Goal: Task Accomplishment & Management: Manage account settings

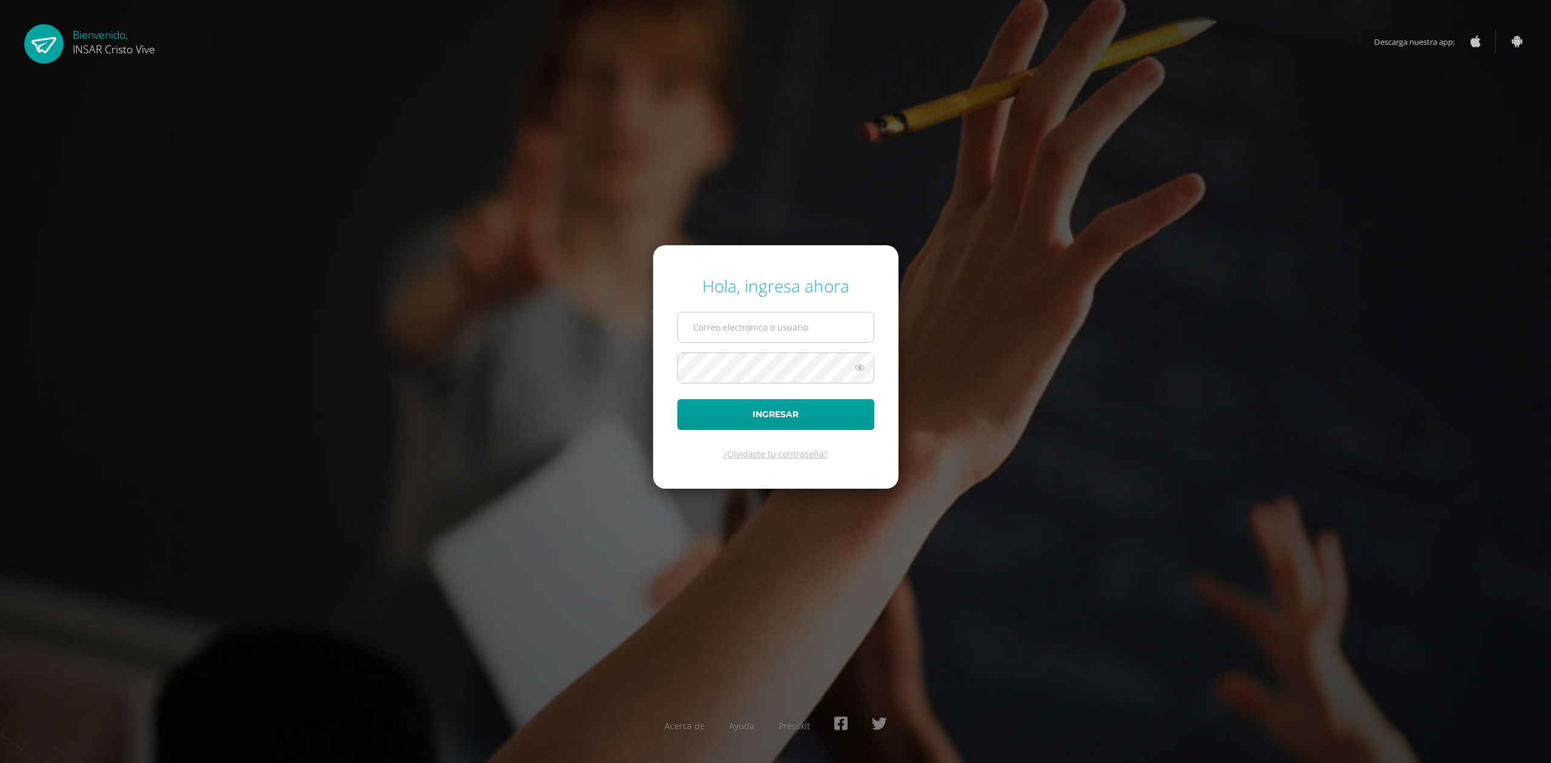
click at [752, 330] on input "text" at bounding box center [776, 328] width 196 height 30
type input "delmyyuman@insarycristovive.edu.gt"
click at [860, 373] on icon at bounding box center [860, 368] width 16 height 15
click at [736, 405] on button "Ingresar" at bounding box center [775, 414] width 197 height 31
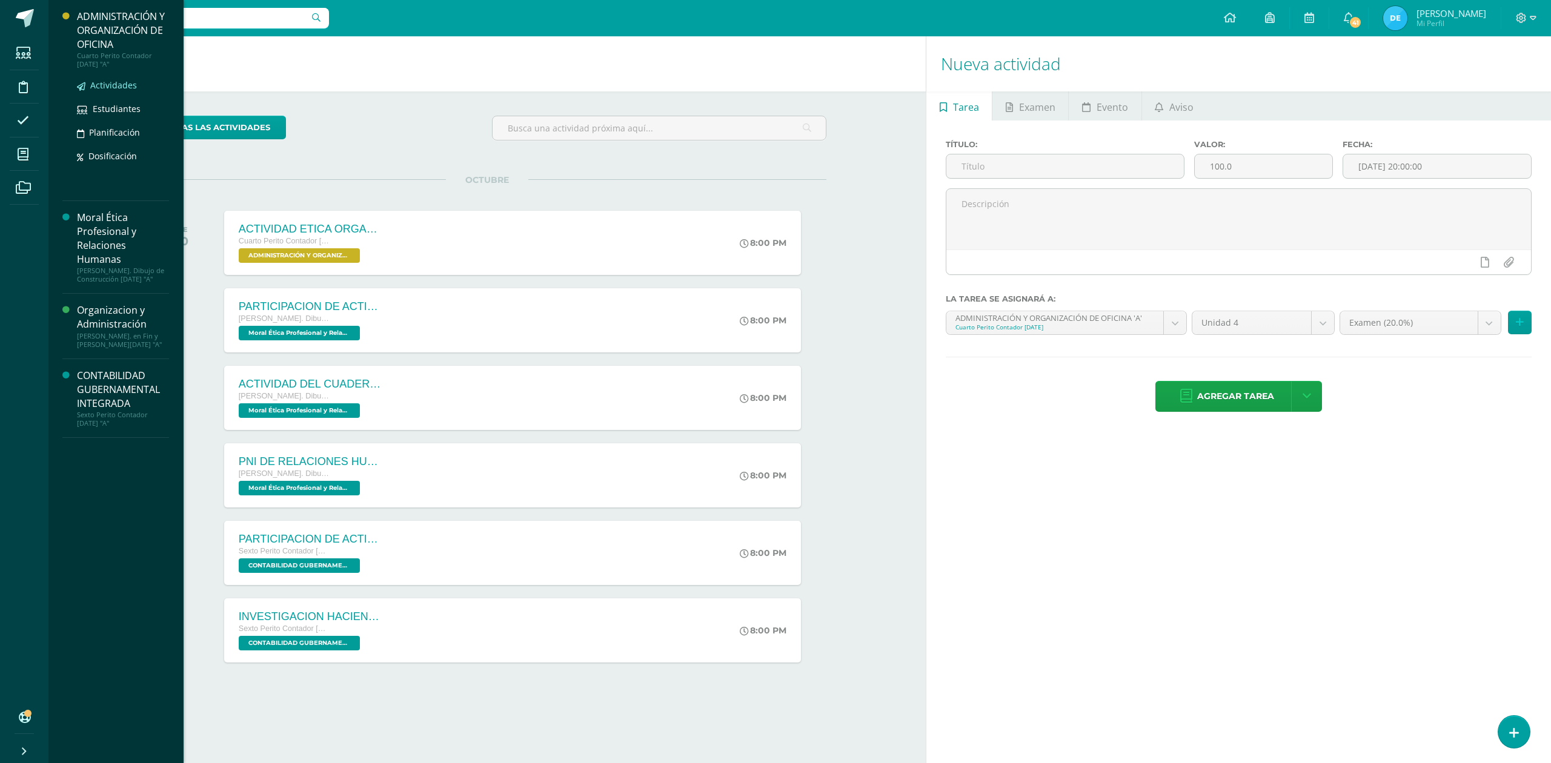
click at [112, 83] on span "Actividades" at bounding box center [113, 85] width 47 height 12
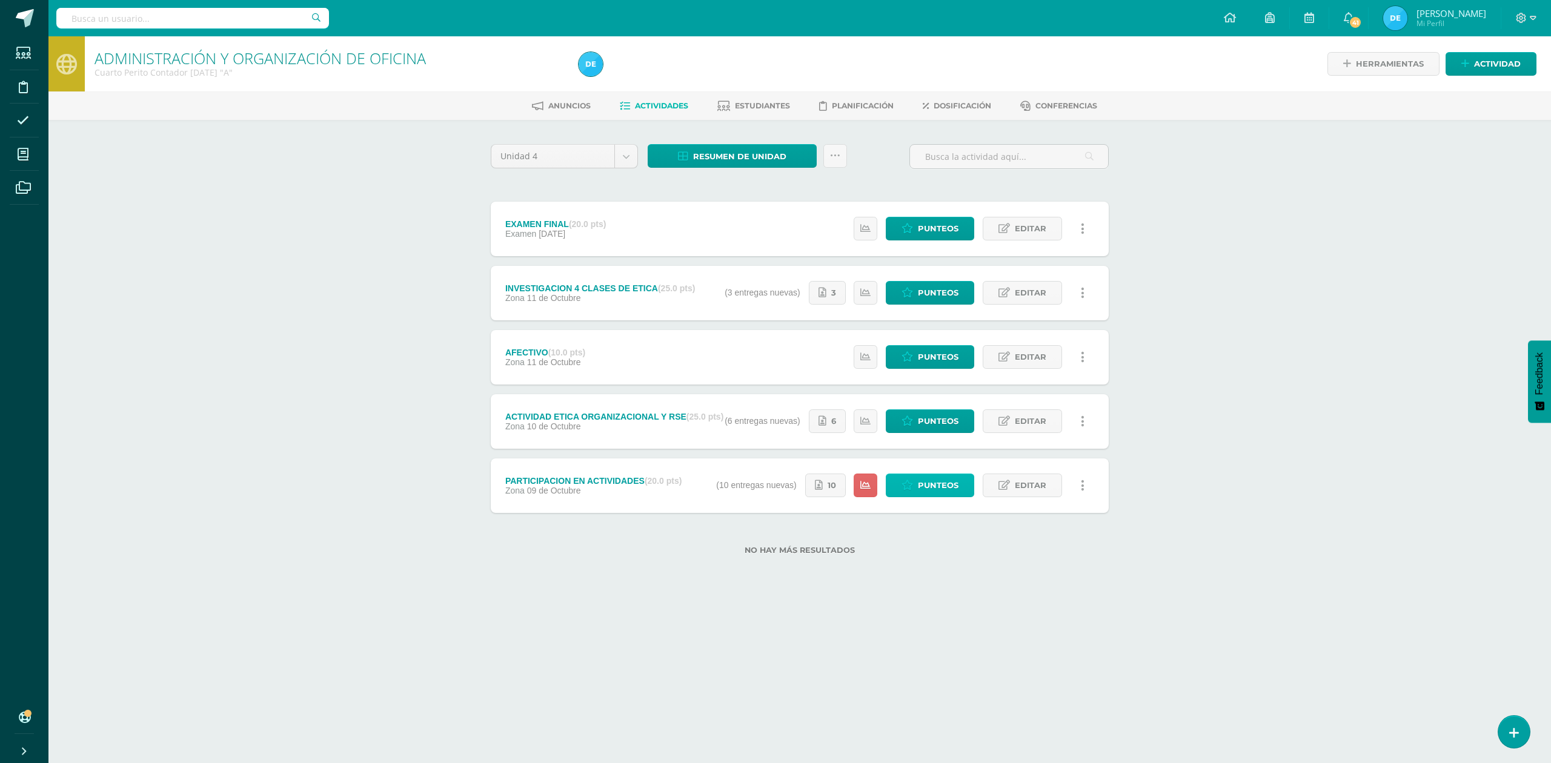
click at [946, 486] on span "Punteos" at bounding box center [938, 485] width 41 height 22
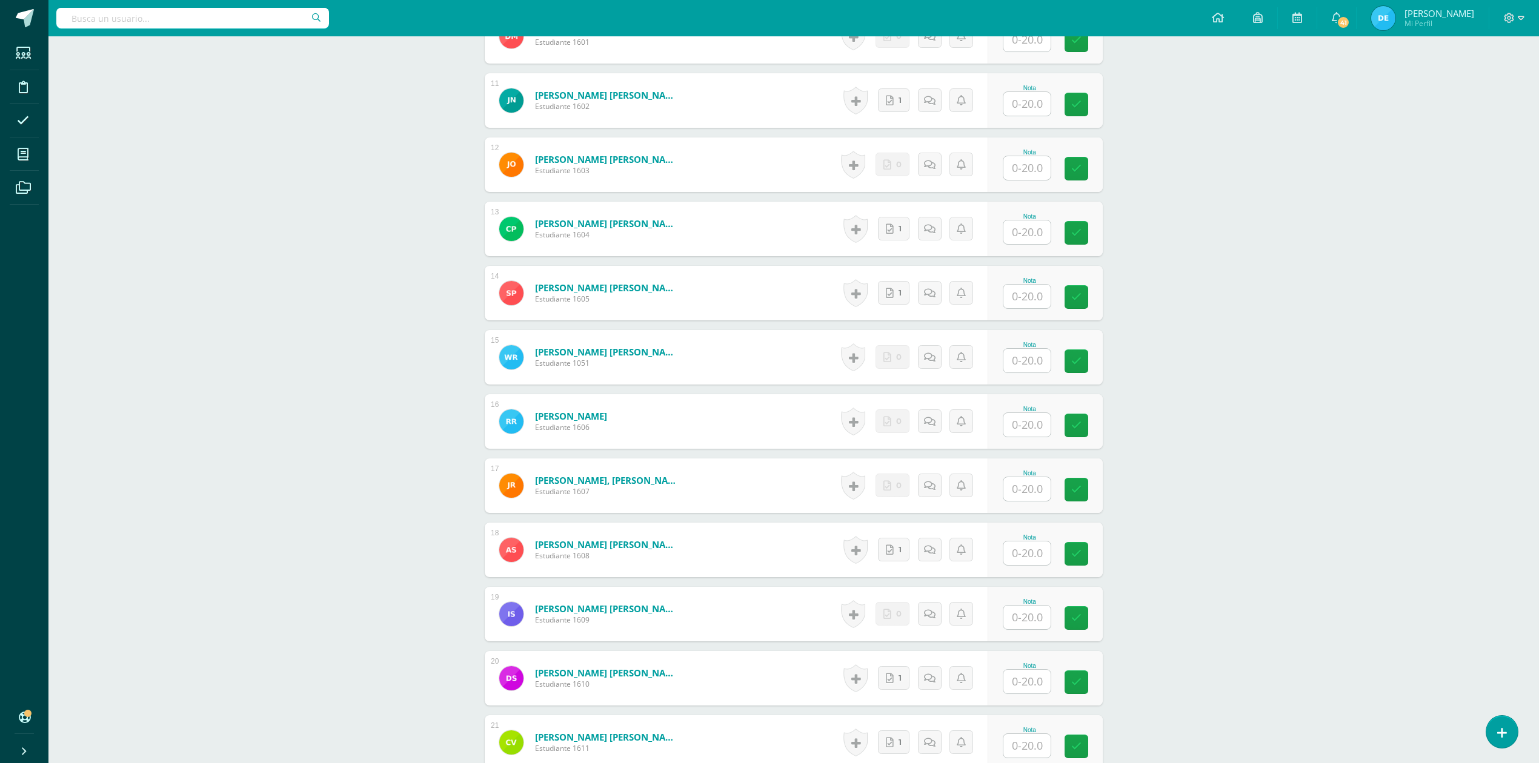
scroll to position [1002, 0]
click at [1031, 619] on input "text" at bounding box center [1026, 617] width 47 height 24
type input "20"
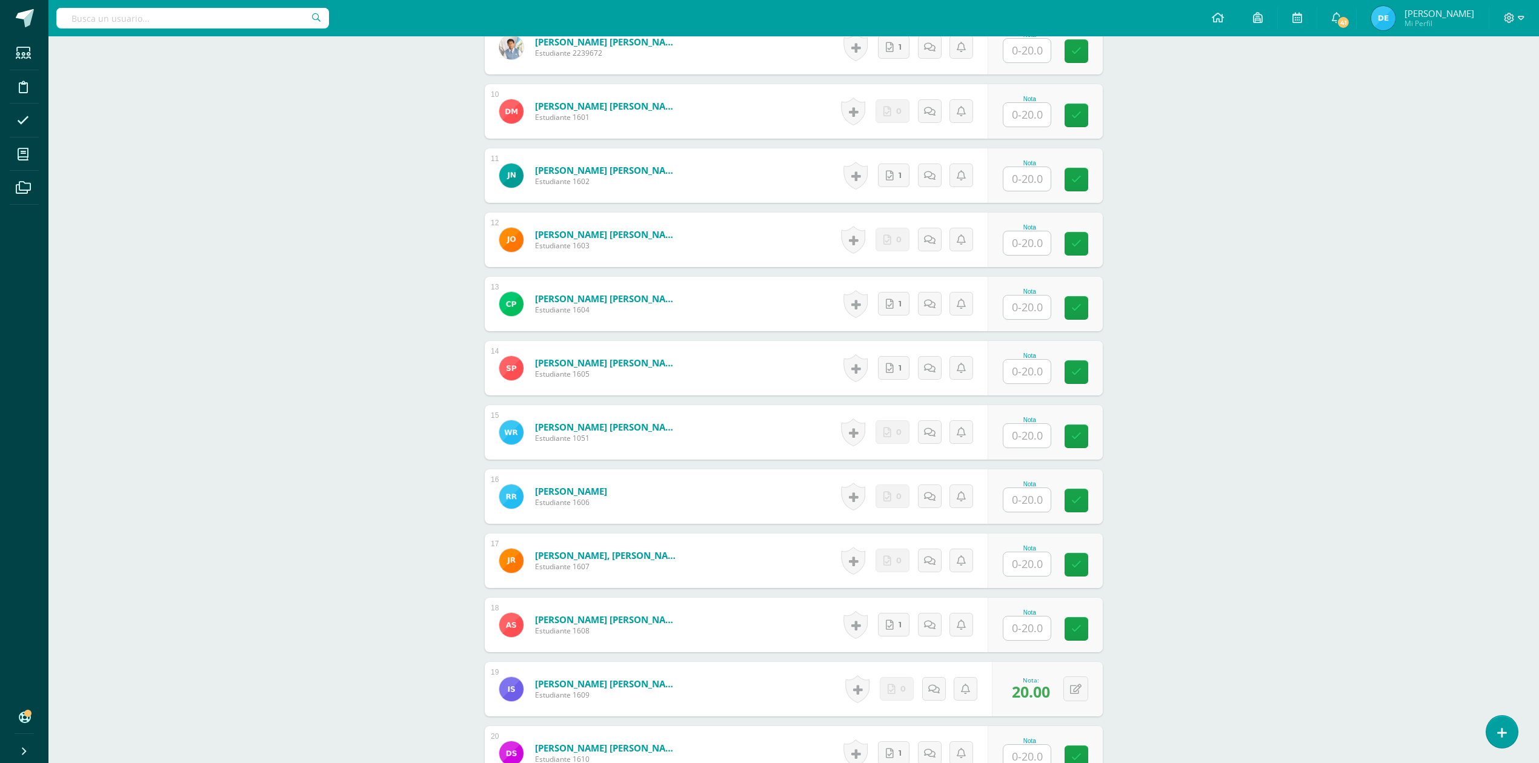
scroll to position [760, 0]
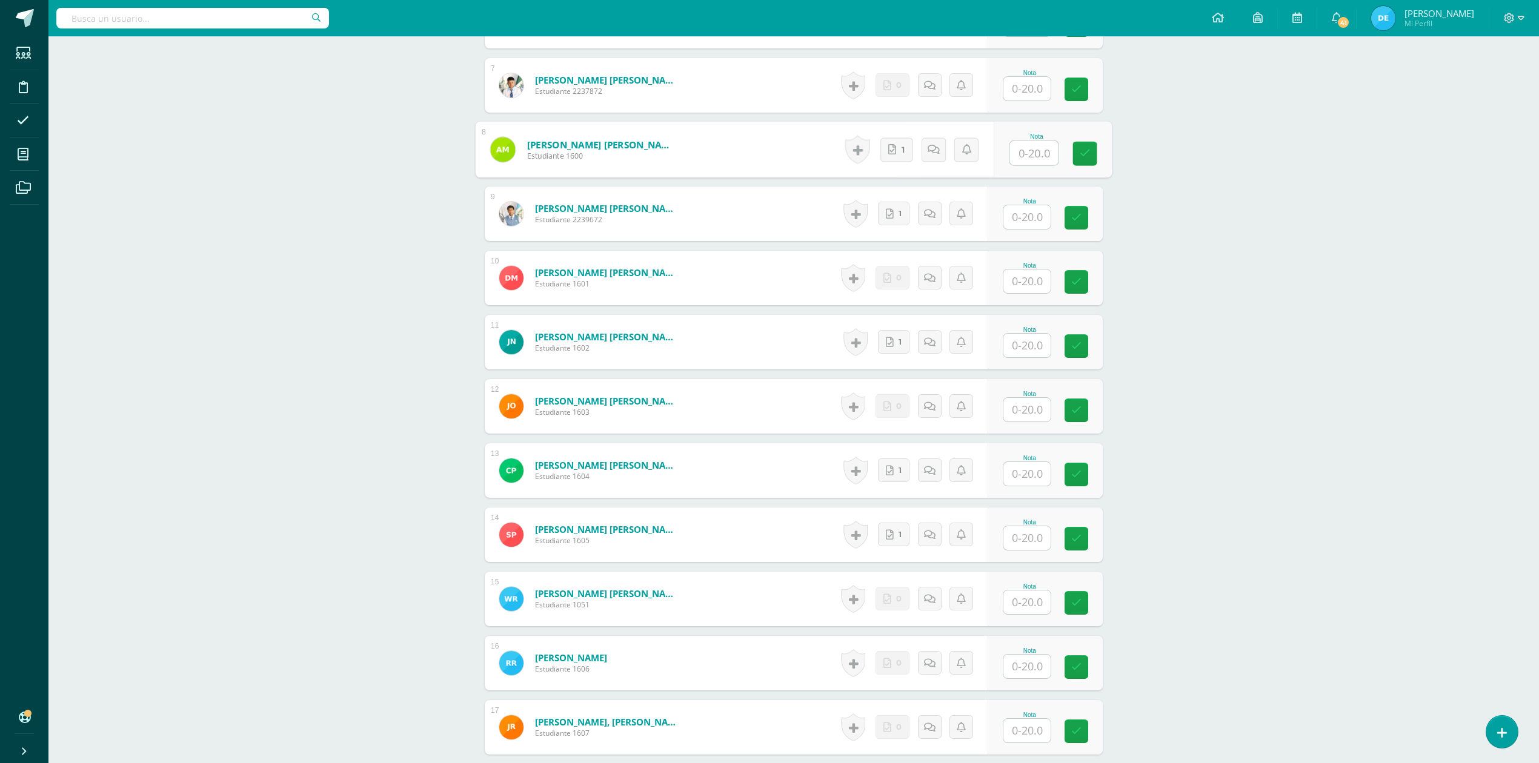
click at [1021, 160] on input "text" at bounding box center [1034, 153] width 48 height 24
type input "20"
click at [1195, 182] on div "ADMINISTRACIÓN Y ORGANIZACIÓN DE OFICINA Cuarto Perito Contador Sábado "A" Herr…" at bounding box center [793, 214] width 1491 height 1874
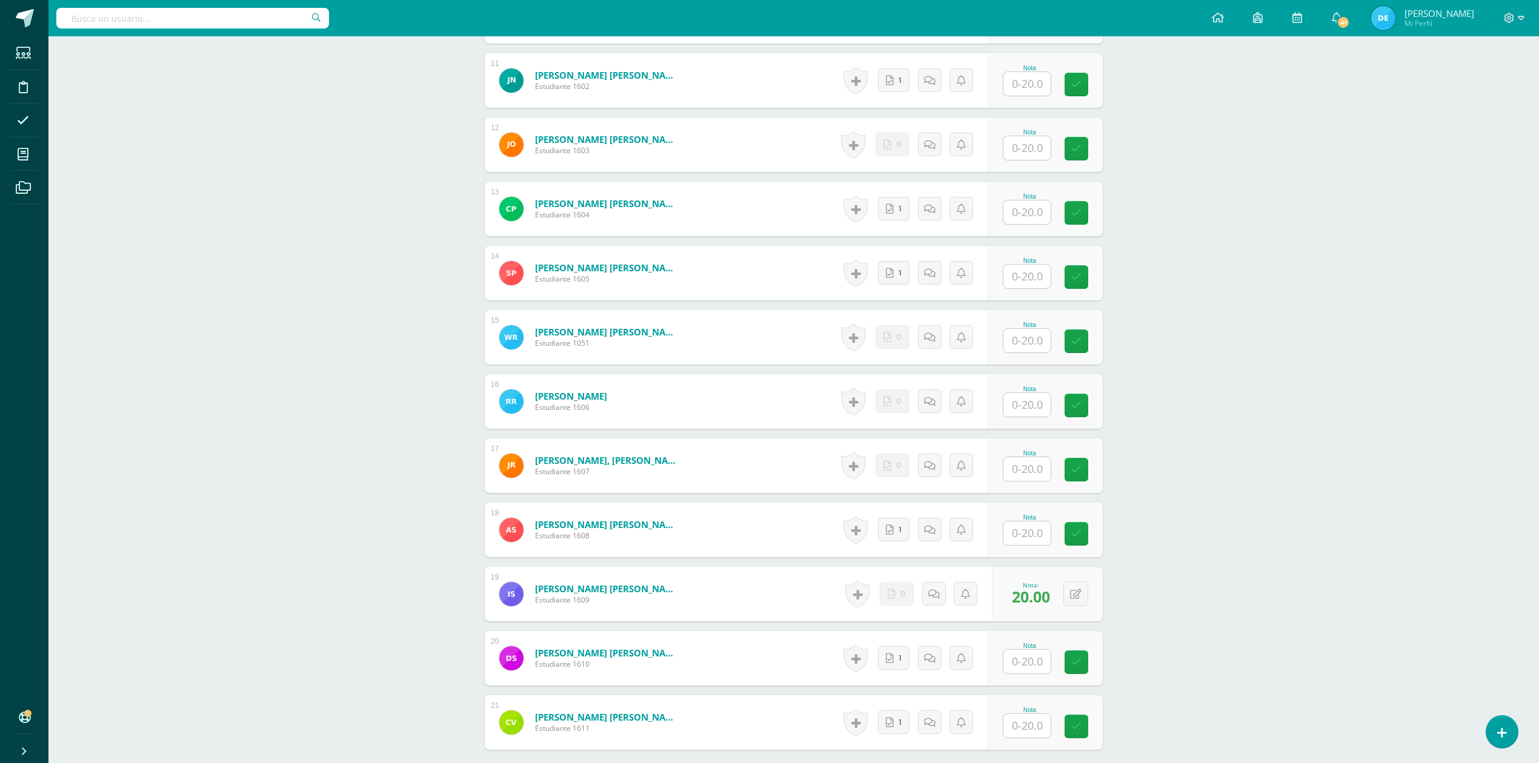
scroll to position [1083, 0]
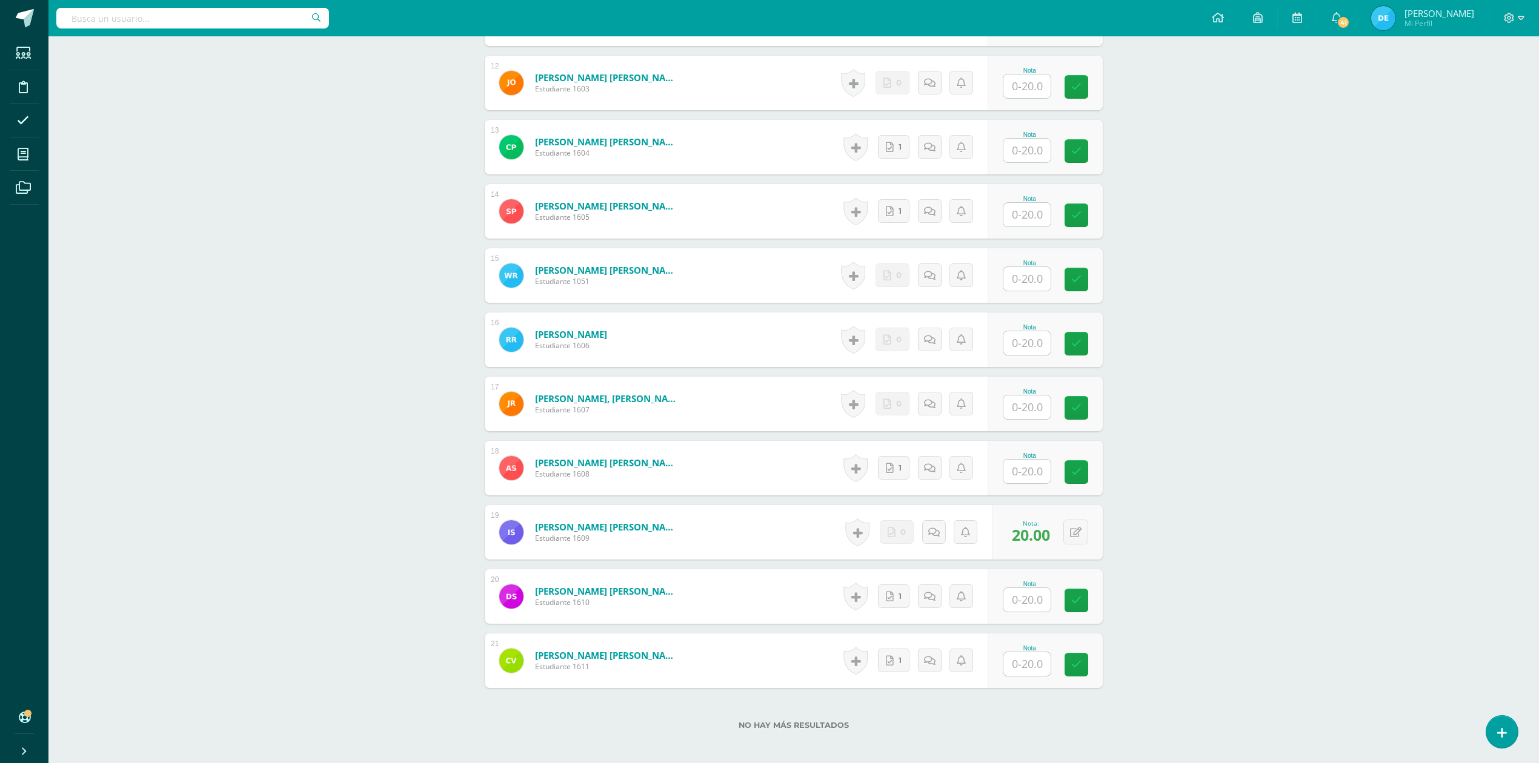
click at [1031, 667] on input "text" at bounding box center [1026, 665] width 47 height 24
type input "20"
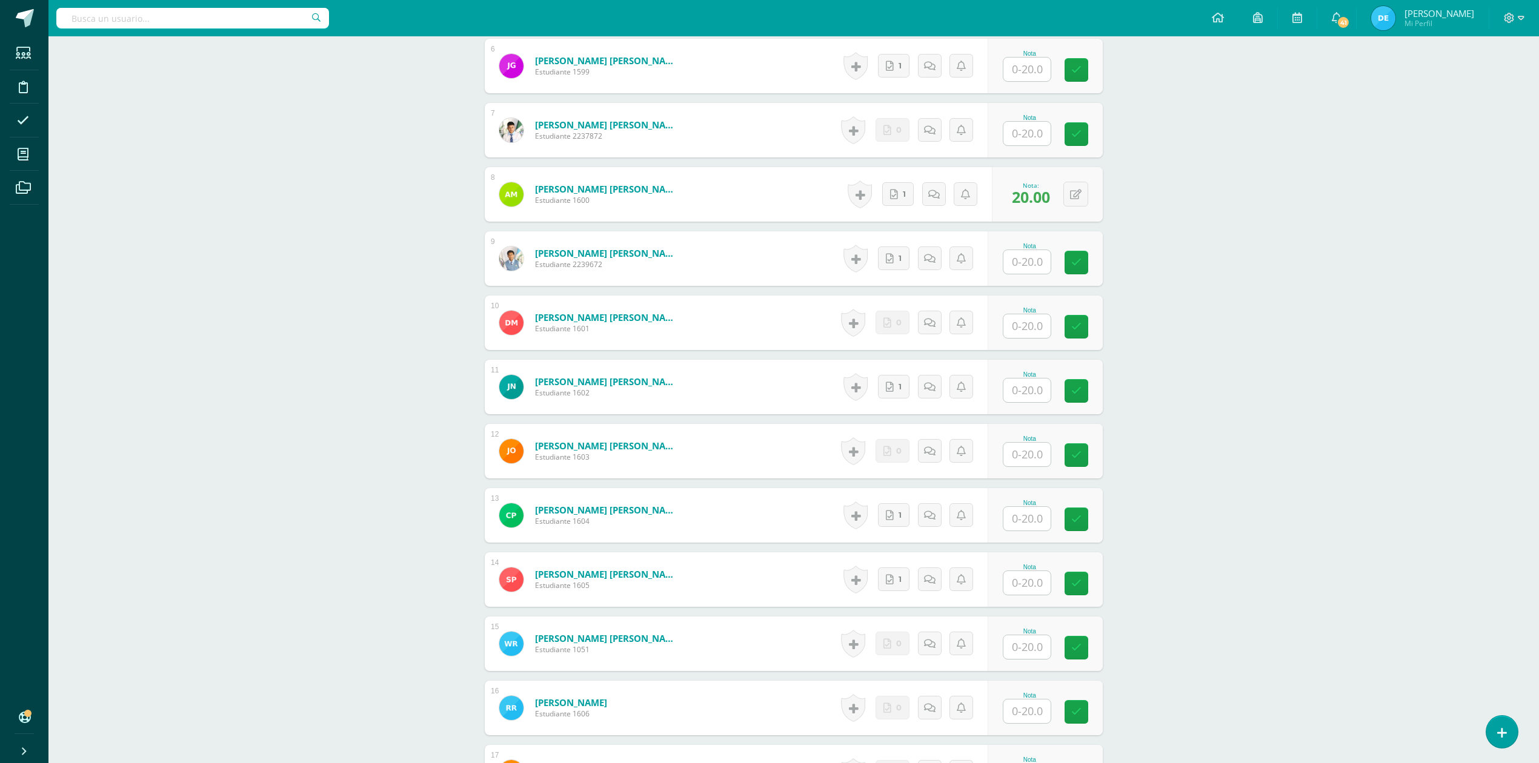
scroll to position [679, 0]
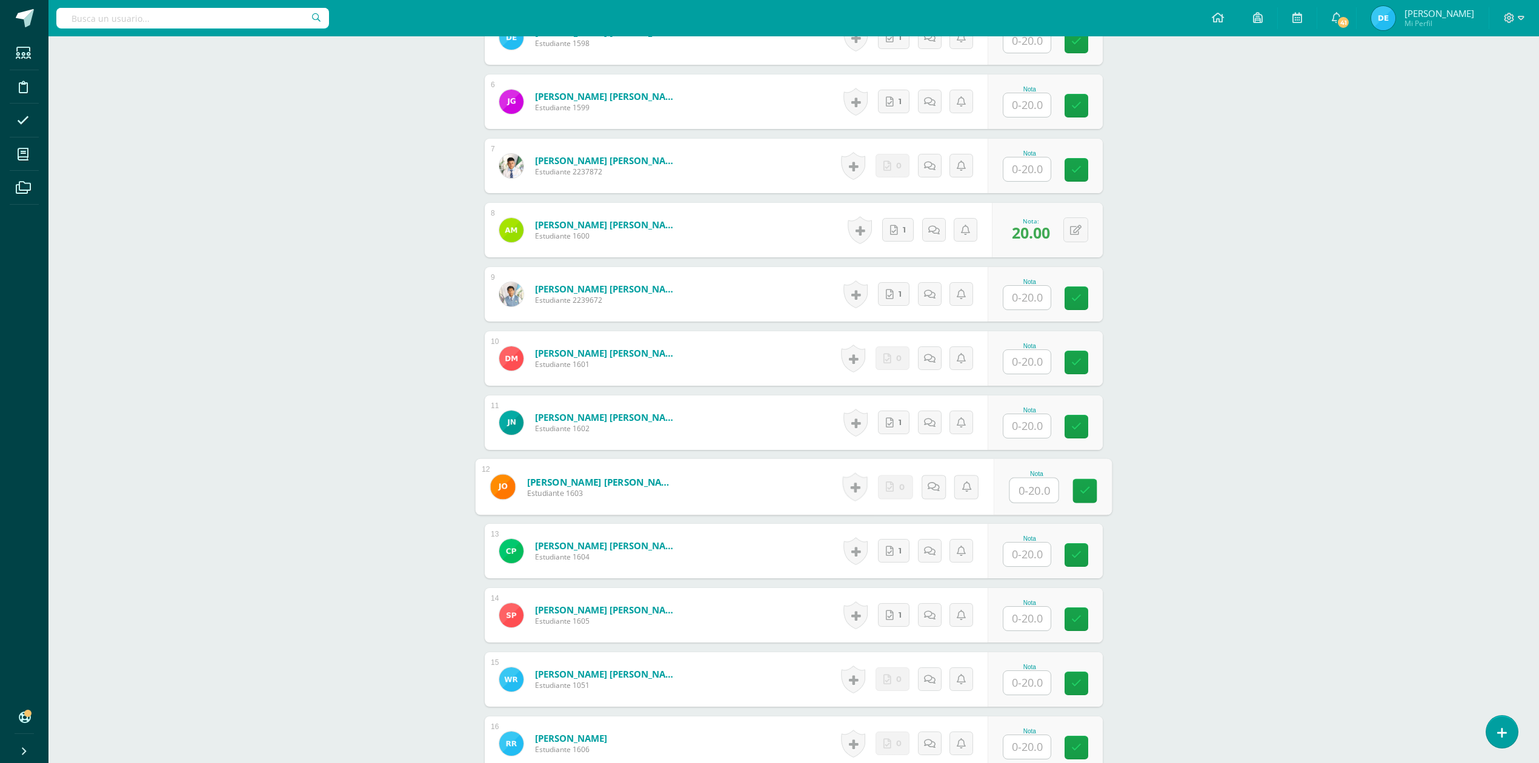
click at [1025, 496] on input "text" at bounding box center [1034, 491] width 48 height 24
type input "20"
click at [1323, 483] on div "ADMINISTRACIÓN Y ORGANIZACIÓN DE OFICINA Cuarto Perito Contador Sábado "A" Herr…" at bounding box center [793, 294] width 1491 height 1874
click at [1022, 624] on input "text" at bounding box center [1026, 619] width 47 height 24
type input "20"
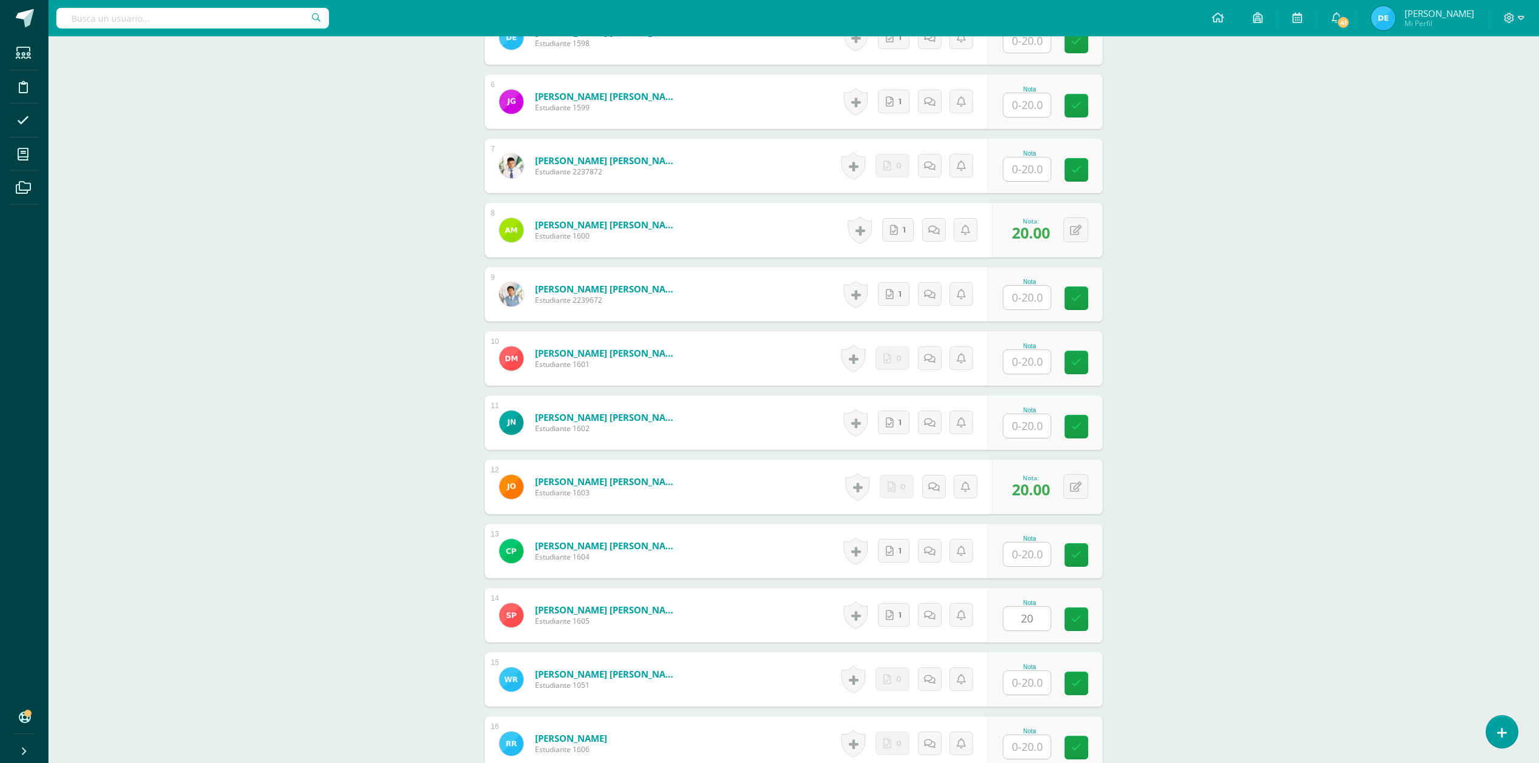
click at [1234, 580] on div "ADMINISTRACIÓN Y ORGANIZACIÓN DE OFICINA Cuarto Perito Contador Sábado "A" Herr…" at bounding box center [793, 294] width 1491 height 1874
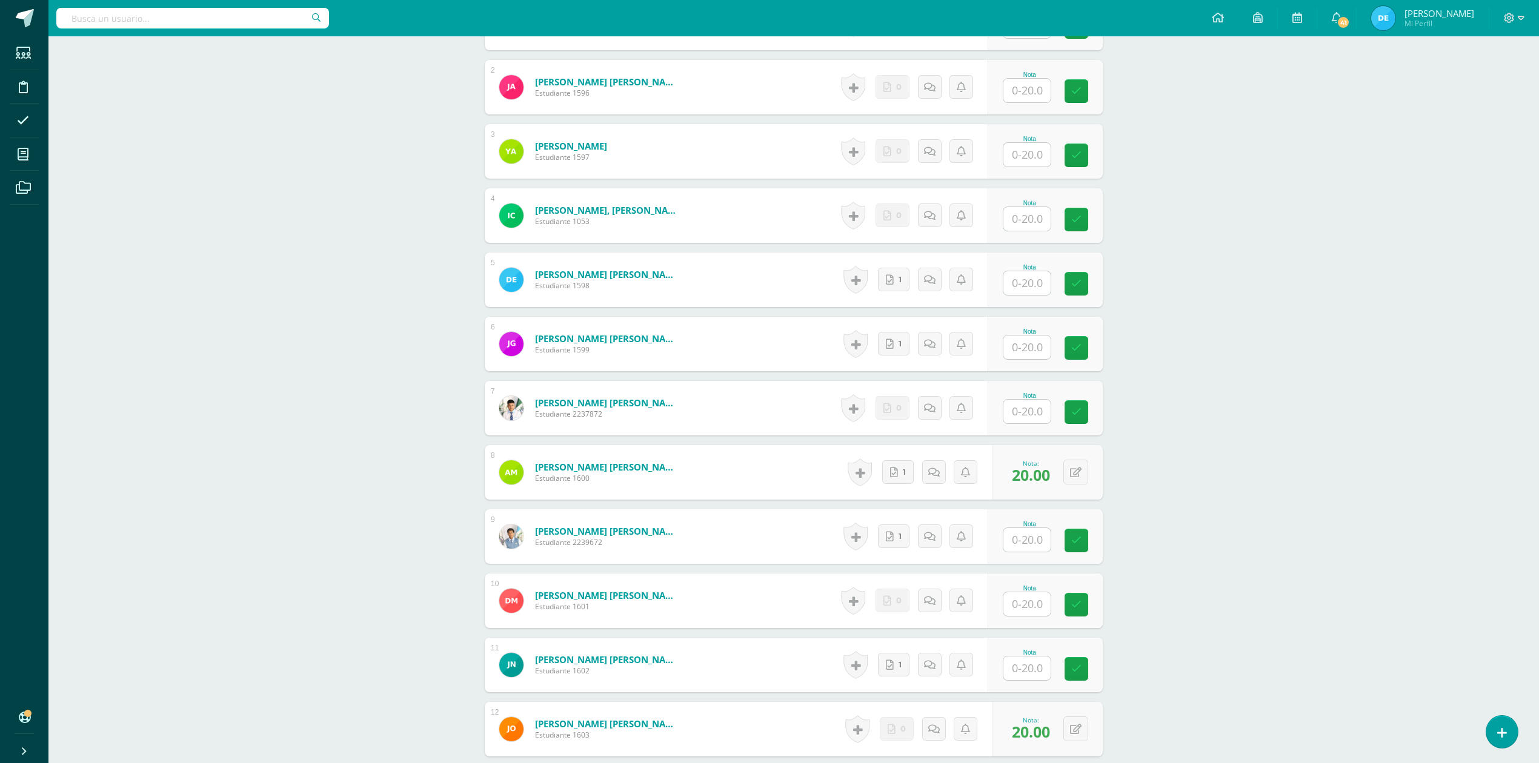
scroll to position [275, 0]
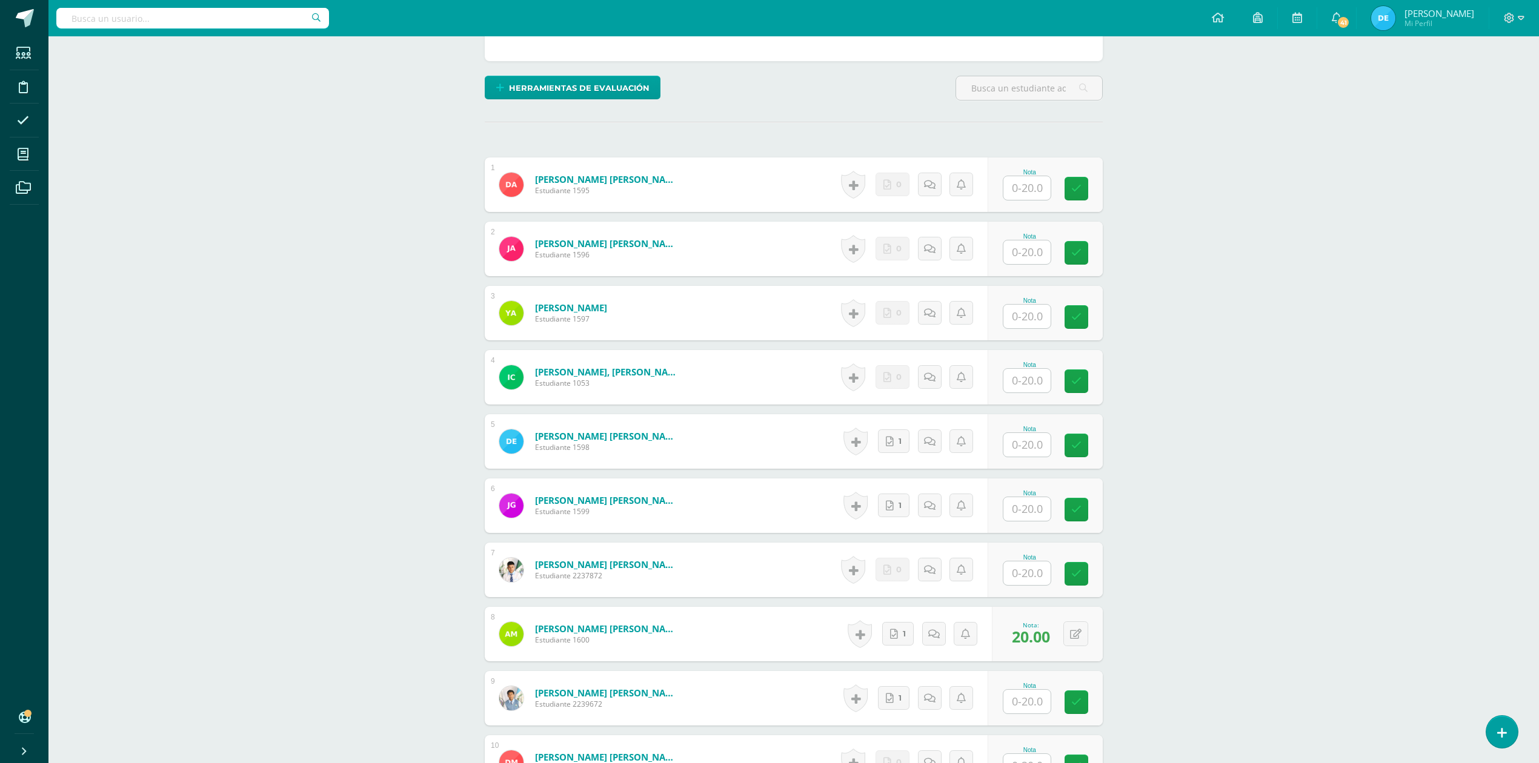
click at [1037, 511] on input "text" at bounding box center [1026, 509] width 47 height 24
type input "20"
click at [1156, 482] on div "ADMINISTRACIÓN Y ORGANIZACIÓN DE OFICINA Cuarto Perito Contador Sábado "A" Herr…" at bounding box center [793, 698] width 1491 height 1874
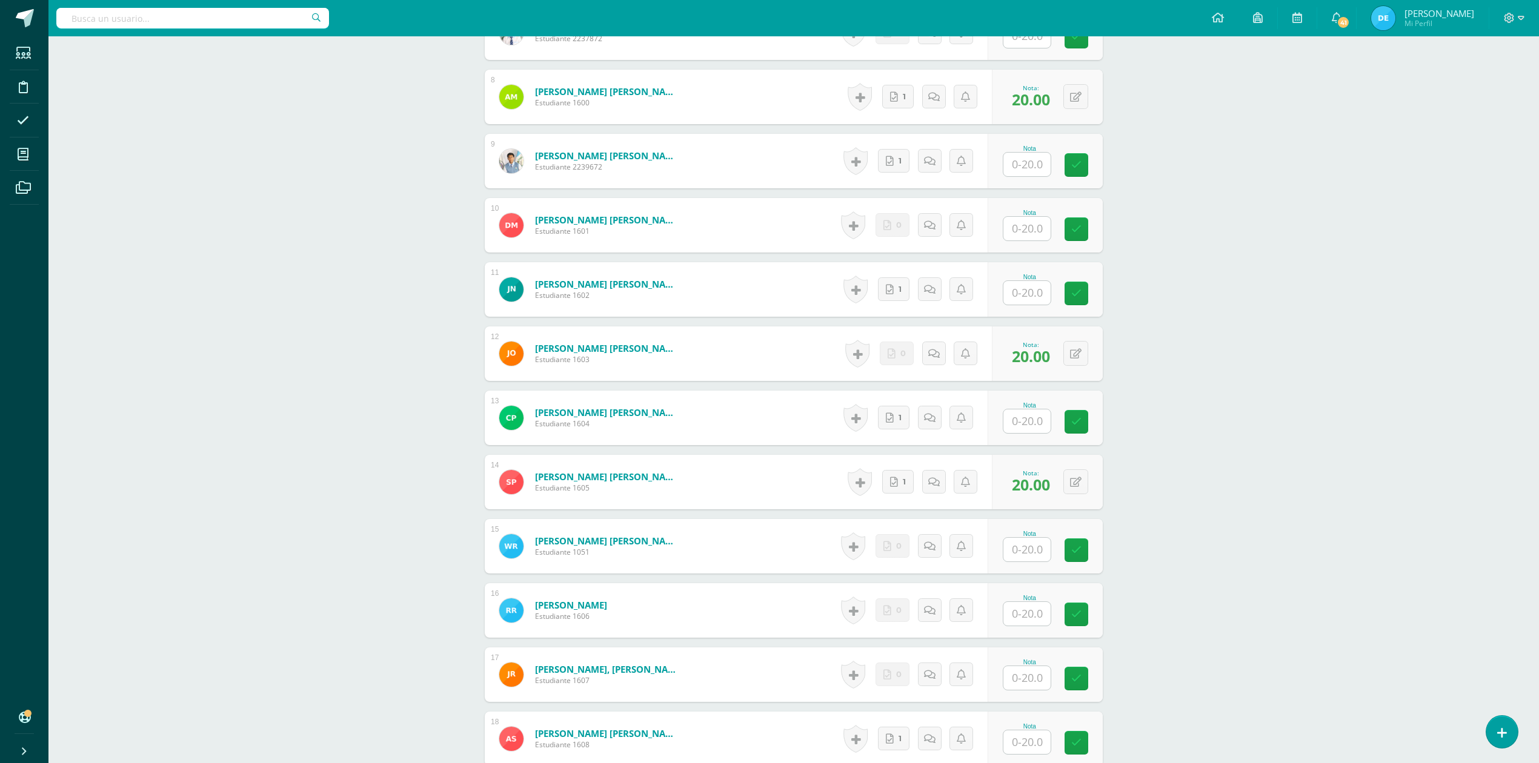
scroll to position [841, 0]
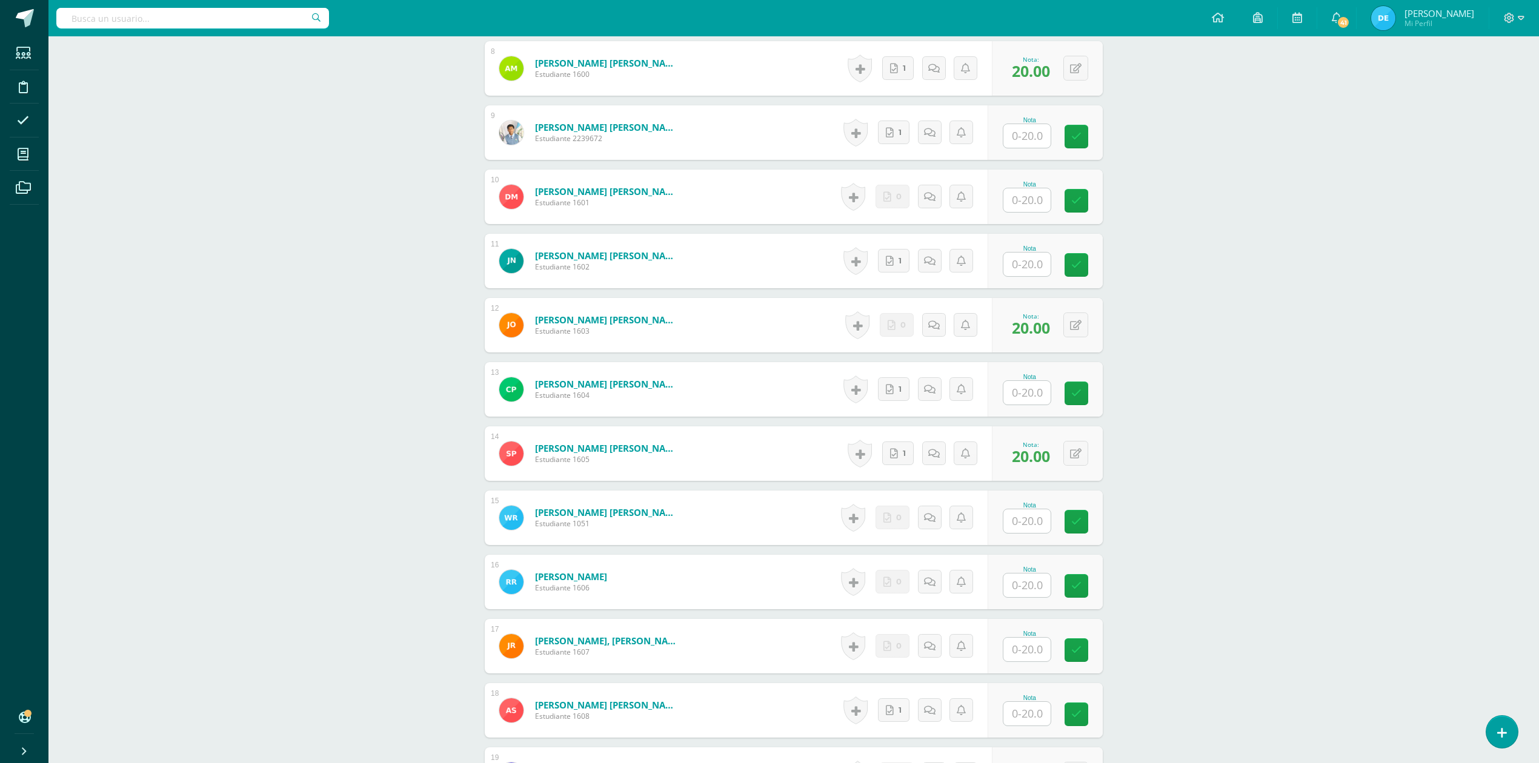
click at [1029, 654] on input "text" at bounding box center [1026, 650] width 47 height 24
type input "20"
click at [1179, 595] on div "ADMINISTRACIÓN Y ORGANIZACIÓN DE OFICINA Cuarto Perito Contador Sábado "A" Herr…" at bounding box center [793, 132] width 1491 height 1874
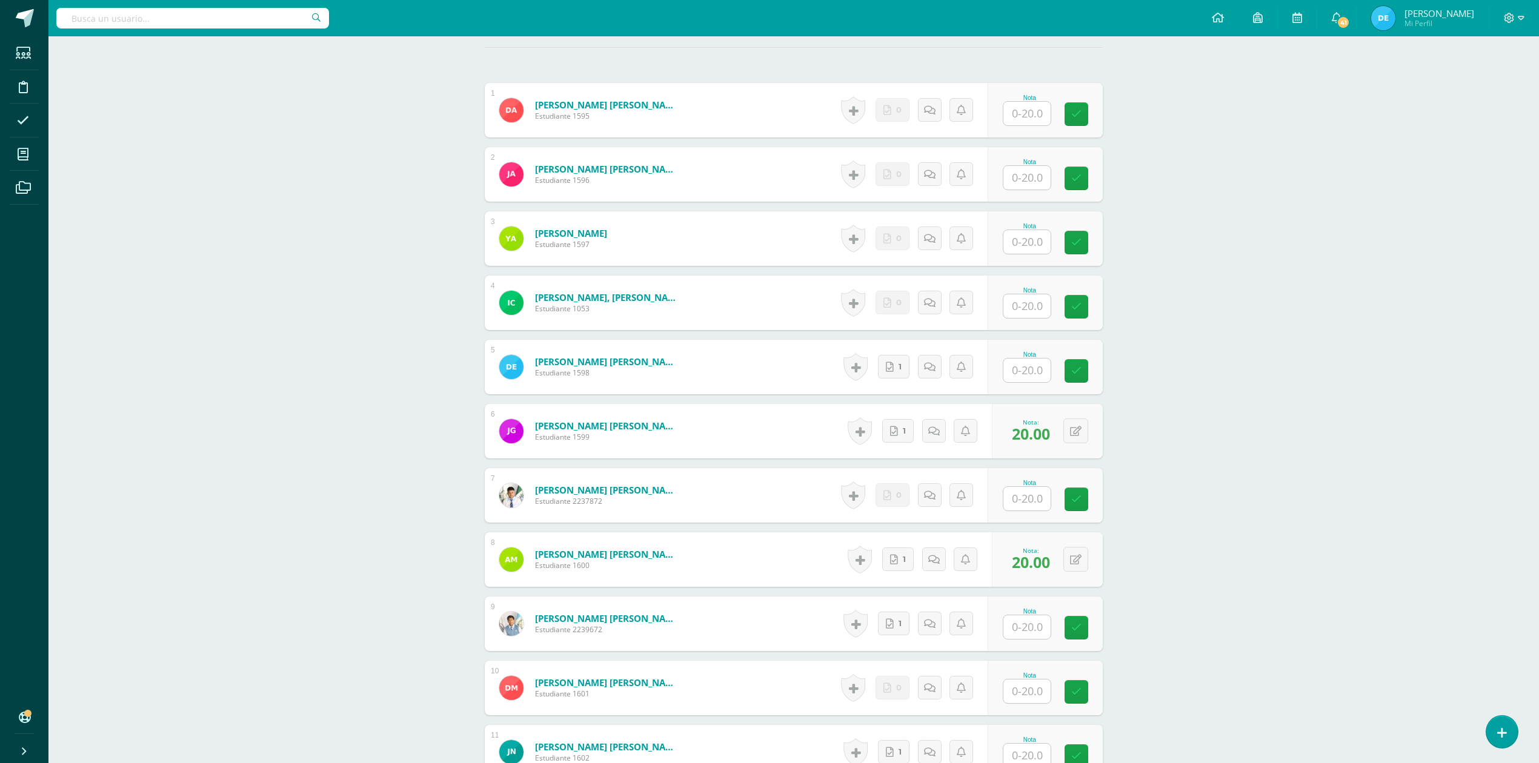
scroll to position [275, 0]
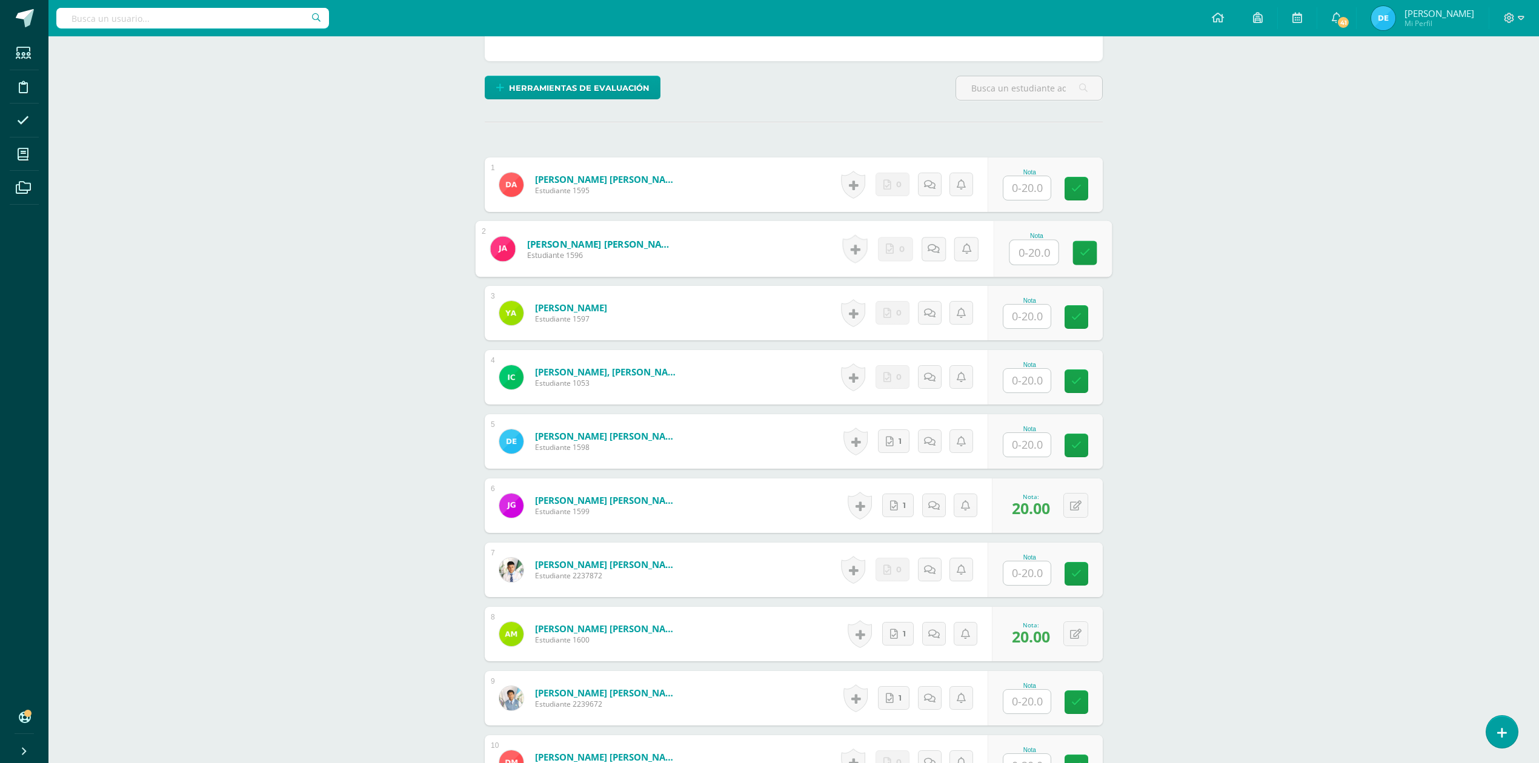
click at [1020, 256] on input "text" at bounding box center [1034, 253] width 48 height 24
type input "20"
click at [1251, 255] on div "ADMINISTRACIÓN Y ORGANIZACIÓN DE OFICINA Cuarto Perito Contador Sábado "A" Herr…" at bounding box center [793, 698] width 1491 height 1874
click at [1042, 447] on input "text" at bounding box center [1026, 445] width 47 height 24
type input "20"
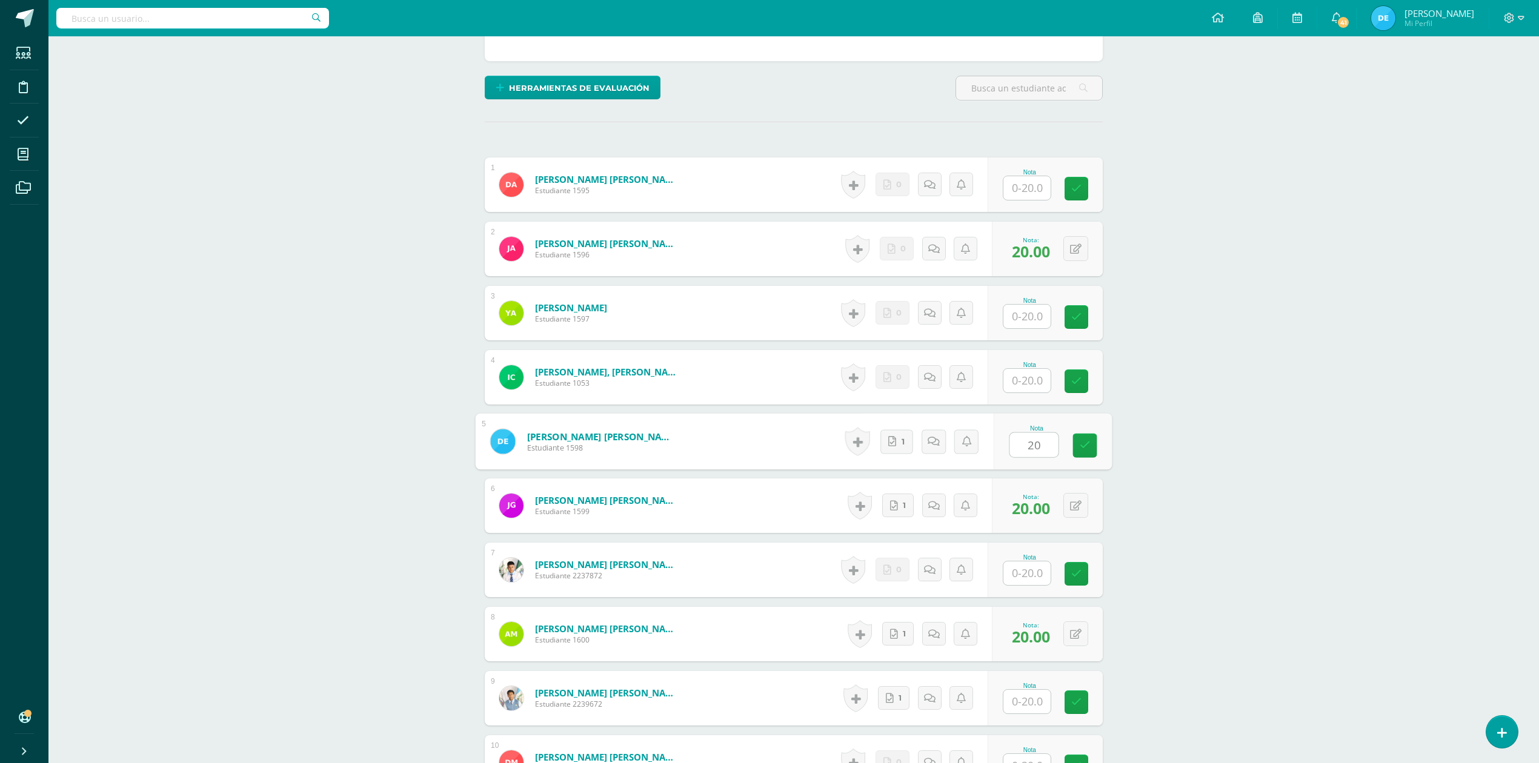
click at [1225, 454] on div "ADMINISTRACIÓN Y ORGANIZACIÓN DE OFICINA Cuarto Perito Contador Sábado "A" Herr…" at bounding box center [793, 698] width 1491 height 1874
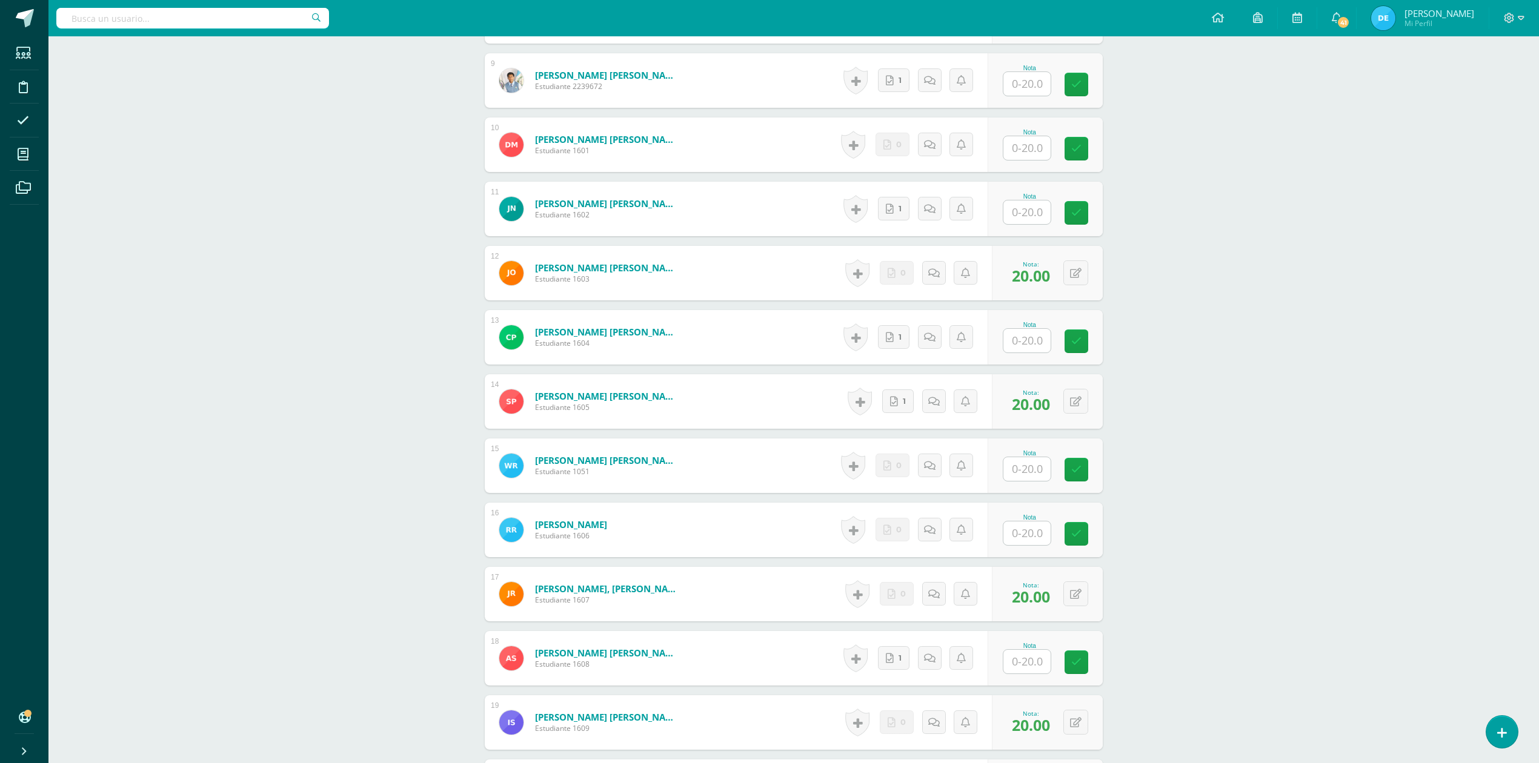
scroll to position [922, 0]
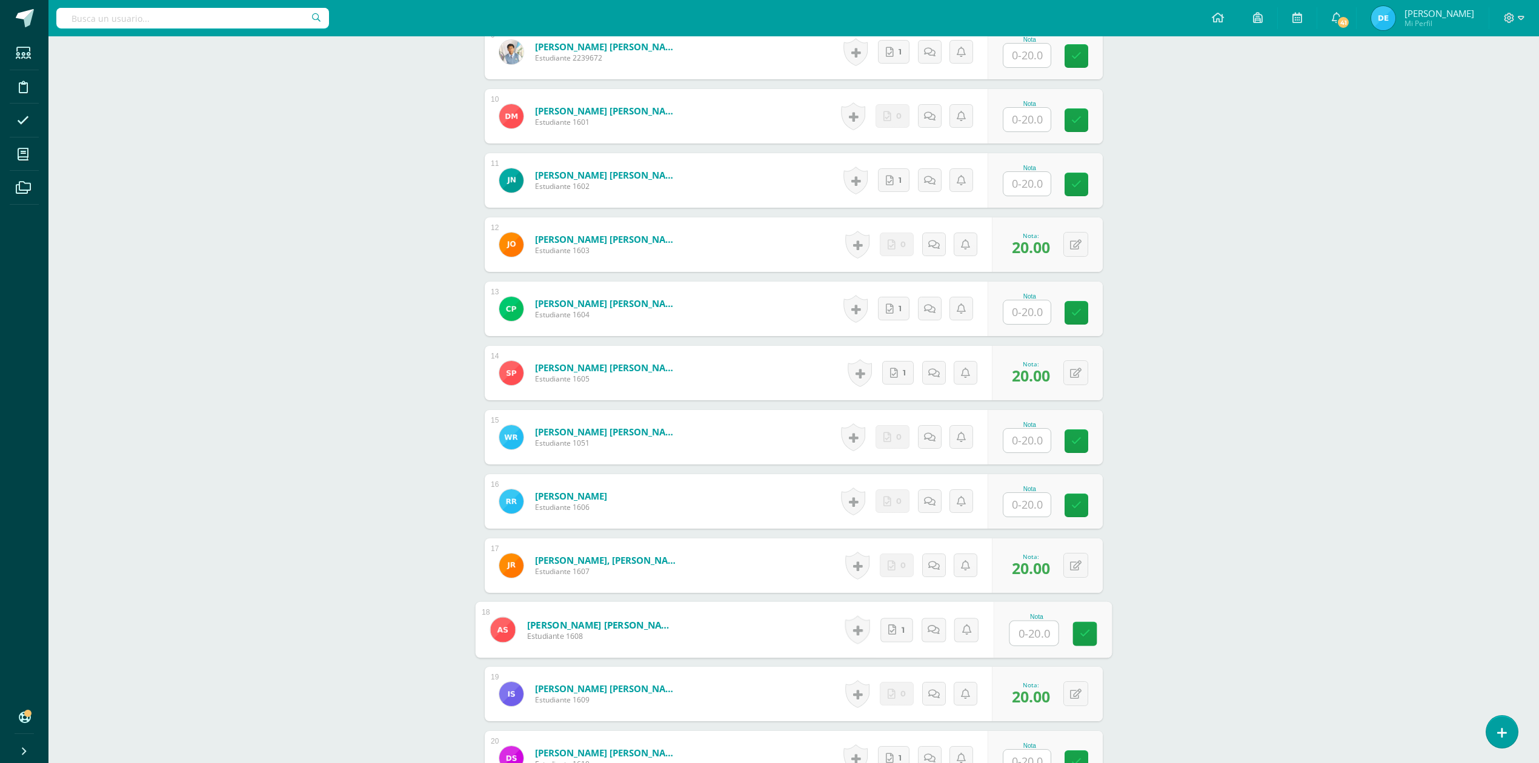
click at [1023, 640] on input "text" at bounding box center [1034, 634] width 48 height 24
type input "20"
click at [1234, 590] on div "ADMINISTRACIÓN Y ORGANIZACIÓN DE OFICINA Cuarto Perito Contador Sábado "A" Herr…" at bounding box center [793, 52] width 1491 height 1874
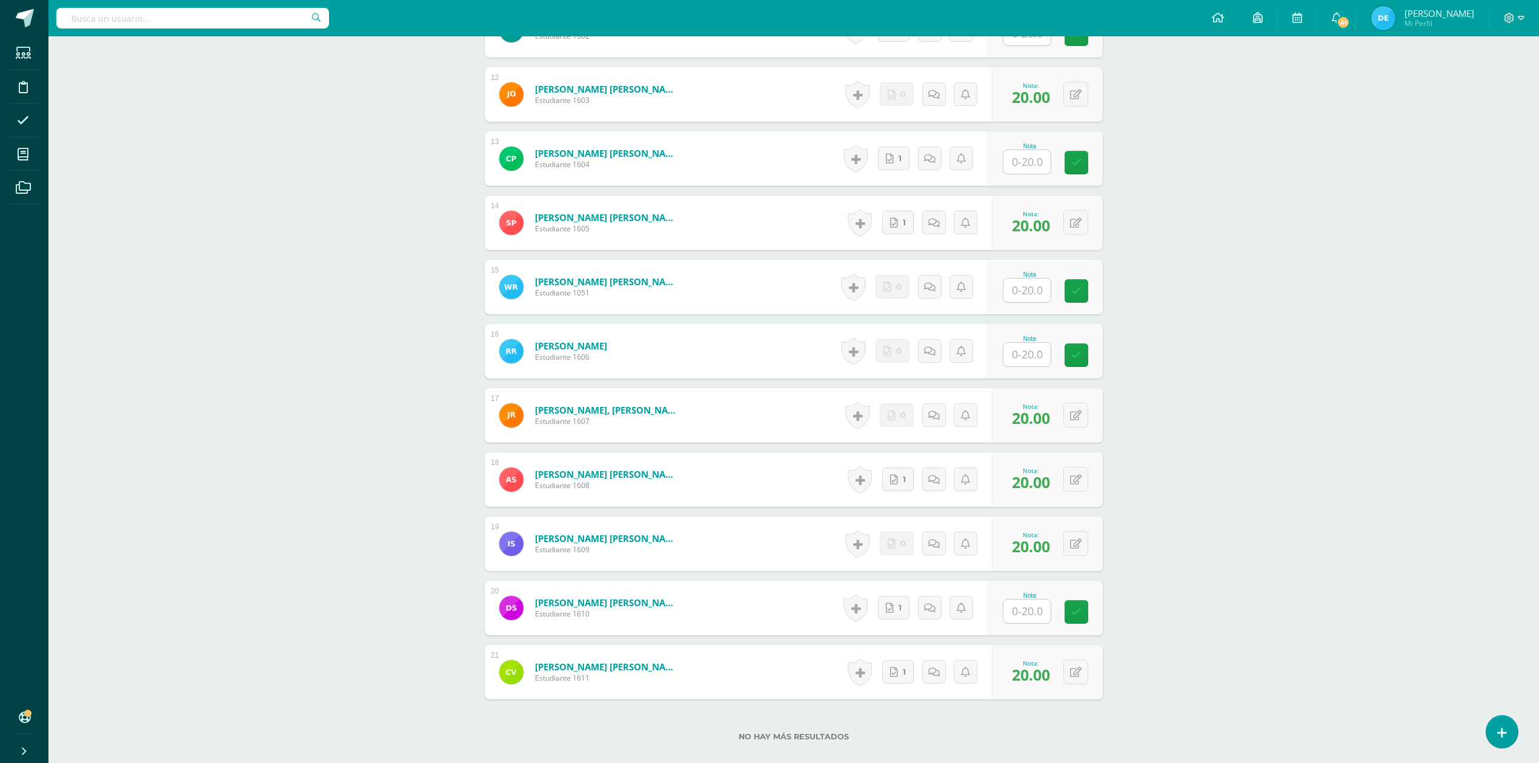
scroll to position [1002, 0]
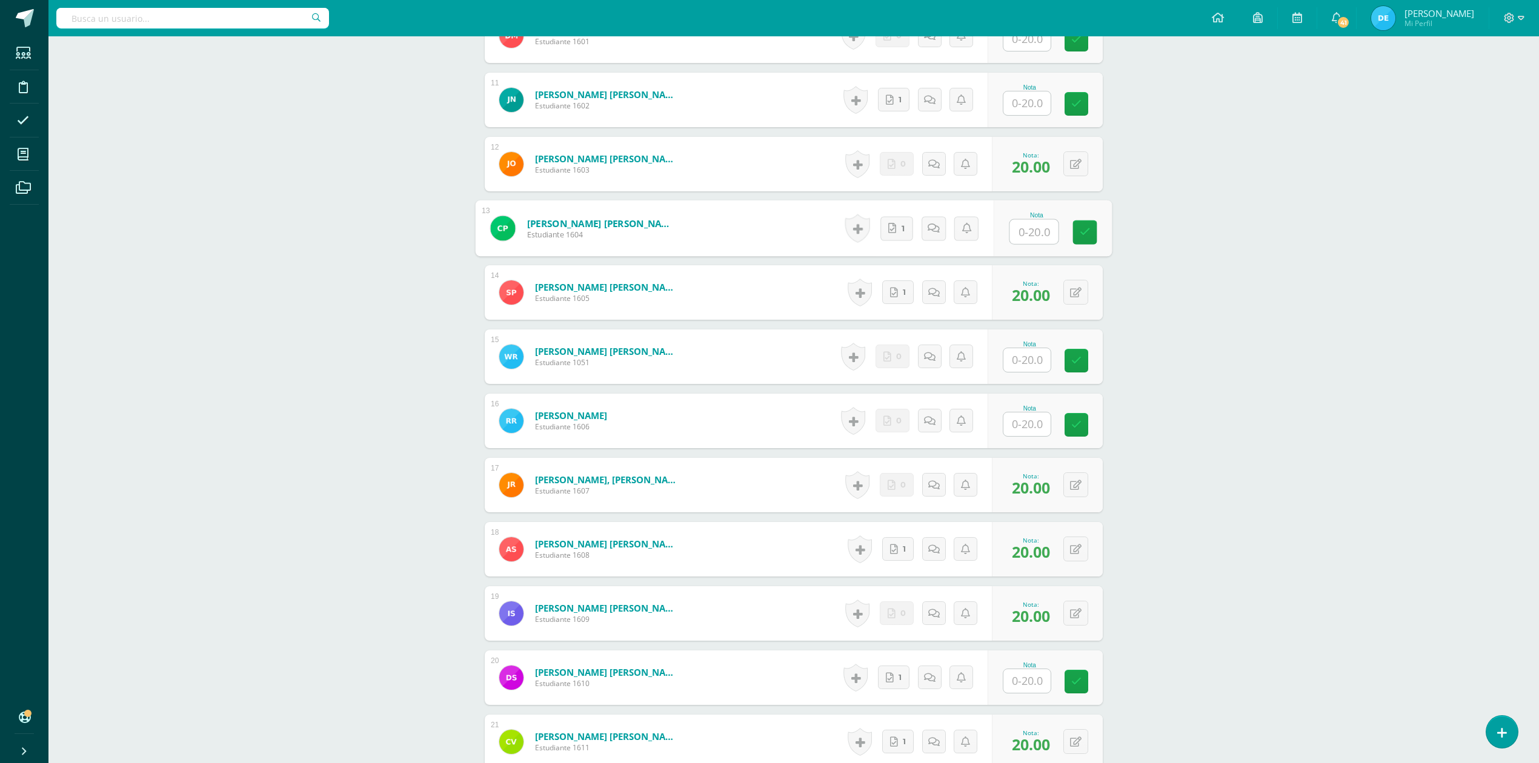
click at [1026, 230] on input "text" at bounding box center [1034, 232] width 48 height 24
type input "20"
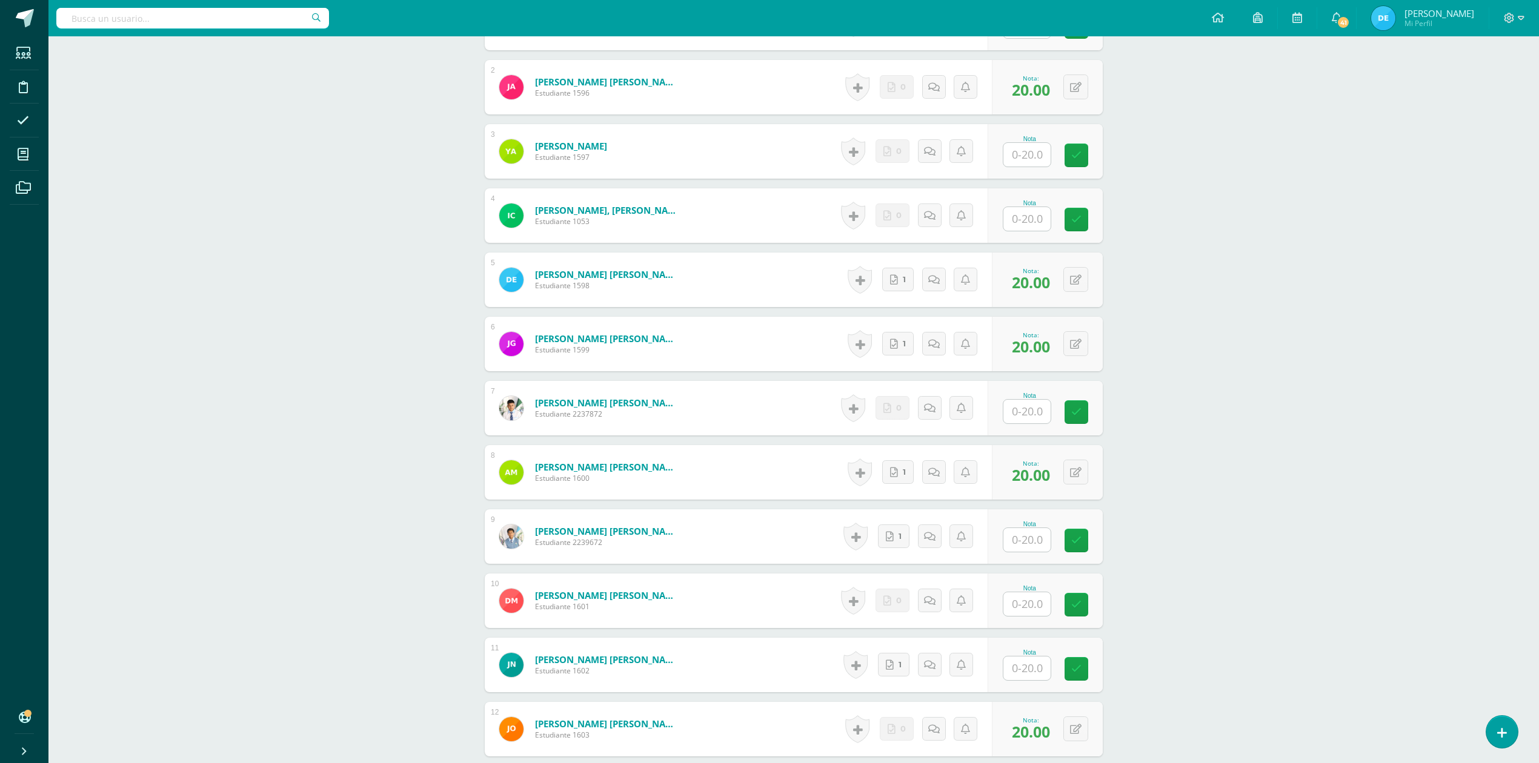
scroll to position [517, 0]
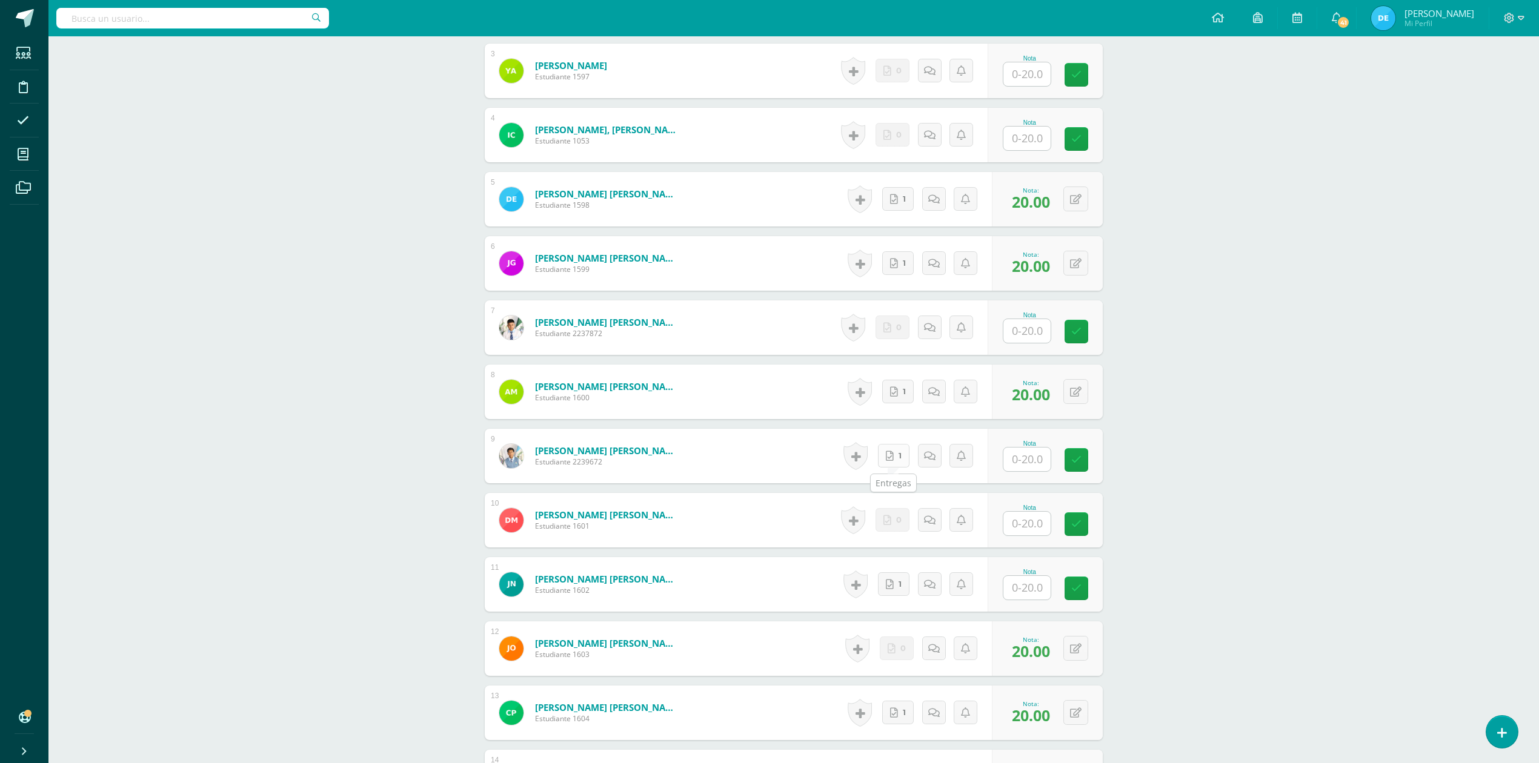
click at [890, 456] on icon at bounding box center [890, 456] width 8 height 10
click at [1025, 461] on input "text" at bounding box center [1034, 460] width 48 height 24
type input "20"
click at [1159, 417] on div "ADMINISTRACIÓN Y ORGANIZACIÓN DE OFICINA Cuarto Perito Contador Sábado "A" Herr…" at bounding box center [793, 456] width 1491 height 1874
click at [1171, 419] on div "ADMINISTRACIÓN Y ORGANIZACIÓN DE OFICINA Cuarto Perito Contador Sábado "A" Herr…" at bounding box center [793, 456] width 1491 height 1874
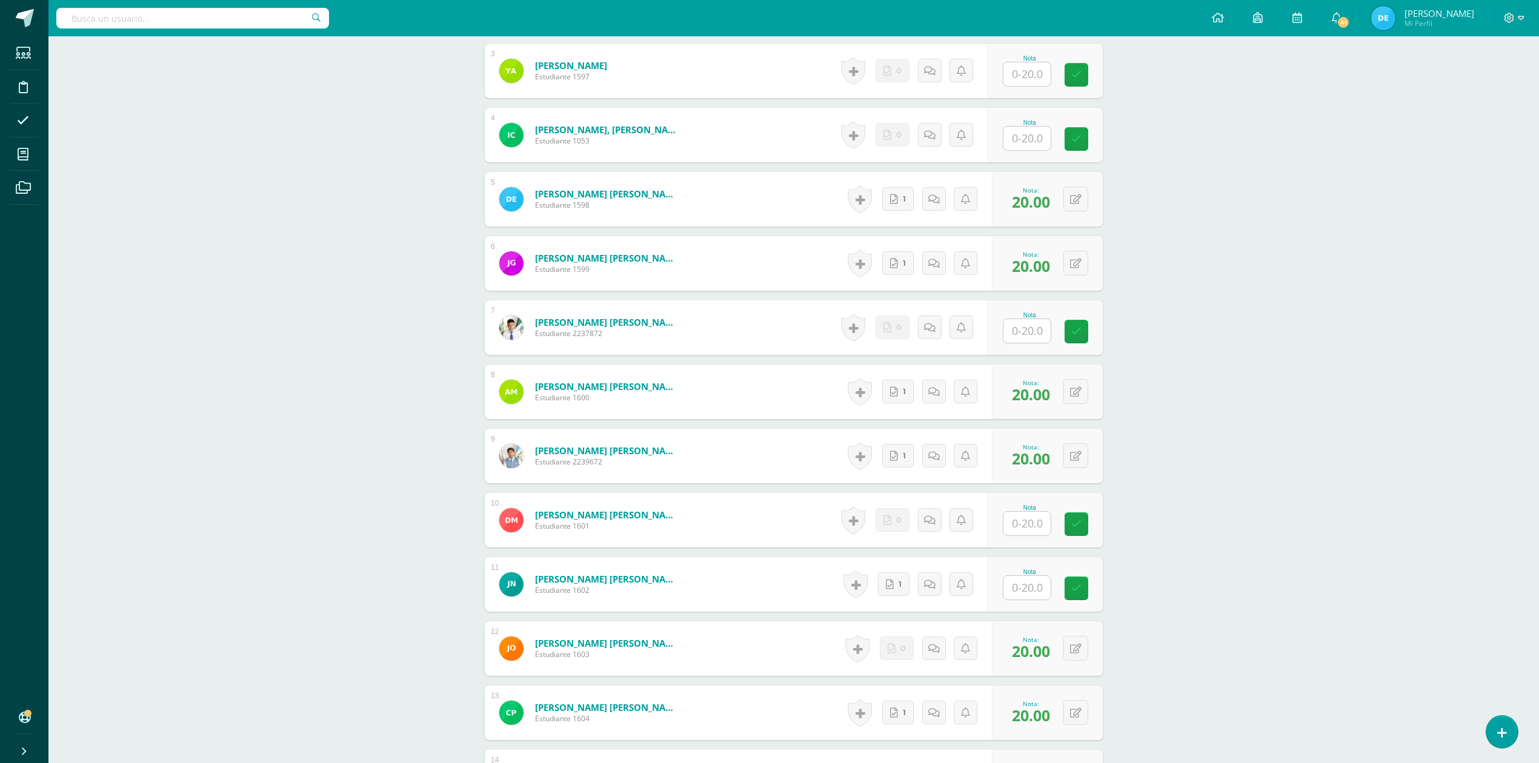
click at [1020, 585] on input "text" at bounding box center [1026, 588] width 47 height 24
type input "20"
click at [1363, 536] on div "ADMINISTRACIÓN Y ORGANIZACIÓN DE OFICINA Cuarto Perito Contador Sábado "A" Herr…" at bounding box center [793, 456] width 1491 height 1874
click at [900, 584] on link "1" at bounding box center [901, 585] width 33 height 24
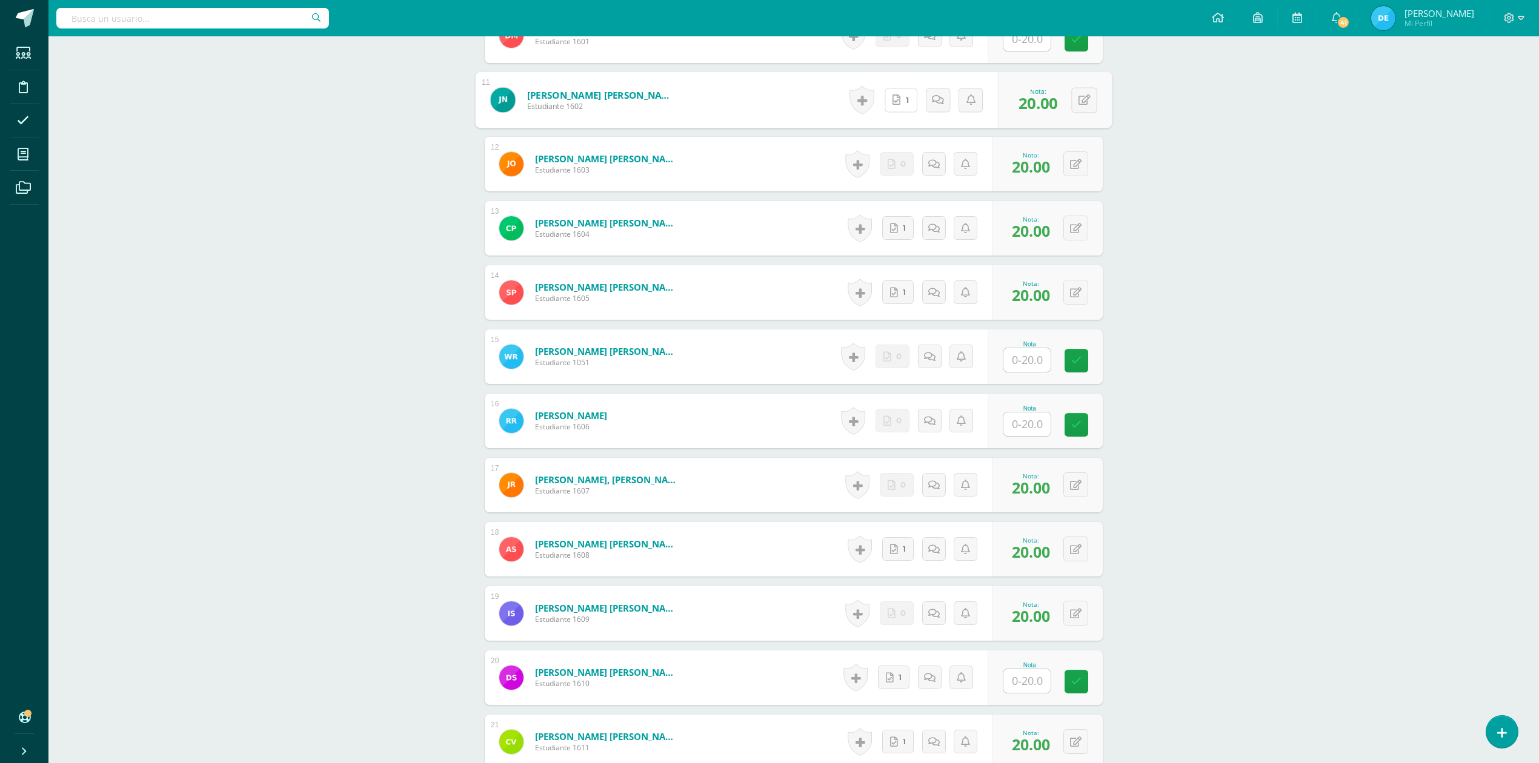
scroll to position [1083, 0]
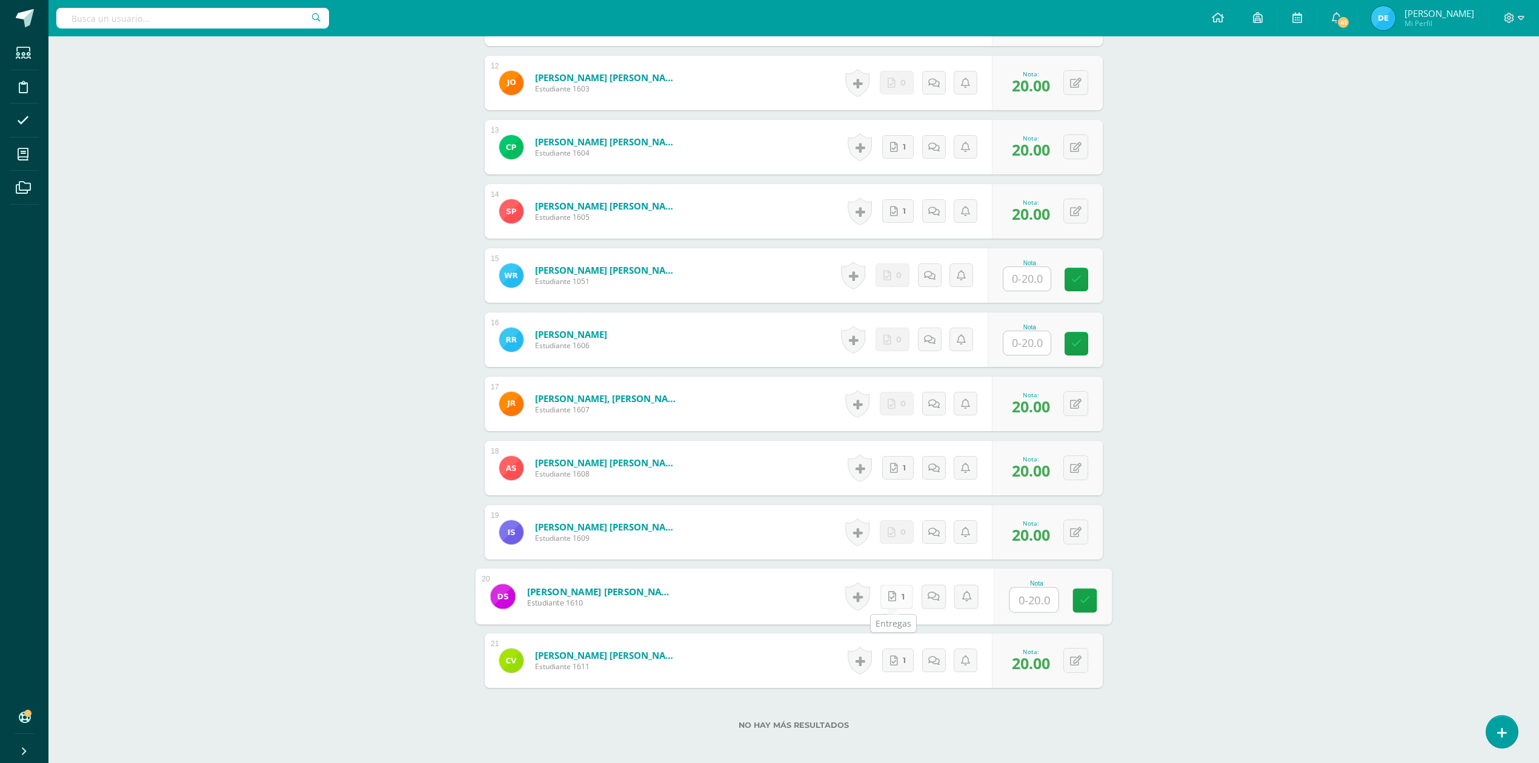
click at [888, 594] on icon at bounding box center [892, 596] width 8 height 10
click at [1036, 594] on input "text" at bounding box center [1034, 600] width 48 height 24
type input "20"
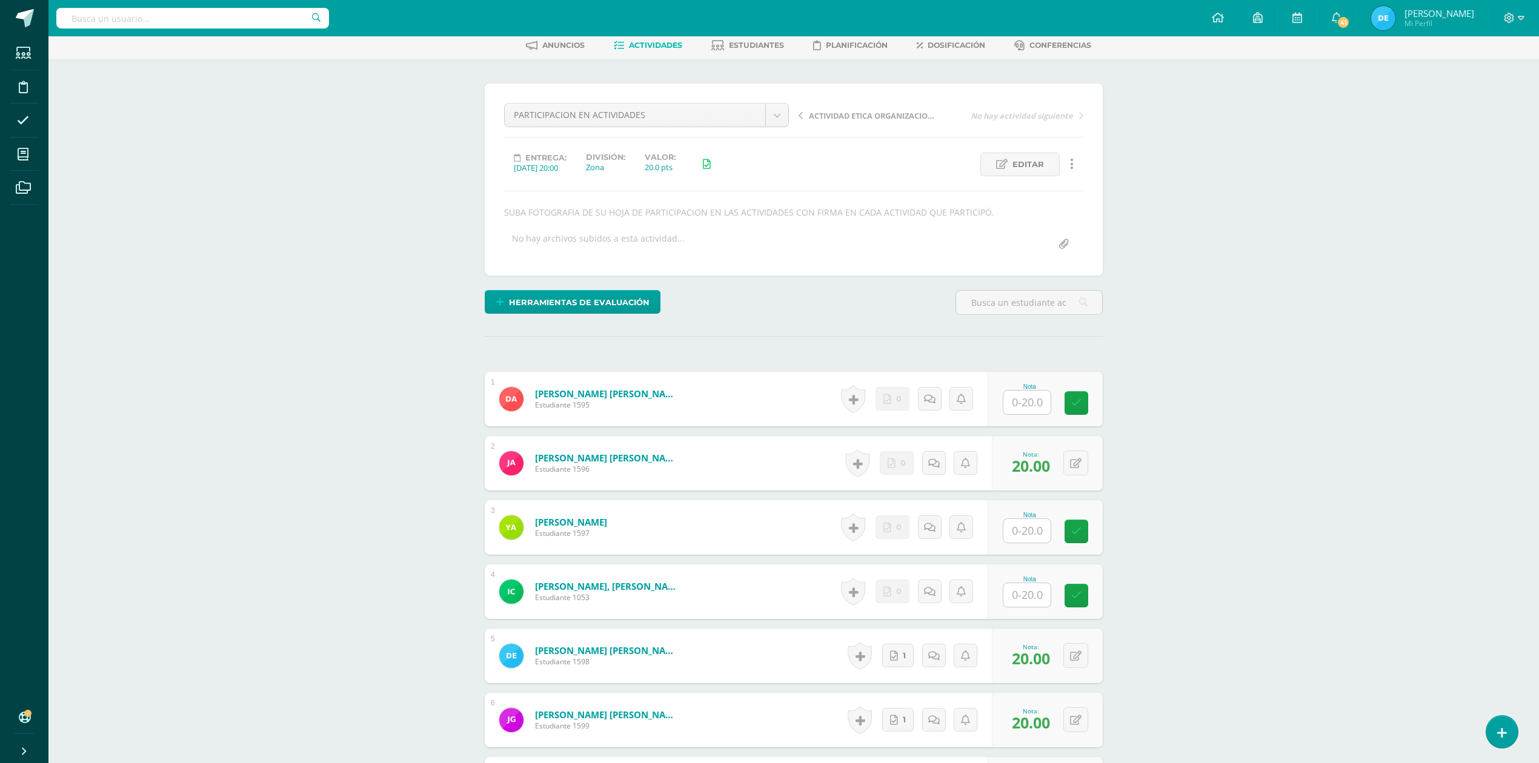
scroll to position [0, 0]
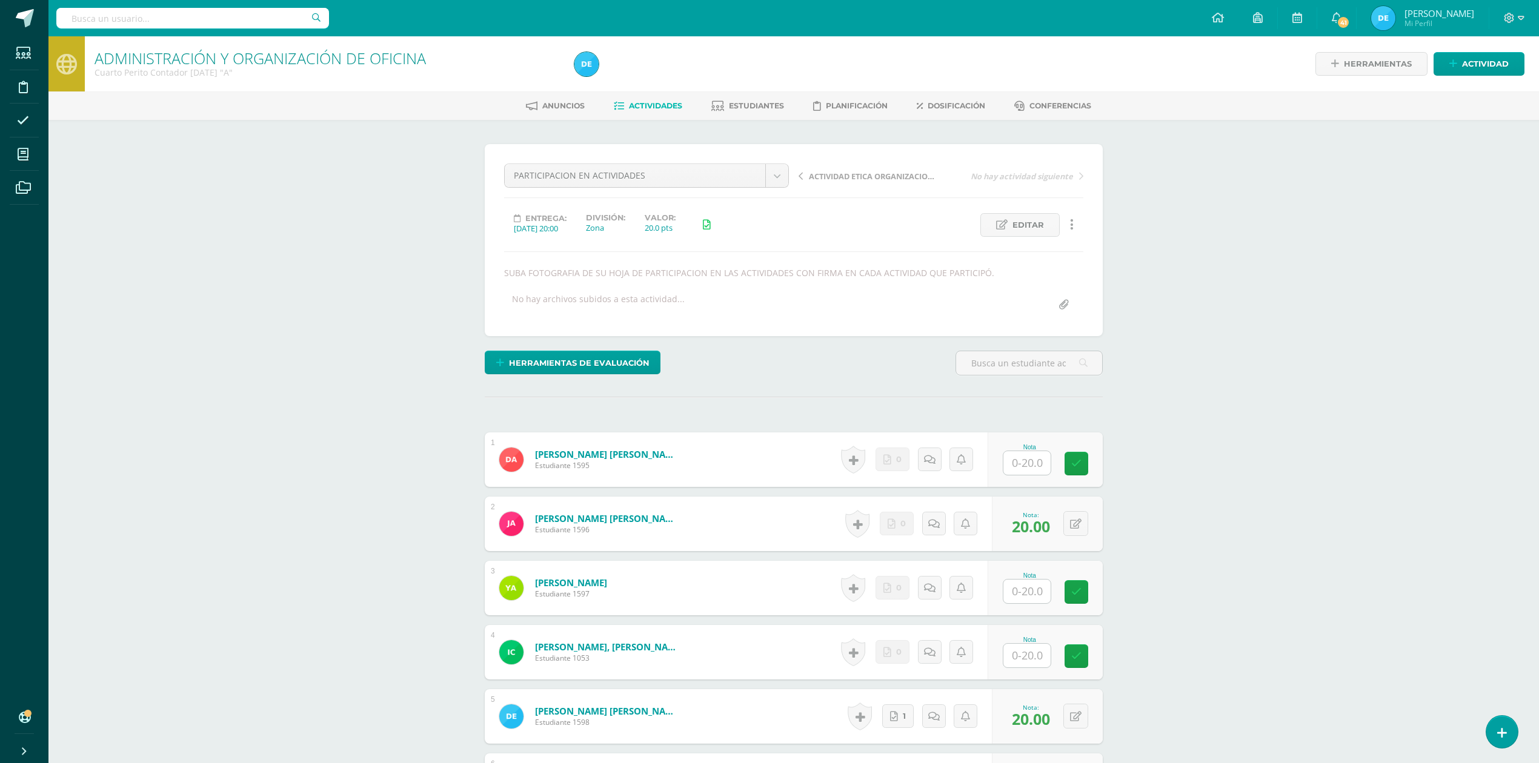
click at [671, 107] on span "Actividades" at bounding box center [655, 105] width 53 height 9
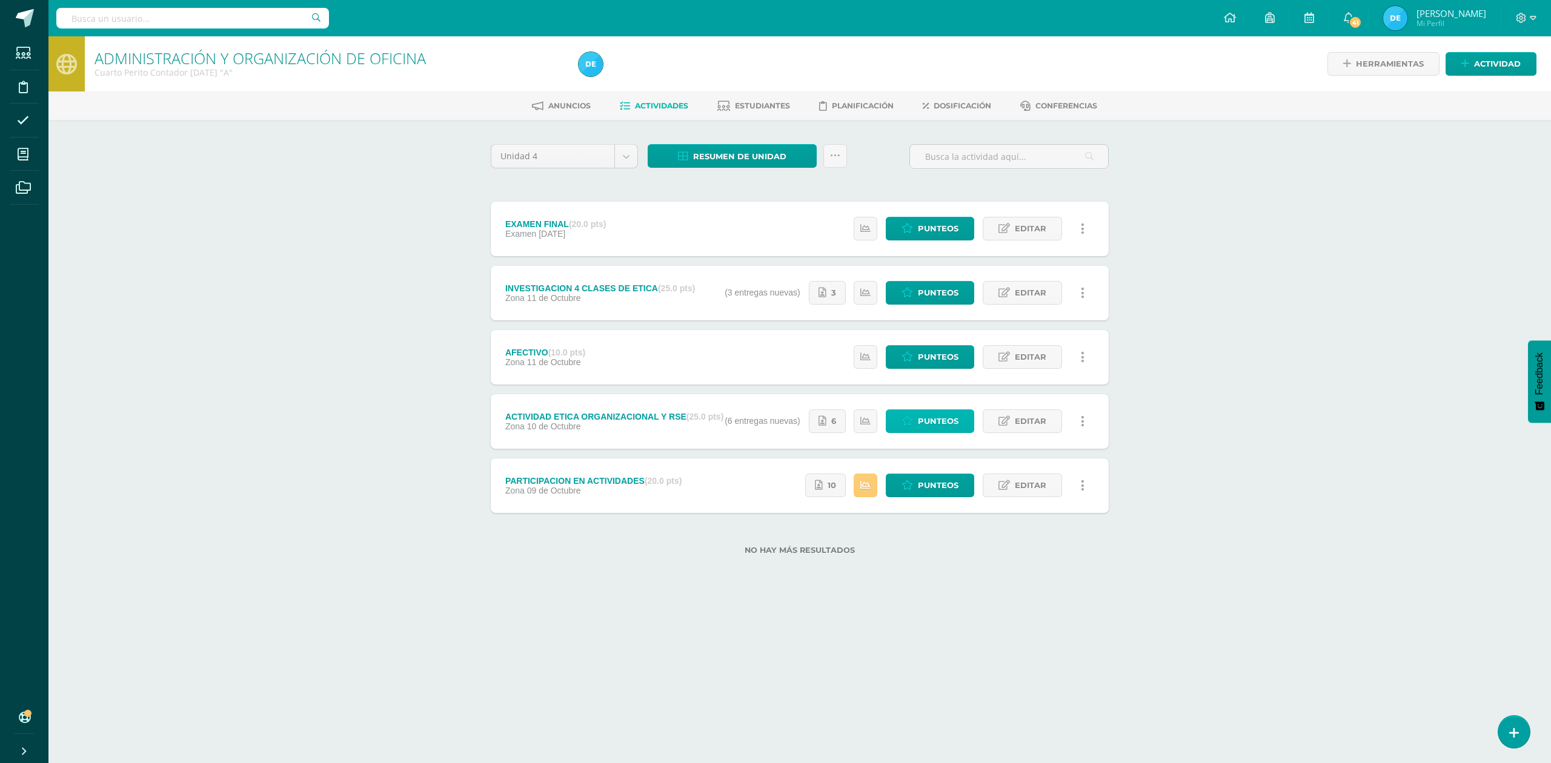
click at [963, 425] on link "Punteos" at bounding box center [930, 422] width 88 height 24
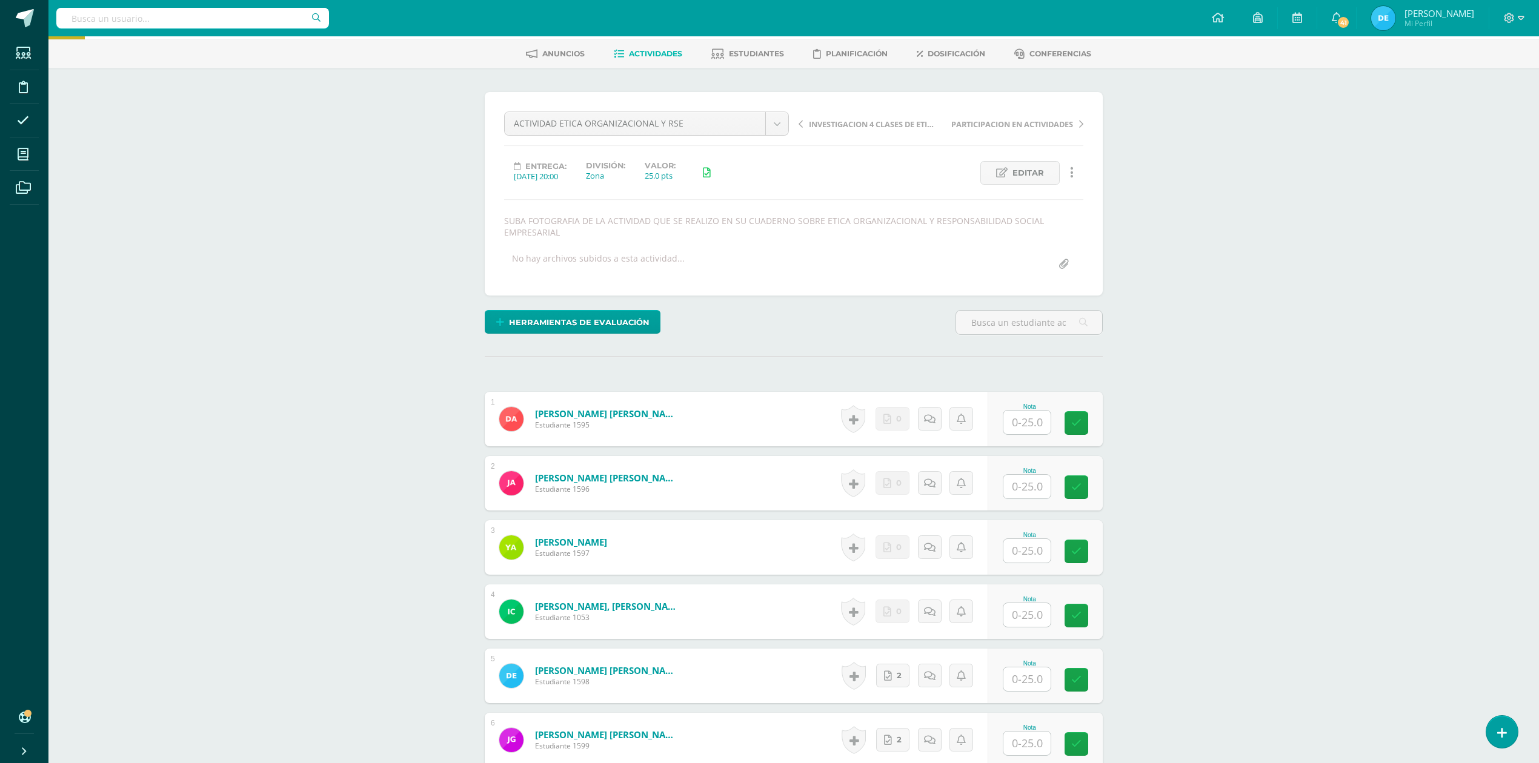
scroll to position [42, 0]
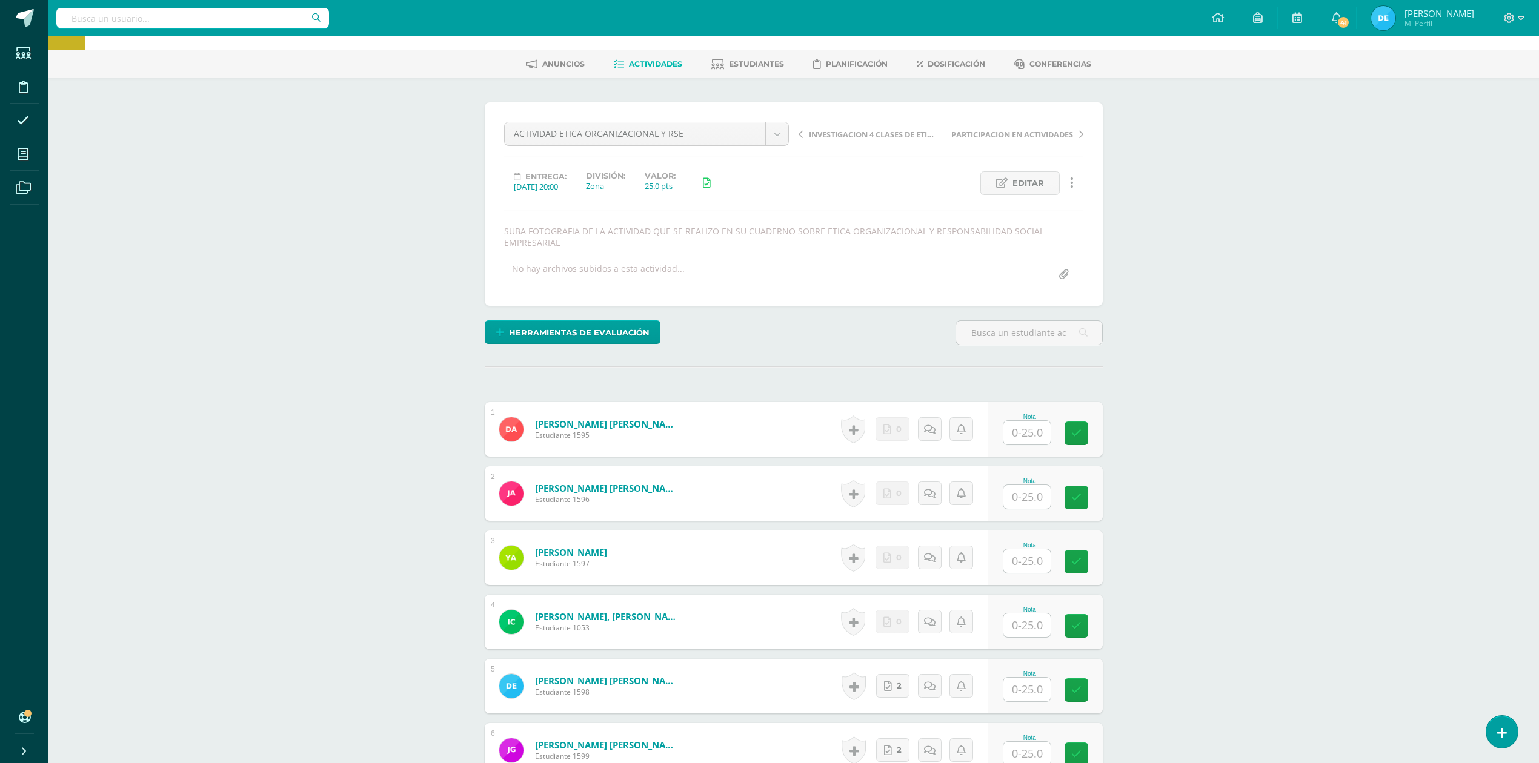
click at [1028, 430] on input "text" at bounding box center [1026, 433] width 47 height 24
type input "25"
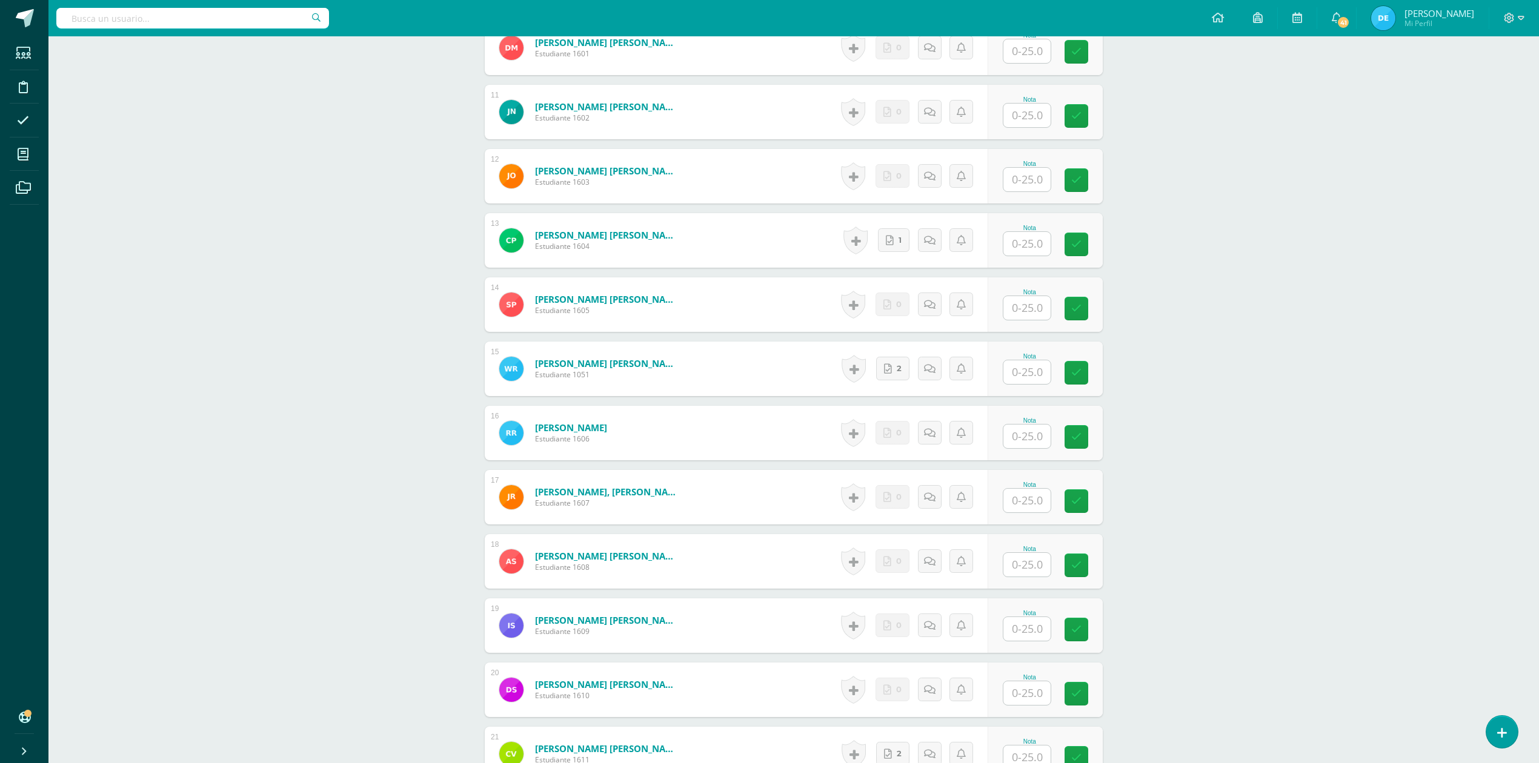
scroll to position [1002, 0]
click at [1023, 629] on input "text" at bounding box center [1026, 629] width 47 height 24
type input "25"
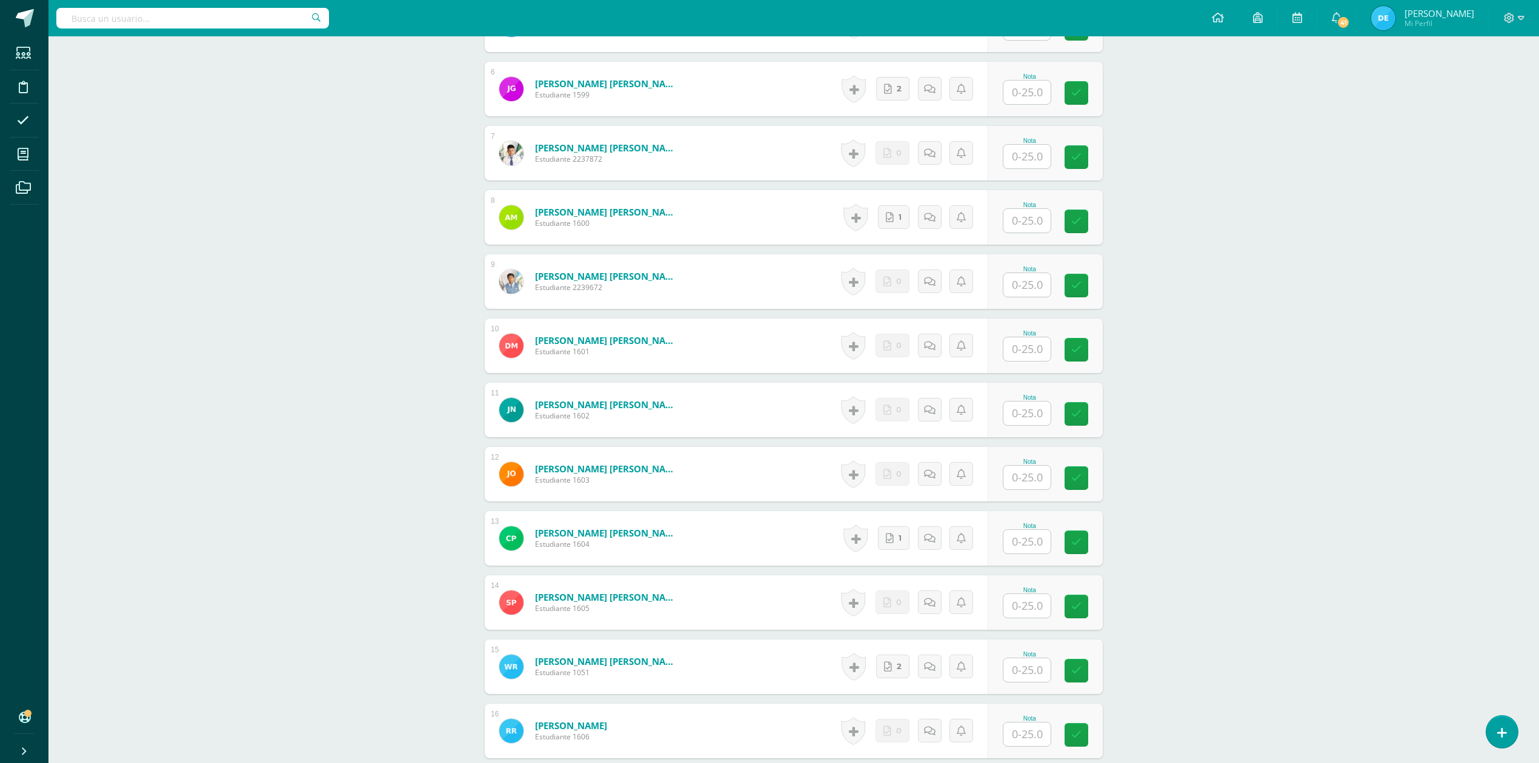
scroll to position [679, 0]
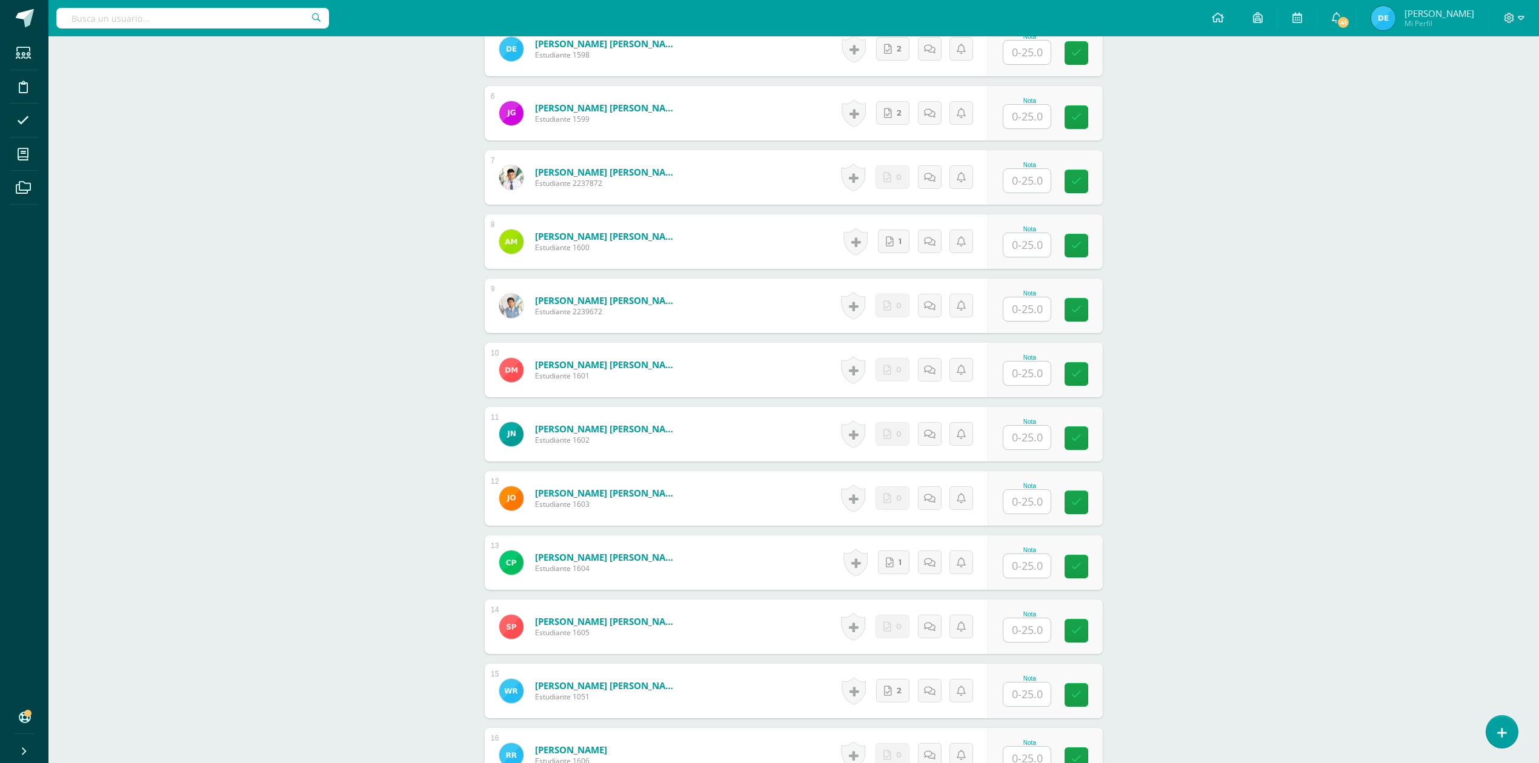
click at [1023, 245] on input "text" at bounding box center [1026, 245] width 47 height 24
type input "25"
click at [1249, 254] on div "ADMINISTRACIÓN Y ORGANIZACIÓN DE OFICINA Cuarto Perito Contador Sábado "A" Herr…" at bounding box center [793, 300] width 1491 height 1886
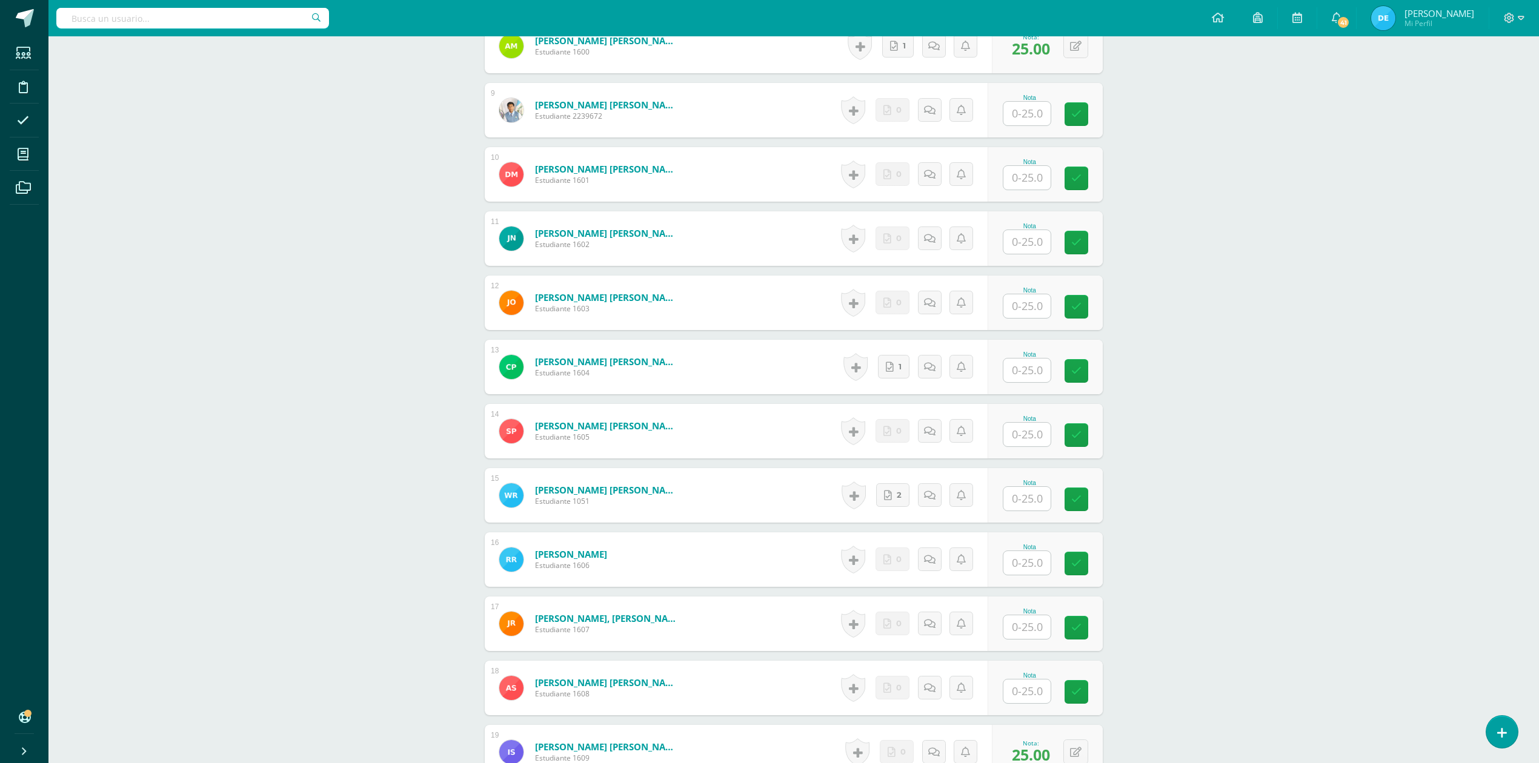
scroll to position [1157, 0]
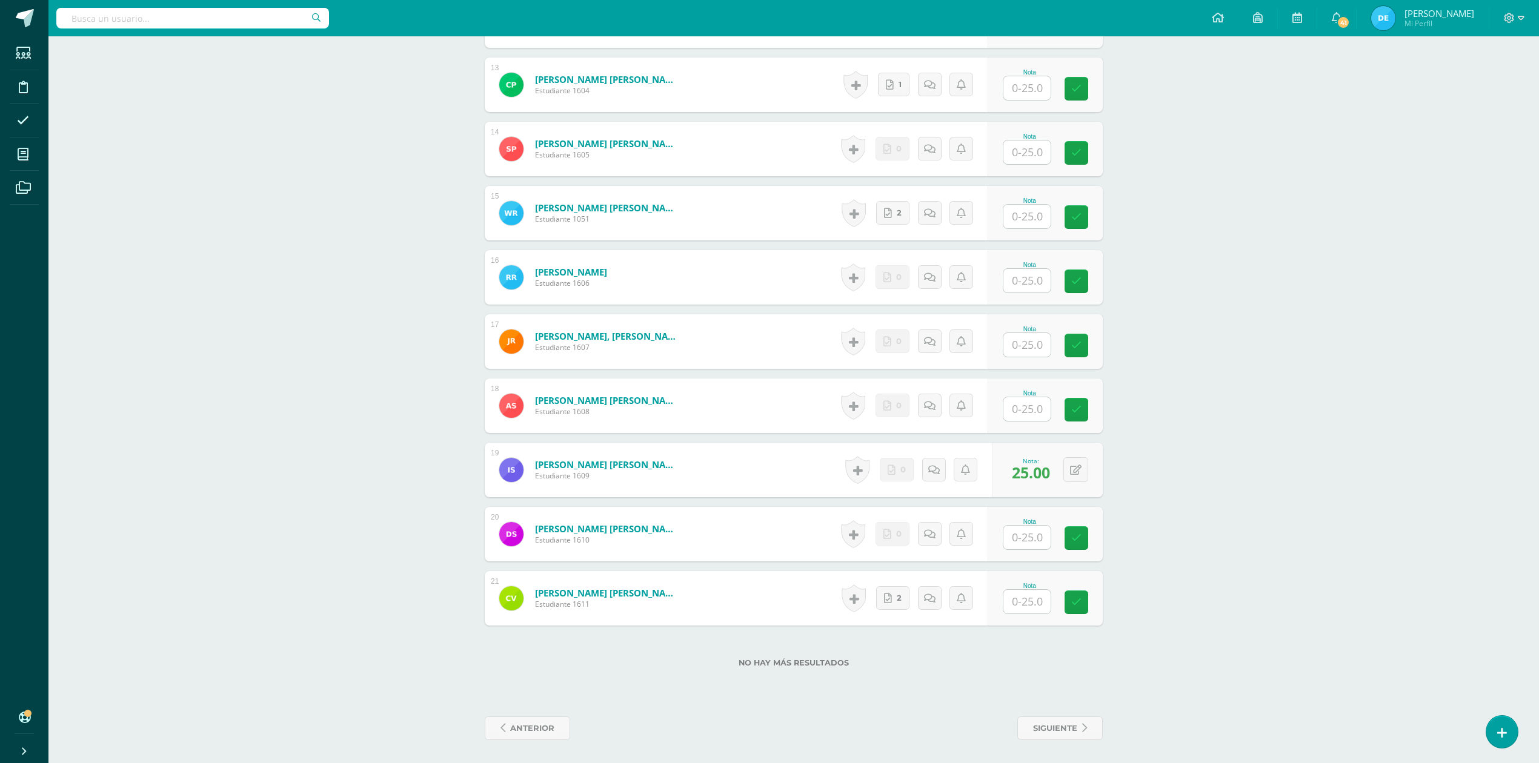
click at [1014, 595] on input "text" at bounding box center [1026, 602] width 47 height 24
type input "25"
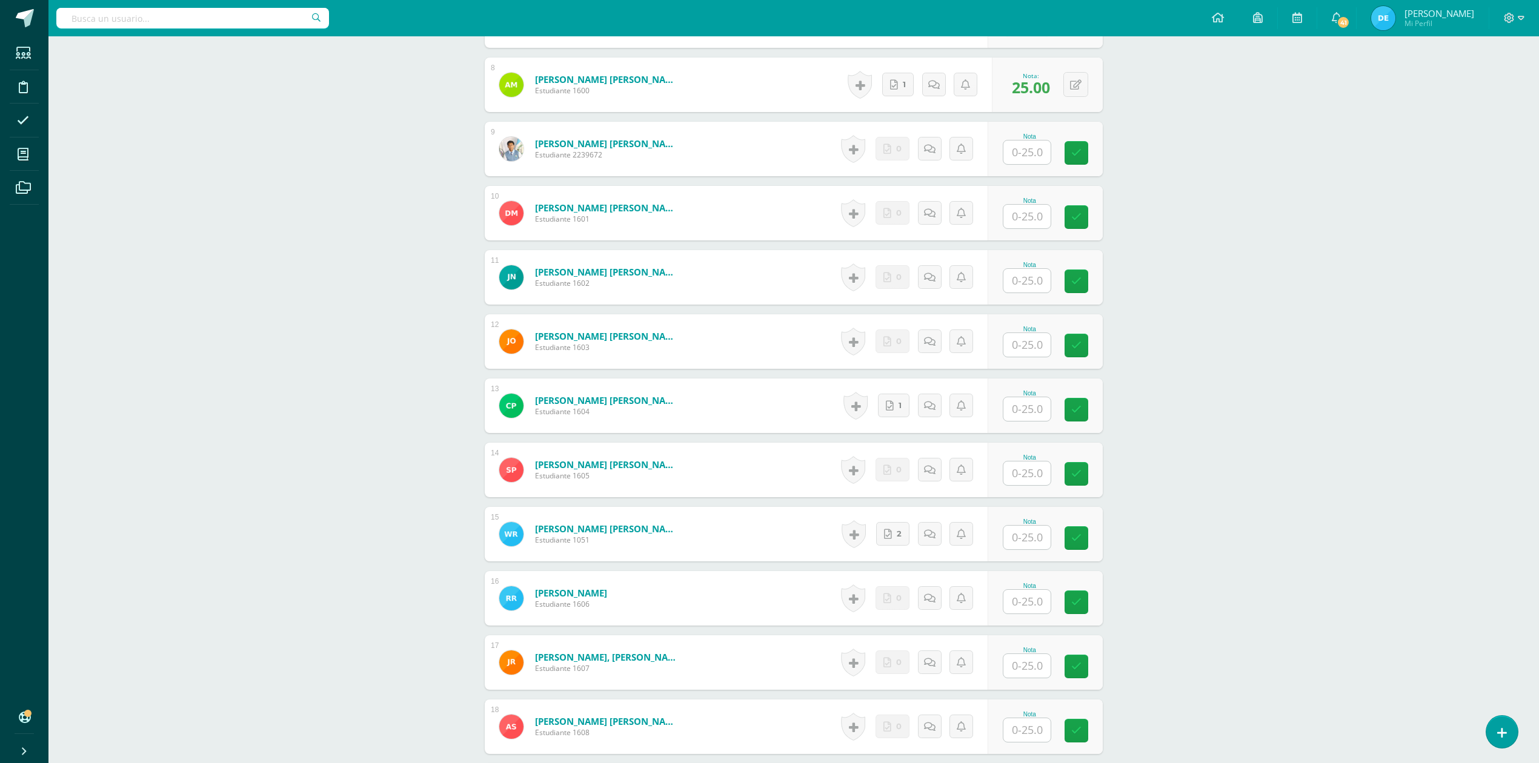
scroll to position [834, 0]
click at [1032, 349] on input "text" at bounding box center [1026, 347] width 47 height 24
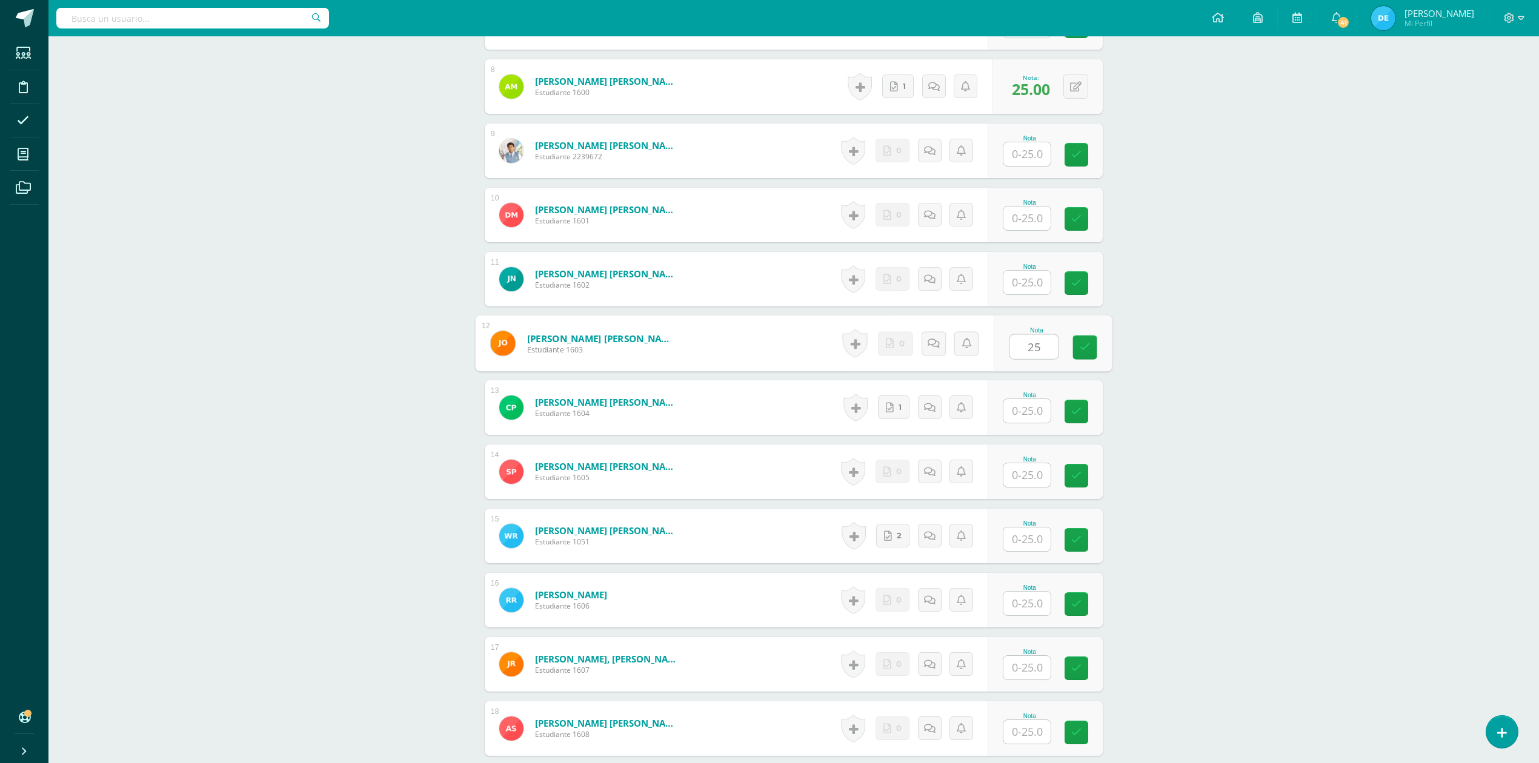
type input "25"
click at [1316, 354] on div "ADMINISTRACIÓN Y ORGANIZACIÓN DE OFICINA Cuarto Perito Contador Sábado "A" Herr…" at bounding box center [793, 145] width 1491 height 1886
click at [1023, 478] on input "text" at bounding box center [1034, 476] width 48 height 24
type input "25"
click at [1268, 465] on div "ADMINISTRACIÓN Y ORGANIZACIÓN DE OFICINA Cuarto Perito Contador Sábado "A" Herr…" at bounding box center [793, 145] width 1491 height 1886
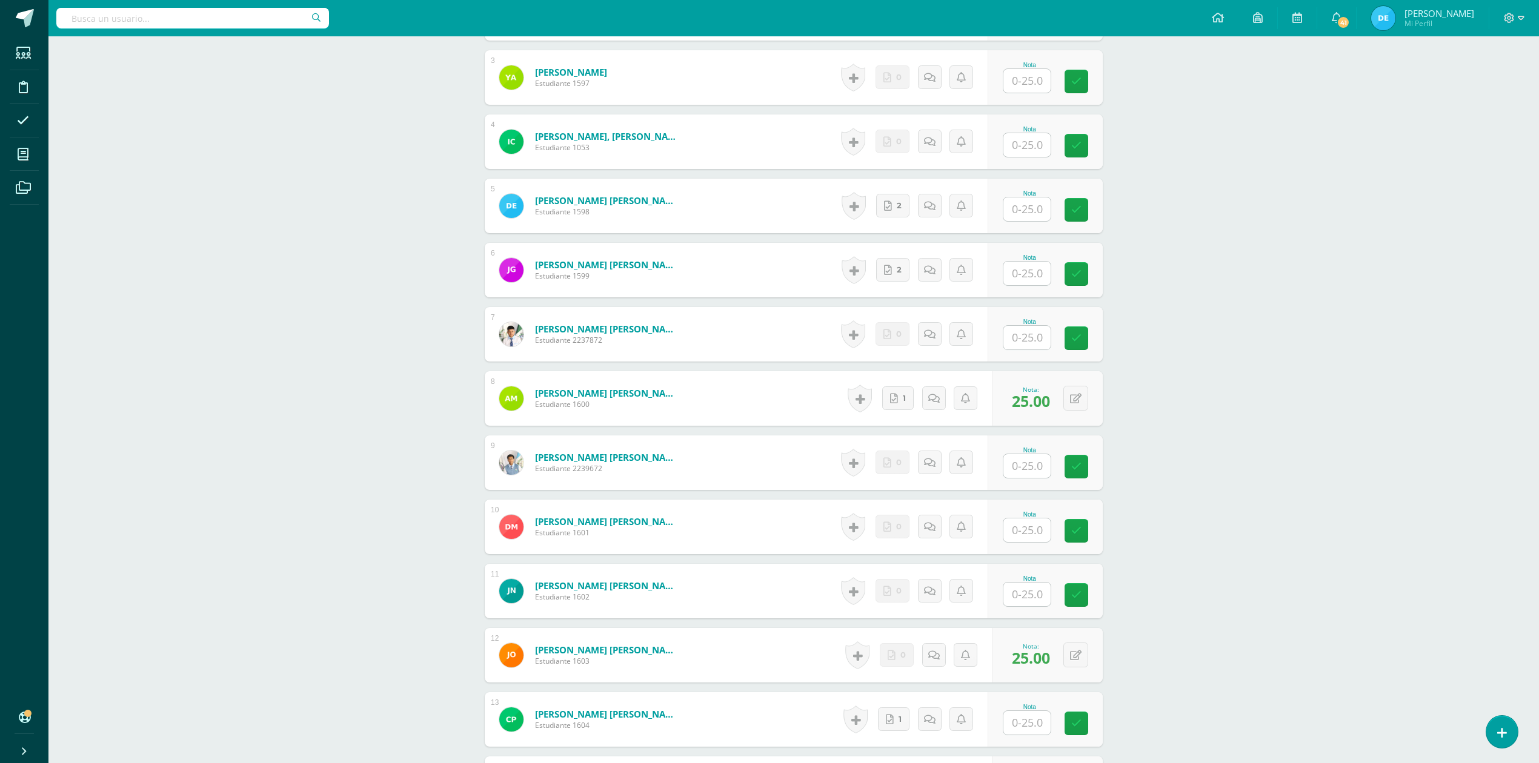
scroll to position [511, 0]
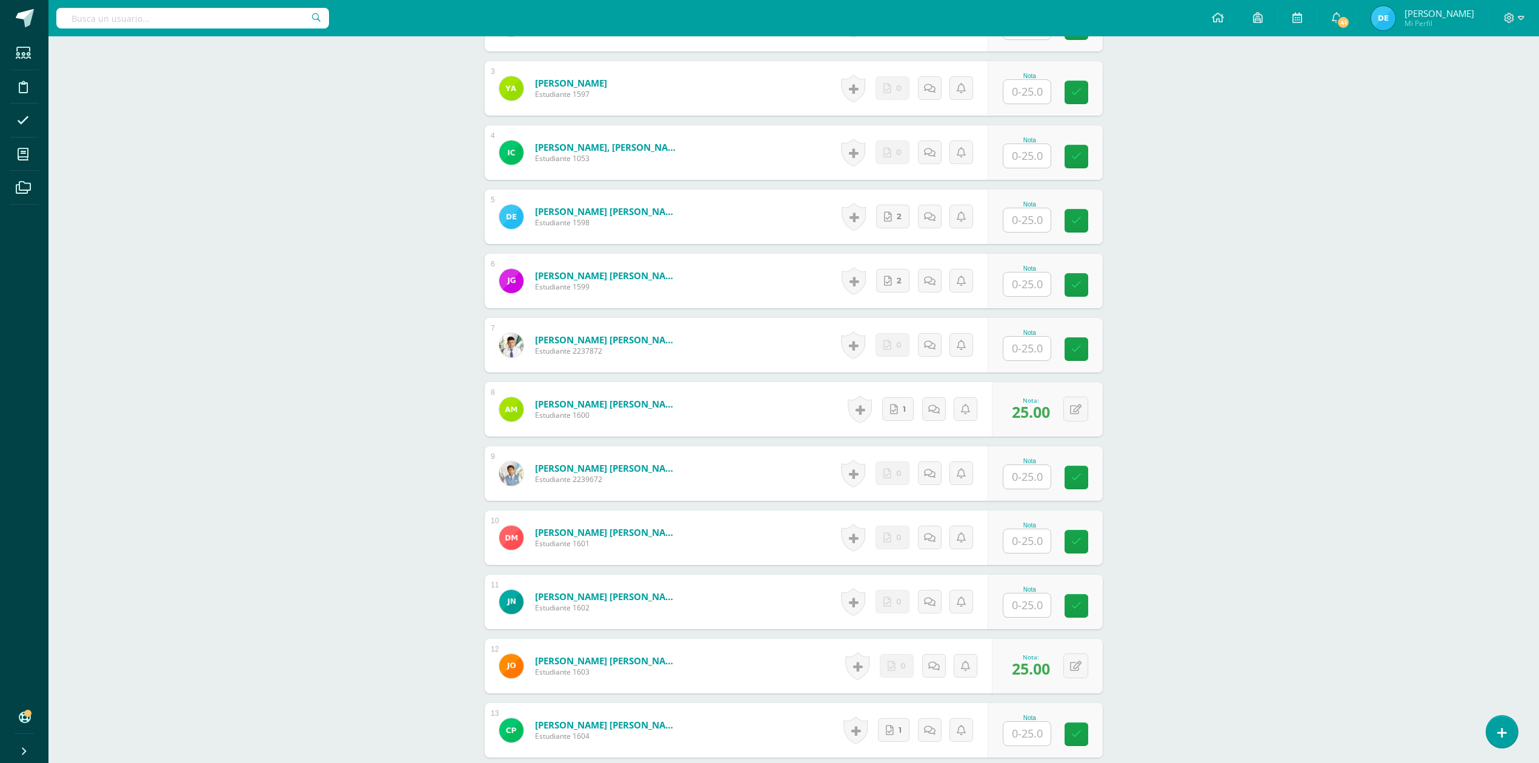
click at [1039, 277] on input "text" at bounding box center [1026, 285] width 47 height 24
type input "25"
click at [1306, 310] on div "ADMINISTRACIÓN Y ORGANIZACIÓN DE OFICINA Cuarto Perito Contador Sábado "A" Herr…" at bounding box center [793, 468] width 1491 height 1886
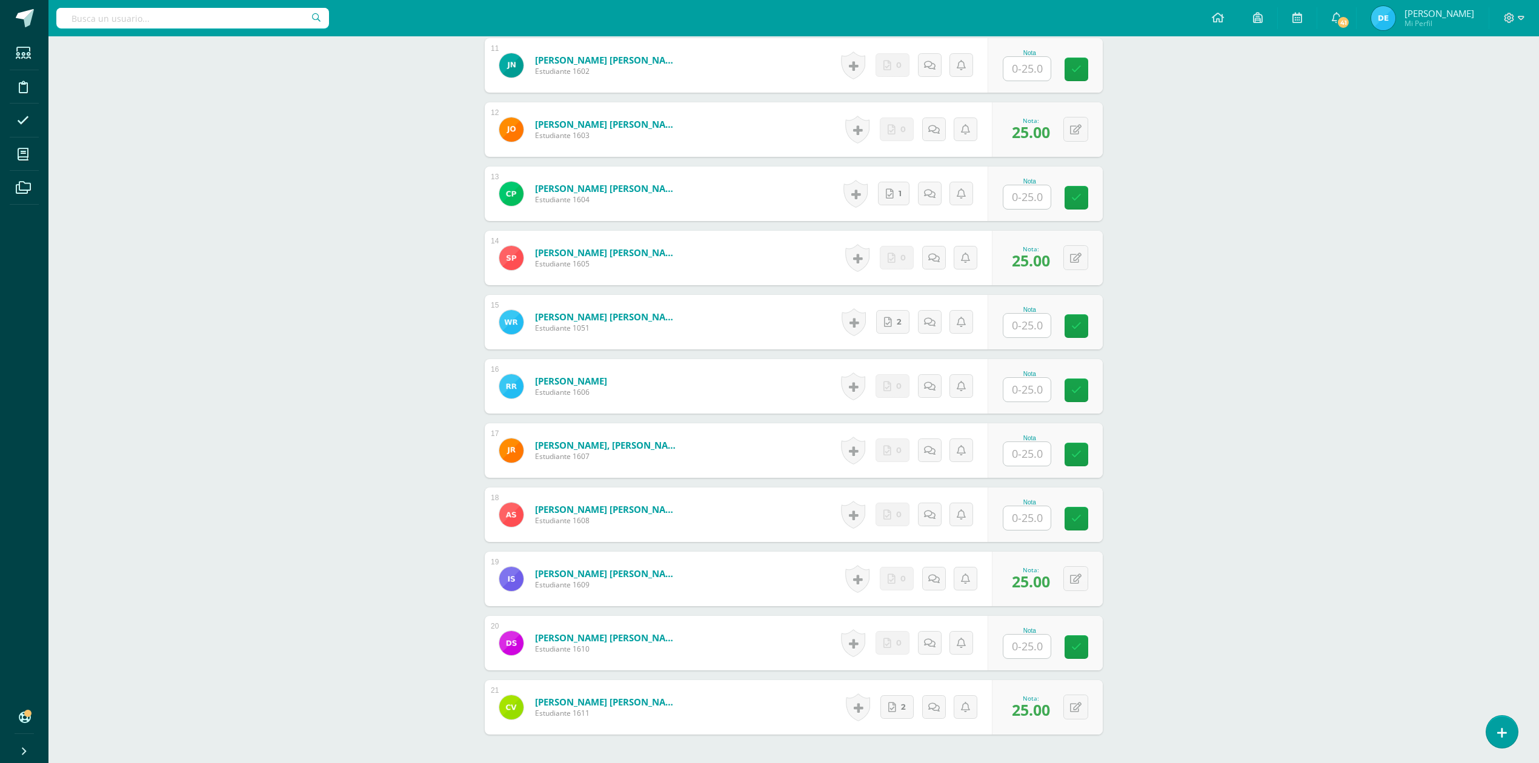
scroll to position [1077, 0]
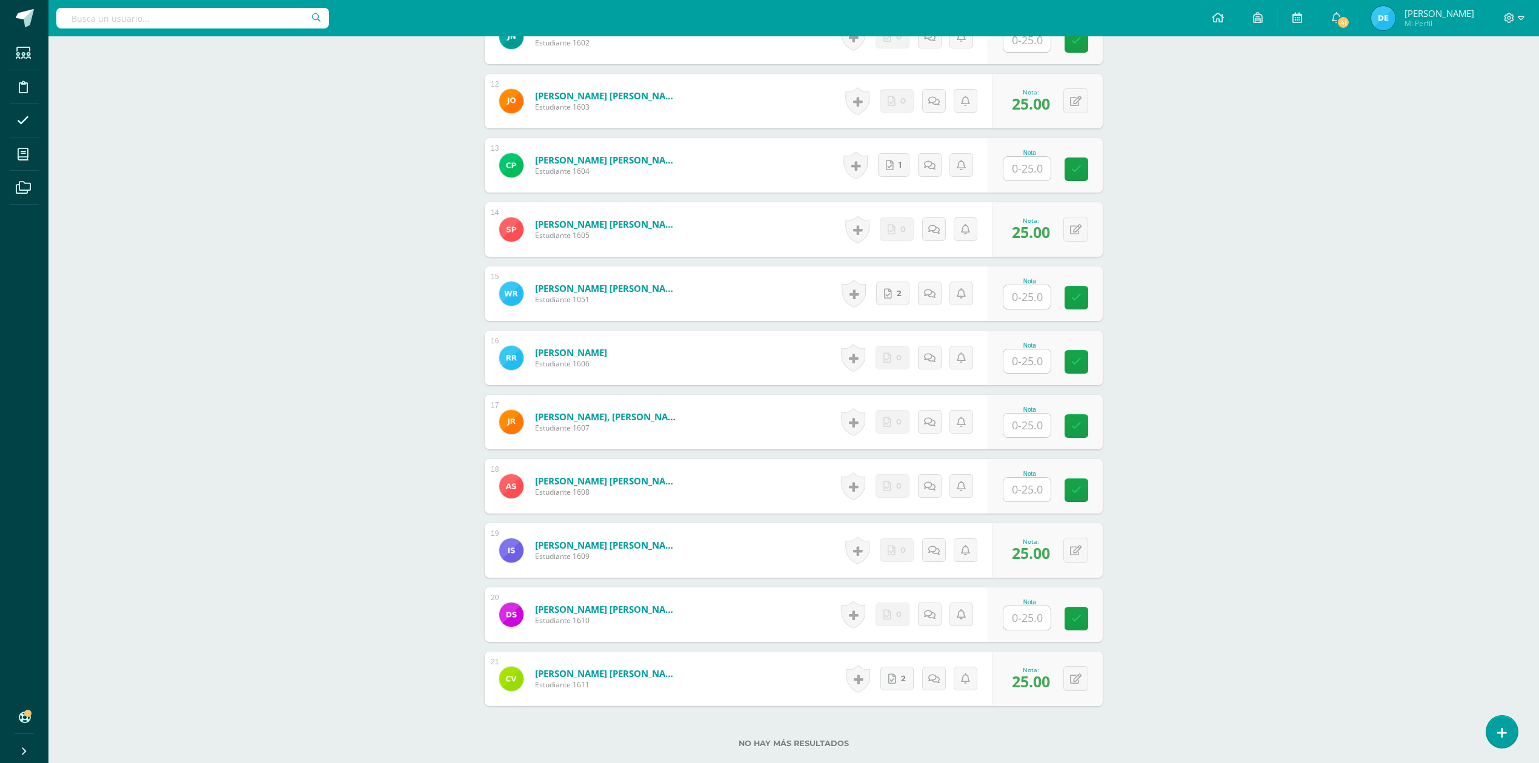
click at [1011, 619] on input "text" at bounding box center [1026, 619] width 47 height 24
type input "25"
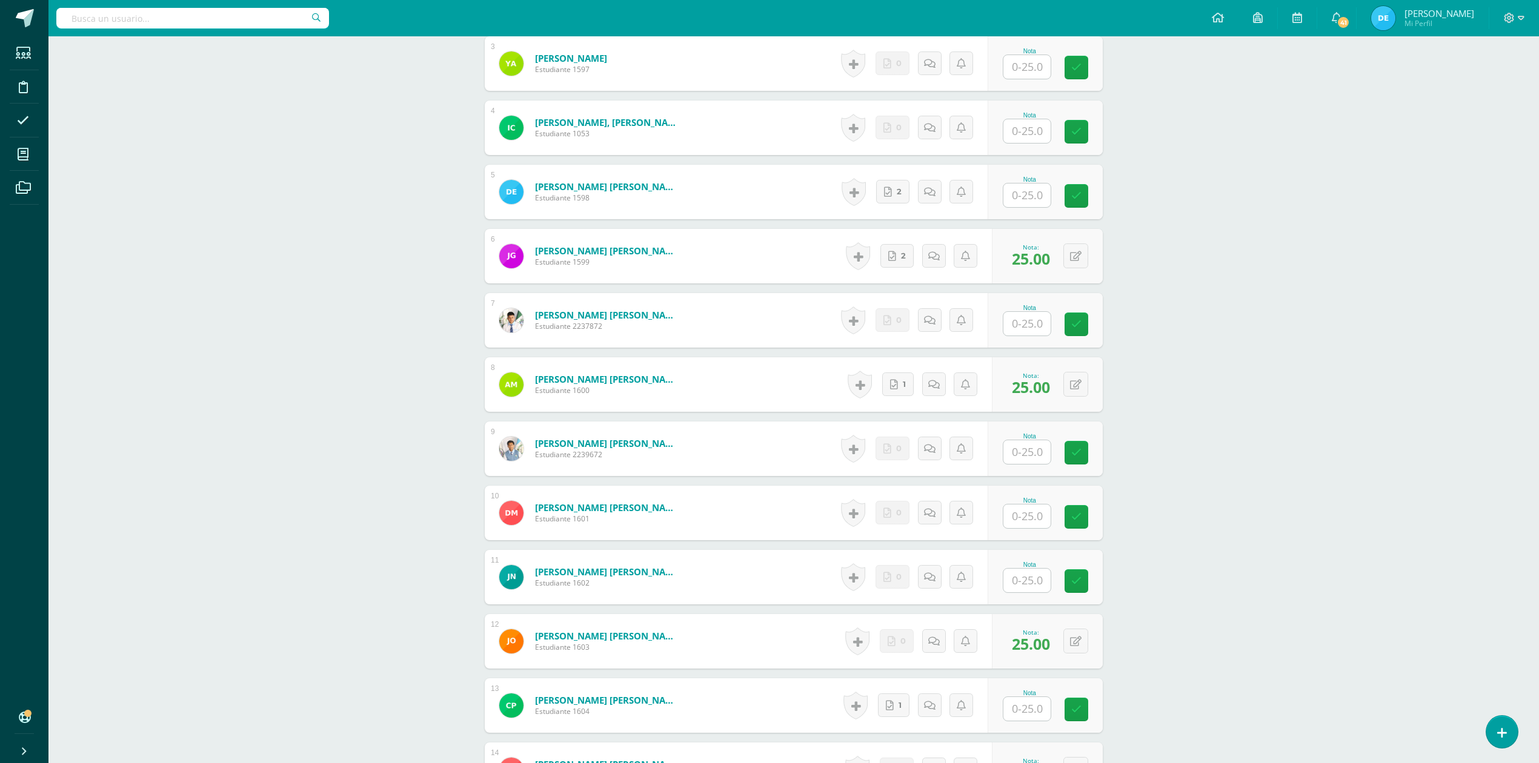
scroll to position [511, 0]
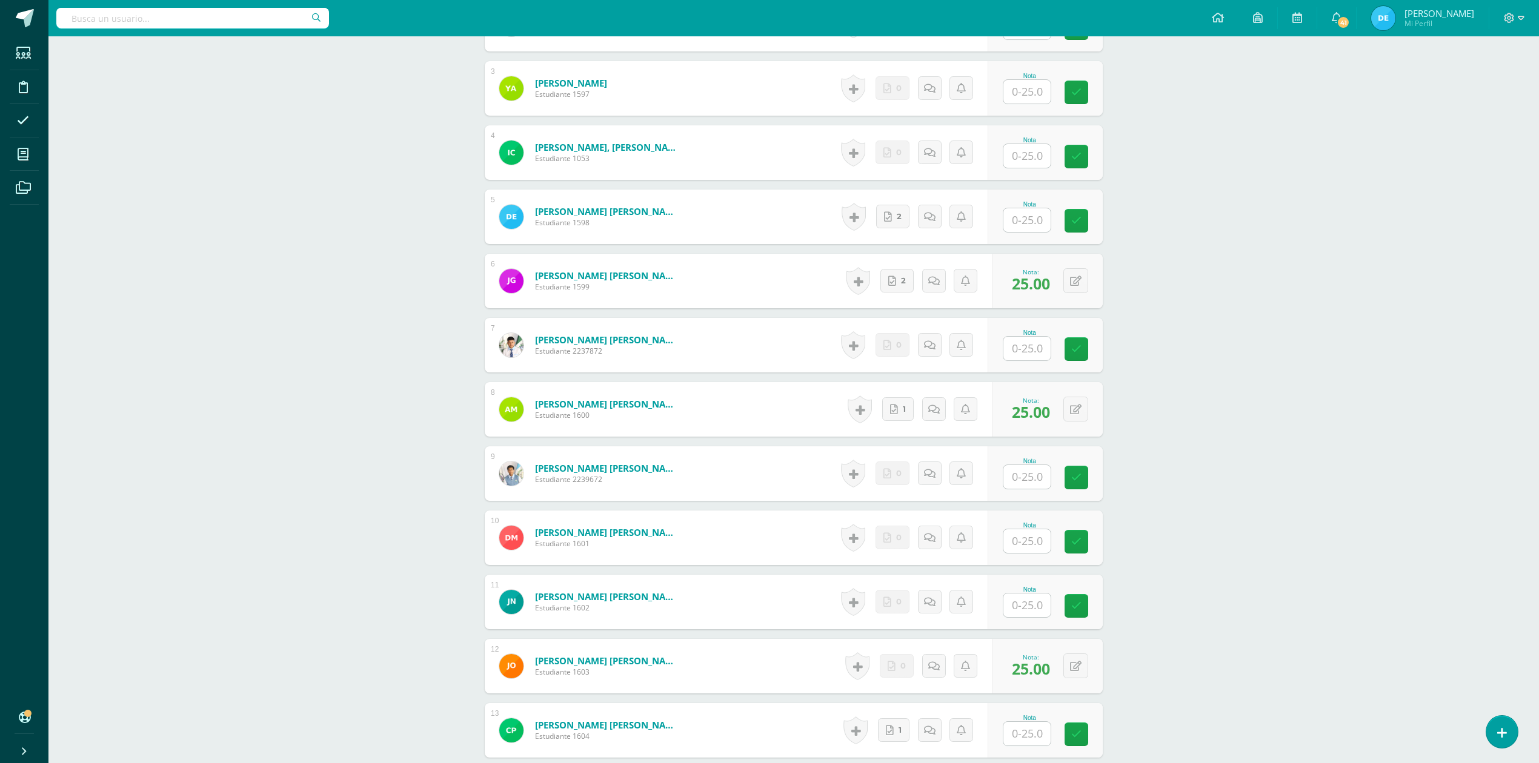
click at [1039, 354] on input "text" at bounding box center [1026, 349] width 47 height 24
type input "5"
click at [1255, 325] on div "ADMINISTRACIÓN Y ORGANIZACIÓN DE OFICINA Cuarto Perito Contador Sábado "A" Herr…" at bounding box center [793, 468] width 1491 height 1886
click at [1074, 347] on button at bounding box center [1075, 345] width 25 height 25
type input "0"
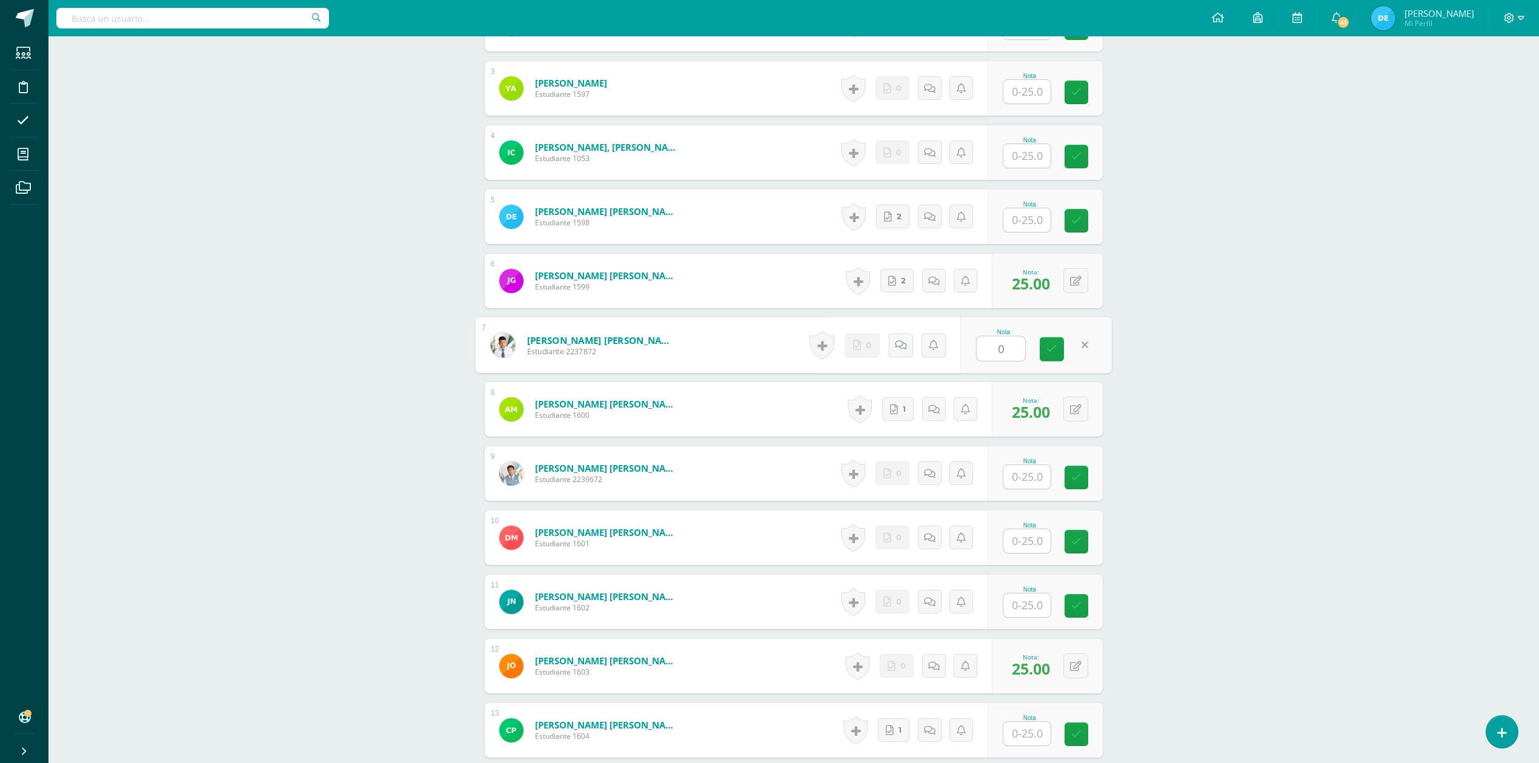
click at [1321, 351] on div "ADMINISTRACIÓN Y ORGANIZACIÓN DE OFICINA Cuarto Perito Contador Sábado "A" Herr…" at bounding box center [793, 468] width 1491 height 1886
click at [1030, 539] on input "text" at bounding box center [1026, 542] width 47 height 24
type input "25"
click at [1317, 522] on div "ADMINISTRACIÓN Y ORGANIZACIÓN DE OFICINA Cuarto Perito Contador Sábado "A" Herr…" at bounding box center [793, 468] width 1491 height 1886
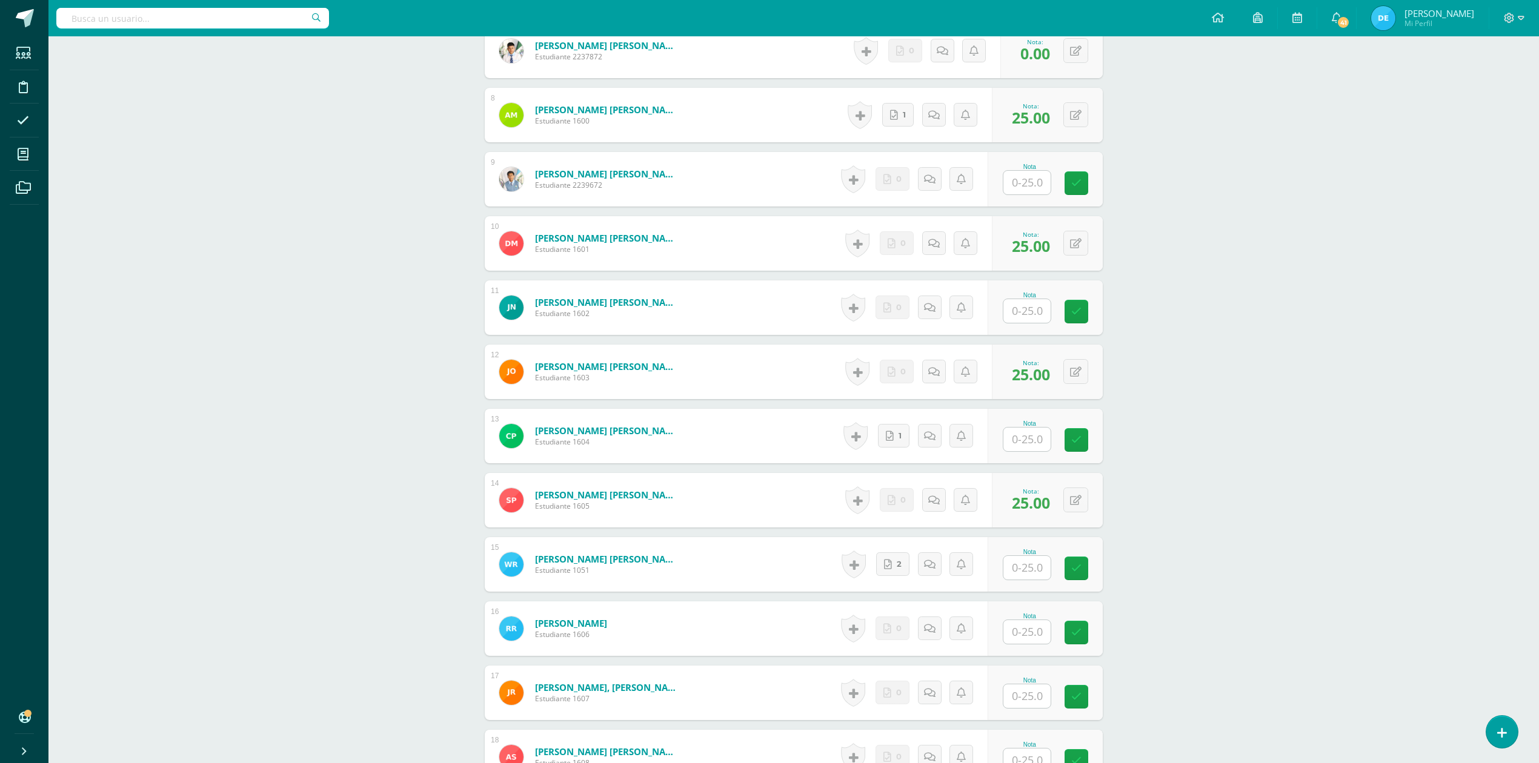
scroll to position [834, 0]
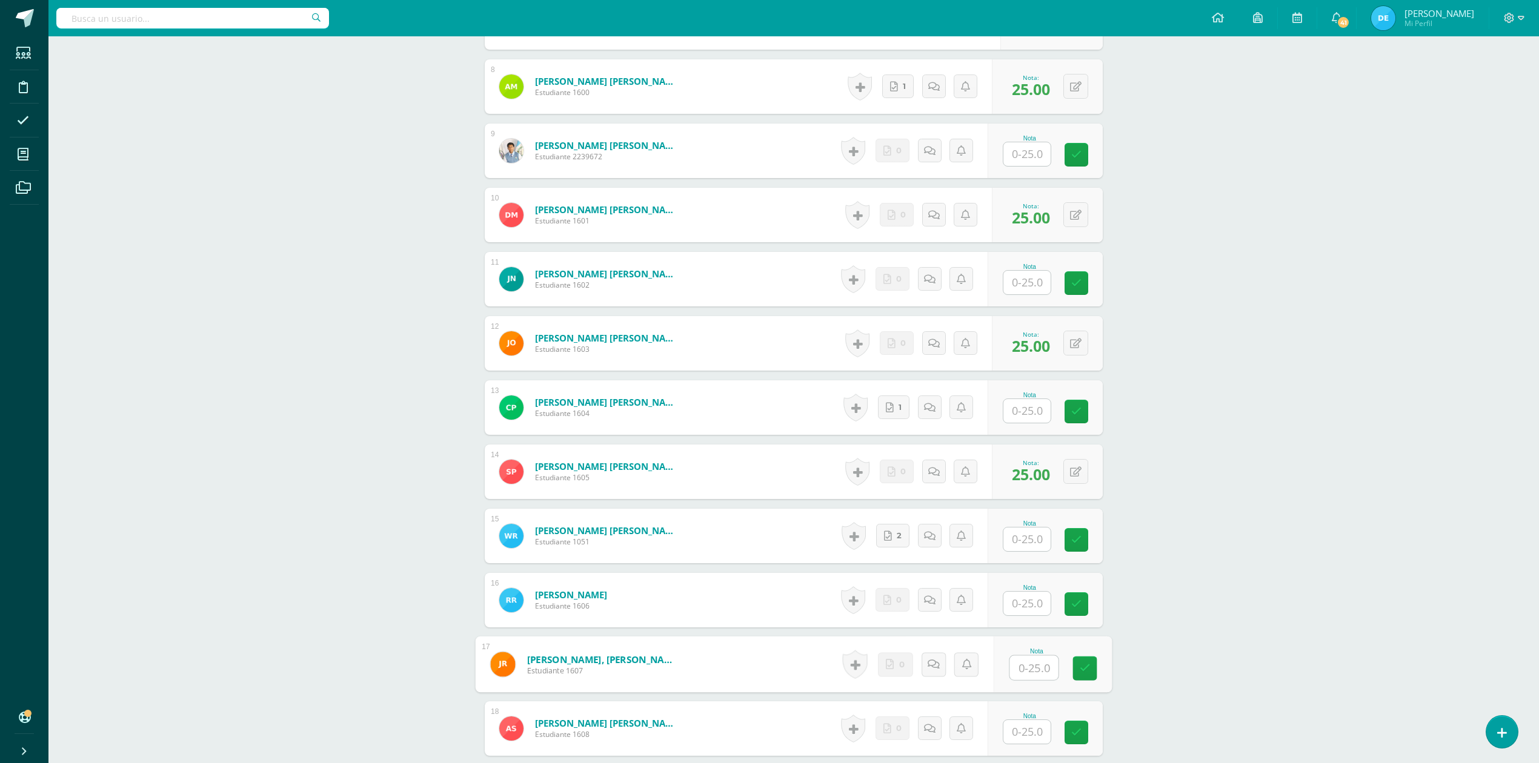
click at [1032, 670] on input "text" at bounding box center [1034, 668] width 48 height 24
type input "25"
click at [1238, 636] on div "ADMINISTRACIÓN Y ORGANIZACIÓN DE OFICINA Cuarto Perito Contador Sábado "A" Herr…" at bounding box center [793, 145] width 1491 height 1886
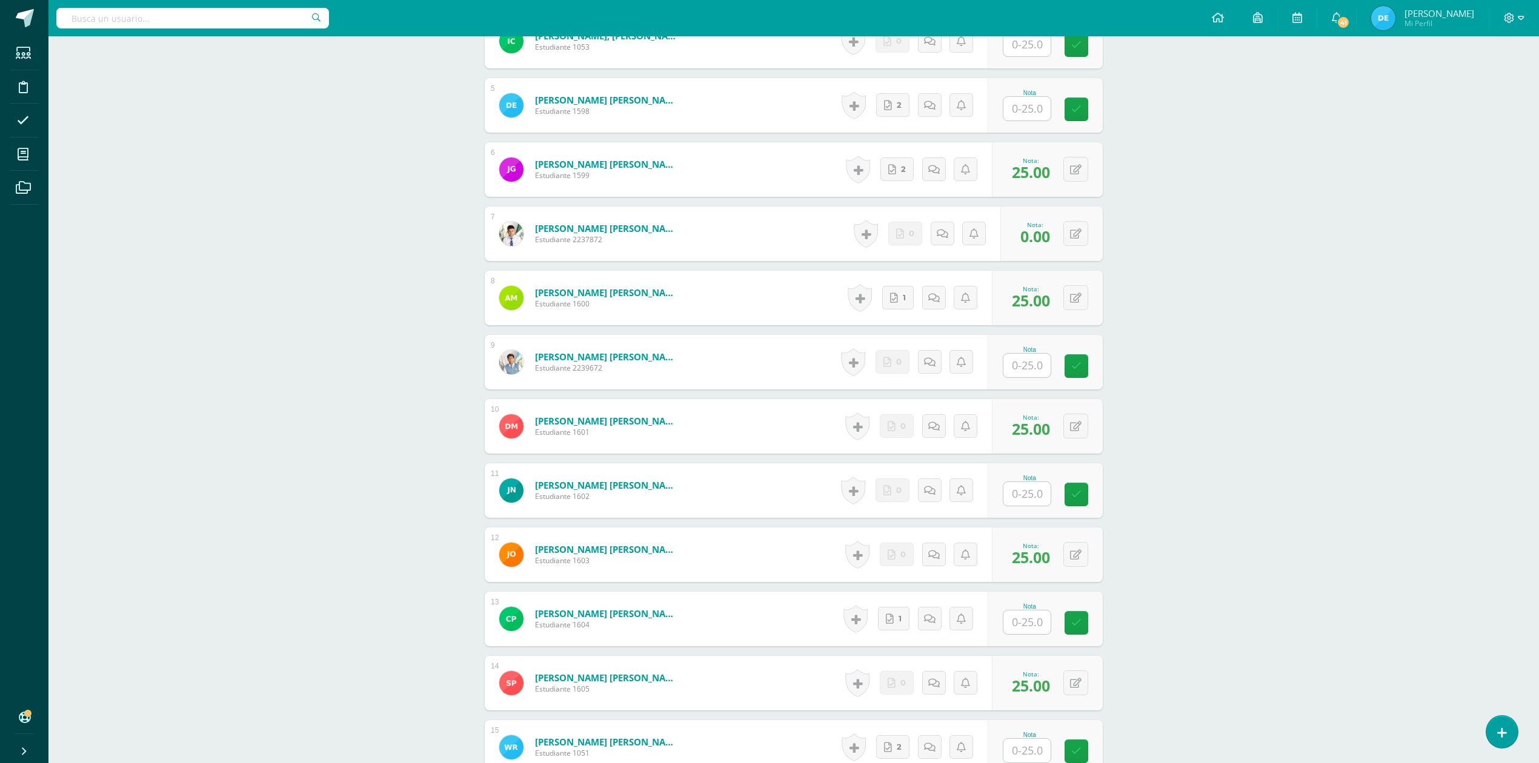
scroll to position [350, 0]
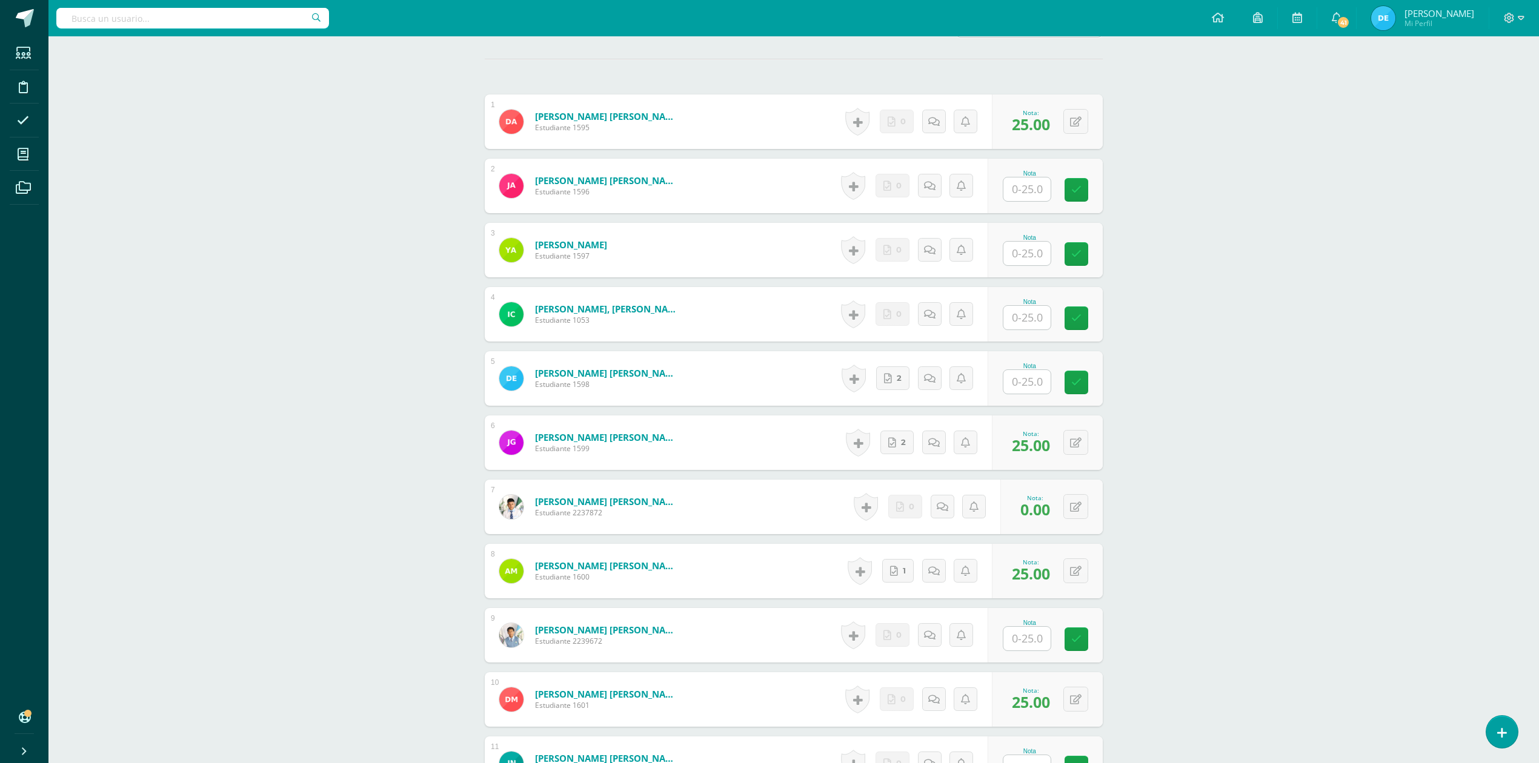
click at [1024, 187] on input "text" at bounding box center [1026, 190] width 47 height 24
type input "25"
click at [1249, 262] on div "ADMINISTRACIÓN Y ORGANIZACIÓN DE OFICINA Cuarto Perito Contador Sábado "A" Herr…" at bounding box center [793, 630] width 1491 height 1886
click at [1023, 256] on input "text" at bounding box center [1026, 254] width 47 height 24
type input "25"
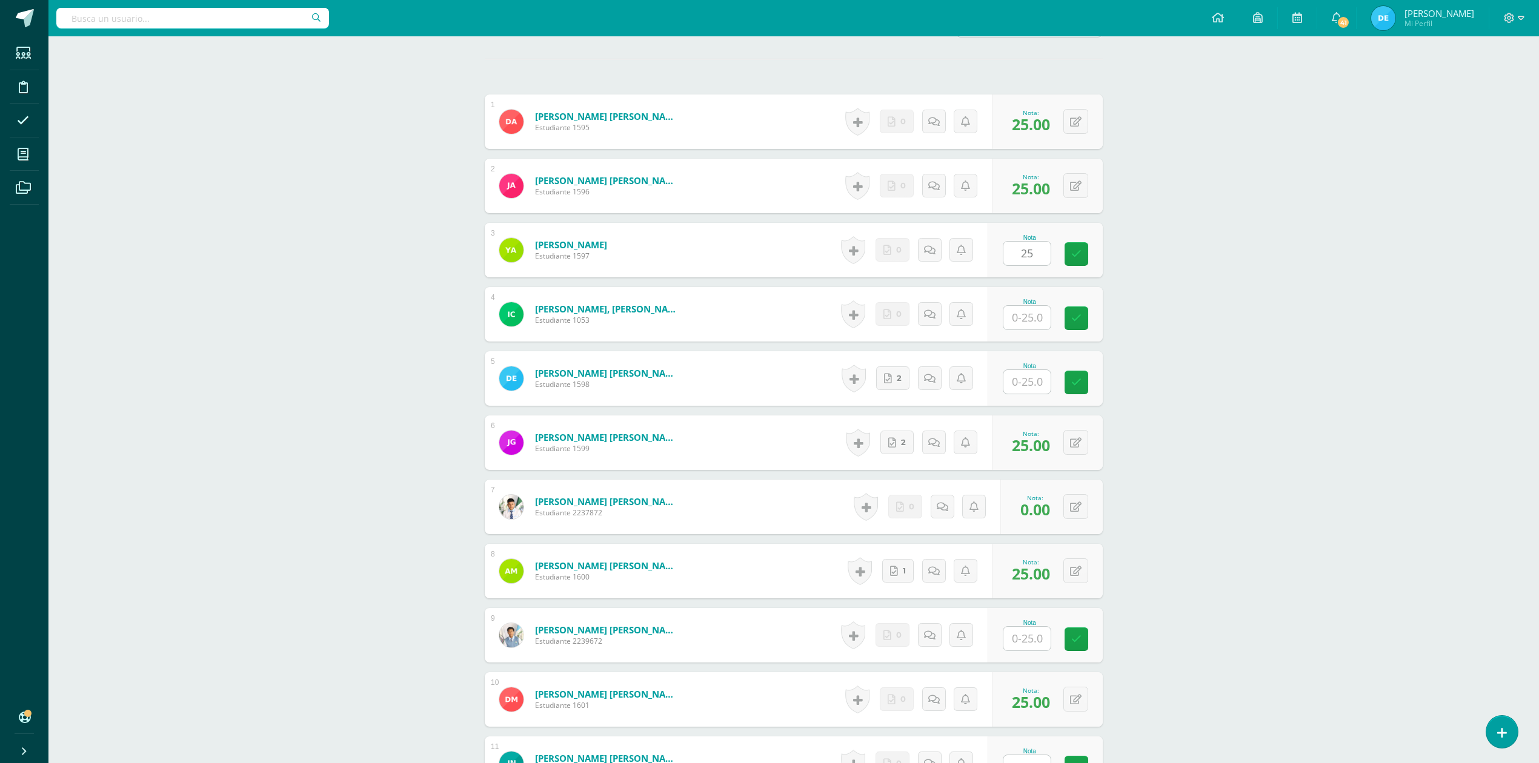
click at [1246, 279] on div "ADMINISTRACIÓN Y ORGANIZACIÓN DE OFICINA Cuarto Perito Contador Sábado "A" Herr…" at bounding box center [793, 630] width 1491 height 1886
click at [1019, 384] on input "text" at bounding box center [1026, 382] width 47 height 24
type input "25"
click at [1259, 397] on div "ADMINISTRACIÓN Y ORGANIZACIÓN DE OFICINA Cuarto Perito Contador Sábado "A" Herr…" at bounding box center [793, 630] width 1491 height 1886
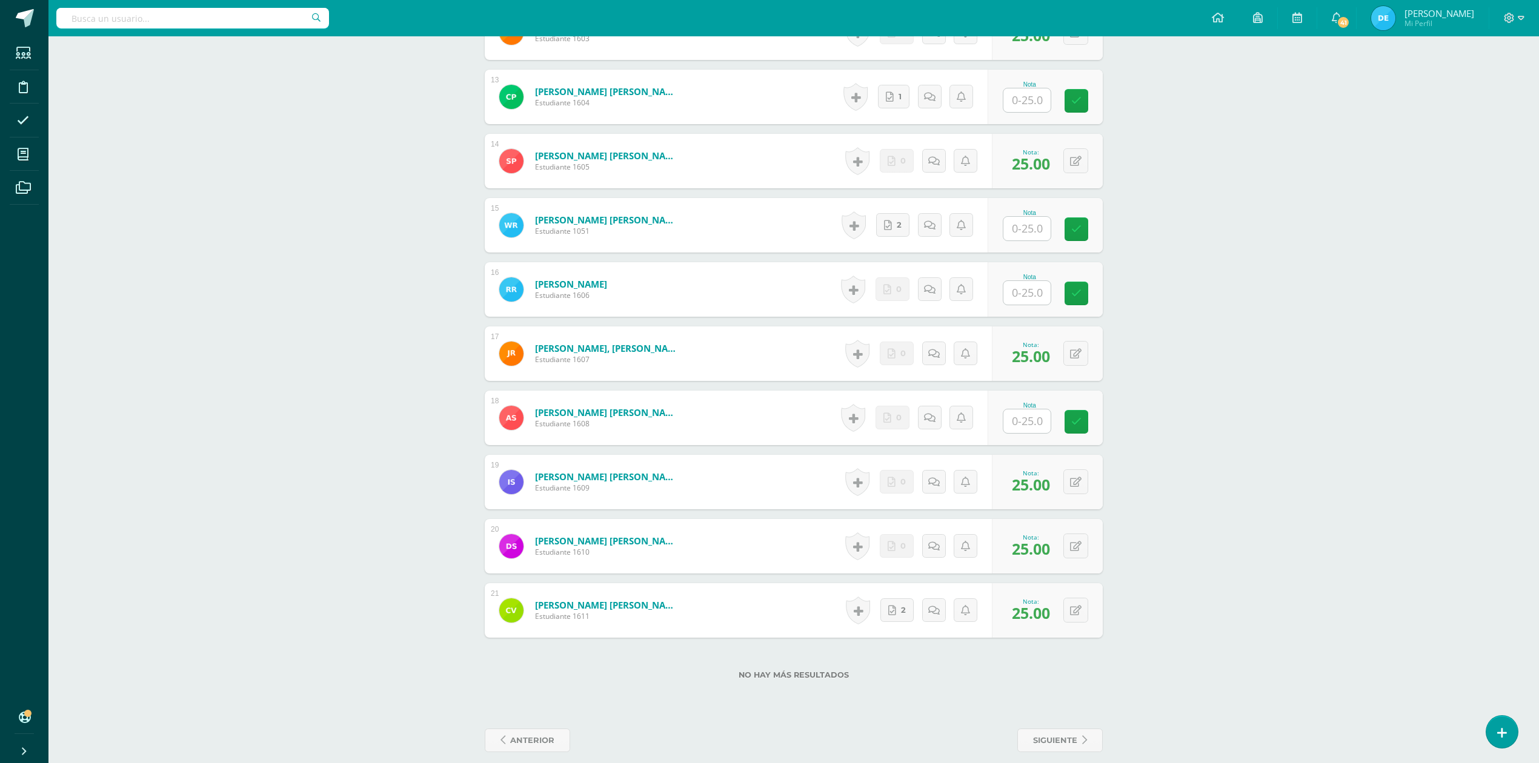
scroll to position [1157, 0]
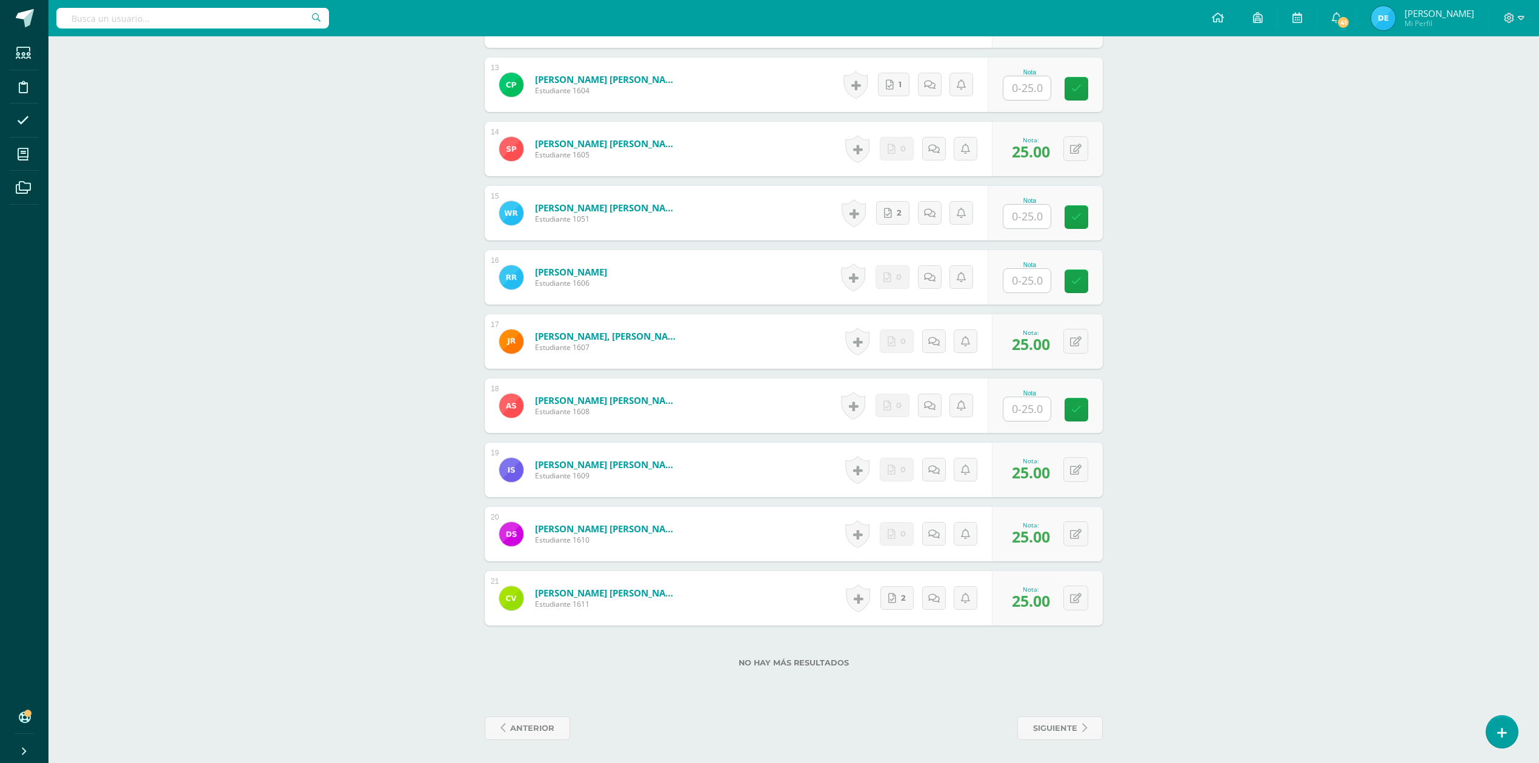
click at [1026, 417] on input "text" at bounding box center [1026, 409] width 47 height 24
type input "25"
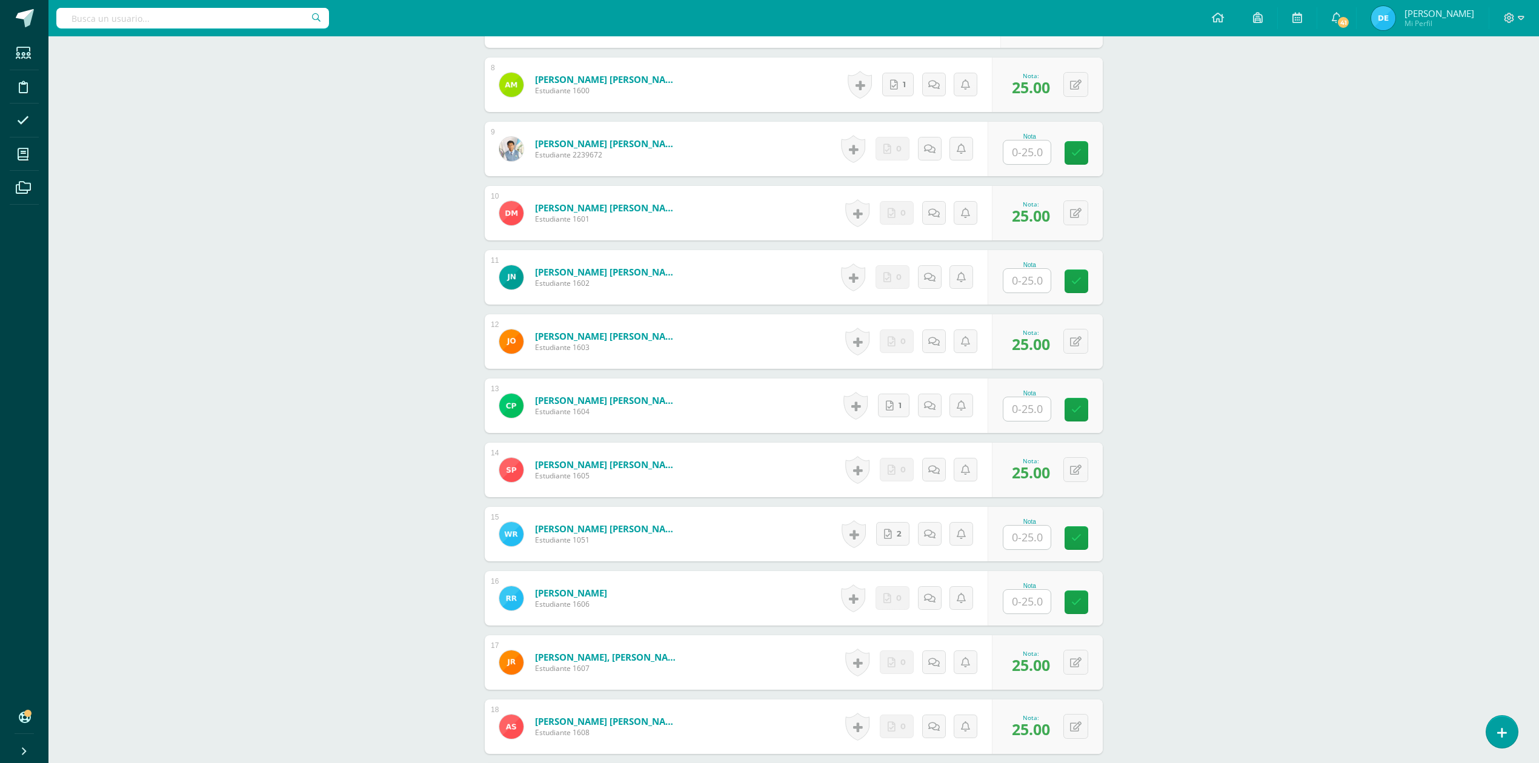
scroll to position [834, 0]
click at [1023, 279] on input "text" at bounding box center [1026, 283] width 47 height 24
type input "25"
click at [1241, 316] on div "ADMINISTRACIÓN Y ORGANIZACIÓN DE OFICINA Cuarto Perito Contador Sábado "A" Herr…" at bounding box center [793, 145] width 1491 height 1886
click at [1014, 412] on input "text" at bounding box center [1034, 411] width 48 height 24
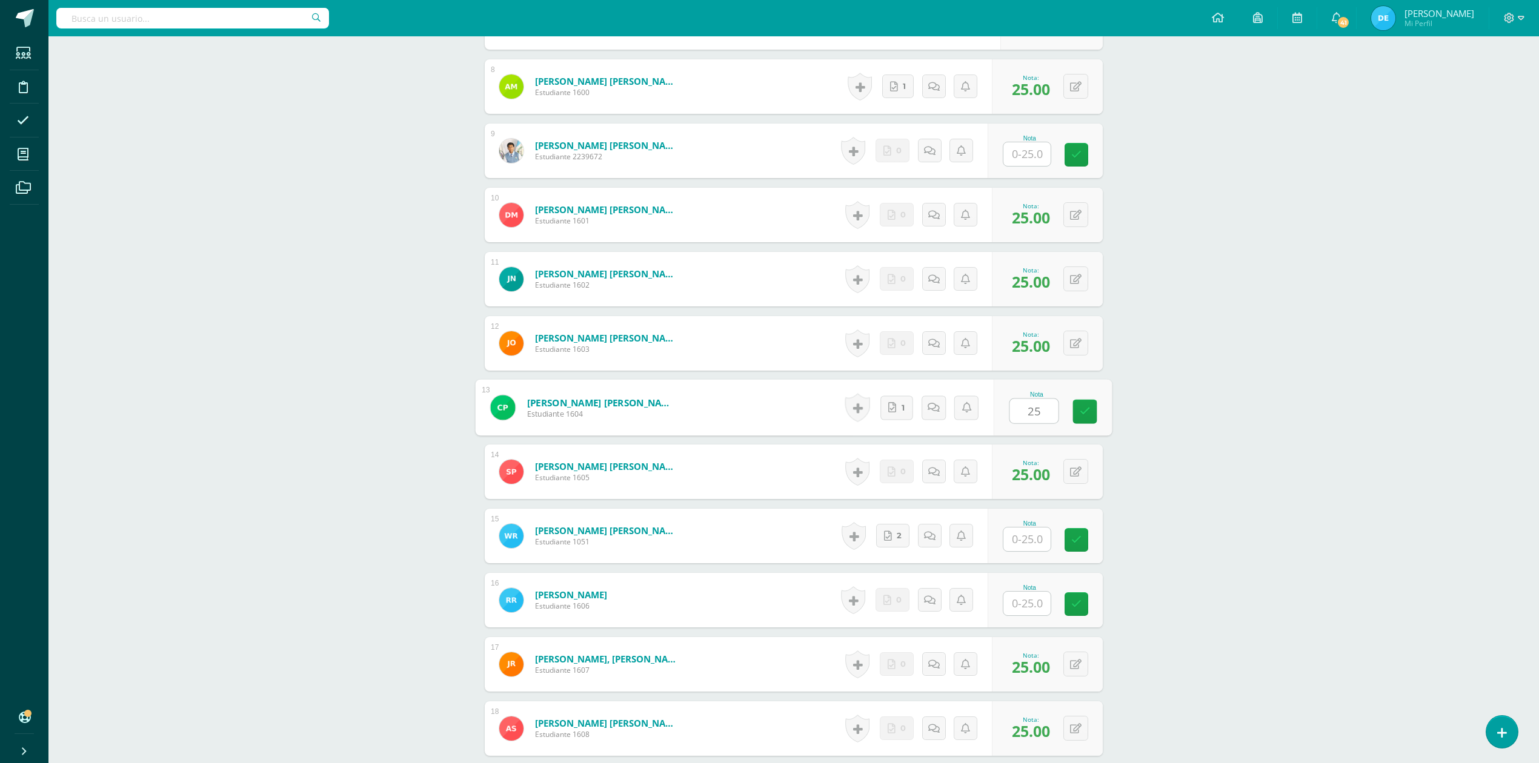
type input "25"
click at [1171, 394] on div "ADMINISTRACIÓN Y ORGANIZACIÓN DE OFICINA Cuarto Perito Contador Sábado "A" Herr…" at bounding box center [793, 145] width 1491 height 1886
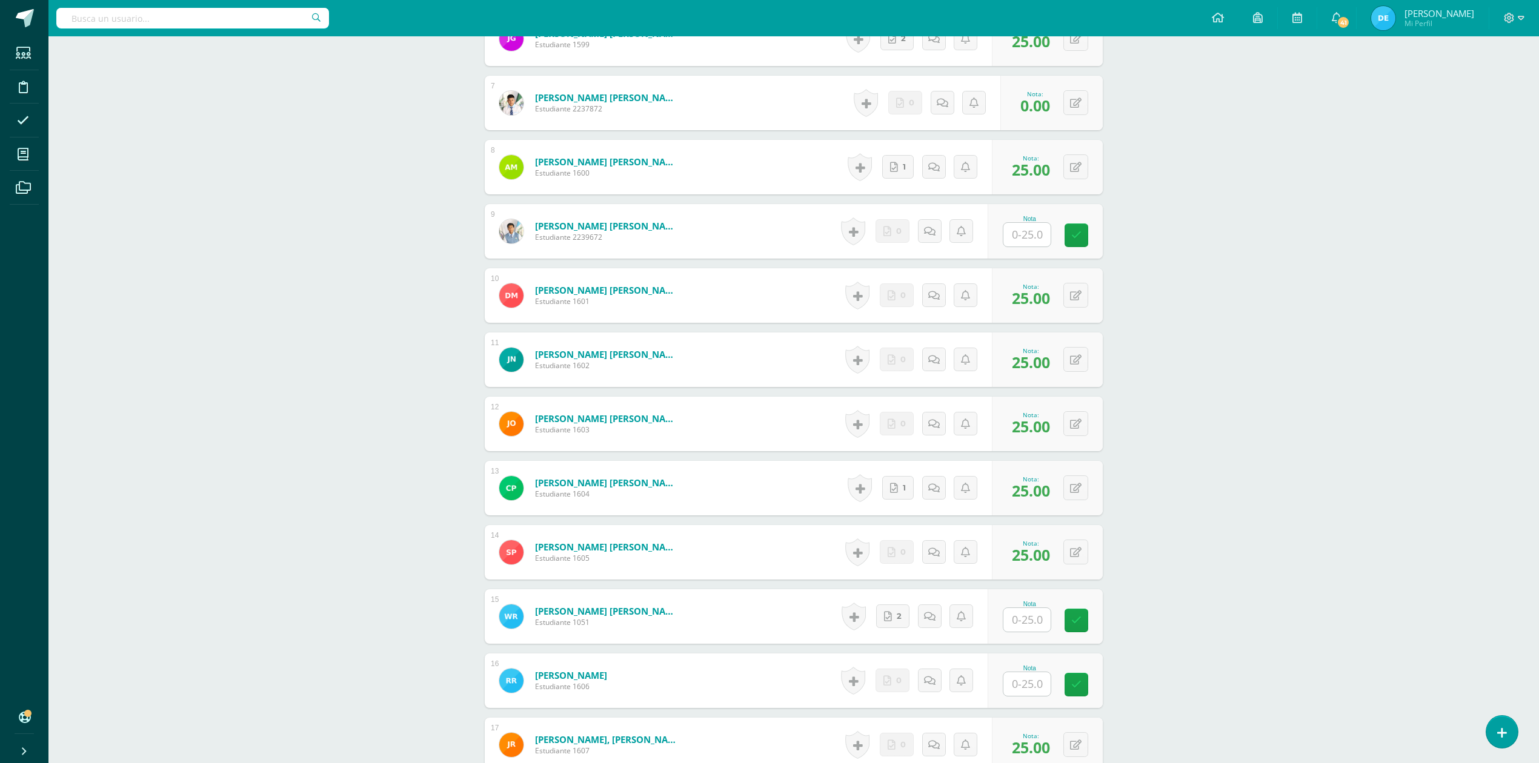
click at [1019, 233] on input "text" at bounding box center [1026, 235] width 47 height 24
type input "25"
click at [1332, 298] on div "ADMINISTRACIÓN Y ORGANIZACIÓN DE OFICINA Cuarto Perito Contador Sábado "A" Herr…" at bounding box center [793, 226] width 1491 height 1886
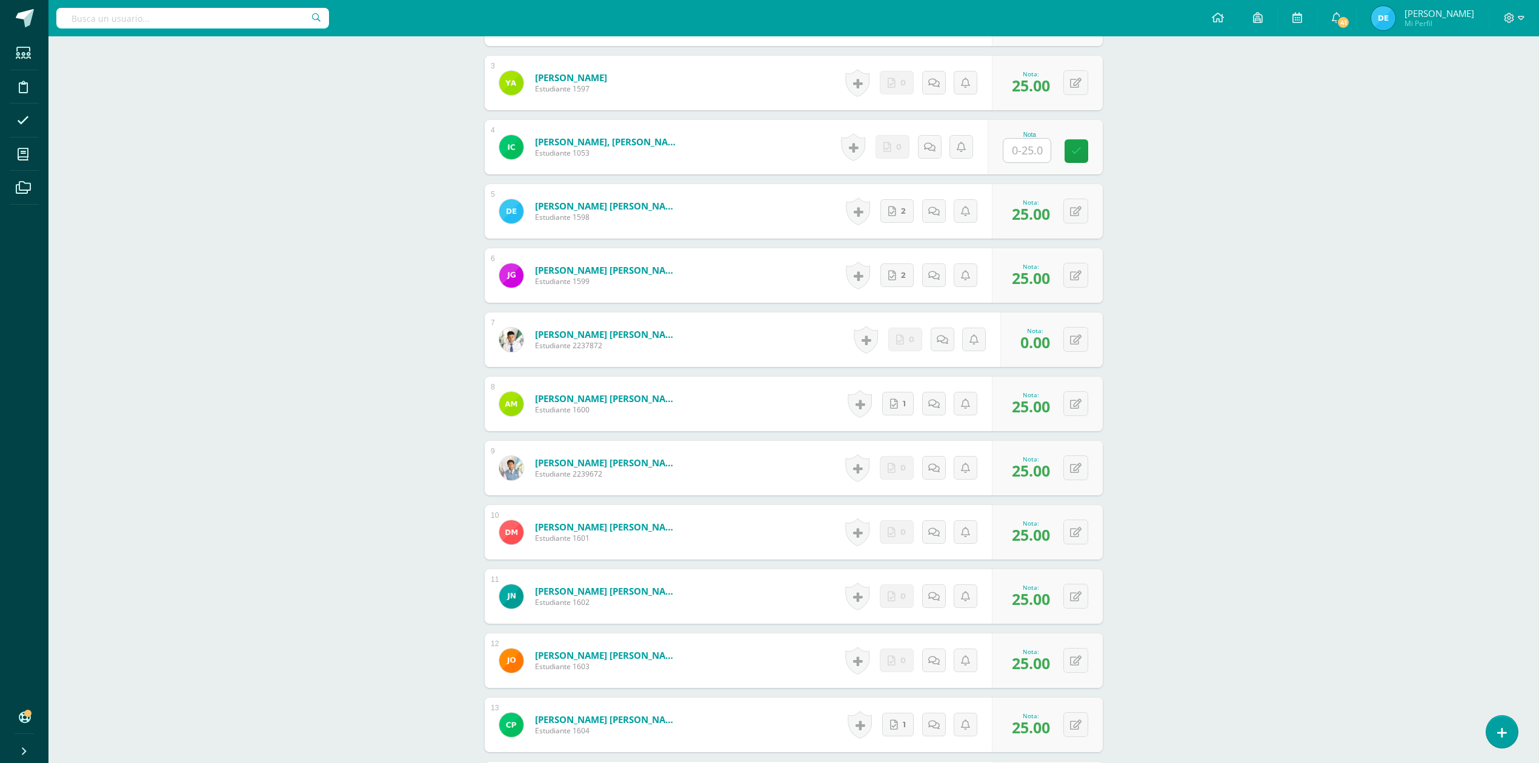
scroll to position [350, 0]
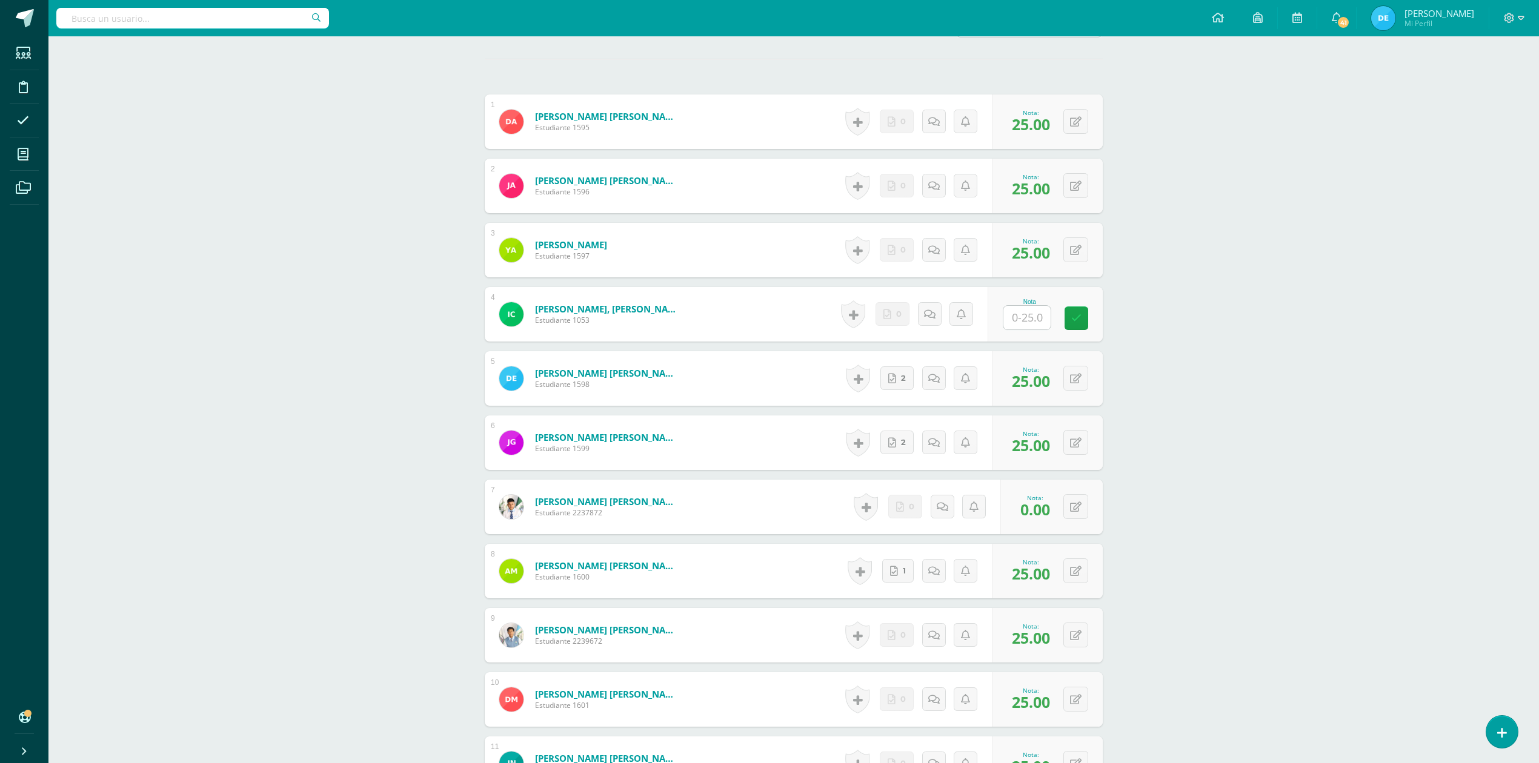
click at [1034, 321] on input "text" at bounding box center [1026, 318] width 47 height 24
type input "25"
click at [1247, 319] on div "ADMINISTRACIÓN Y ORGANIZACIÓN DE OFICINA Cuarto Perito Contador Sábado "A" Herr…" at bounding box center [793, 630] width 1491 height 1886
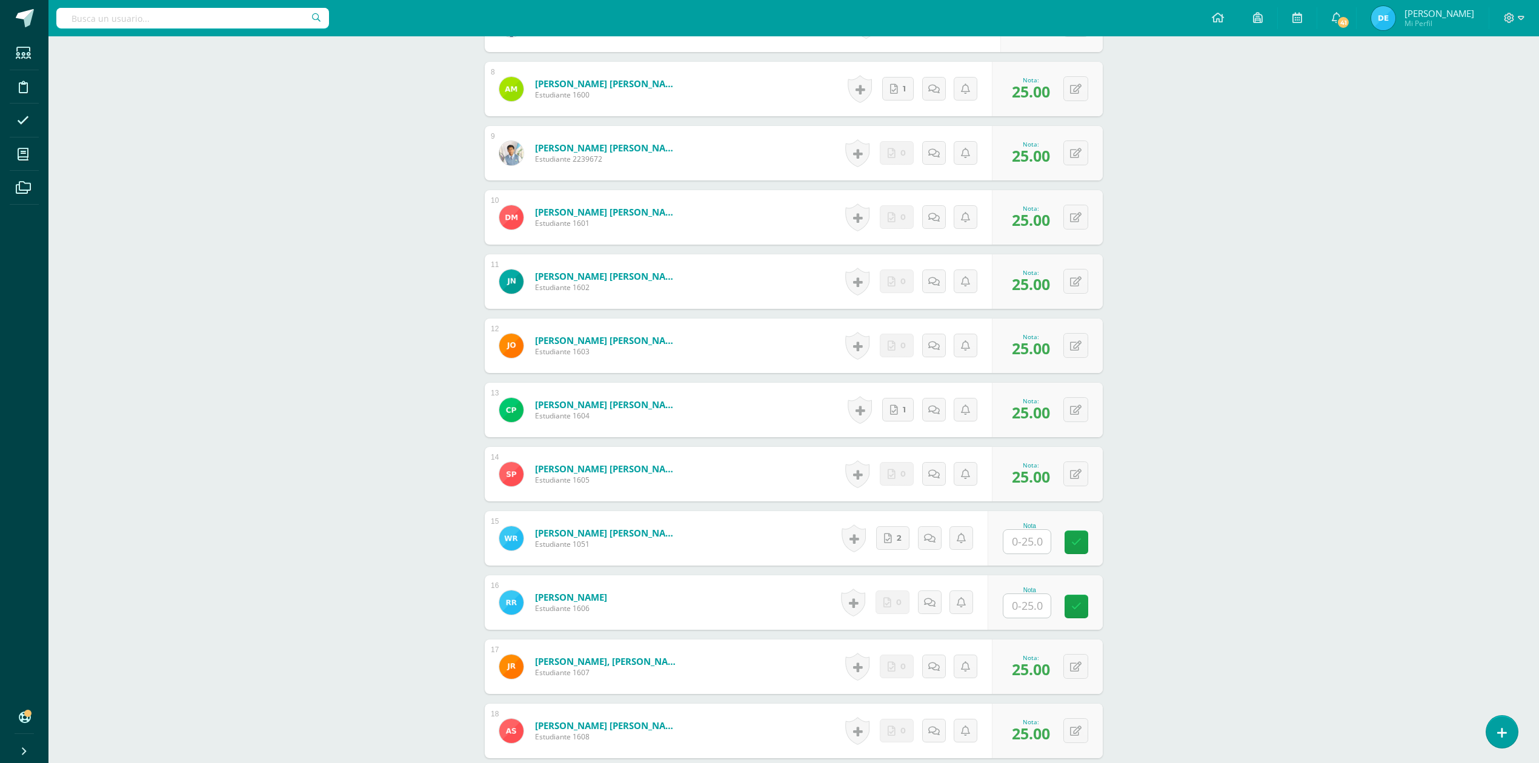
scroll to position [834, 0]
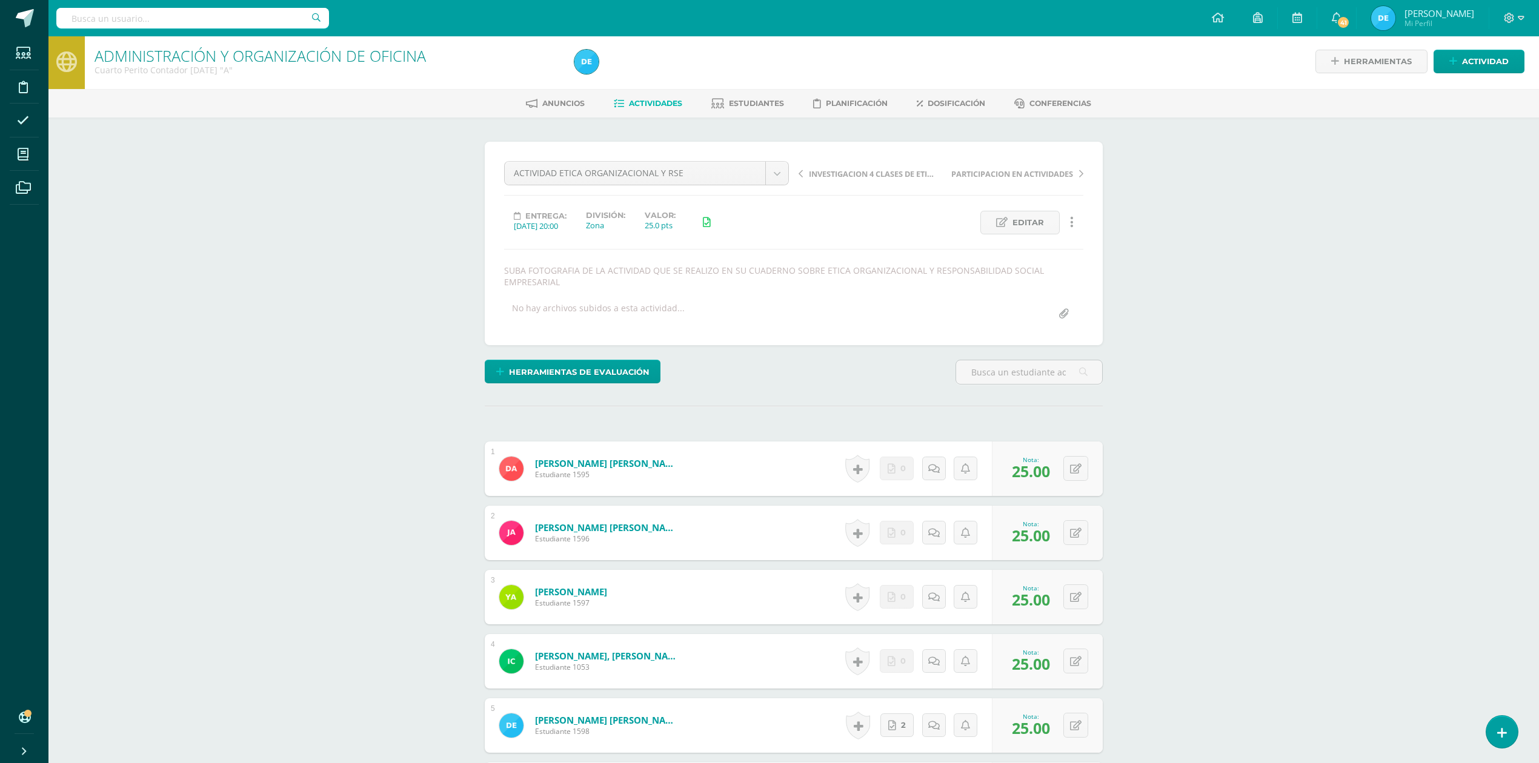
scroll to position [0, 0]
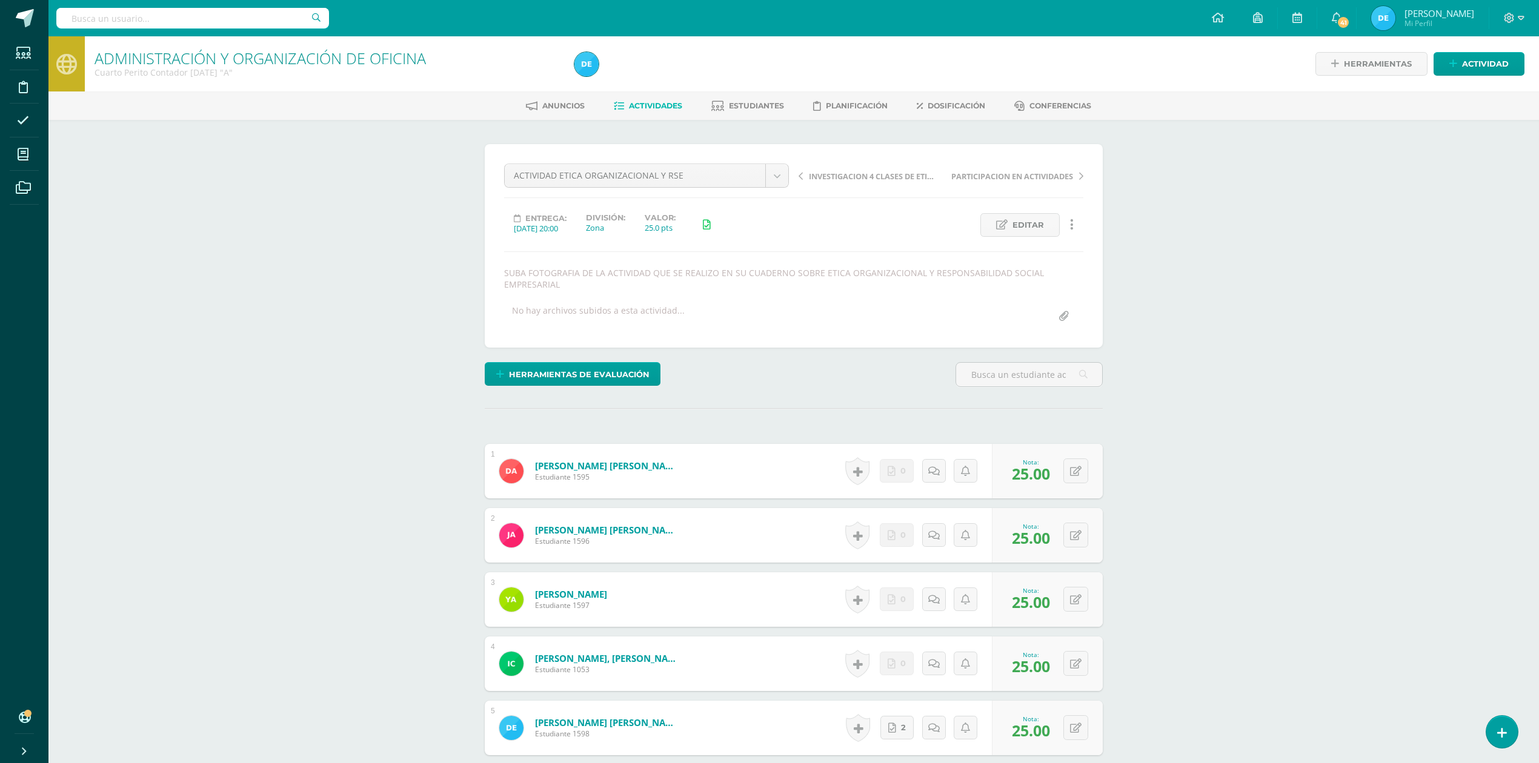
click at [675, 104] on span "Actividades" at bounding box center [655, 105] width 53 height 9
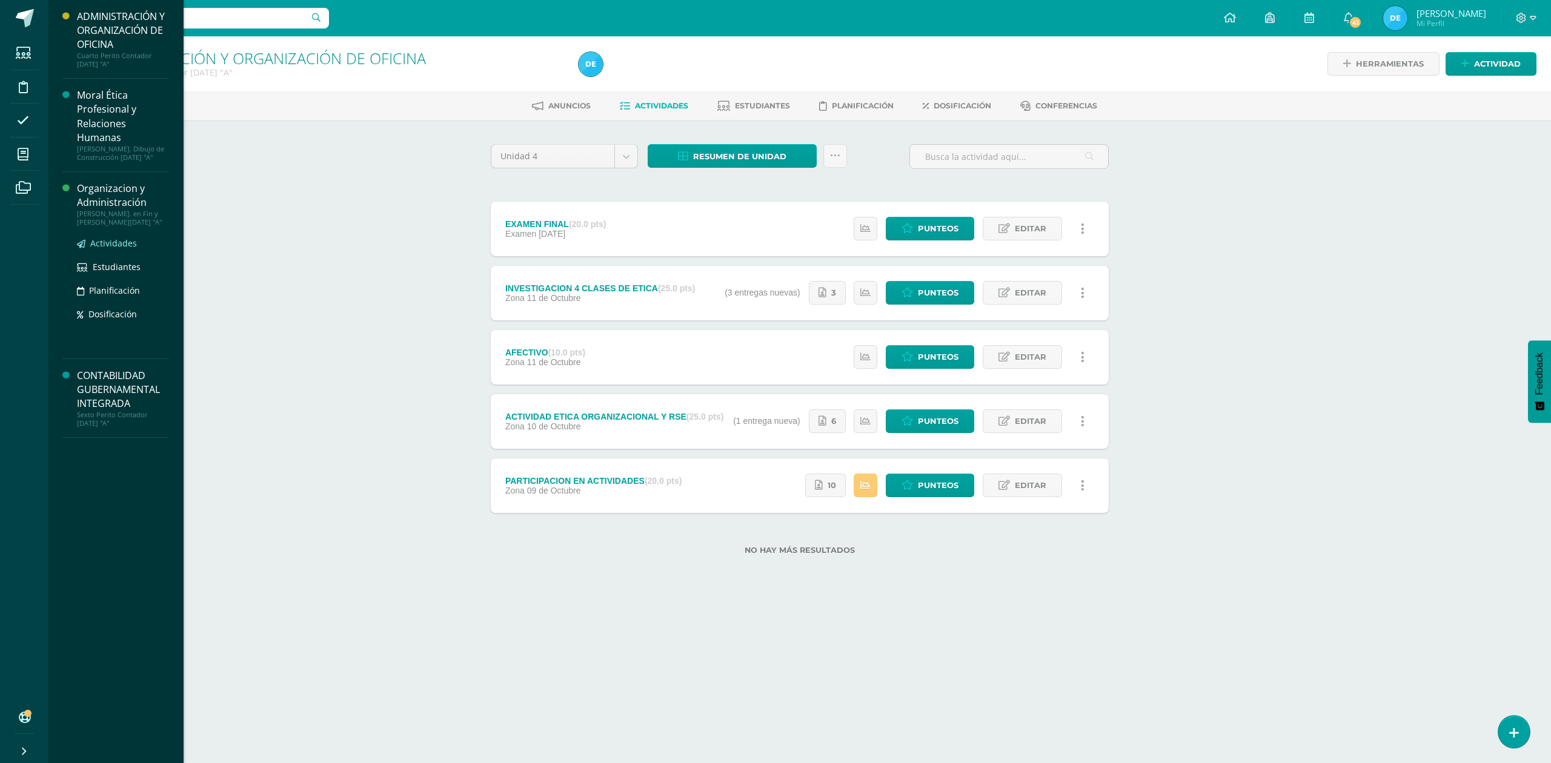
click at [107, 246] on span "Actividades" at bounding box center [113, 244] width 47 height 12
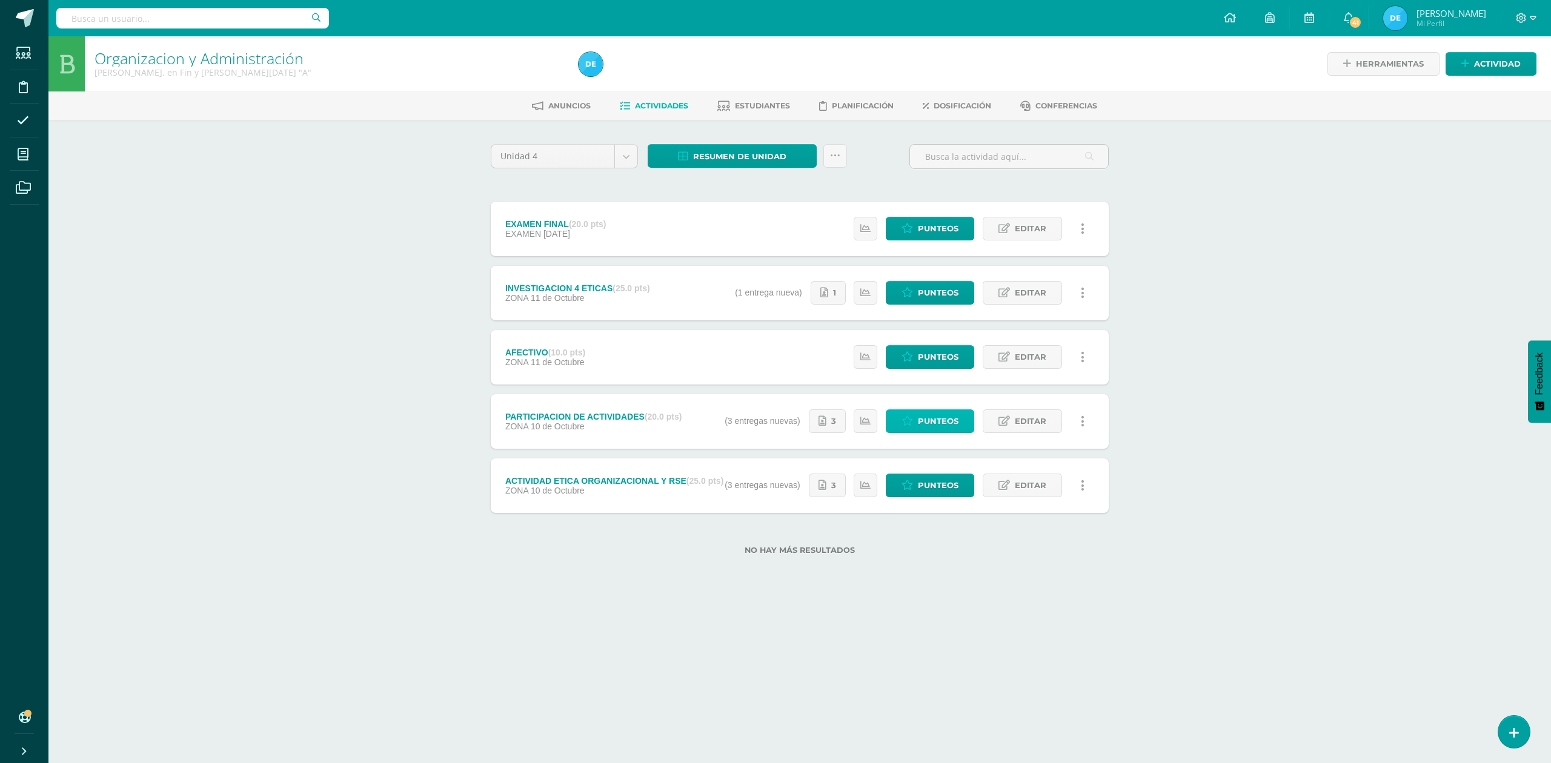
click at [936, 425] on span "Punteos" at bounding box center [938, 421] width 41 height 22
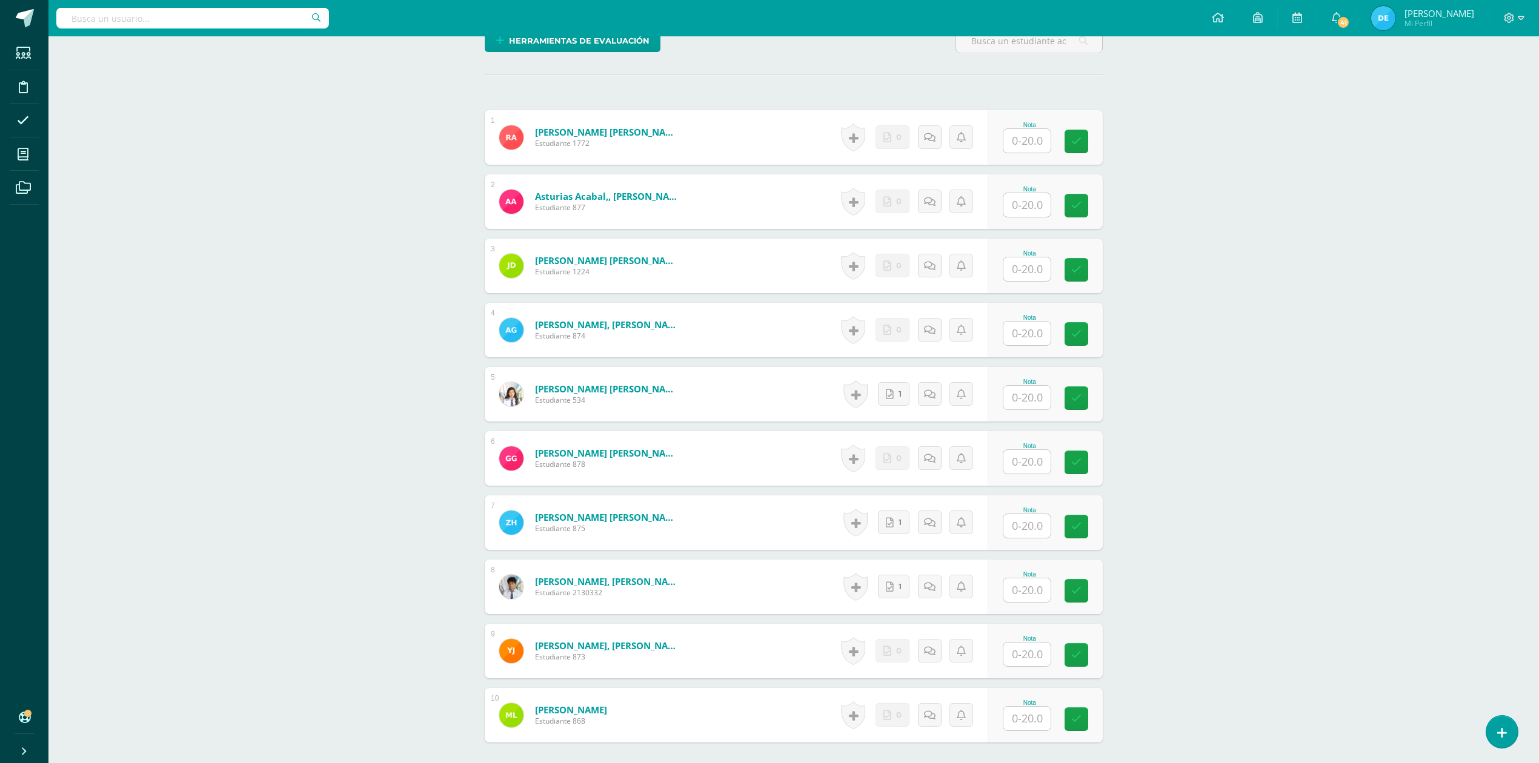
scroll to position [324, 0]
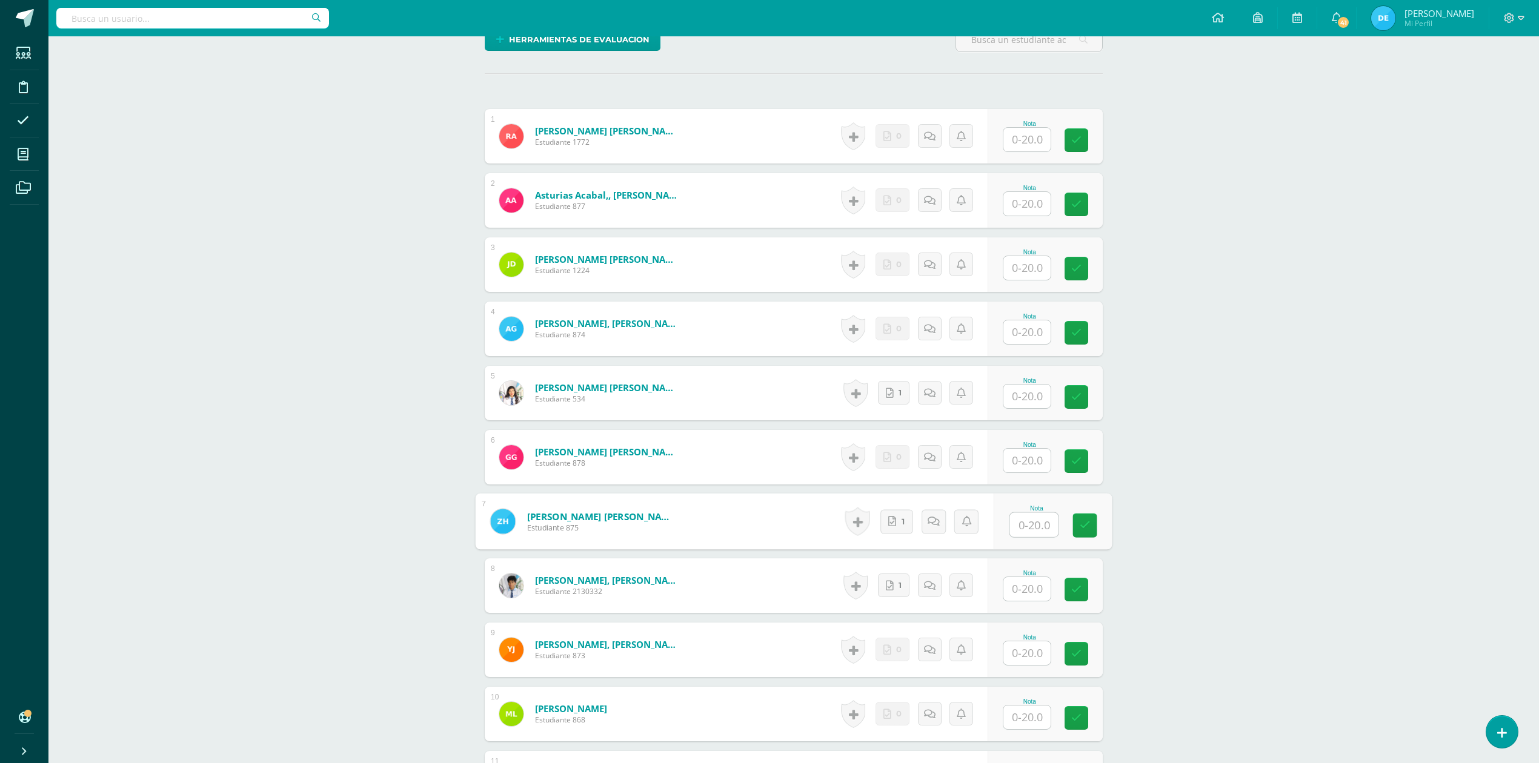
click at [1016, 527] on input "text" at bounding box center [1034, 525] width 48 height 24
type input "20"
click at [1003, 456] on div "Nota" at bounding box center [1045, 456] width 115 height 55
type input "20"
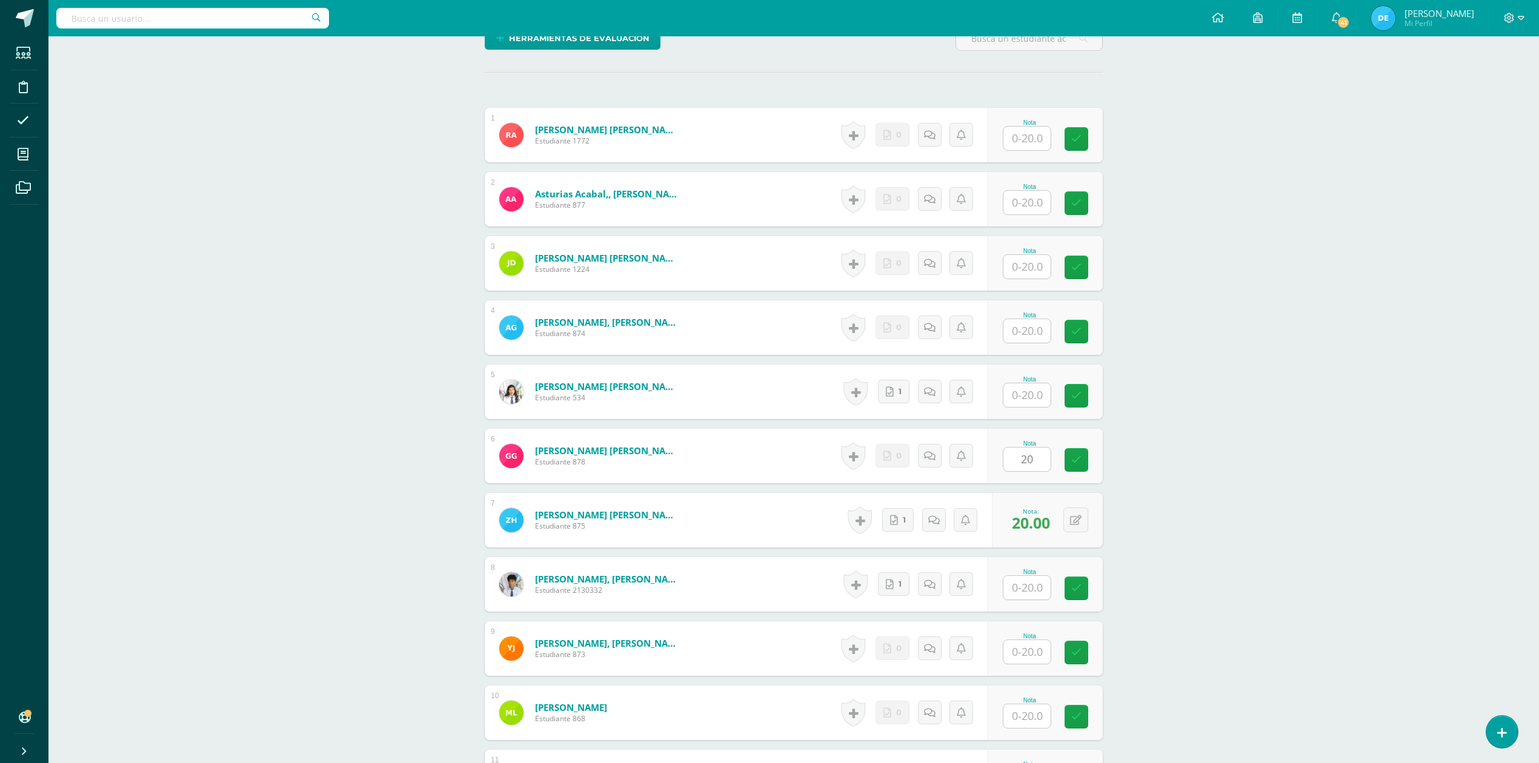
click at [1238, 427] on div "Organizacion y Administración Quinto Bach. en Fin y Admon Sábado "A" Herramient…" at bounding box center [793, 488] width 1491 height 1553
click at [1031, 142] on input "text" at bounding box center [1034, 139] width 48 height 24
type input "20"
click at [1346, 219] on div "Organizacion y Administración Quinto Bach. en Fin y Admon Sábado "A" Herramient…" at bounding box center [793, 488] width 1491 height 1553
click at [1016, 391] on input "text" at bounding box center [1034, 396] width 48 height 24
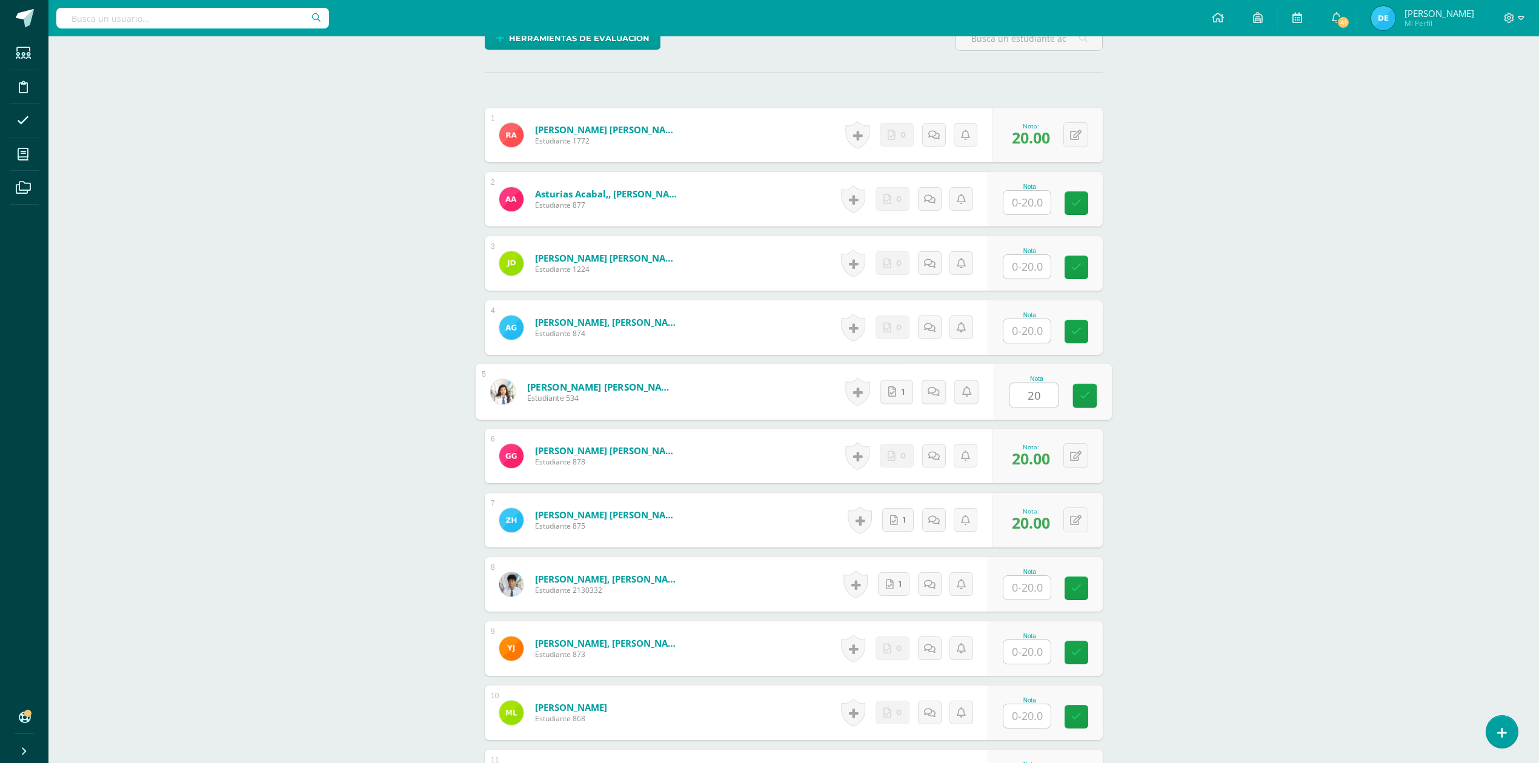
type input "20"
click at [1260, 391] on div "Organizacion y Administración Quinto Bach. en Fin y Admon Sábado "A" Herramient…" at bounding box center [793, 488] width 1491 height 1553
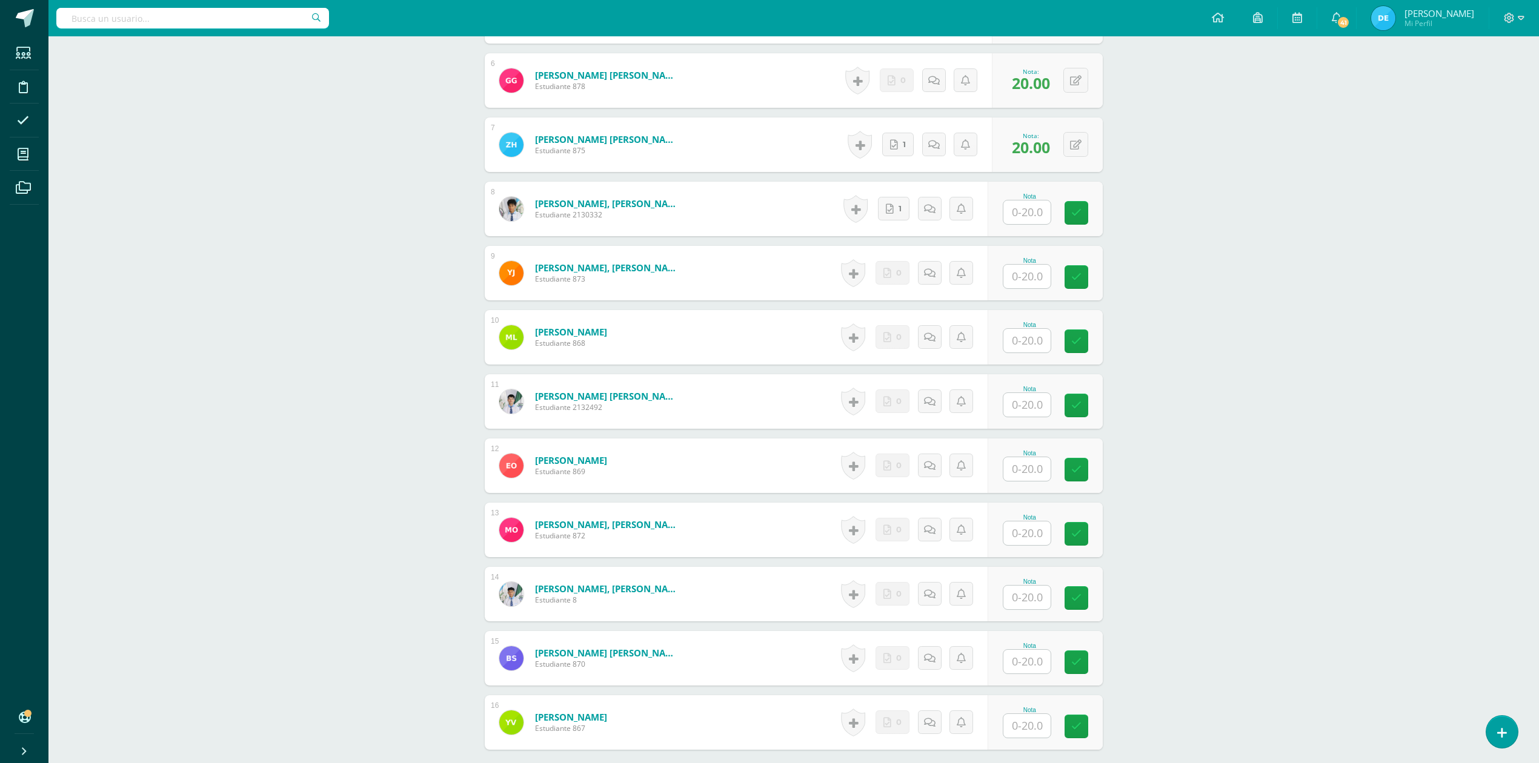
scroll to position [728, 0]
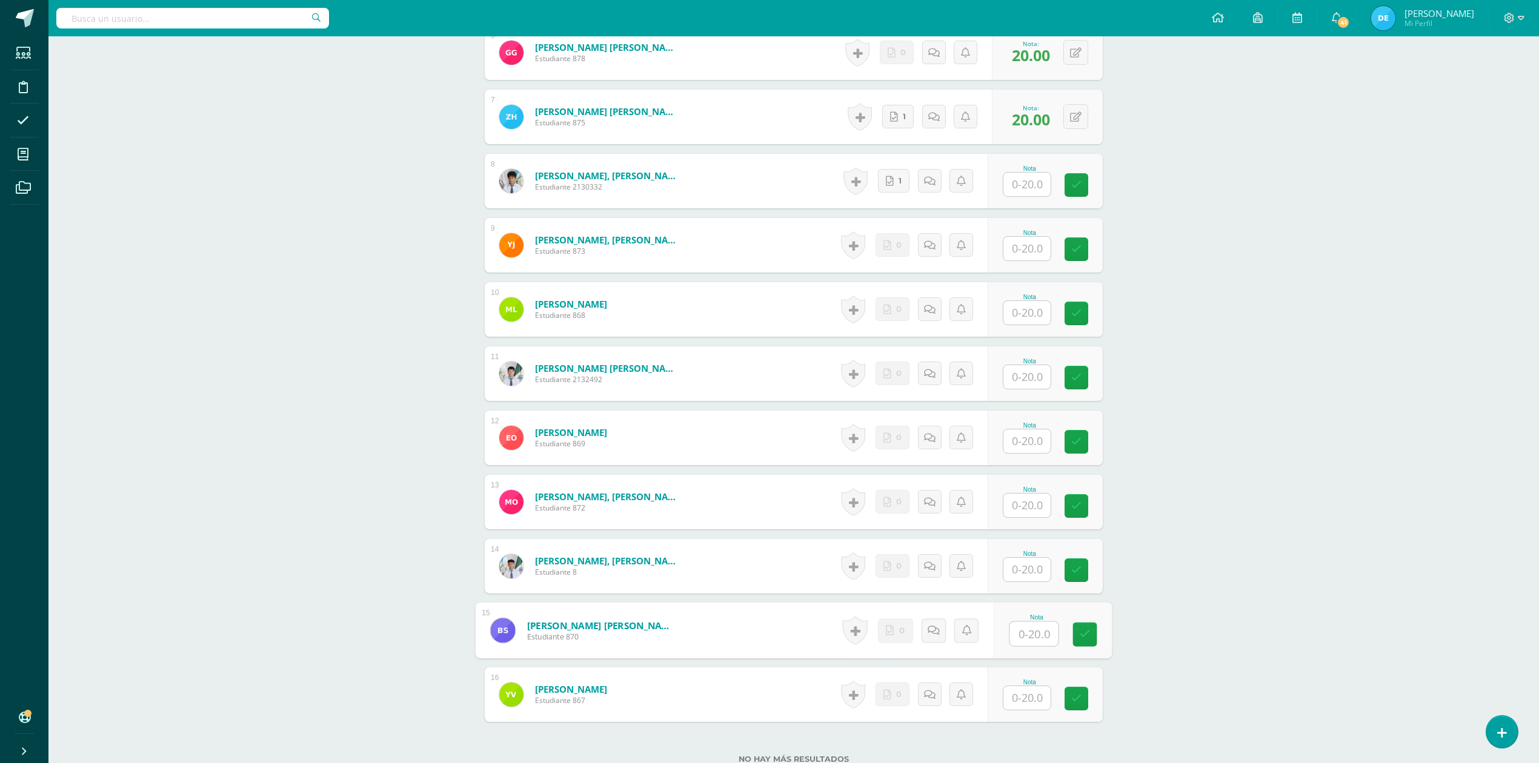
click at [1019, 634] on input "text" at bounding box center [1034, 634] width 48 height 24
type input "20"
click at [1305, 614] on div "Organizacion y Administración Quinto Bach. en Fin y Admon Sábado "A" Herramient…" at bounding box center [793, 84] width 1491 height 1553
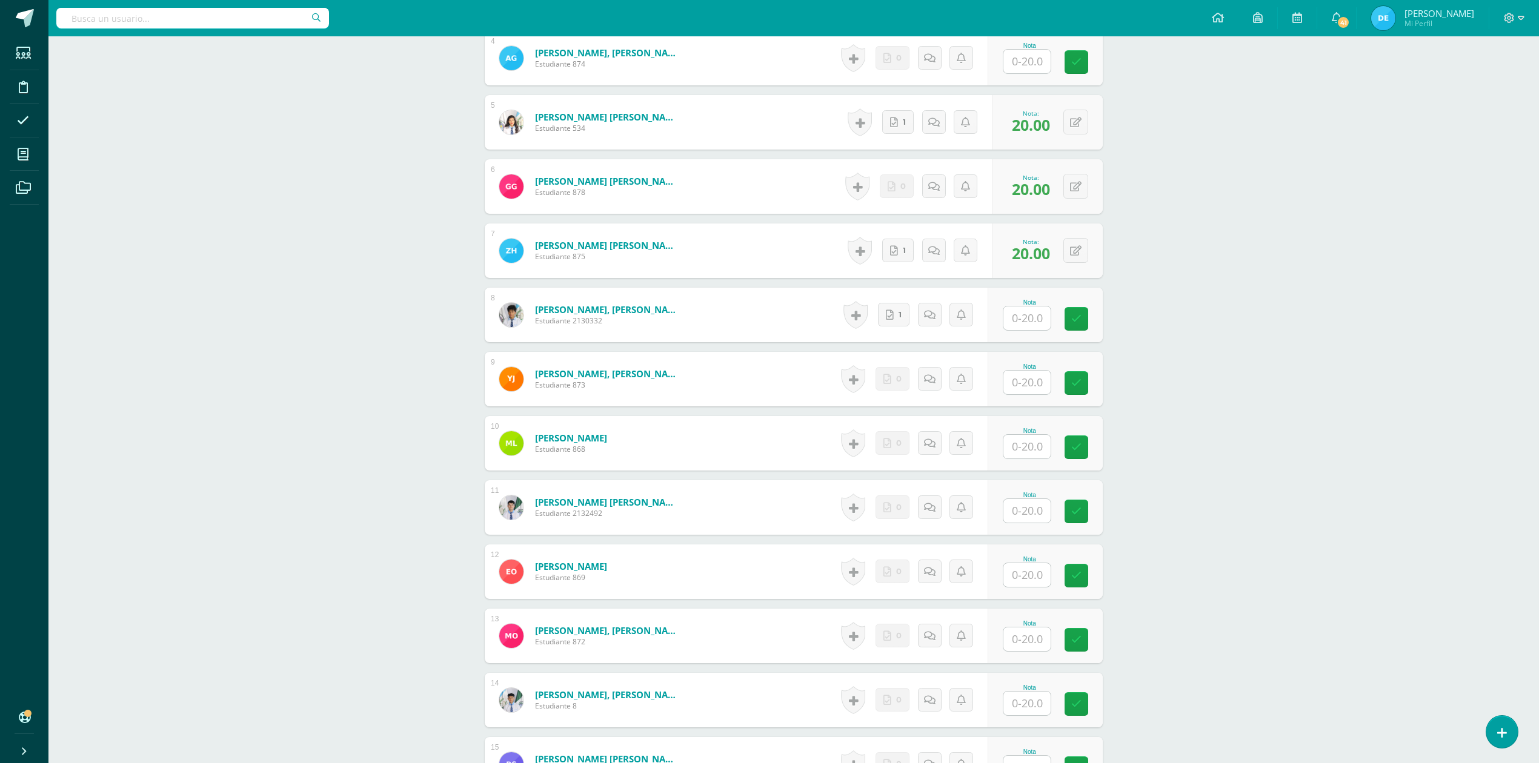
scroll to position [325, 0]
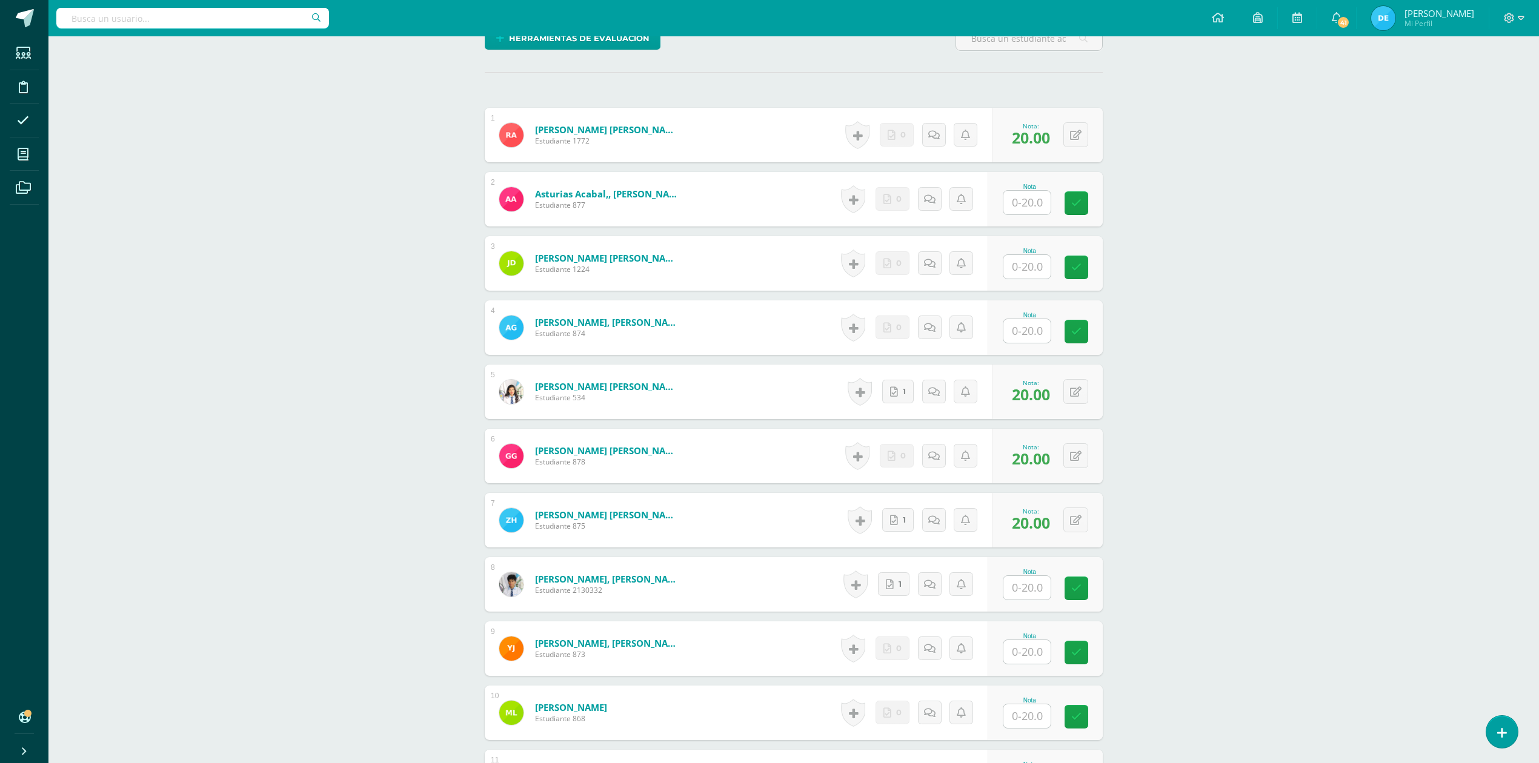
click at [1036, 205] on input "text" at bounding box center [1026, 203] width 47 height 24
type input "20"
click at [1162, 260] on div "Organizacion y Administración Quinto Bach. en Fin y Admon Sábado "A" Herramient…" at bounding box center [793, 488] width 1491 height 1553
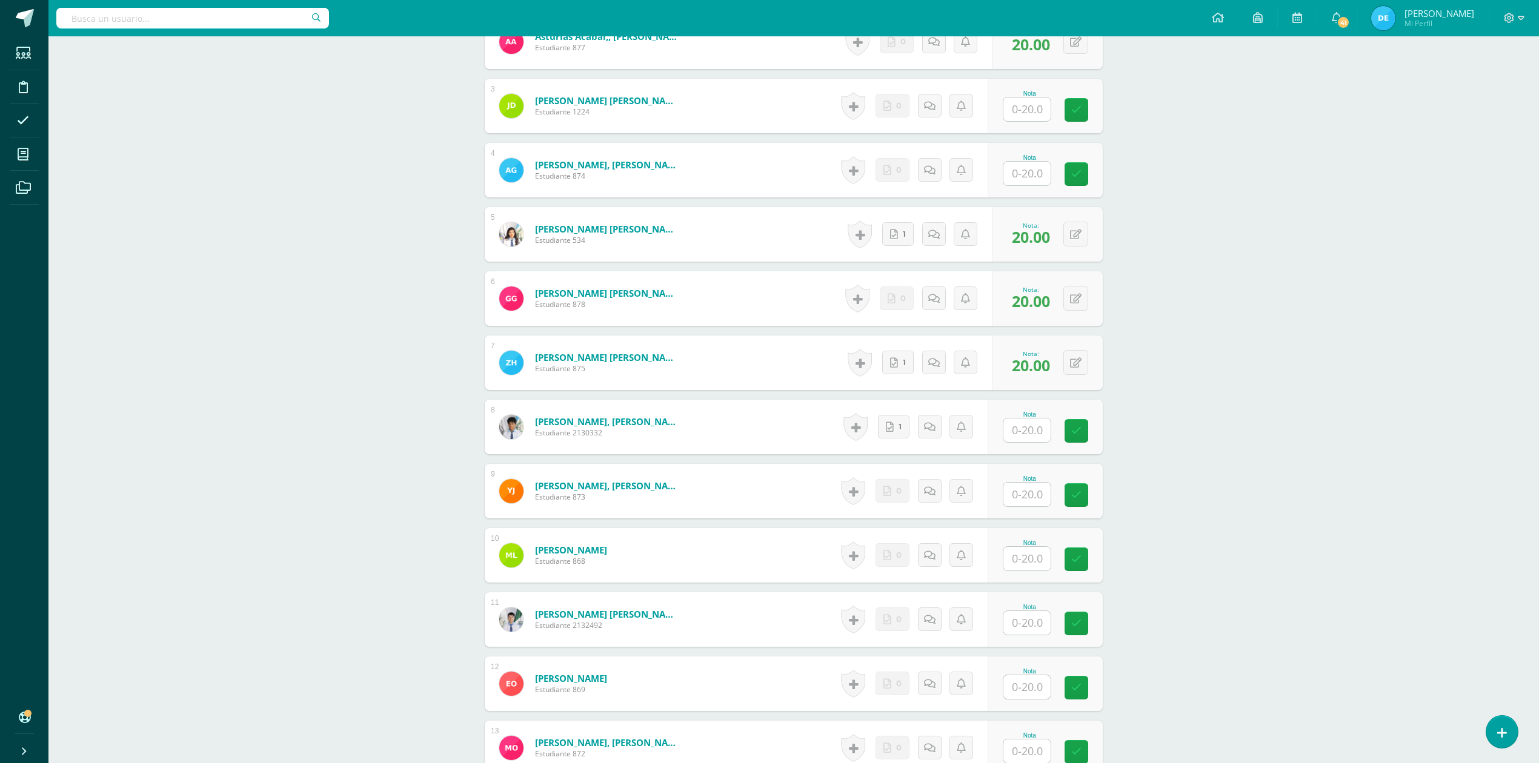
scroll to position [486, 0]
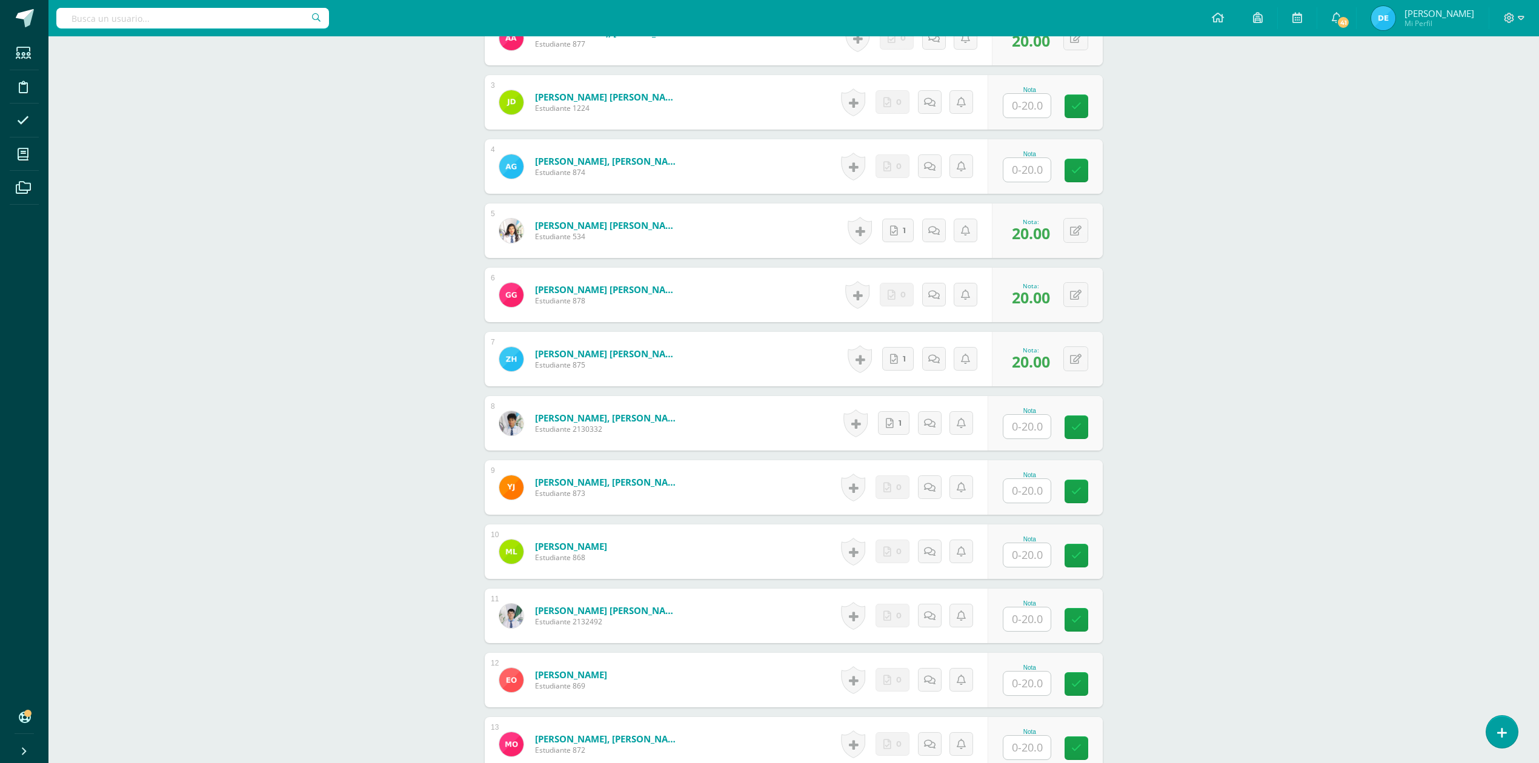
click at [1056, 556] on div "Nota" at bounding box center [1029, 552] width 53 height 32
click at [1033, 553] on input "text" at bounding box center [1026, 556] width 47 height 24
type input "20"
click at [1191, 546] on div "Organizacion y Administración [PERSON_NAME]. en Fin y [PERSON_NAME][DATE] "A" H…" at bounding box center [793, 326] width 1491 height 1553
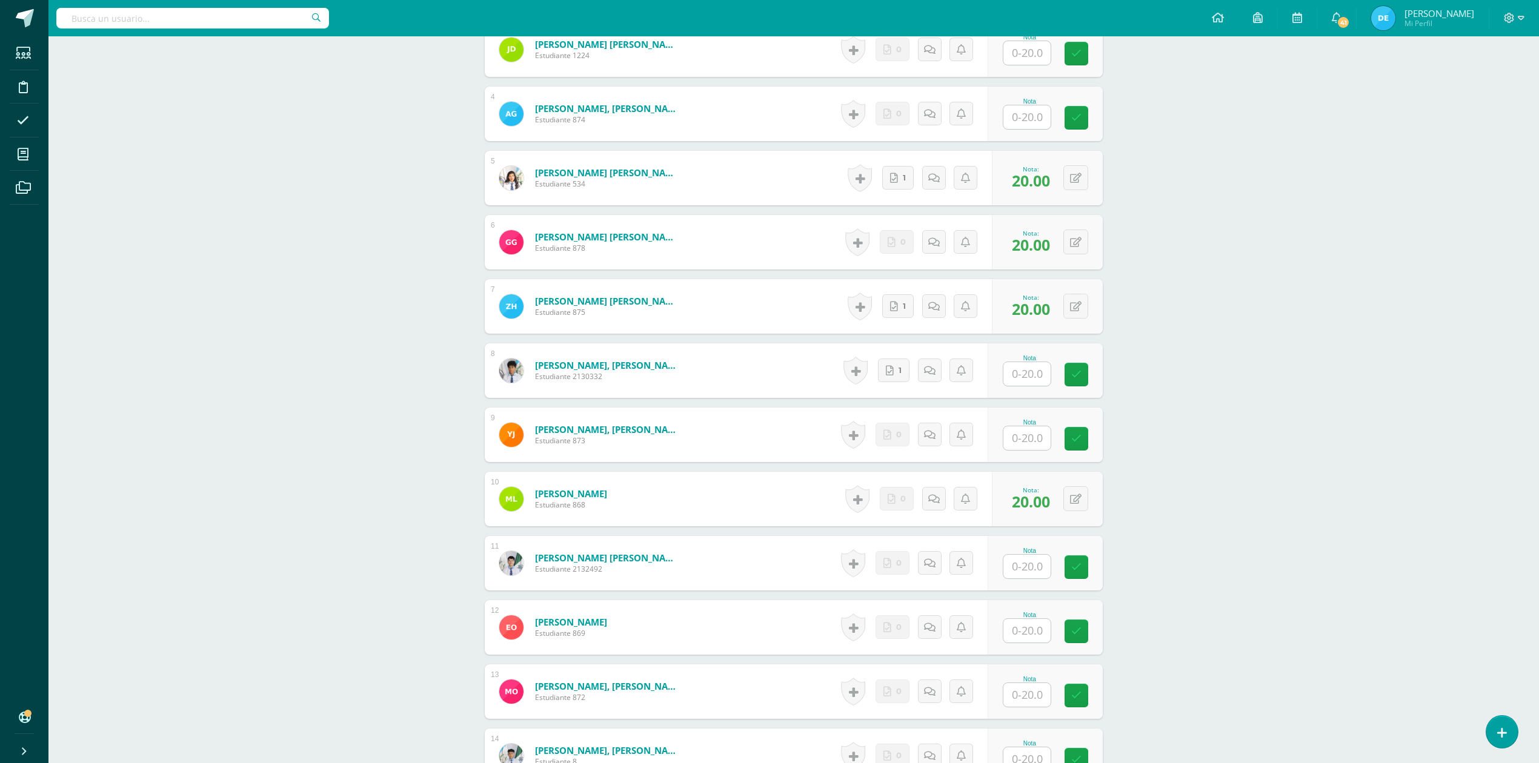
scroll to position [567, 0]
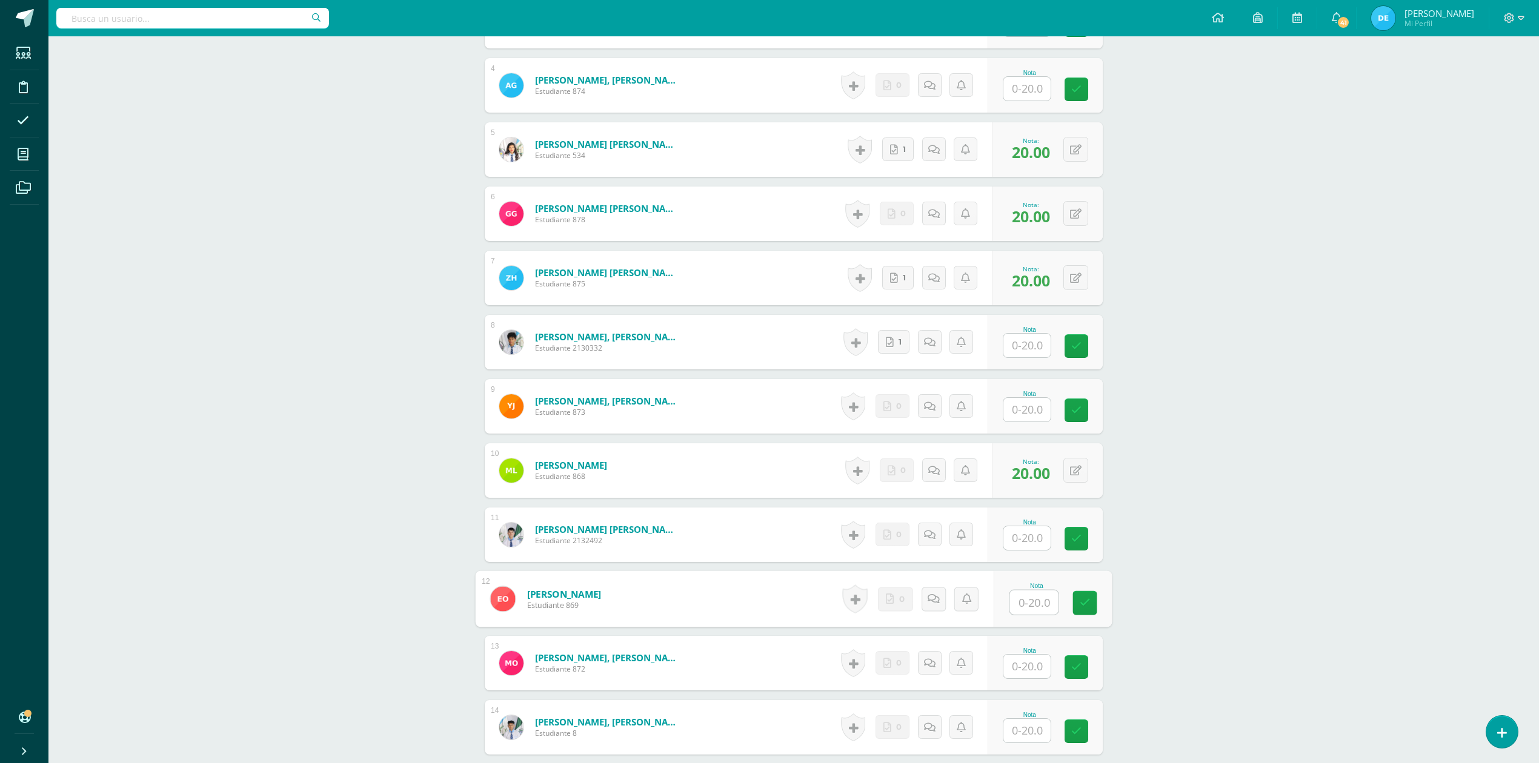
click at [1030, 609] on input "text" at bounding box center [1034, 603] width 48 height 24
type input "20"
click at [1231, 594] on div "Organizacion y Administración Quinto Bach. en Fin y Admon Sábado "A" Herramient…" at bounding box center [793, 245] width 1491 height 1553
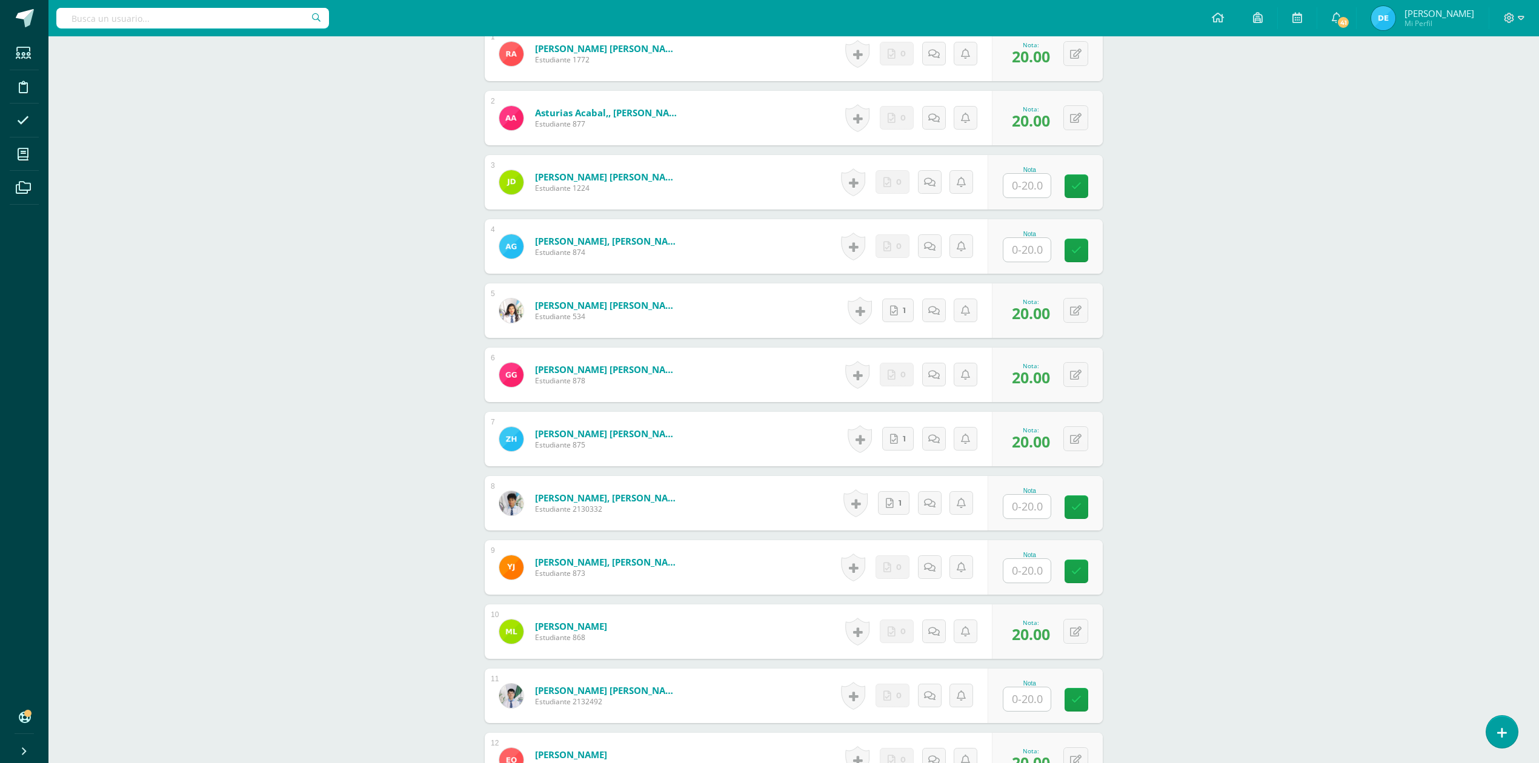
scroll to position [405, 0]
click at [1010, 190] on input "text" at bounding box center [1034, 187] width 48 height 24
type input "20"
click at [1209, 223] on div "Organizacion y Administración Quinto Bach. en Fin y Admon Sábado "A" Herramient…" at bounding box center [793, 407] width 1491 height 1553
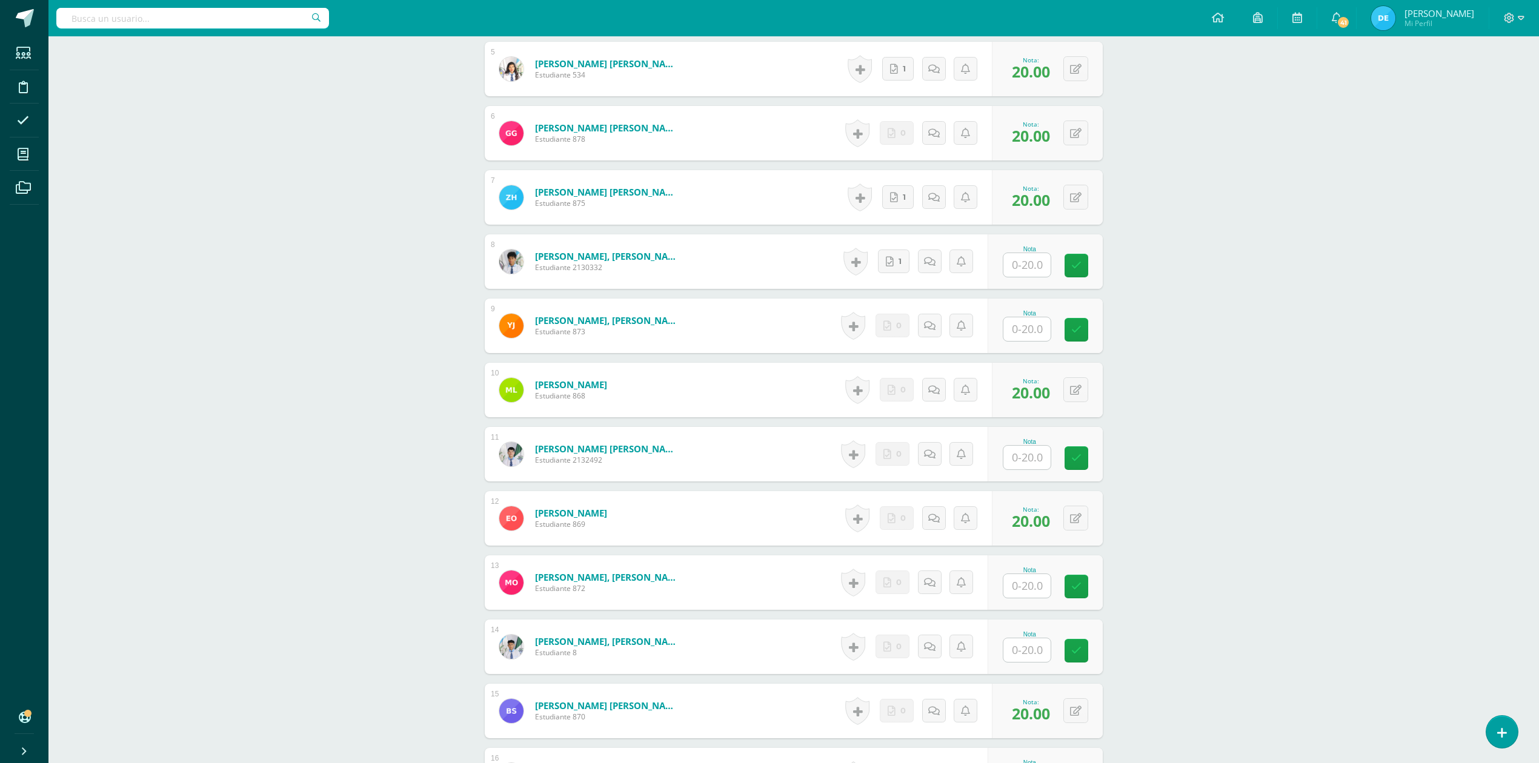
scroll to position [825, 0]
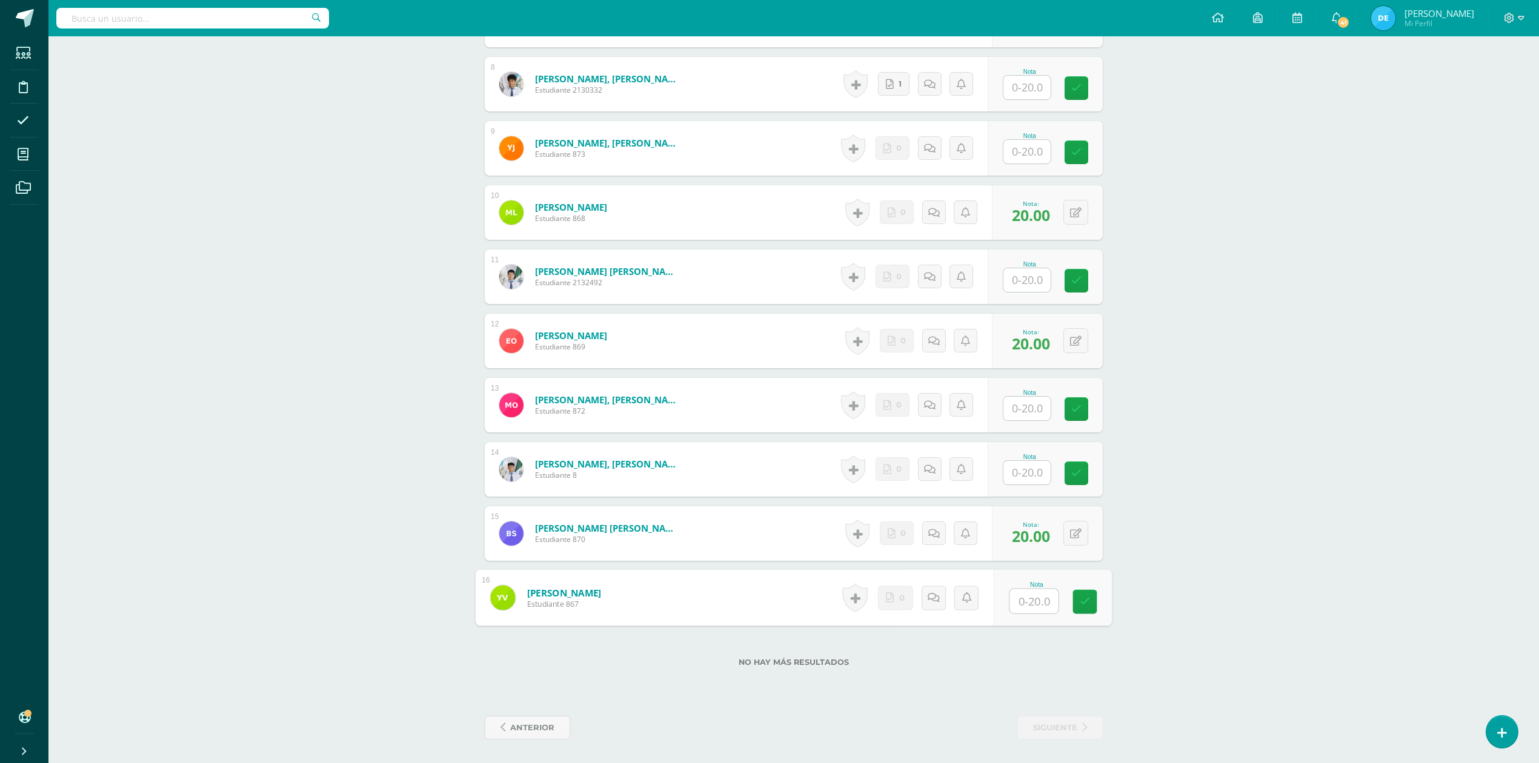
click at [1009, 597] on div at bounding box center [1034, 601] width 50 height 25
type input "20"
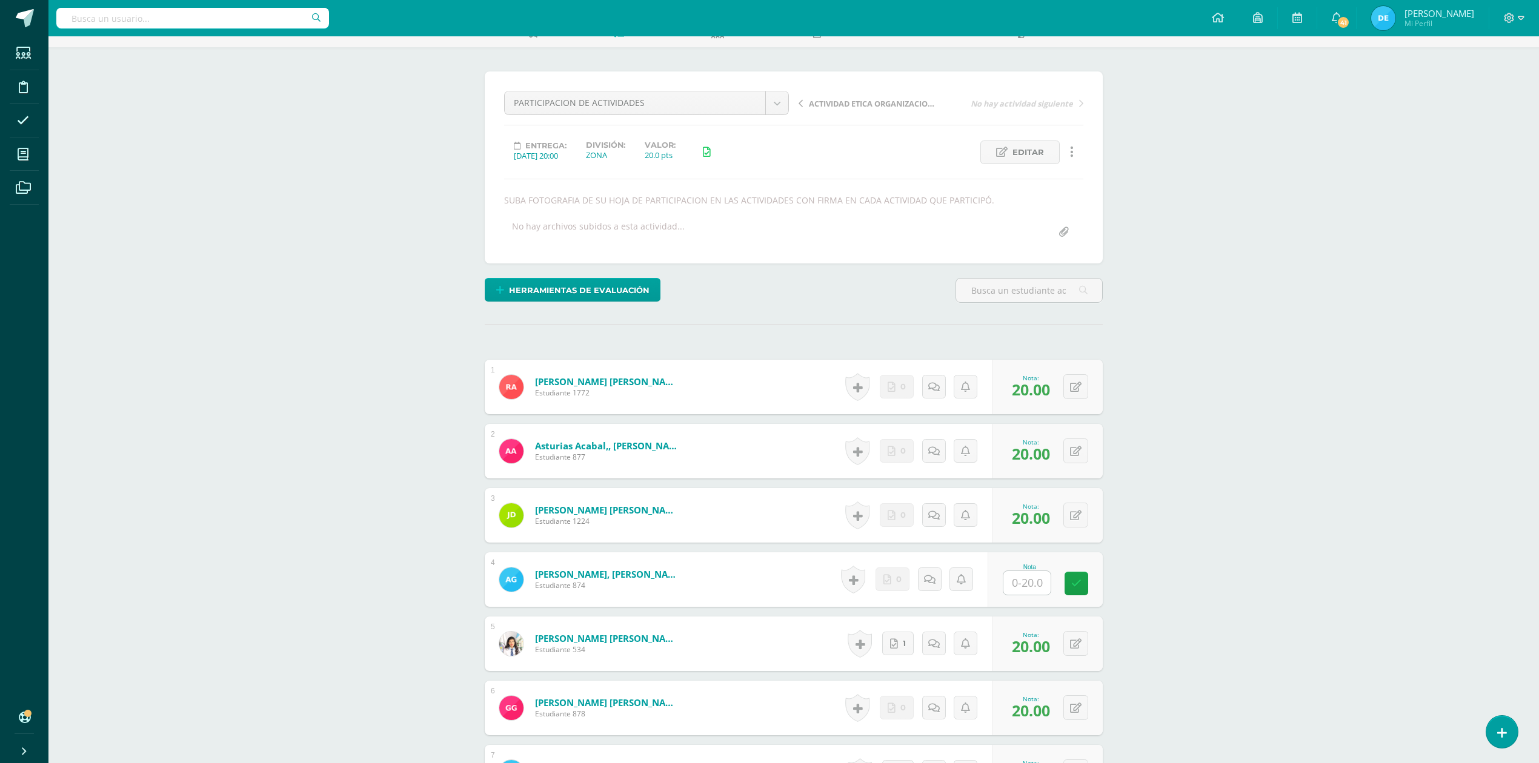
scroll to position [0, 0]
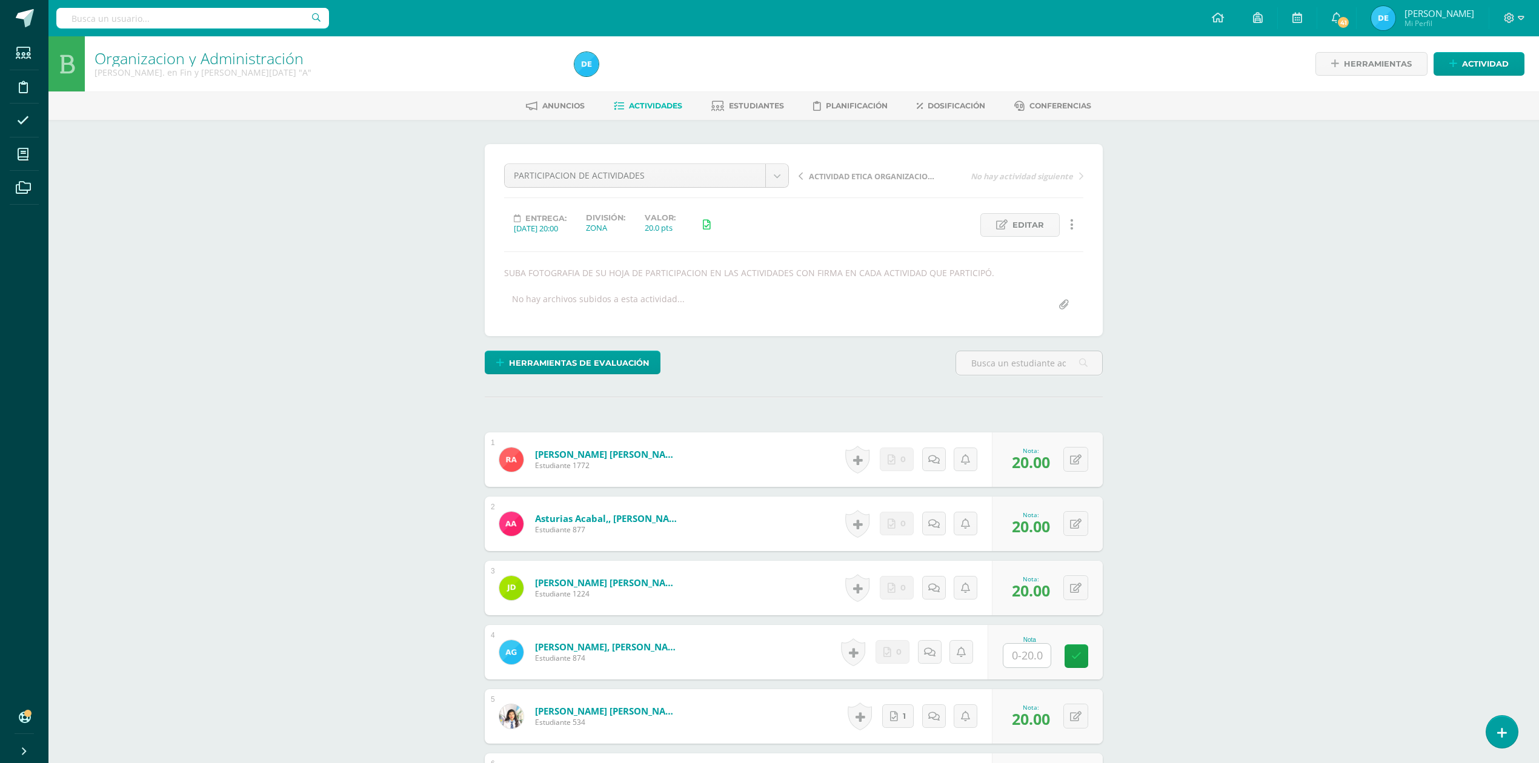
click at [667, 105] on span "Actividades" at bounding box center [655, 105] width 53 height 9
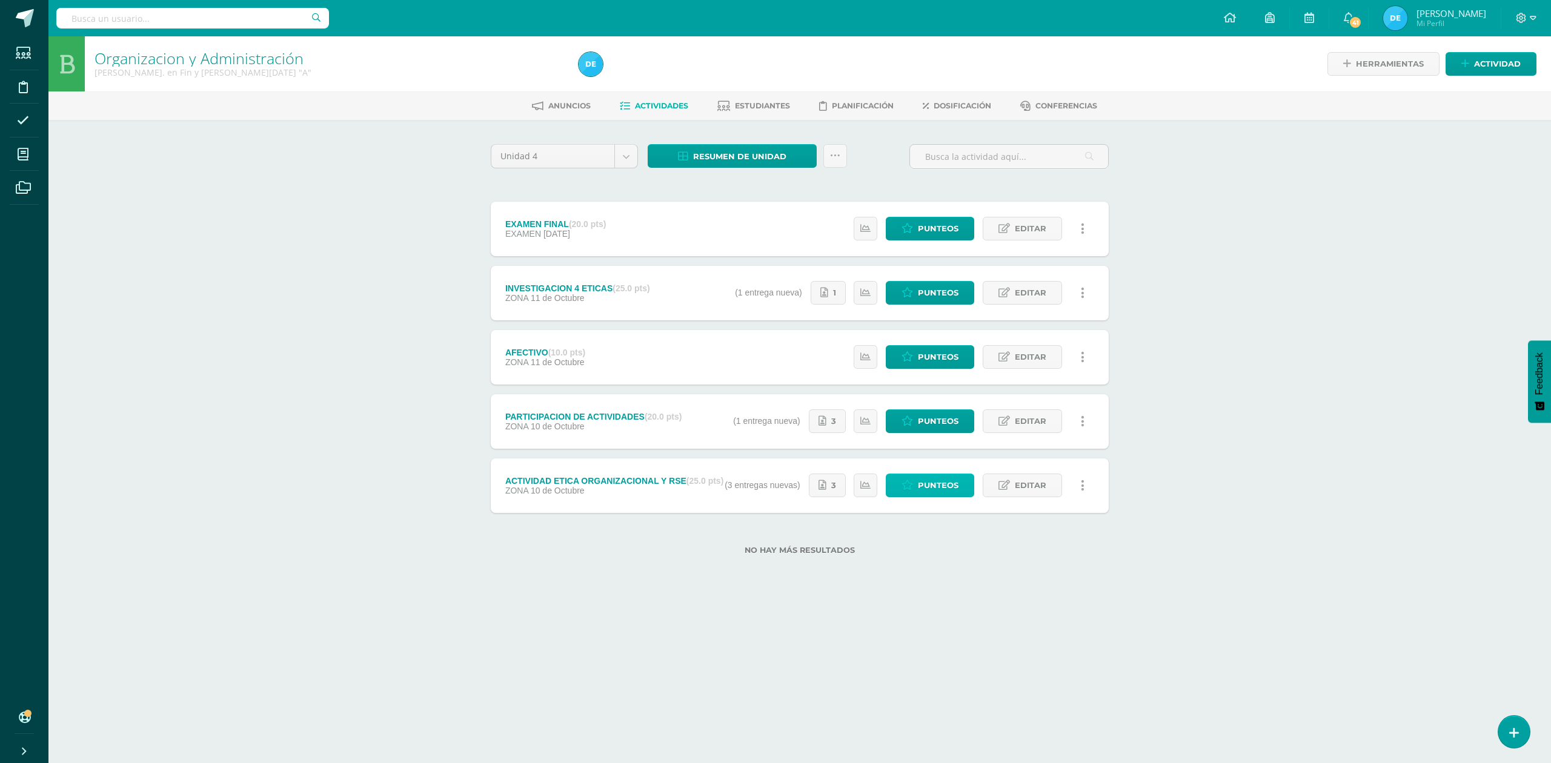
click at [905, 485] on icon at bounding box center [908, 485] width 12 height 10
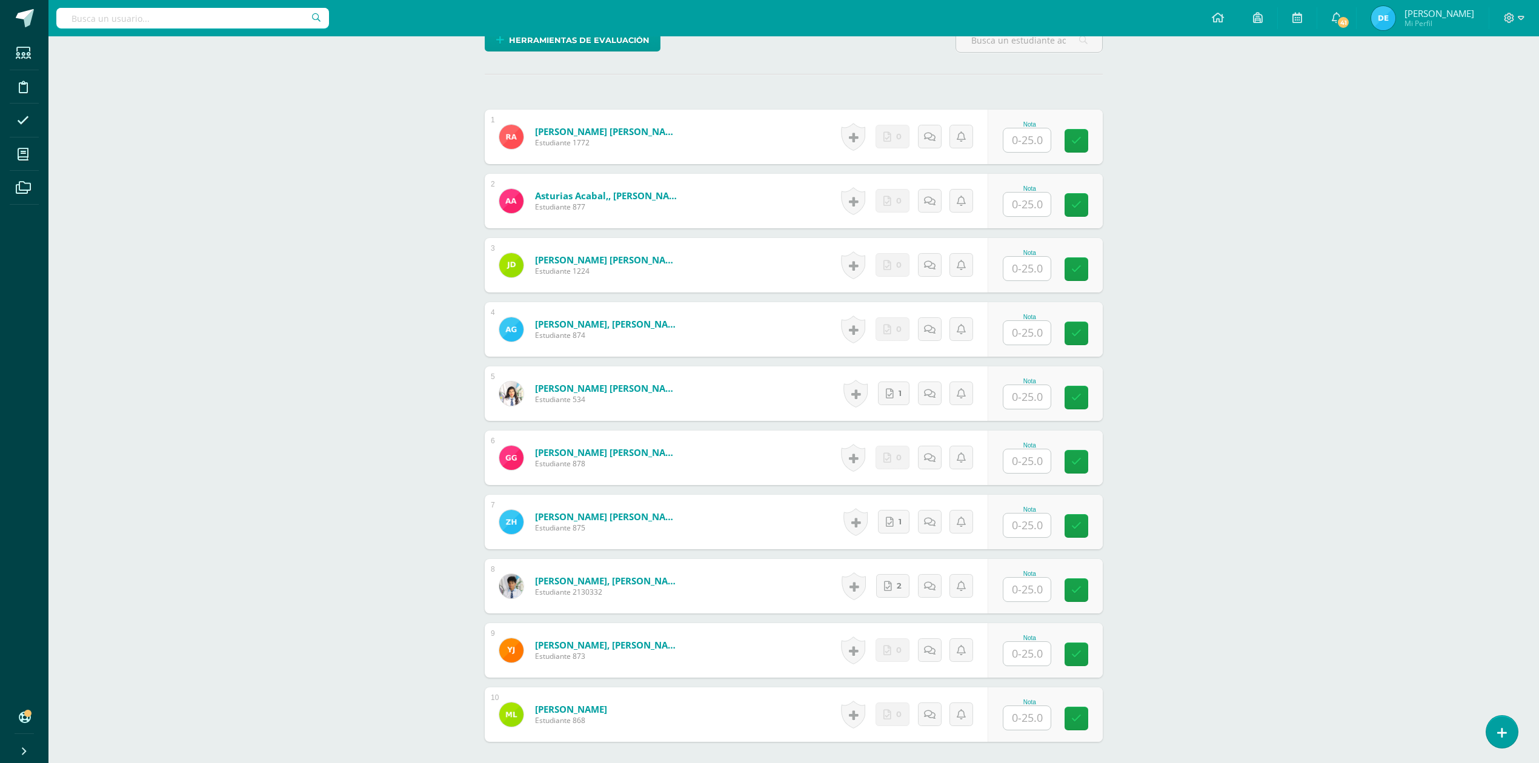
scroll to position [324, 0]
click at [1011, 529] on input "text" at bounding box center [1026, 525] width 47 height 24
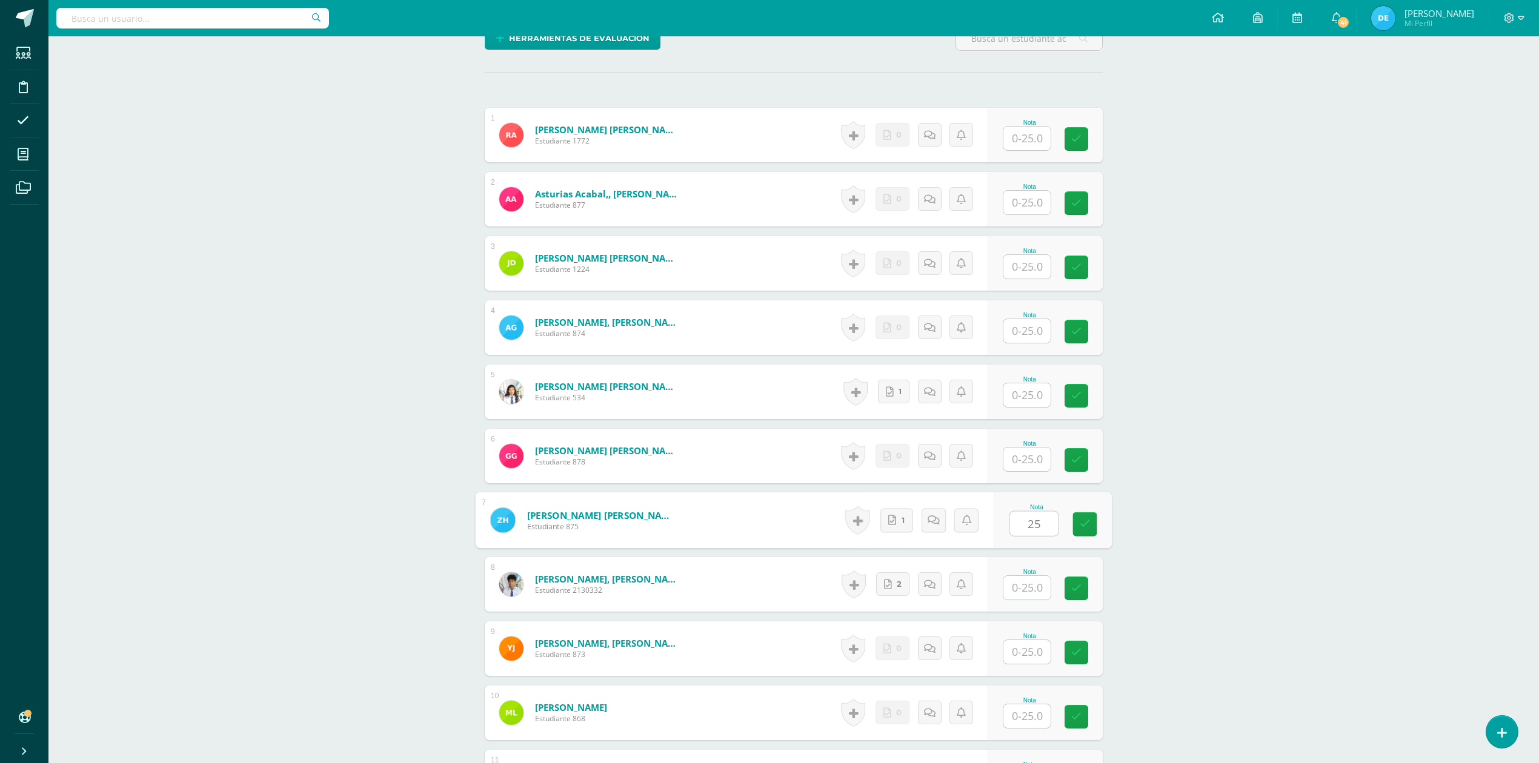
type input "25"
click at [1222, 514] on div "Organizacion y Administración Quinto Bach. en Fin y Admon Sábado "A" Herramient…" at bounding box center [793, 488] width 1491 height 1553
drag, startPoint x: 1024, startPoint y: 456, endPoint x: 1002, endPoint y: 465, distance: 24.2
click at [1025, 456] on input "text" at bounding box center [1026, 460] width 47 height 24
type input "25"
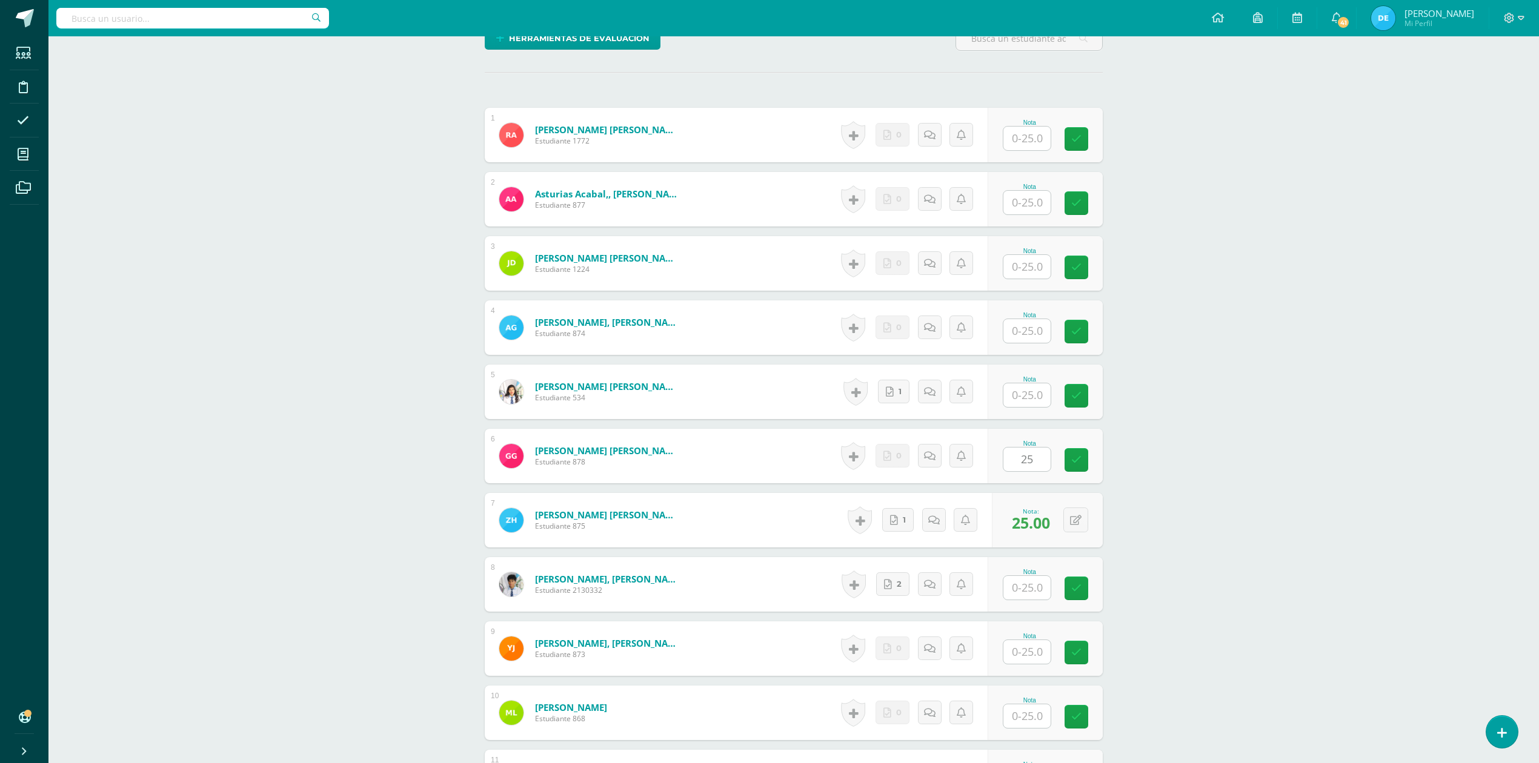
click at [1414, 497] on div "Organizacion y Administración Quinto Bach. en Fin y Admon Sábado "A" Herramient…" at bounding box center [793, 488] width 1491 height 1553
click at [1023, 135] on input "text" at bounding box center [1034, 139] width 48 height 24
type input "25"
click at [1457, 359] on div "Organizacion y Administración Quinto Bach. en Fin y Admon Sábado "A" Herramient…" at bounding box center [793, 488] width 1491 height 1553
click at [1019, 393] on input "text" at bounding box center [1026, 396] width 47 height 24
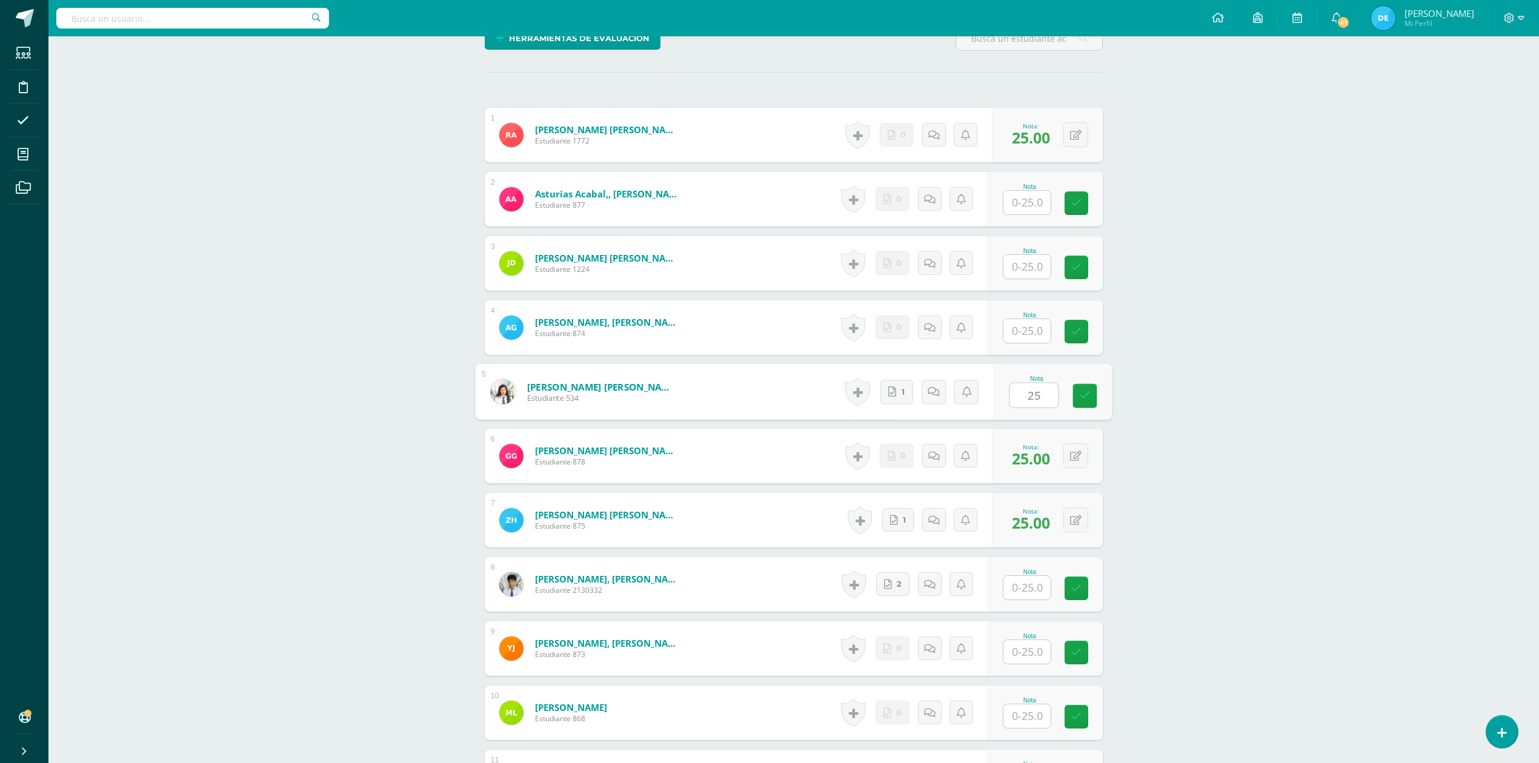
type input "25"
click at [1292, 434] on div "Organizacion y Administración Quinto Bach. en Fin y Admon Sábado "A" Herramient…" at bounding box center [793, 488] width 1491 height 1553
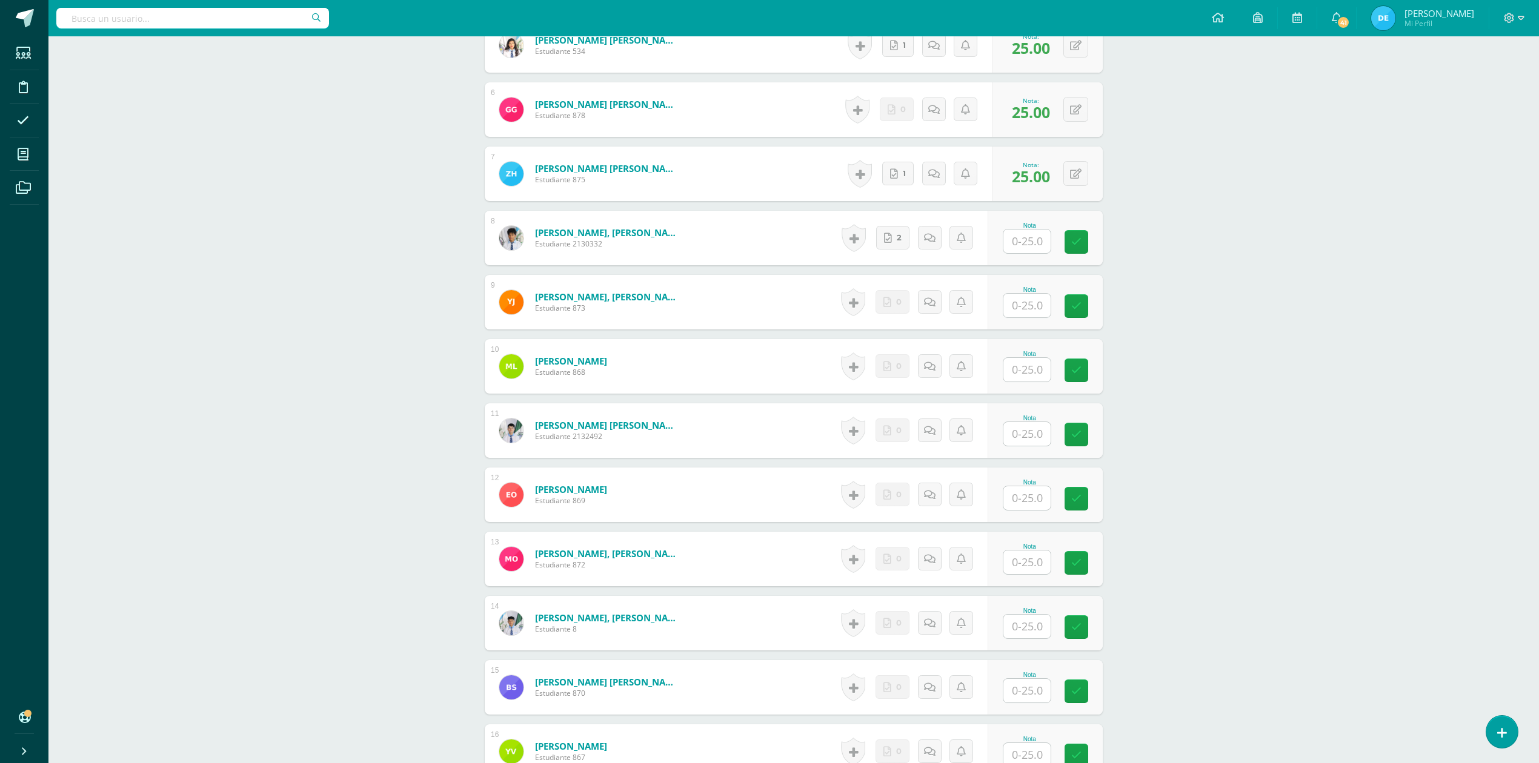
scroll to position [728, 0]
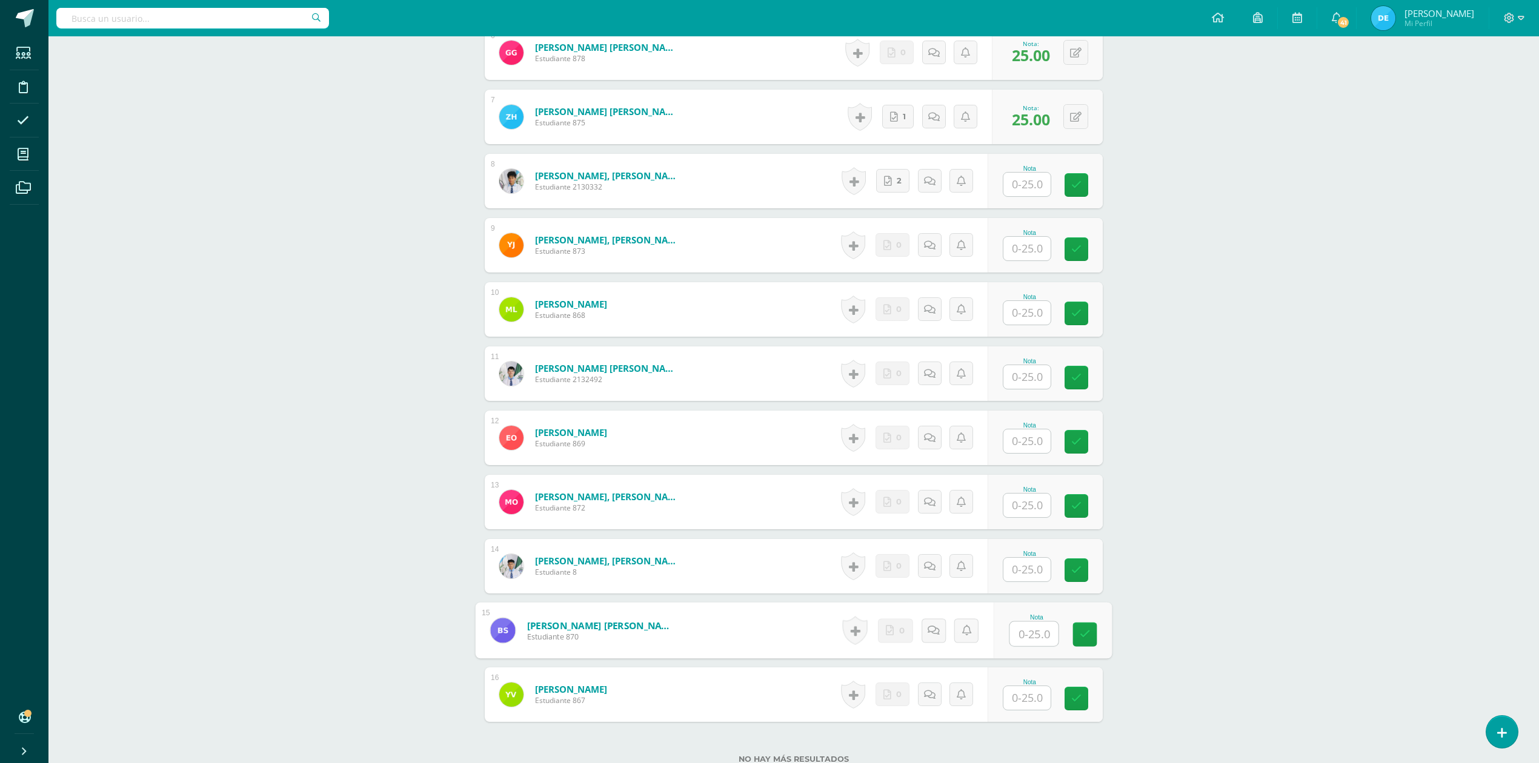
click at [1021, 627] on input "text" at bounding box center [1034, 634] width 48 height 24
type input "25"
click at [1270, 627] on div "Organizacion y Administración Quinto Bach. en Fin y Admon Sábado "A" Herramient…" at bounding box center [793, 84] width 1491 height 1553
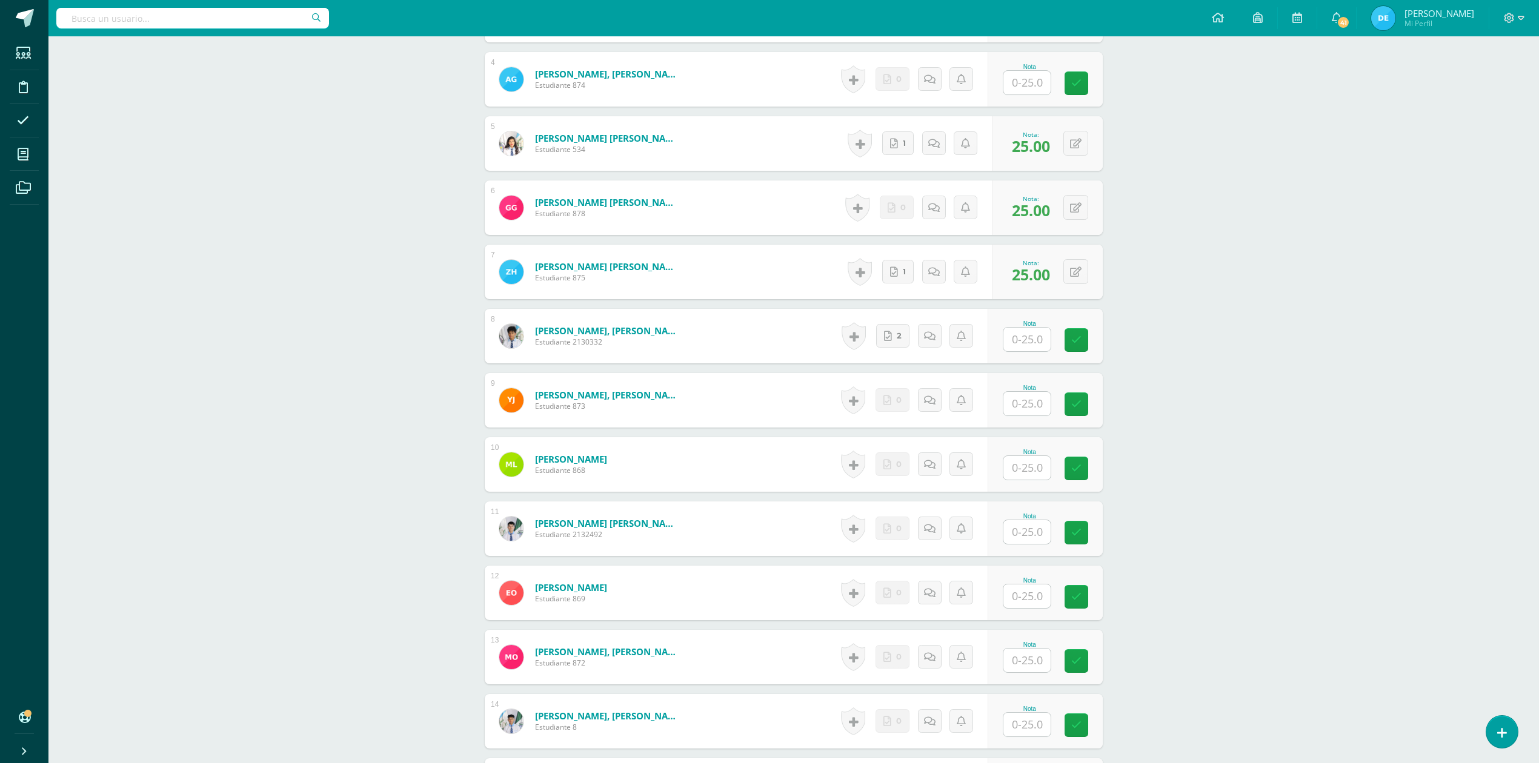
scroll to position [244, 0]
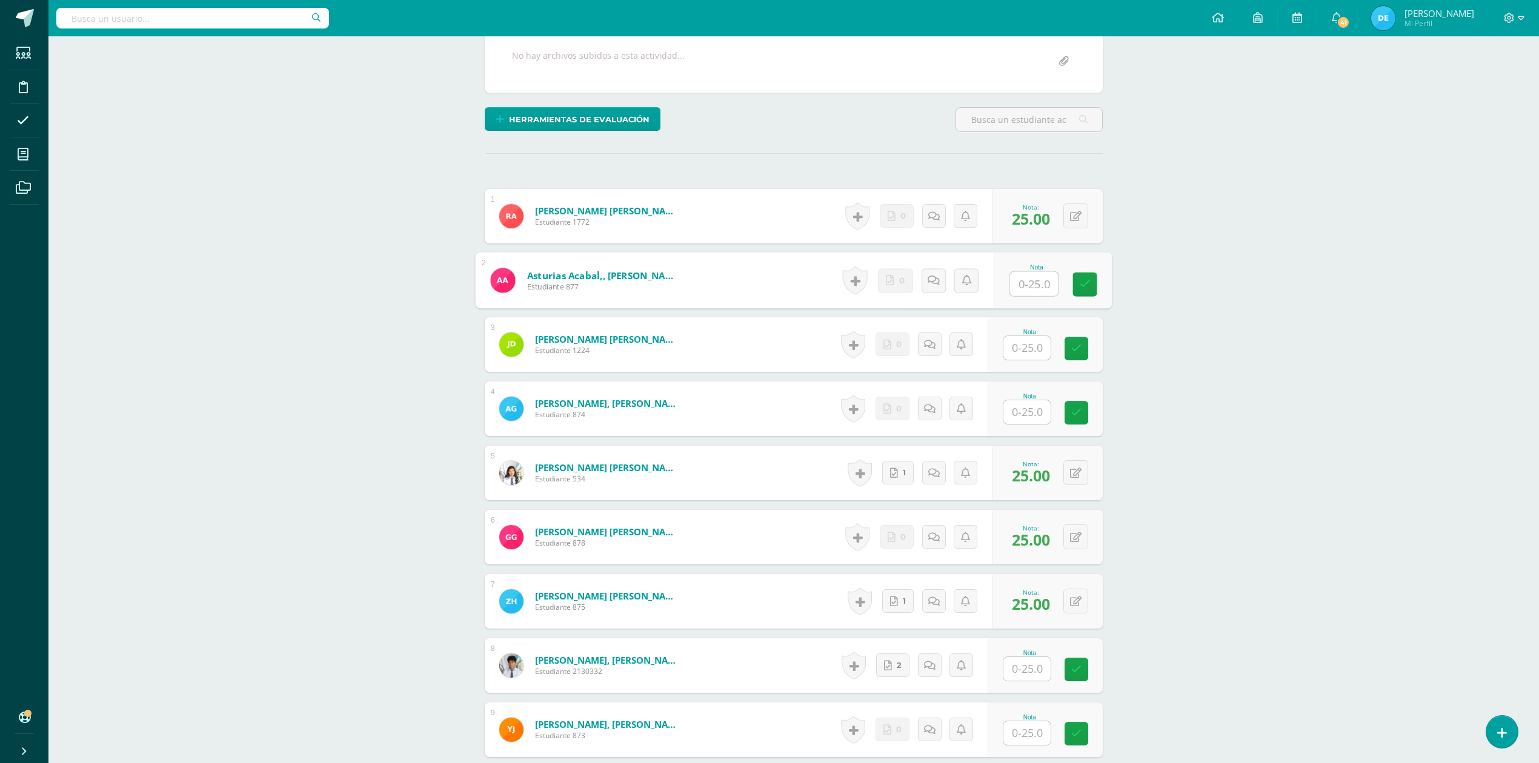
click at [1016, 282] on input "text" at bounding box center [1034, 284] width 48 height 24
type input "25"
click at [1278, 314] on div "Organizacion y Administración Quinto Bach. en Fin y Admon Sábado "A" Herramient…" at bounding box center [793, 569] width 1491 height 1553
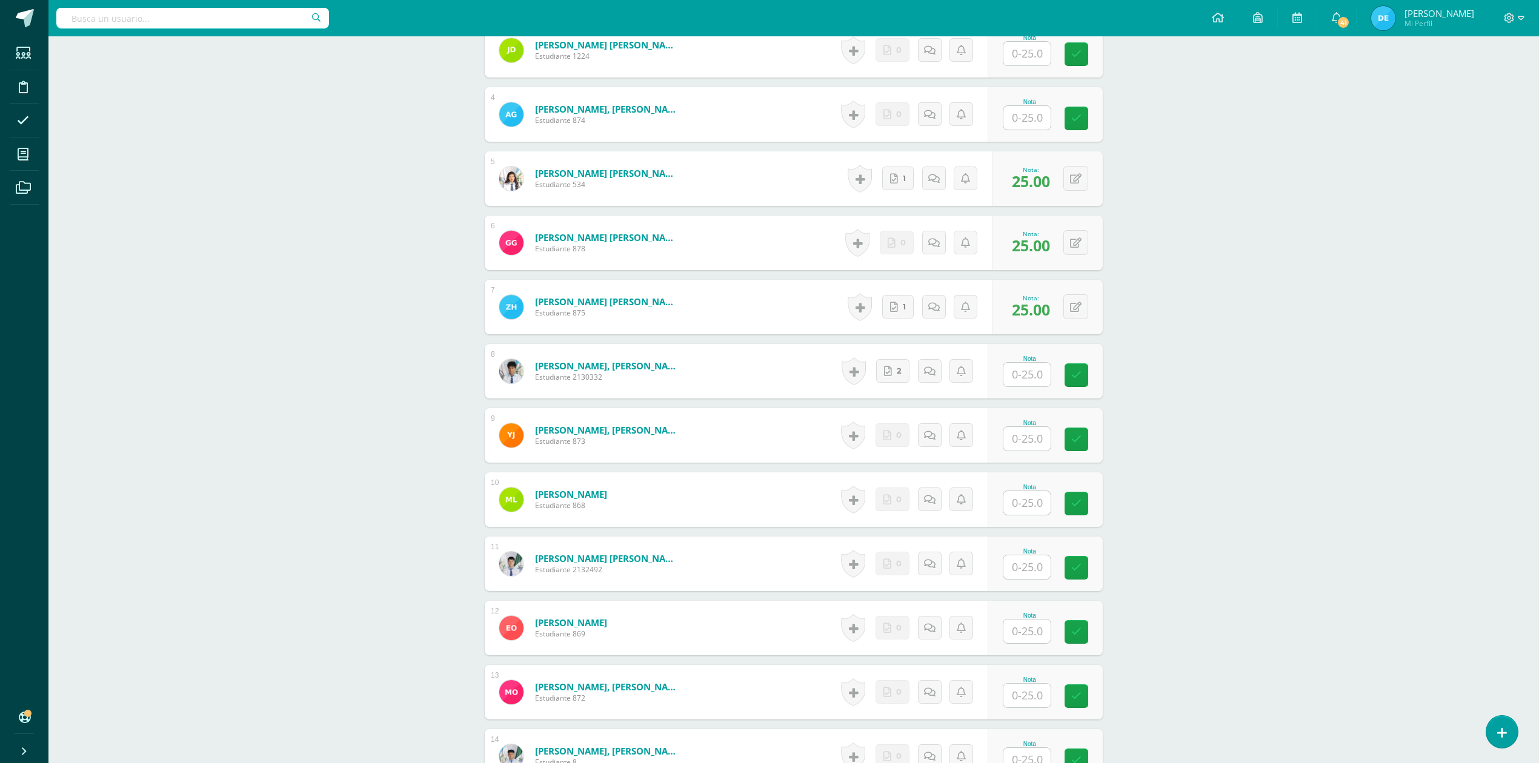
scroll to position [567, 0]
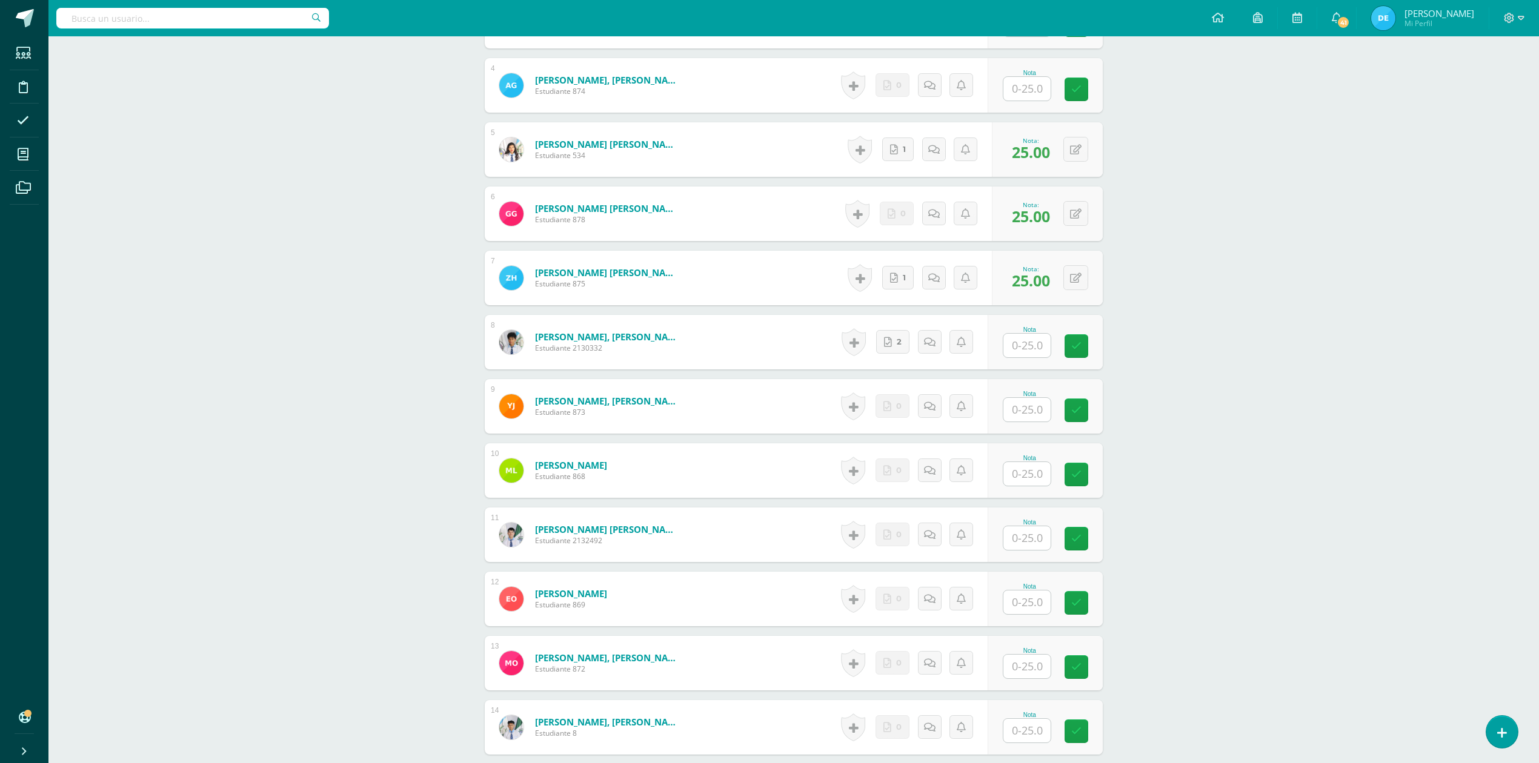
click at [1004, 480] on div "Nota" at bounding box center [1045, 471] width 115 height 55
type input "25"
click at [1238, 475] on div "Organizacion y Administración Quinto Bach. en Fin y Admon Sábado "A" Herramient…" at bounding box center [793, 245] width 1491 height 1553
click at [1029, 611] on input "text" at bounding box center [1026, 603] width 47 height 24
type input "25"
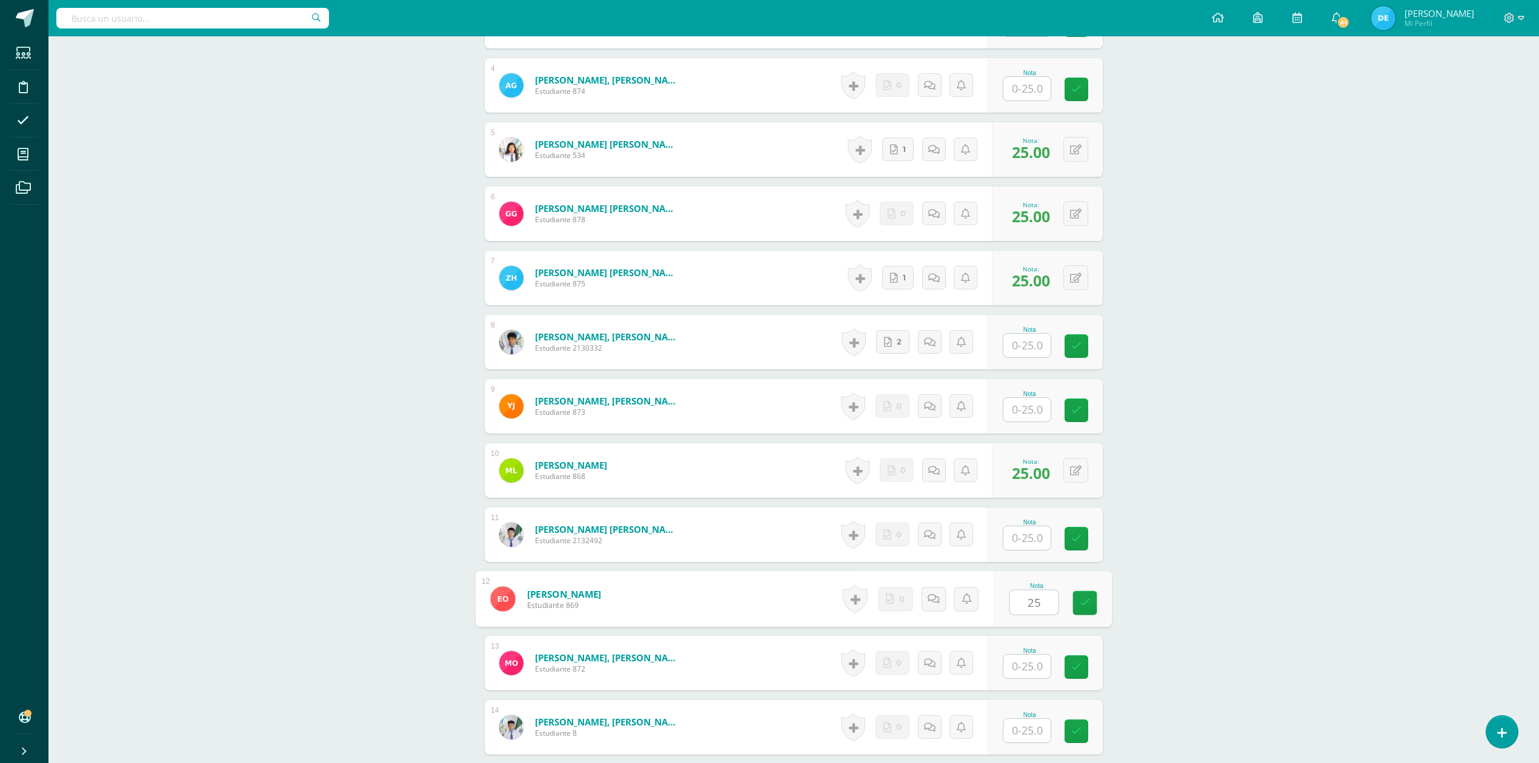
click at [1289, 582] on div "Organizacion y Administración Quinto Bach. en Fin y Admon Sábado "A" Herramient…" at bounding box center [793, 245] width 1491 height 1553
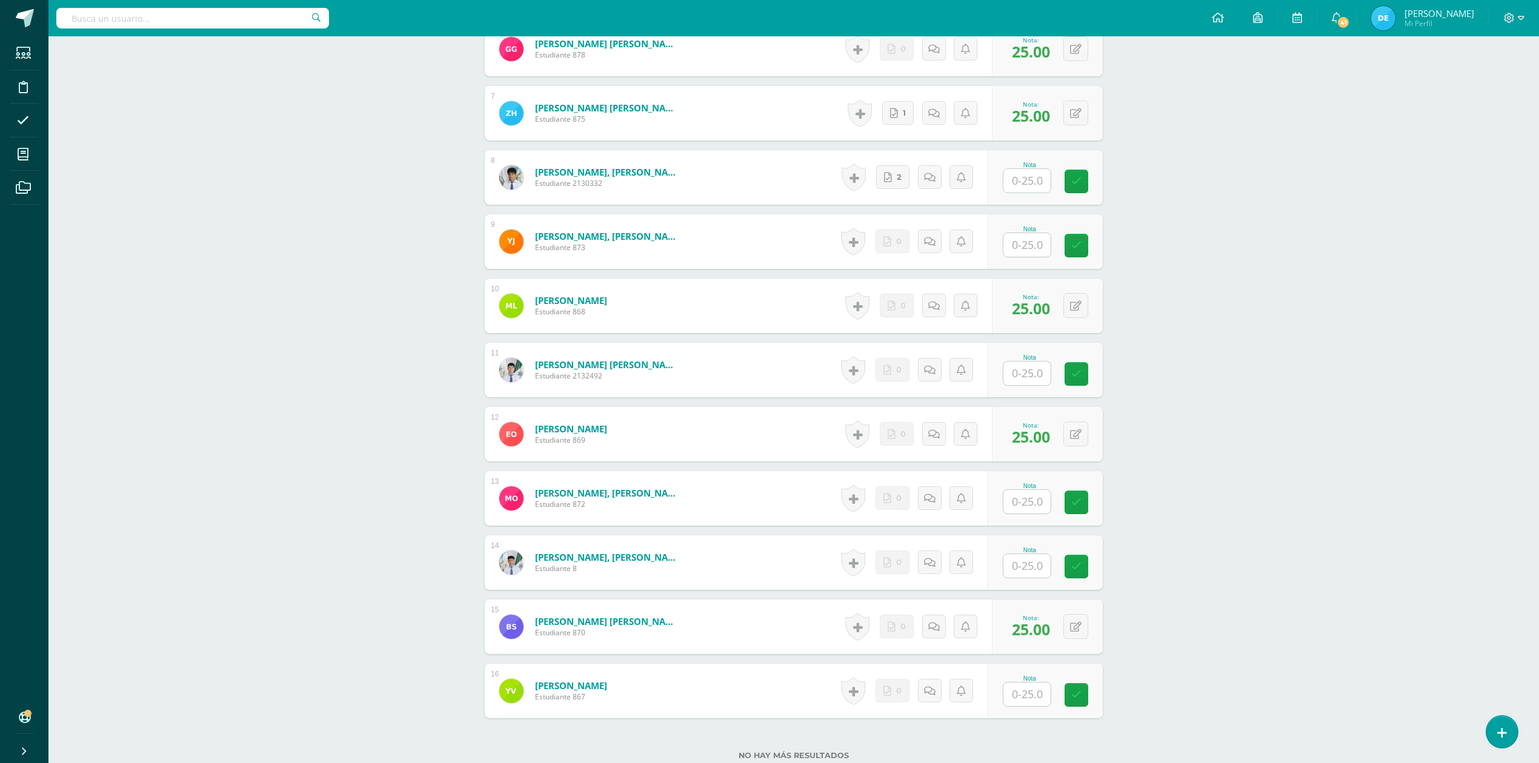
scroll to position [825, 0]
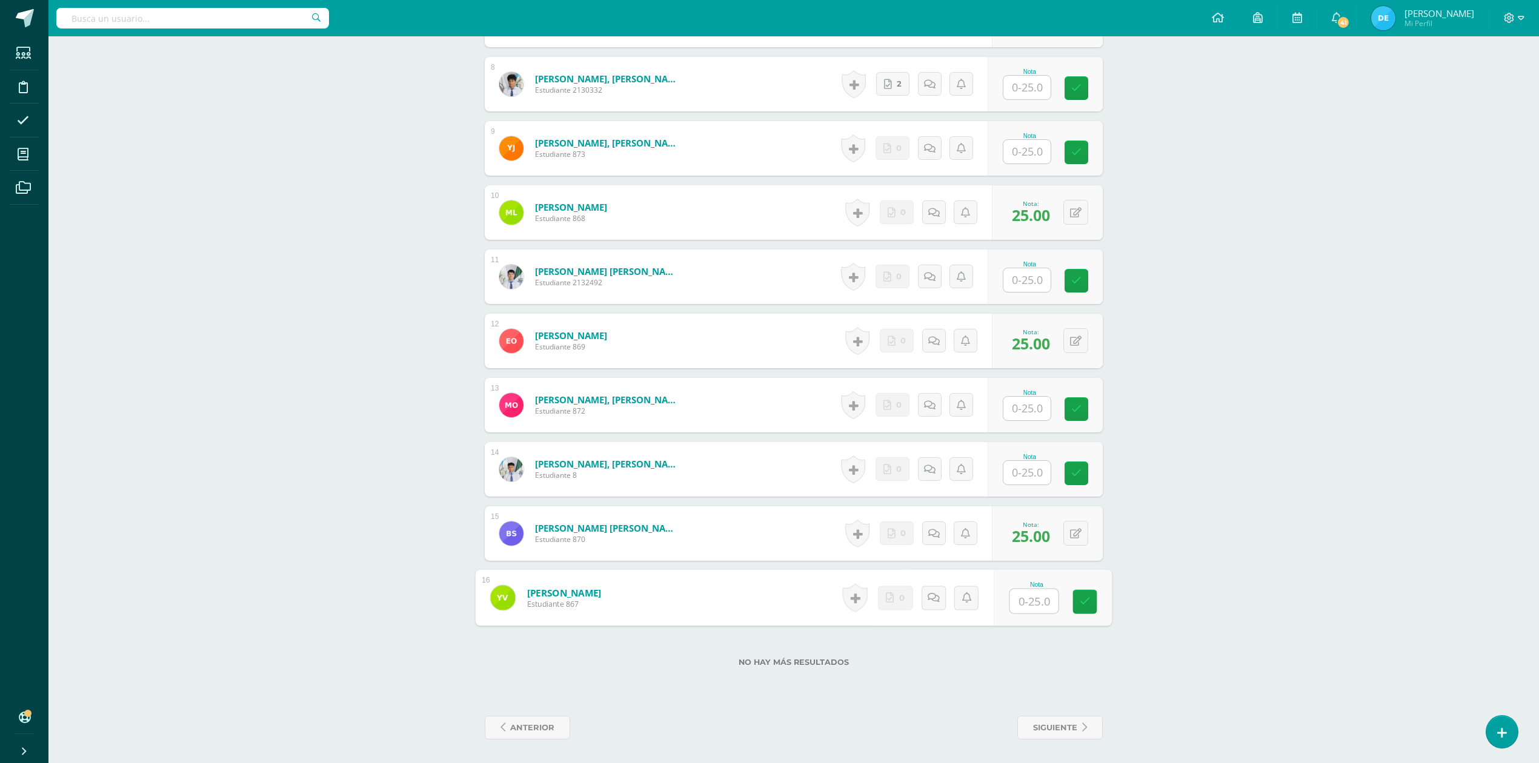
click at [1035, 603] on input "text" at bounding box center [1034, 602] width 48 height 24
type input "25"
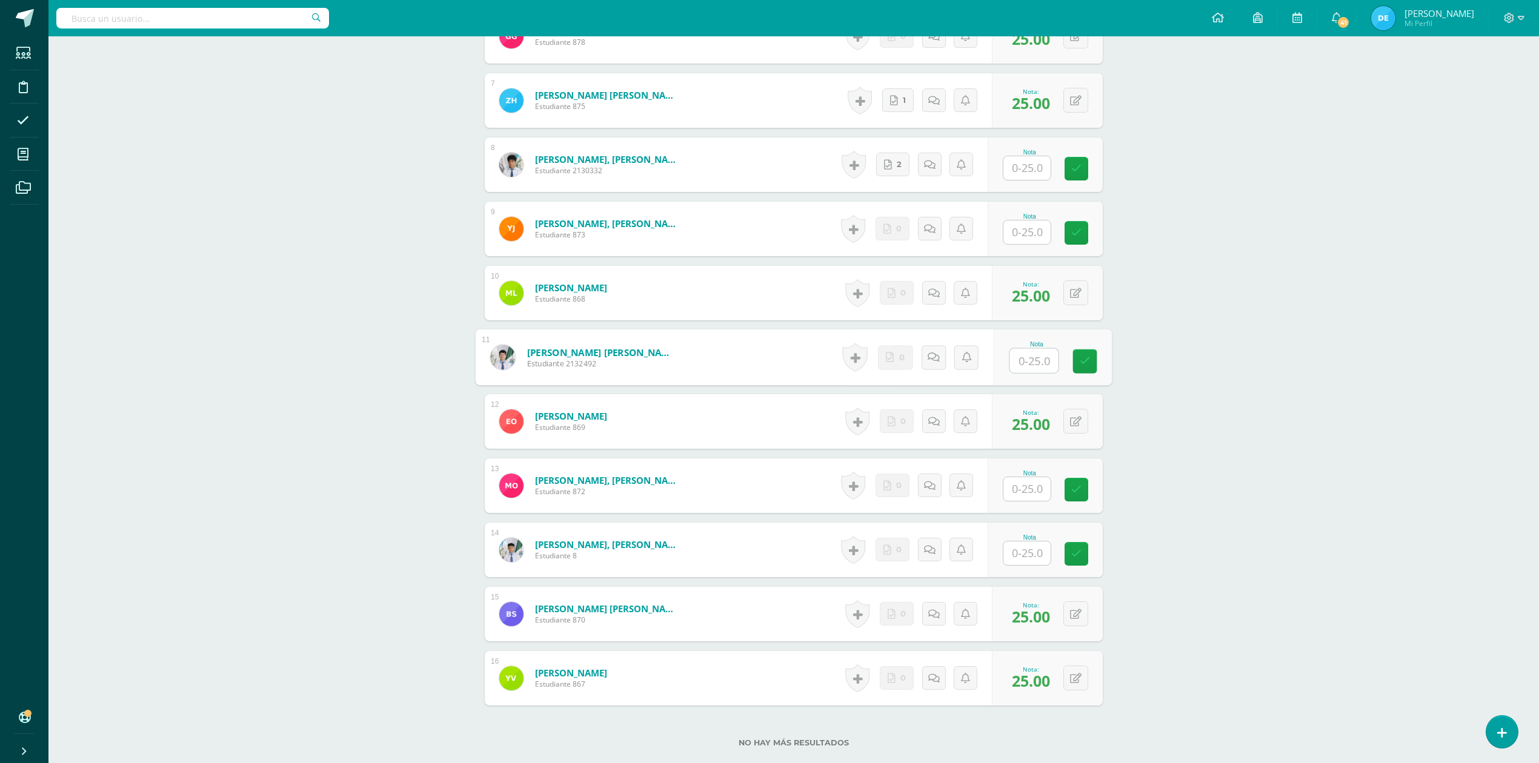
click at [1016, 366] on input "text" at bounding box center [1034, 361] width 48 height 24
type input "25"
click at [1249, 376] on div "Organizacion y Administración Quinto Bach. en Fin y Admon Sábado "A" Herramient…" at bounding box center [793, 68] width 1491 height 1553
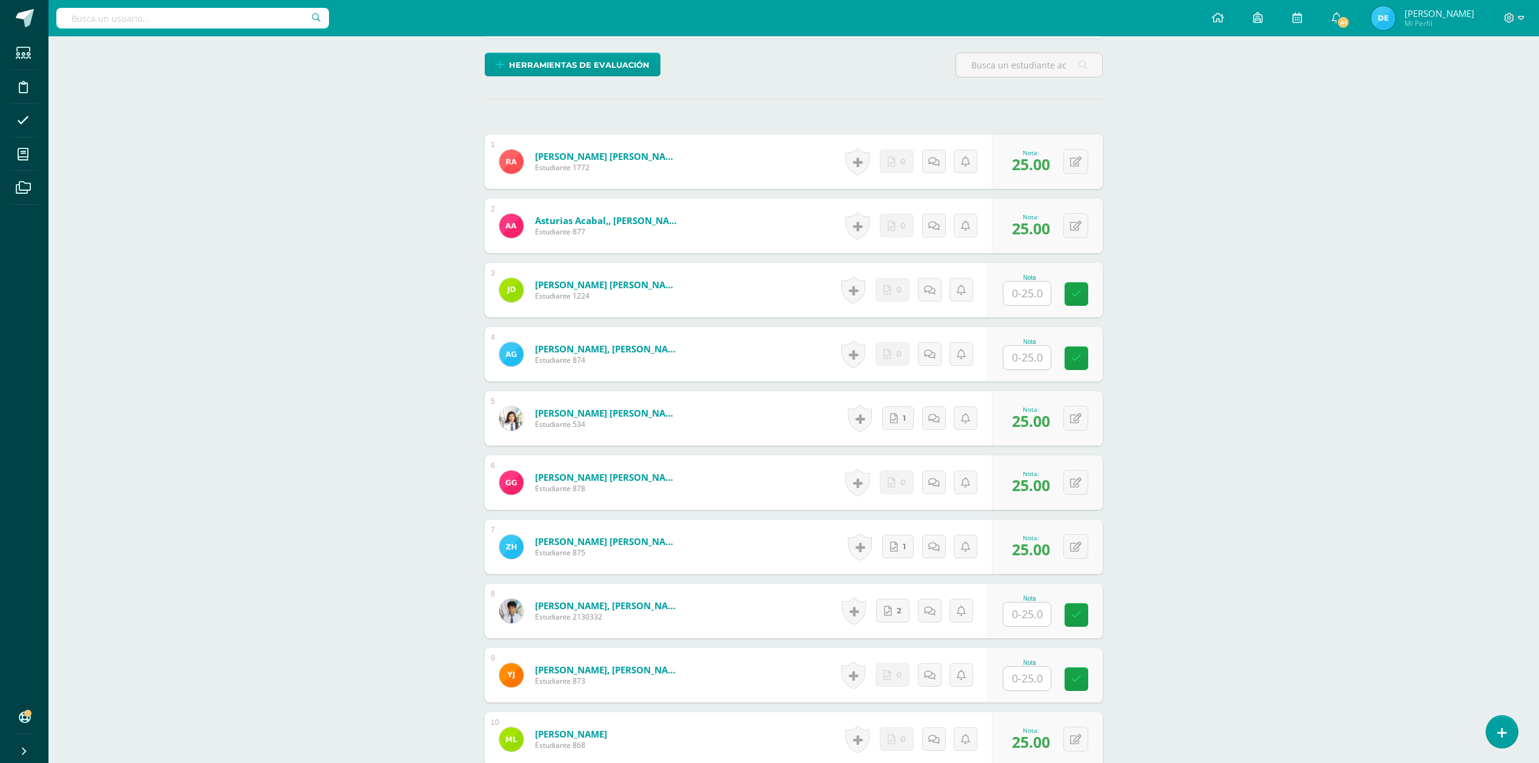
scroll to position [260, 0]
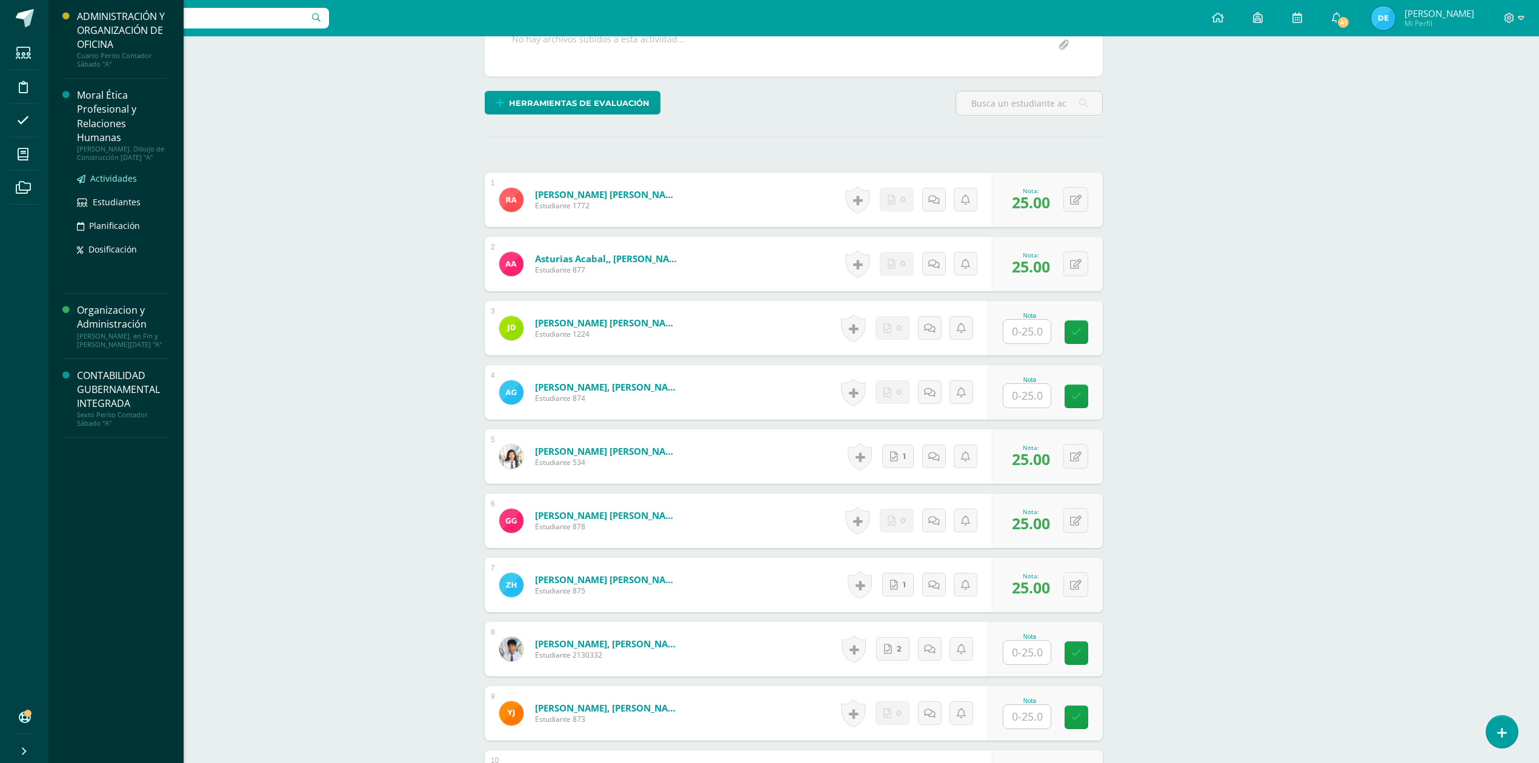
click at [95, 176] on span "Actividades" at bounding box center [113, 179] width 47 height 12
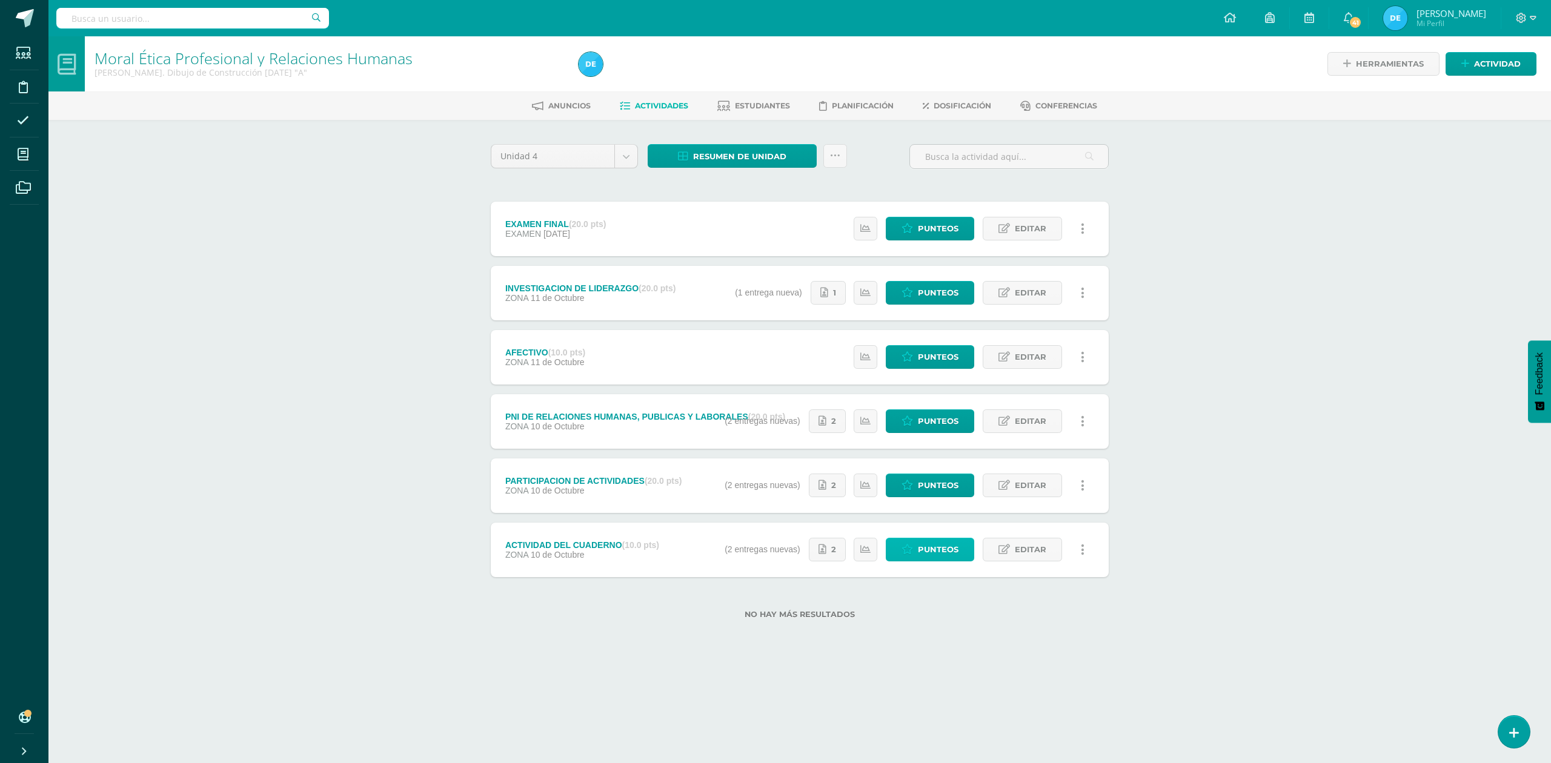
click at [936, 554] on span "Punteos" at bounding box center [938, 550] width 41 height 22
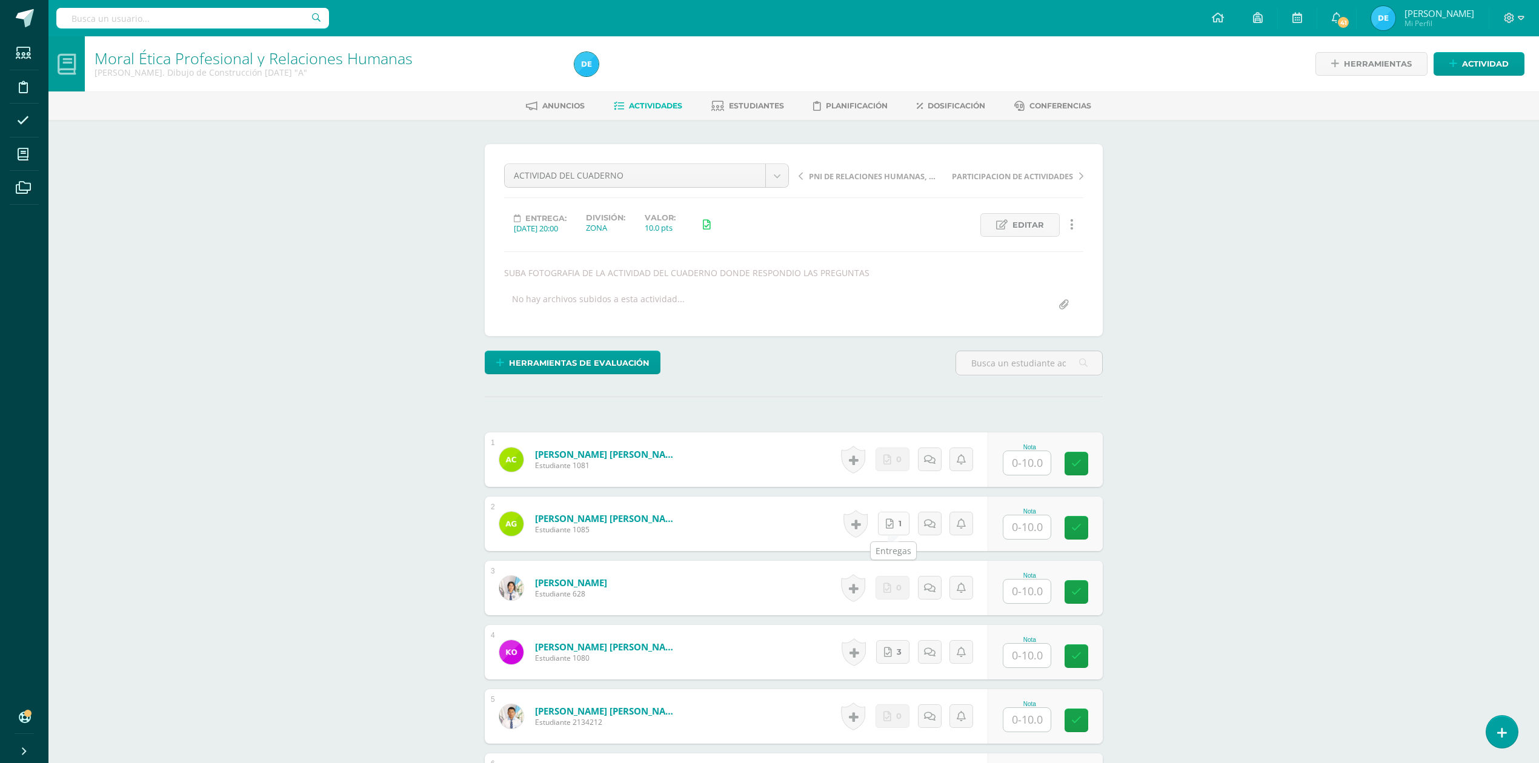
scroll to position [1, 0]
click at [897, 524] on link "1" at bounding box center [896, 523] width 33 height 24
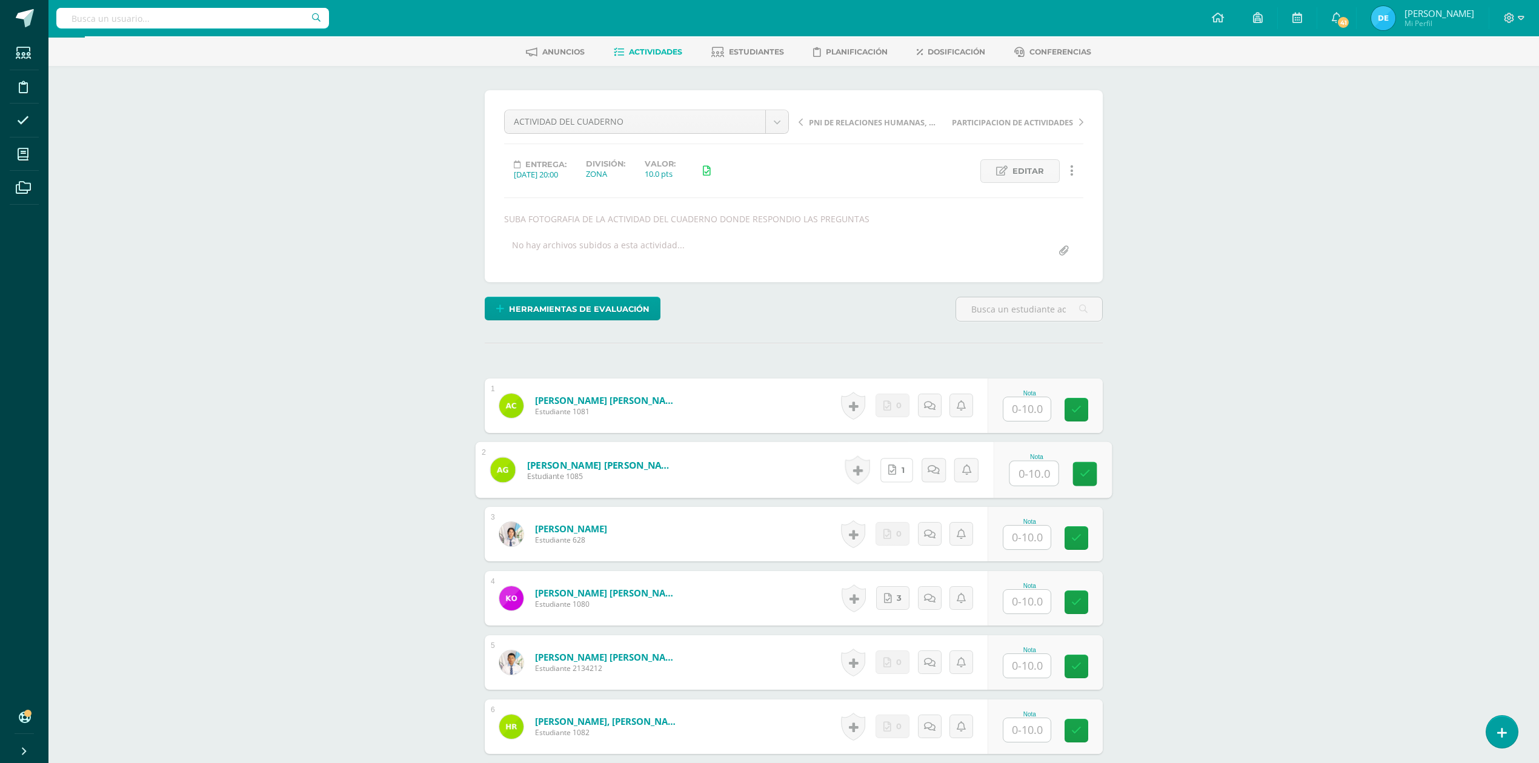
scroll to position [82, 0]
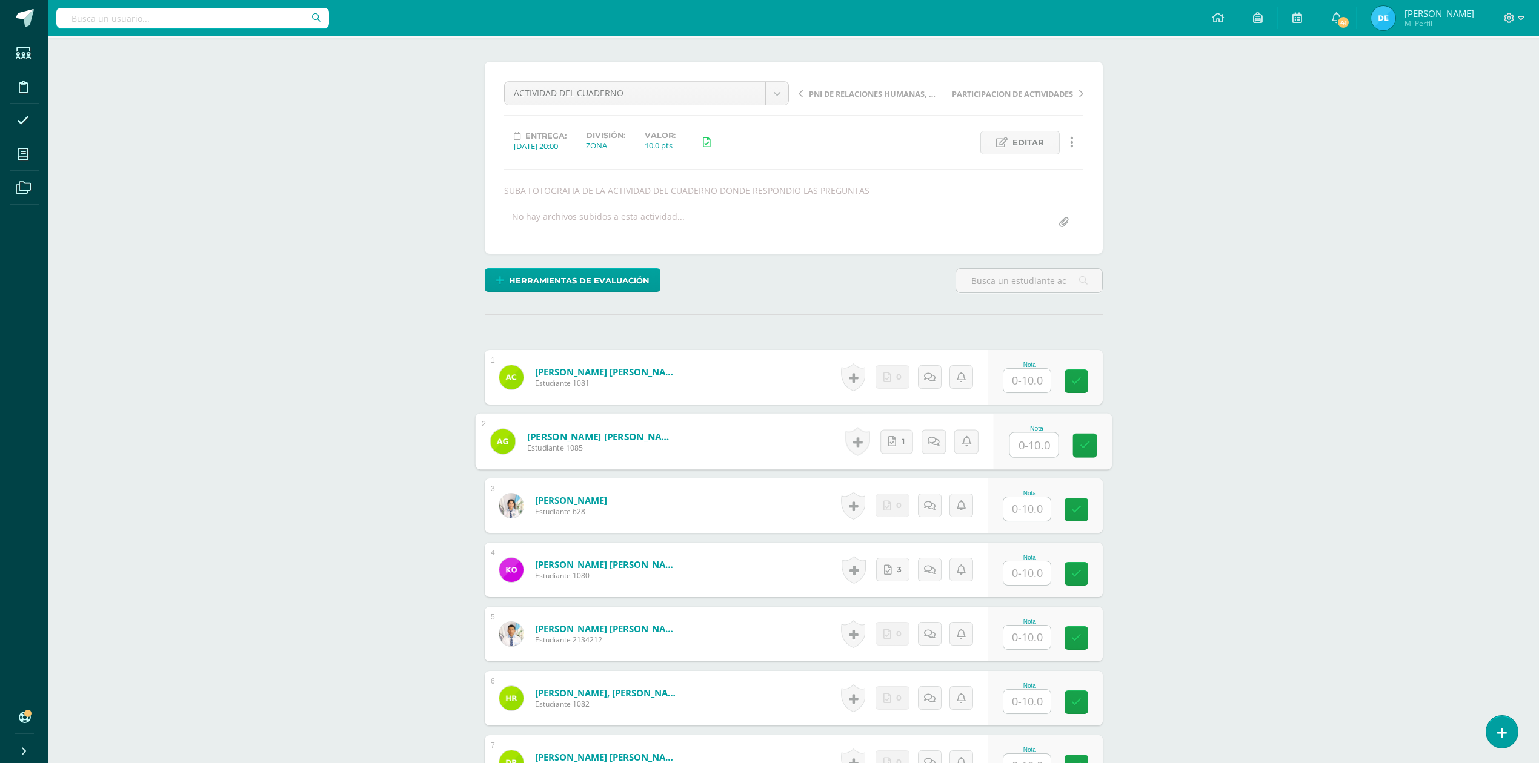
click at [1026, 580] on input "text" at bounding box center [1026, 574] width 47 height 24
type input "10"
click at [1178, 532] on div "Moral Ética Profesional y Relaciones Humanas Quinto Bach. Dibujo de Construcció…" at bounding box center [793, 570] width 1491 height 1232
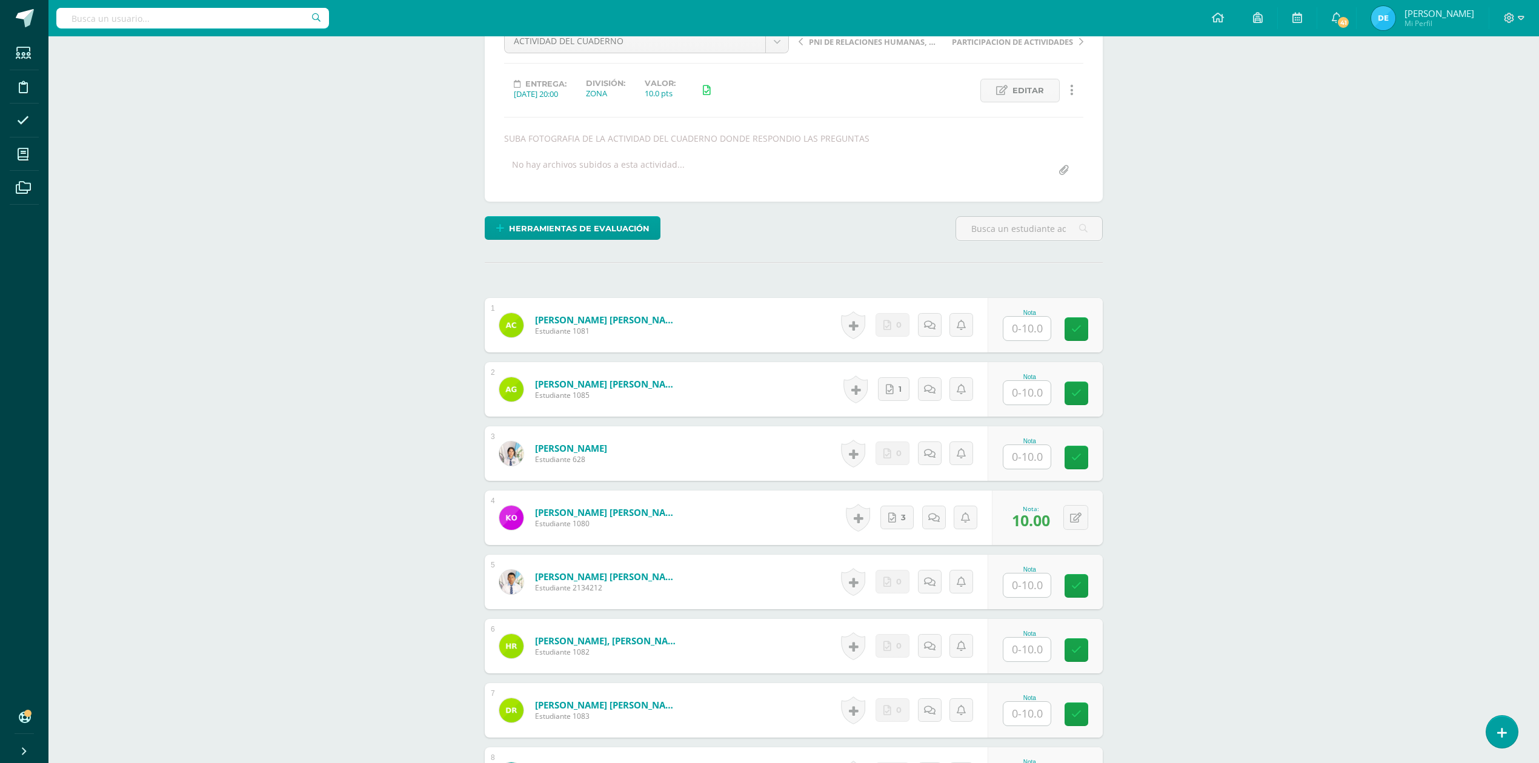
scroll to position [163, 0]
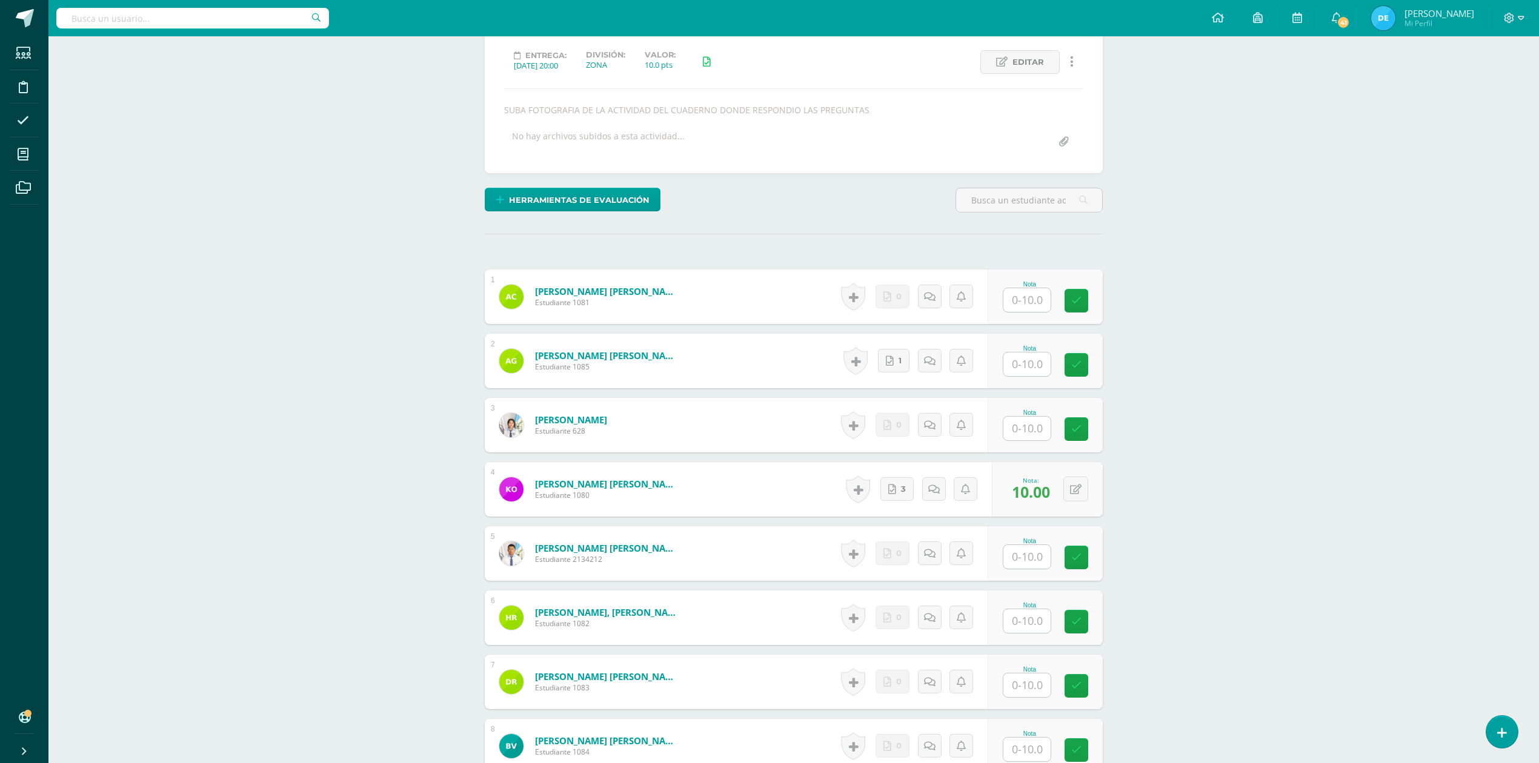
click at [1038, 371] on input "text" at bounding box center [1026, 365] width 47 height 24
type input "10"
click at [1288, 406] on div "Moral Ética Profesional y Relaciones Humanas Quinto Bach. Dibujo de Construcció…" at bounding box center [793, 489] width 1491 height 1232
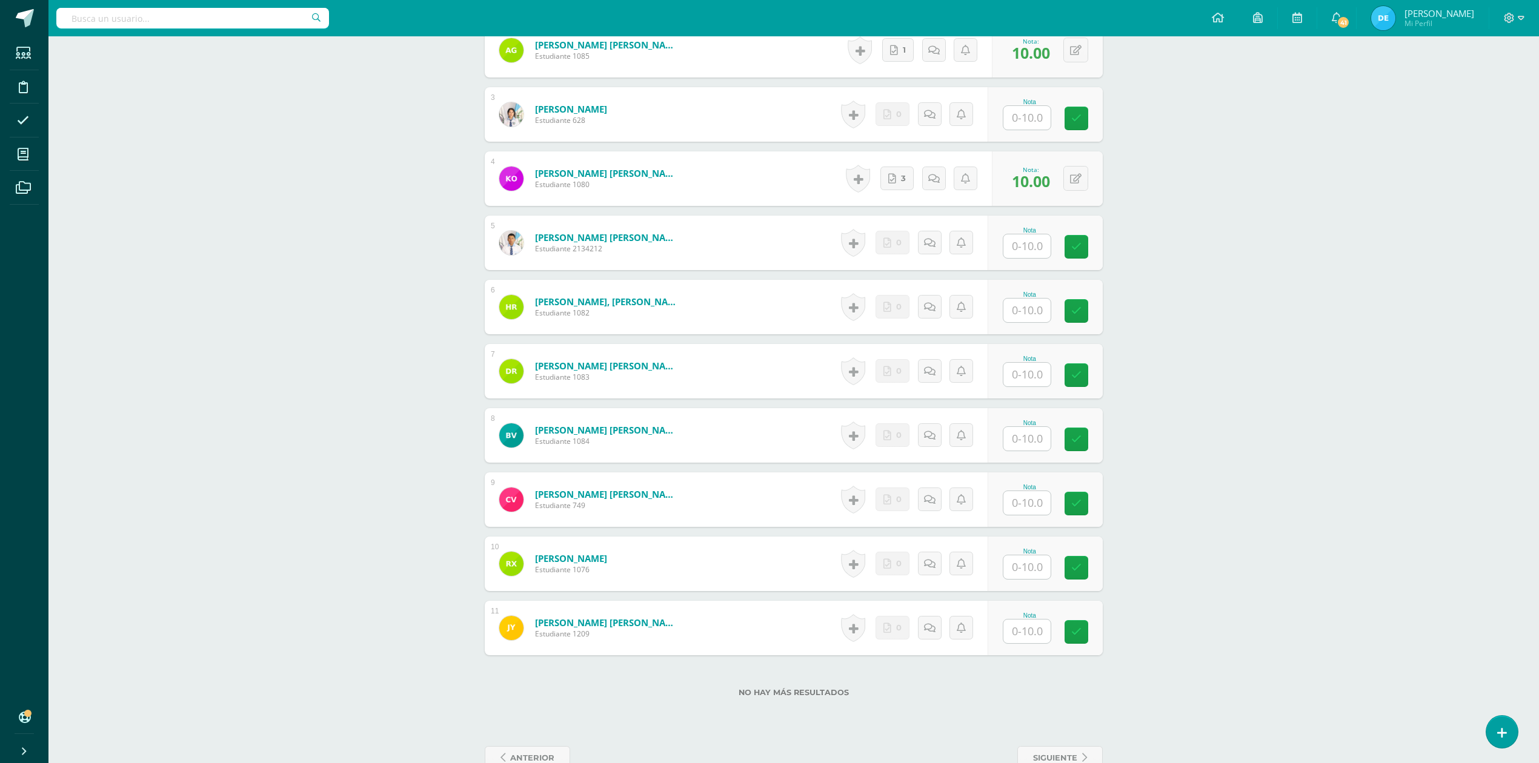
scroll to position [504, 0]
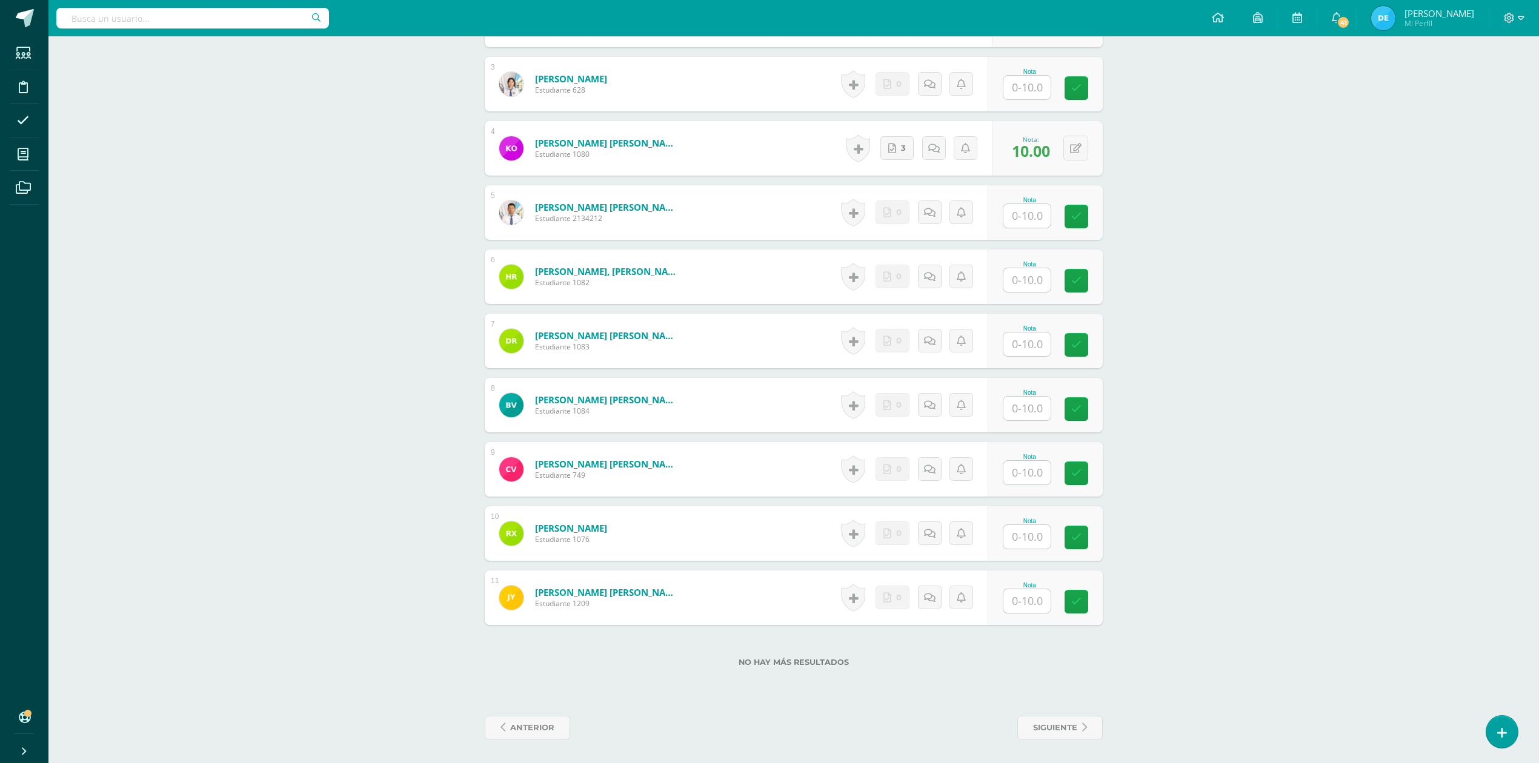
drag, startPoint x: 1016, startPoint y: 539, endPoint x: 994, endPoint y: 545, distance: 23.2
click at [1017, 539] on input "text" at bounding box center [1026, 537] width 47 height 24
type input "10"
click at [1391, 560] on div "Moral Ética Profesional y Relaciones Humanas [PERSON_NAME]. Dibujo de Construcc…" at bounding box center [793, 148] width 1491 height 1232
click at [1026, 282] on input "text" at bounding box center [1026, 280] width 47 height 24
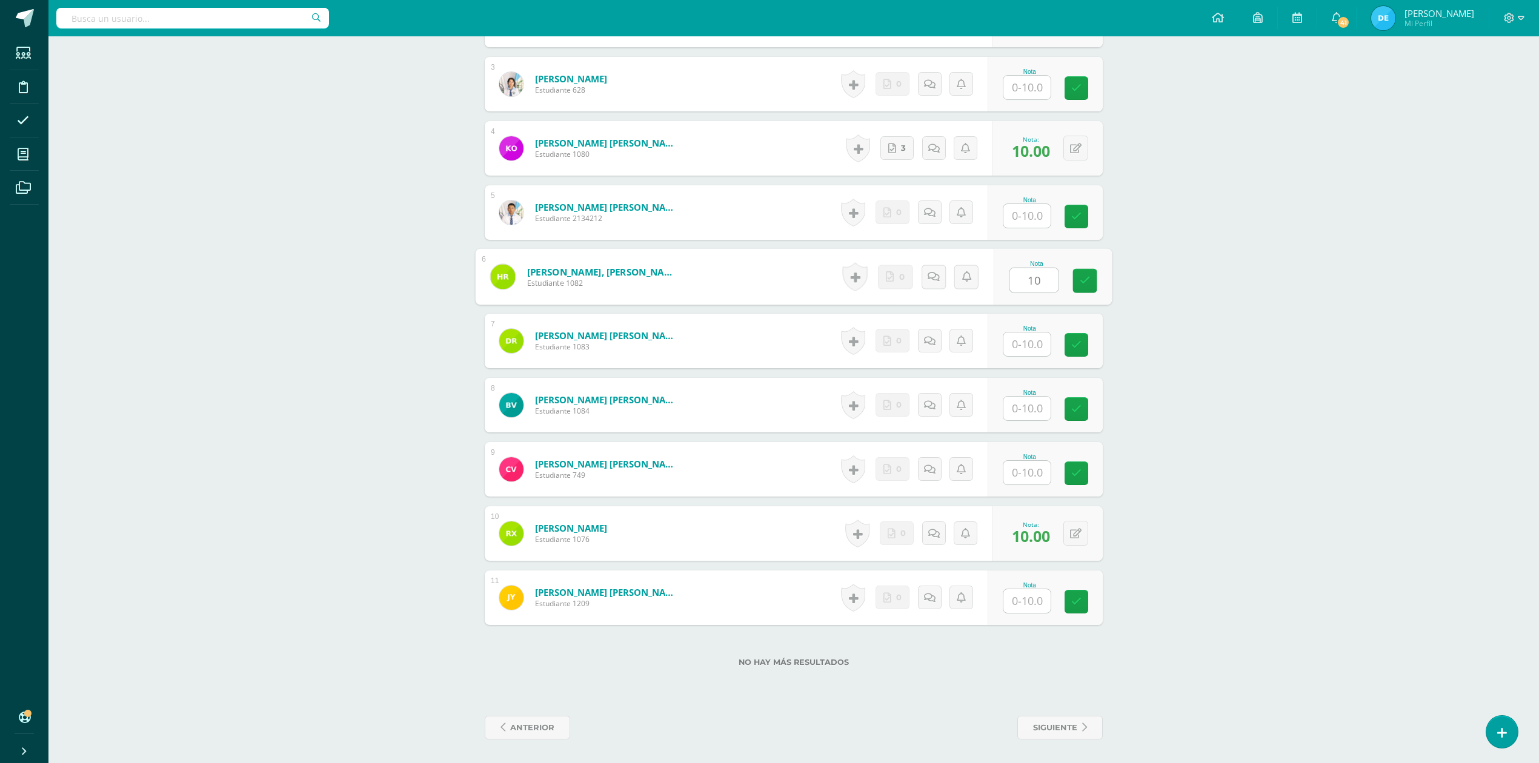
type input "10"
click at [1231, 333] on div "Moral Ética Profesional y Relaciones Humanas [PERSON_NAME]. Dibujo de Construcc…" at bounding box center [793, 148] width 1491 height 1232
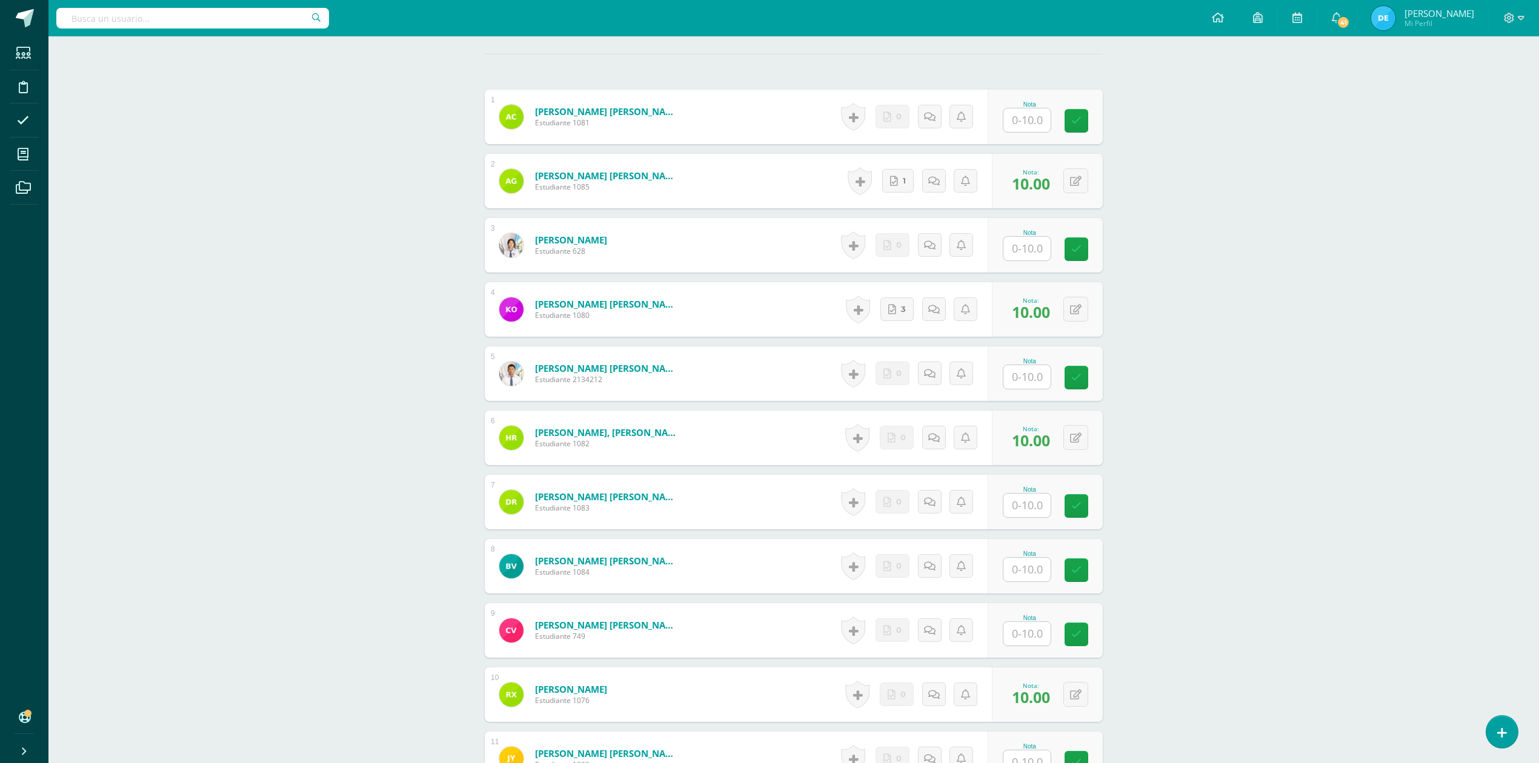
scroll to position [342, 0]
click at [1023, 257] on input "text" at bounding box center [1026, 250] width 47 height 24
type input "10"
click at [1384, 315] on div "Moral Ética Profesional y Relaciones Humanas [PERSON_NAME]. Dibujo de Construcc…" at bounding box center [793, 310] width 1491 height 1232
click at [1031, 508] on input "text" at bounding box center [1034, 506] width 48 height 24
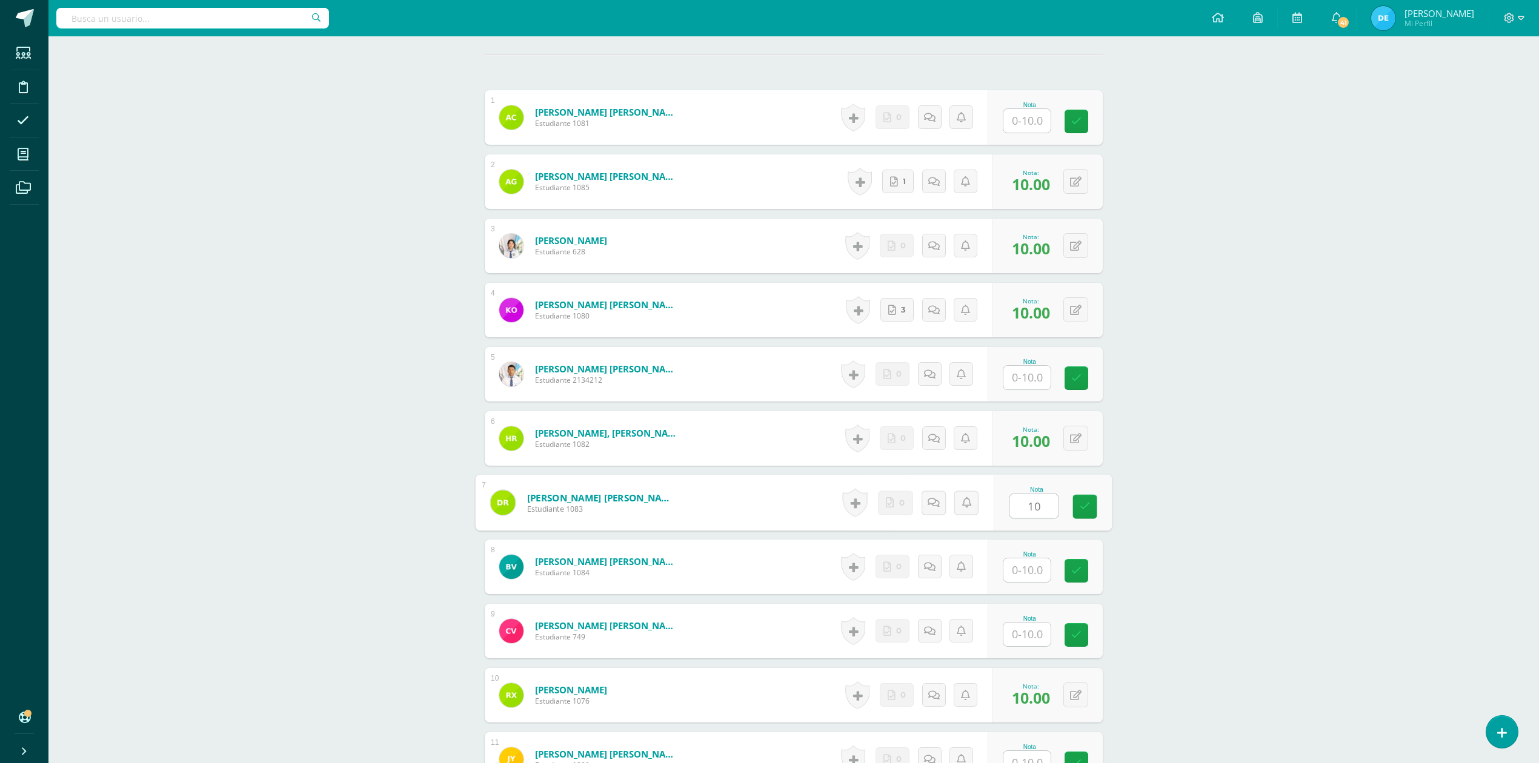
type input "10"
click at [1212, 499] on div "Moral Ética Profesional y Relaciones Humanas [PERSON_NAME]. Dibujo de Construcc…" at bounding box center [793, 310] width 1491 height 1232
click at [1032, 373] on input "text" at bounding box center [1026, 378] width 47 height 24
type input "10"
click at [1337, 512] on div "Moral Ética Profesional y Relaciones Humanas [PERSON_NAME]. Dibujo de Construcc…" at bounding box center [793, 310] width 1491 height 1232
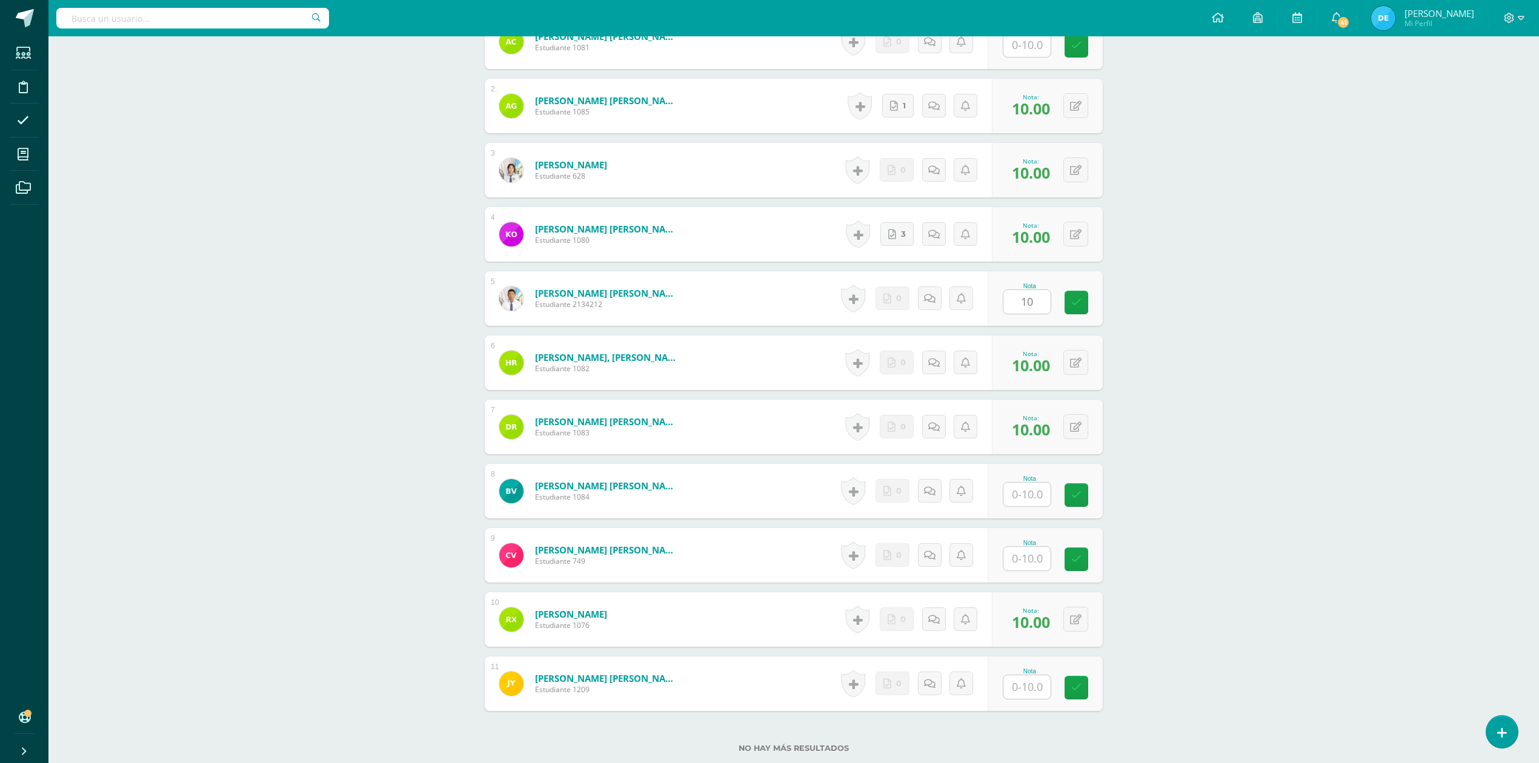
scroll to position [504, 0]
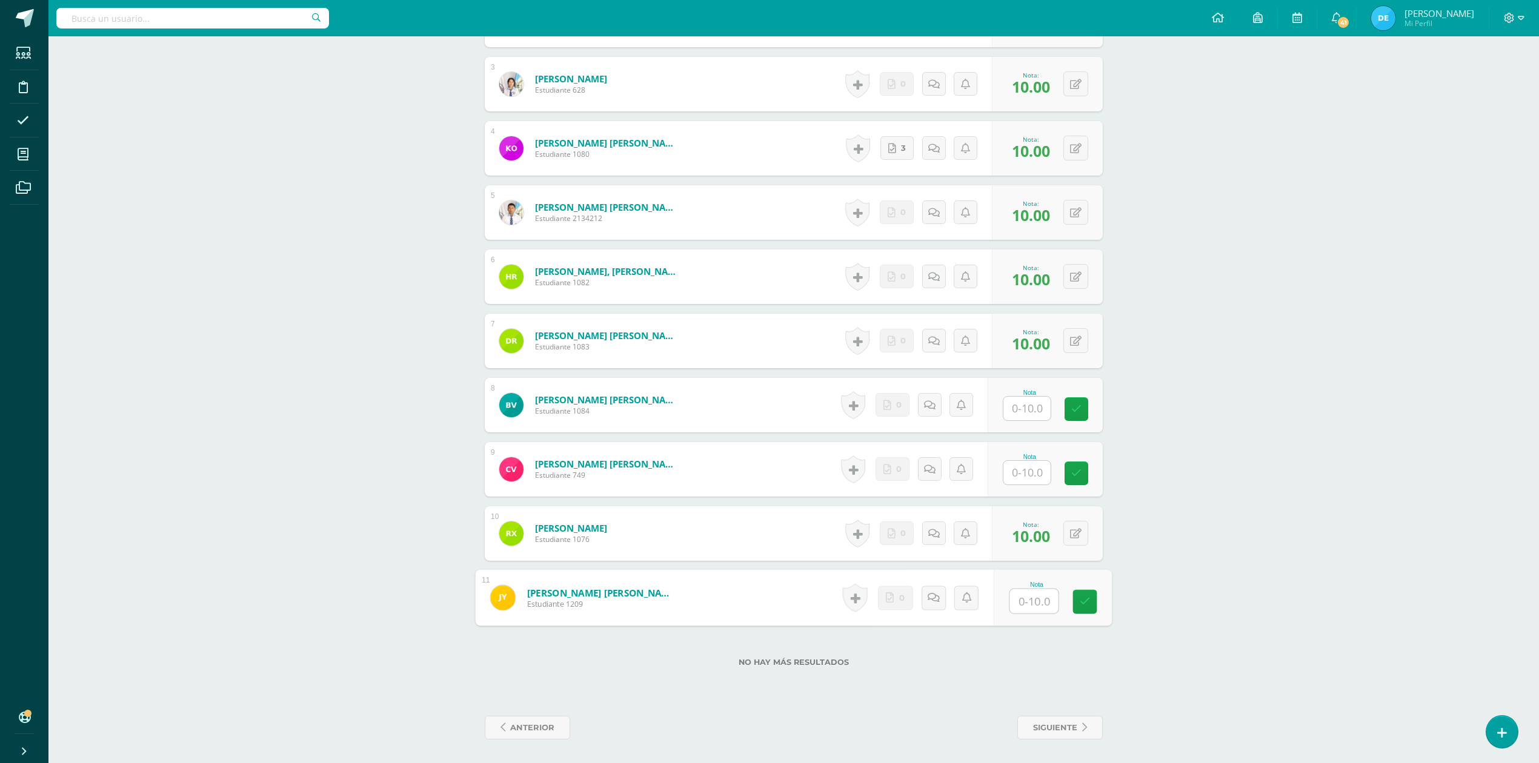
click at [1029, 602] on input "text" at bounding box center [1034, 602] width 48 height 24
type input "10"
click at [1243, 573] on div "Moral Ética Profesional y Relaciones Humanas [PERSON_NAME]. Dibujo de Construcc…" at bounding box center [793, 148] width 1491 height 1232
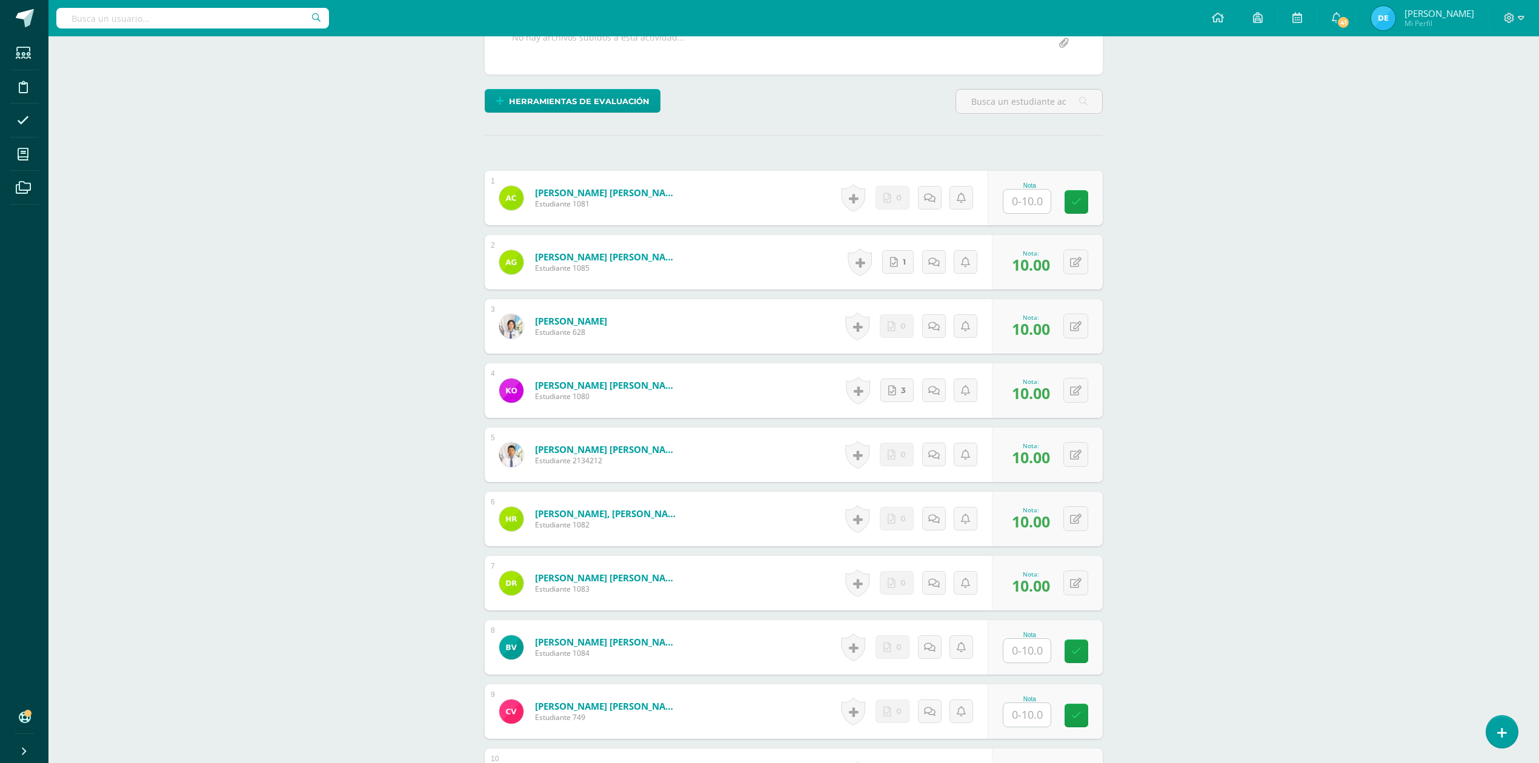
scroll to position [19, 0]
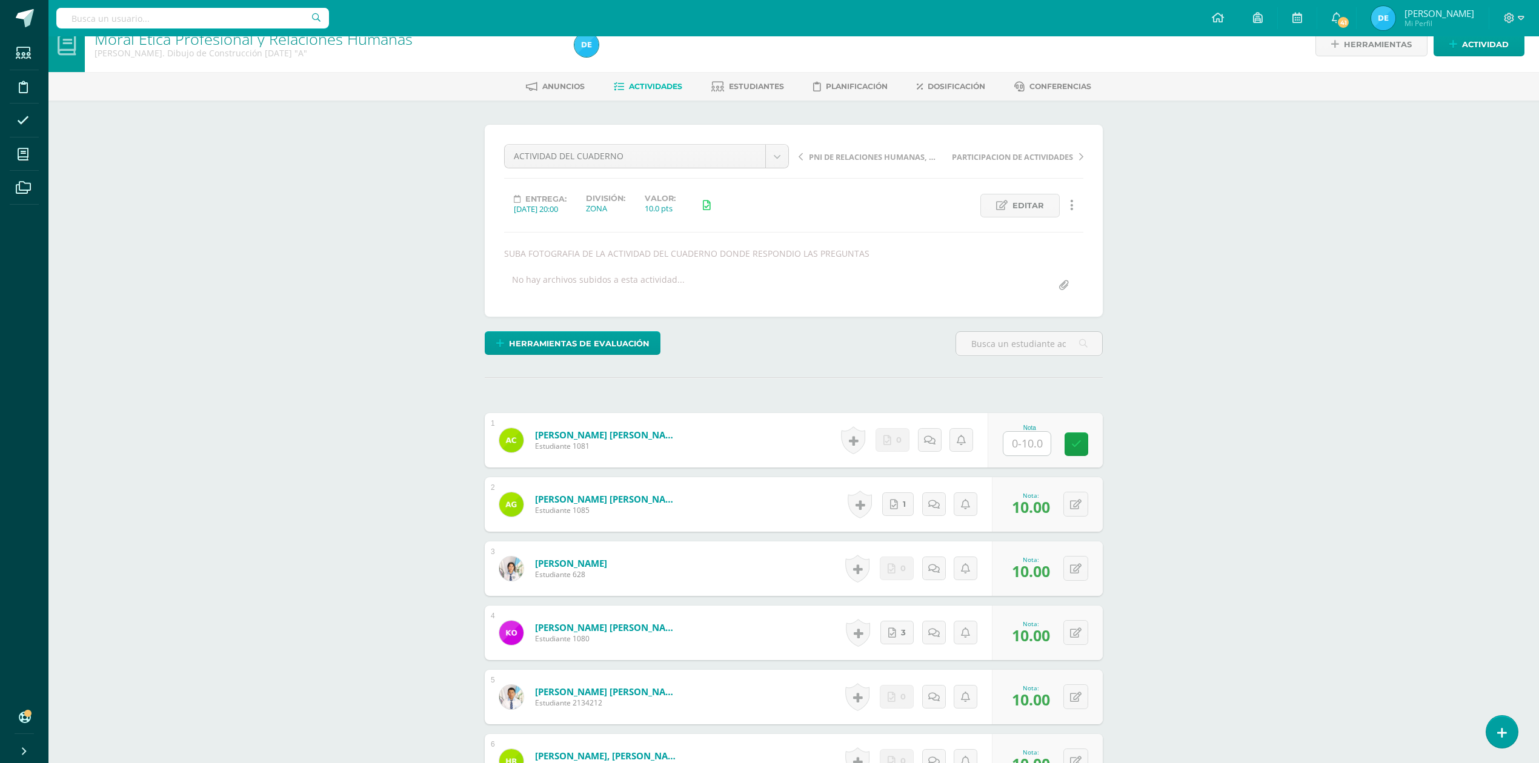
click at [674, 81] on link "Actividades" at bounding box center [648, 86] width 68 height 19
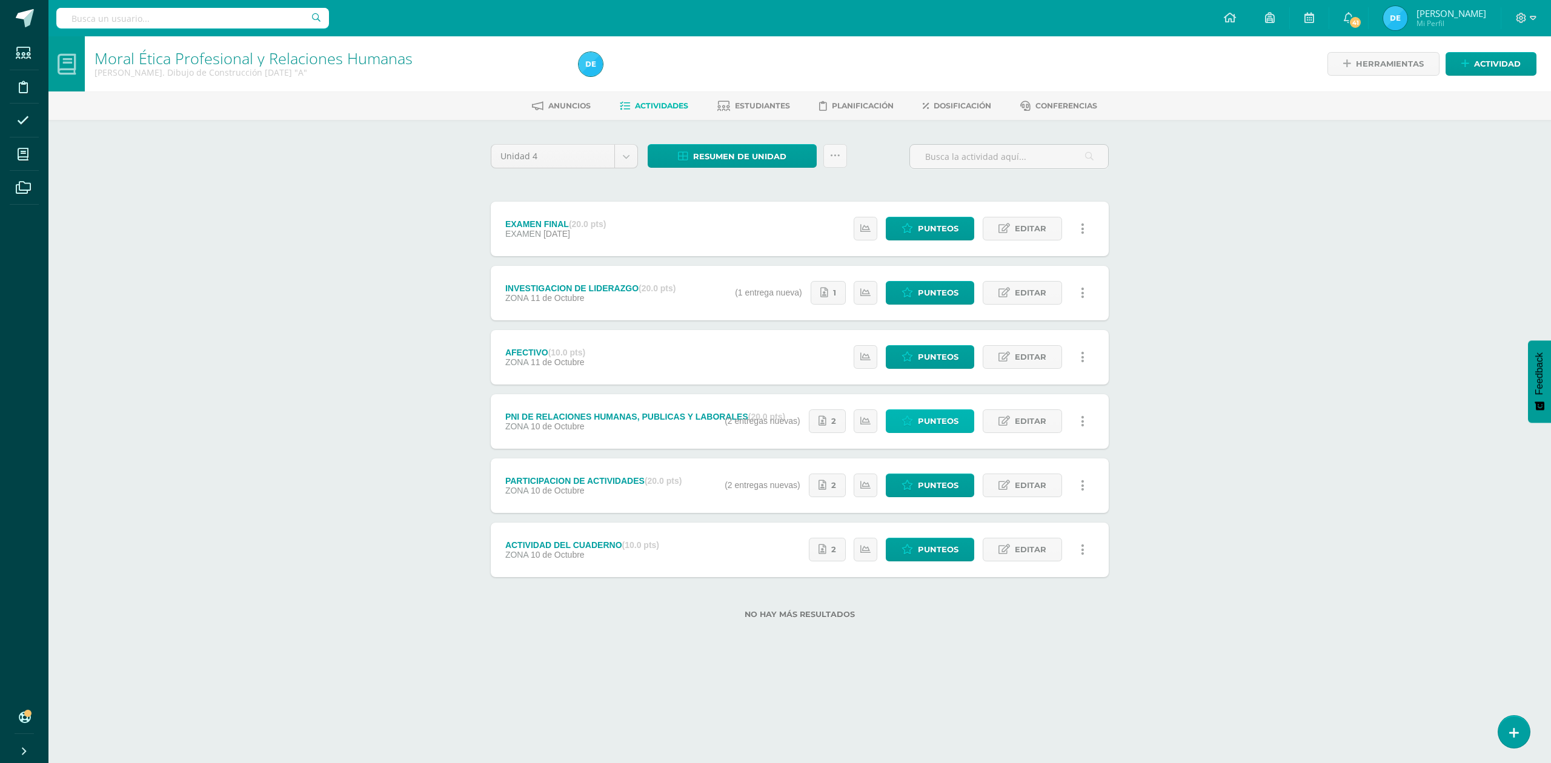
click at [924, 417] on span "Punteos" at bounding box center [938, 421] width 41 height 22
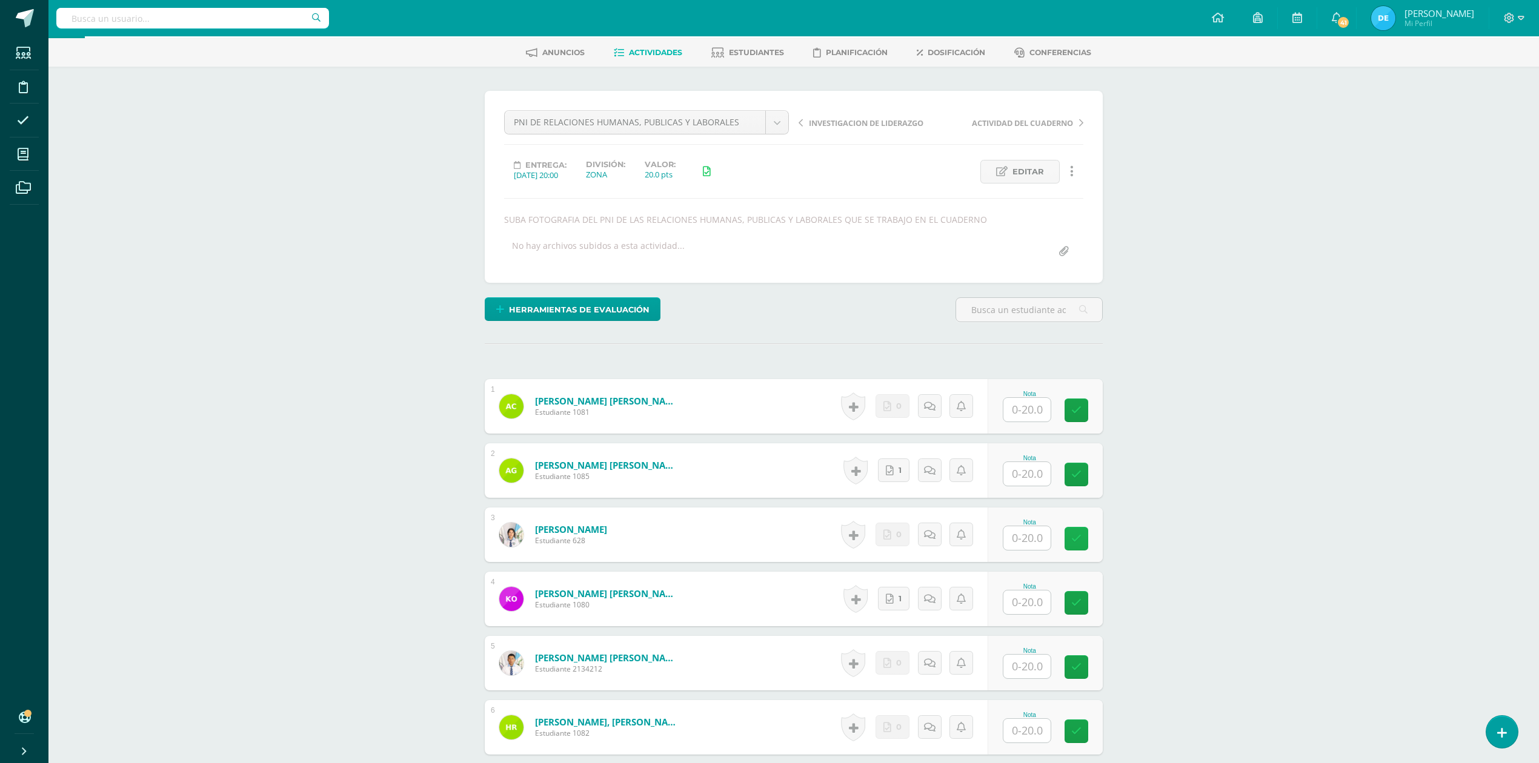
scroll to position [81, 0]
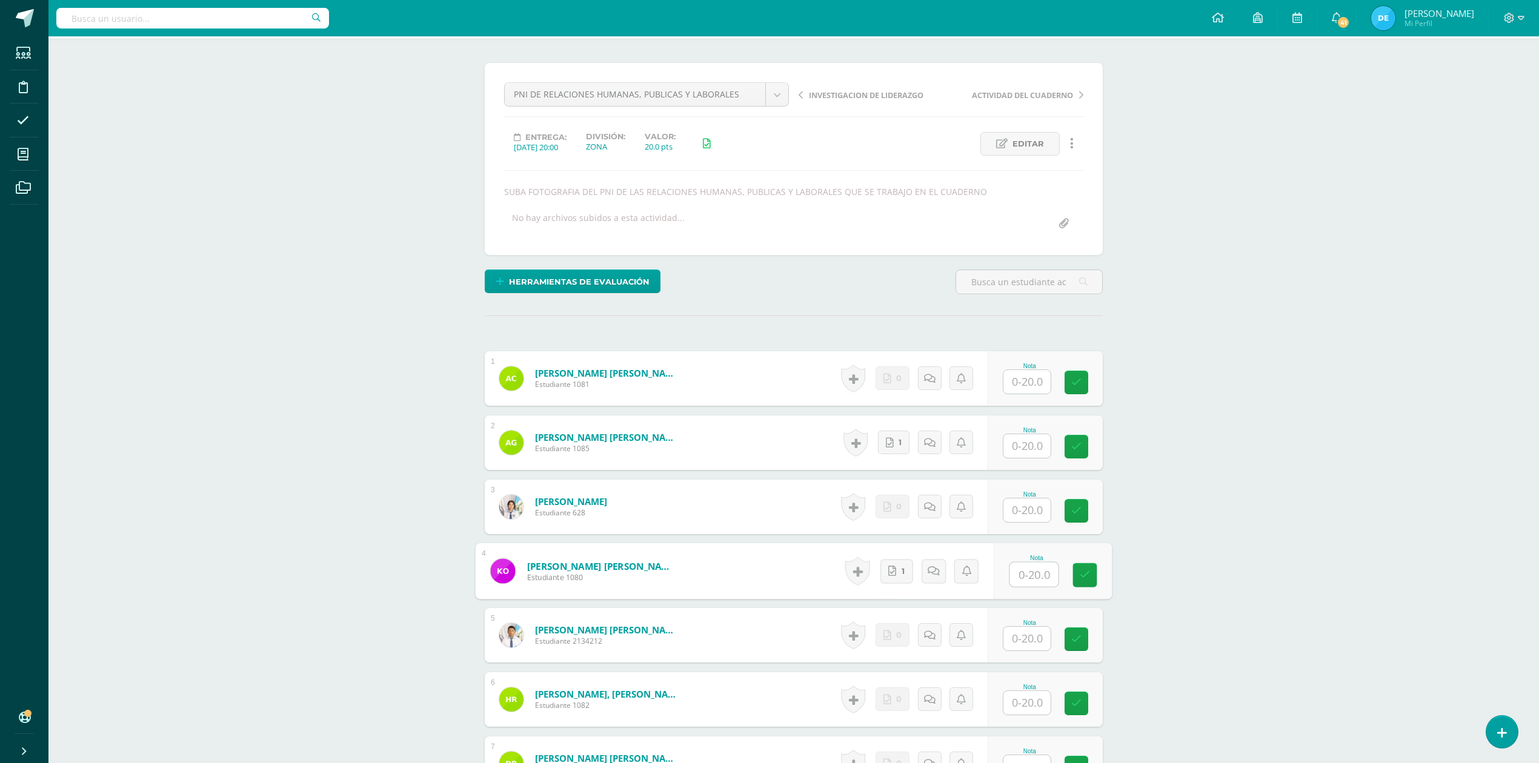
click at [1024, 570] on input "text" at bounding box center [1034, 575] width 48 height 24
type input "20"
click at [1304, 584] on div "Moral Ética Profesional y Relaciones Humanas [PERSON_NAME]. Dibujo de Construcc…" at bounding box center [793, 570] width 1491 height 1232
click at [1025, 447] on input "text" at bounding box center [1034, 445] width 48 height 24
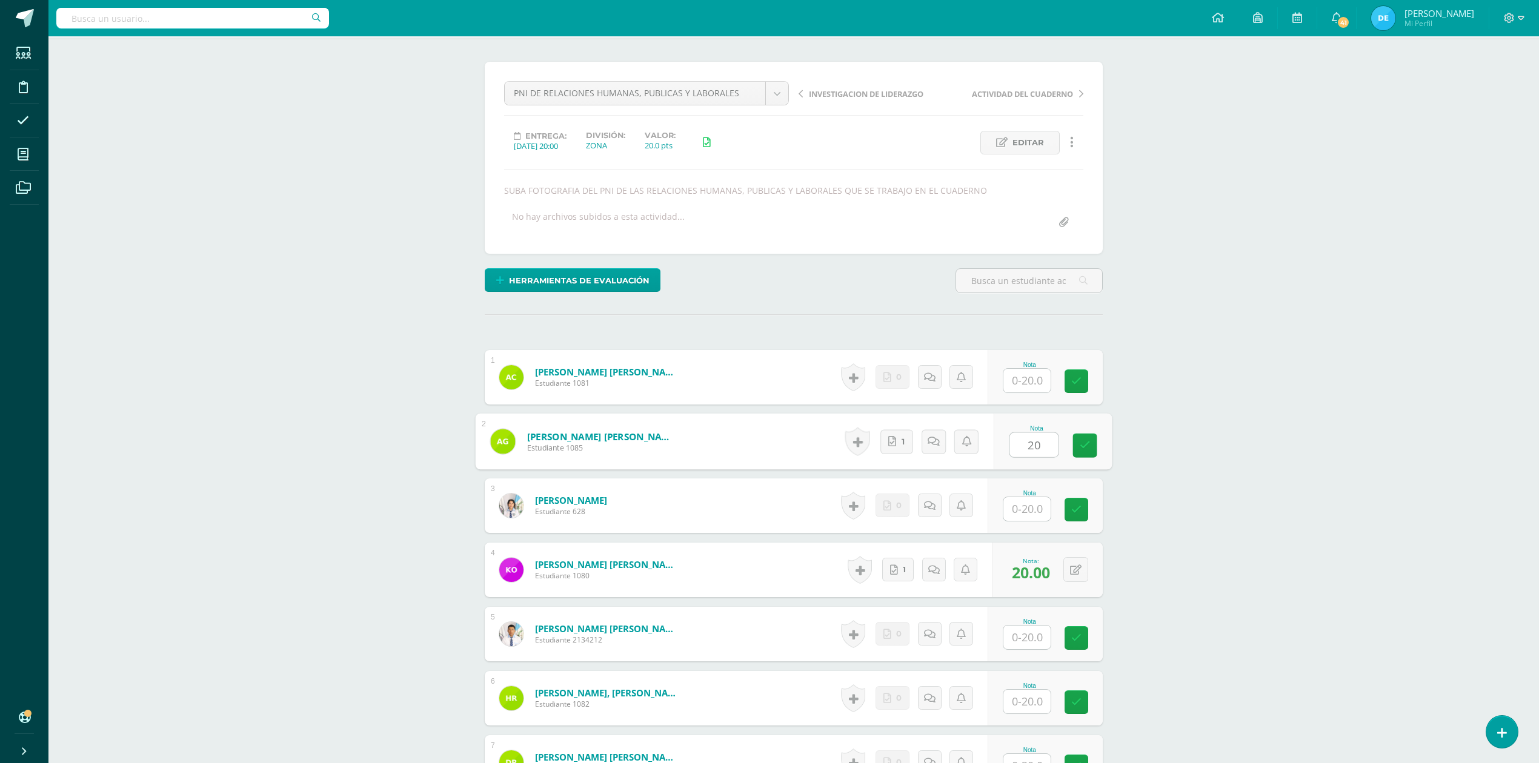
type input "20"
click at [1260, 459] on div "Moral Ética Profesional y Relaciones Humanas [PERSON_NAME]. Dibujo de Construcc…" at bounding box center [793, 570] width 1491 height 1232
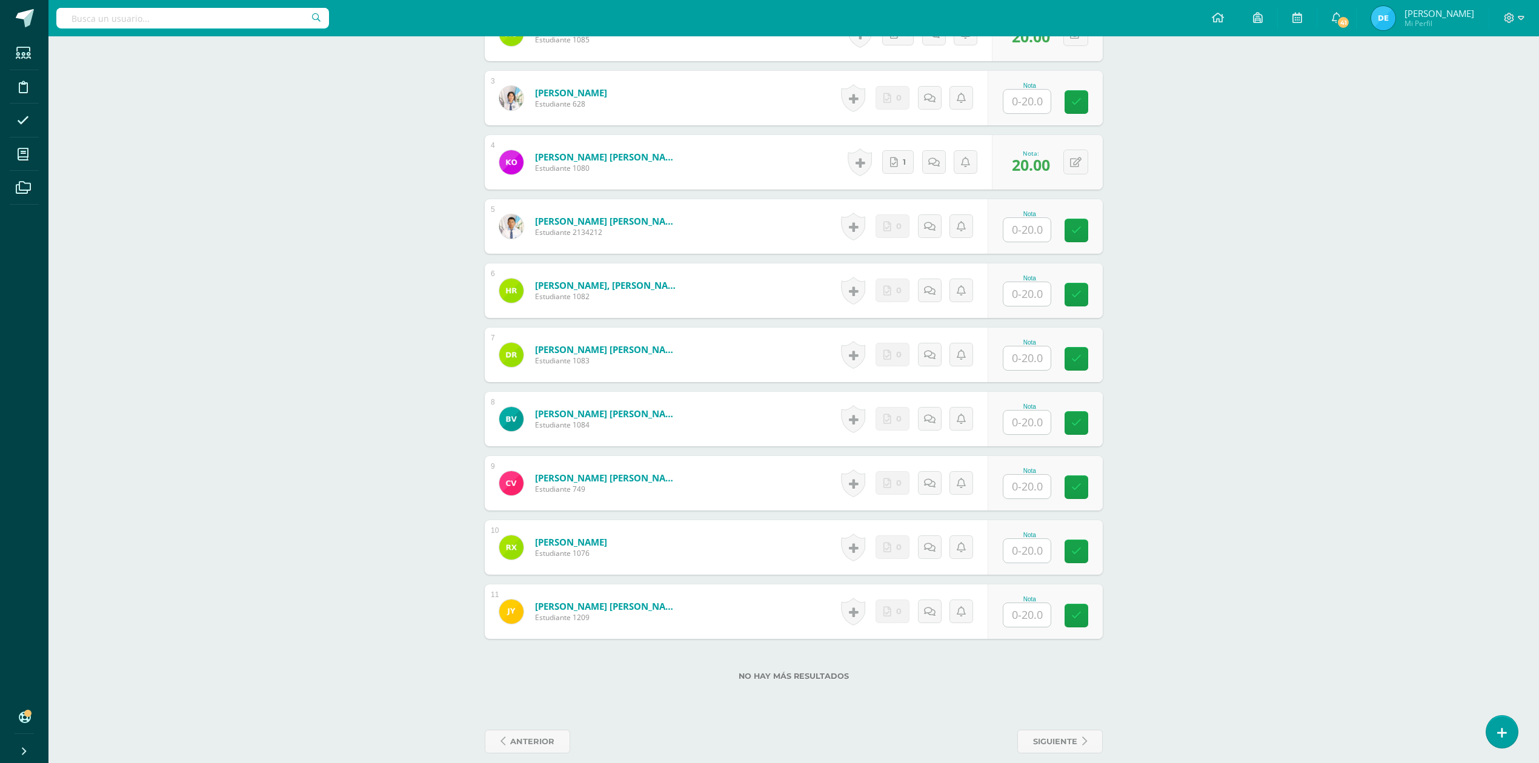
scroll to position [504, 0]
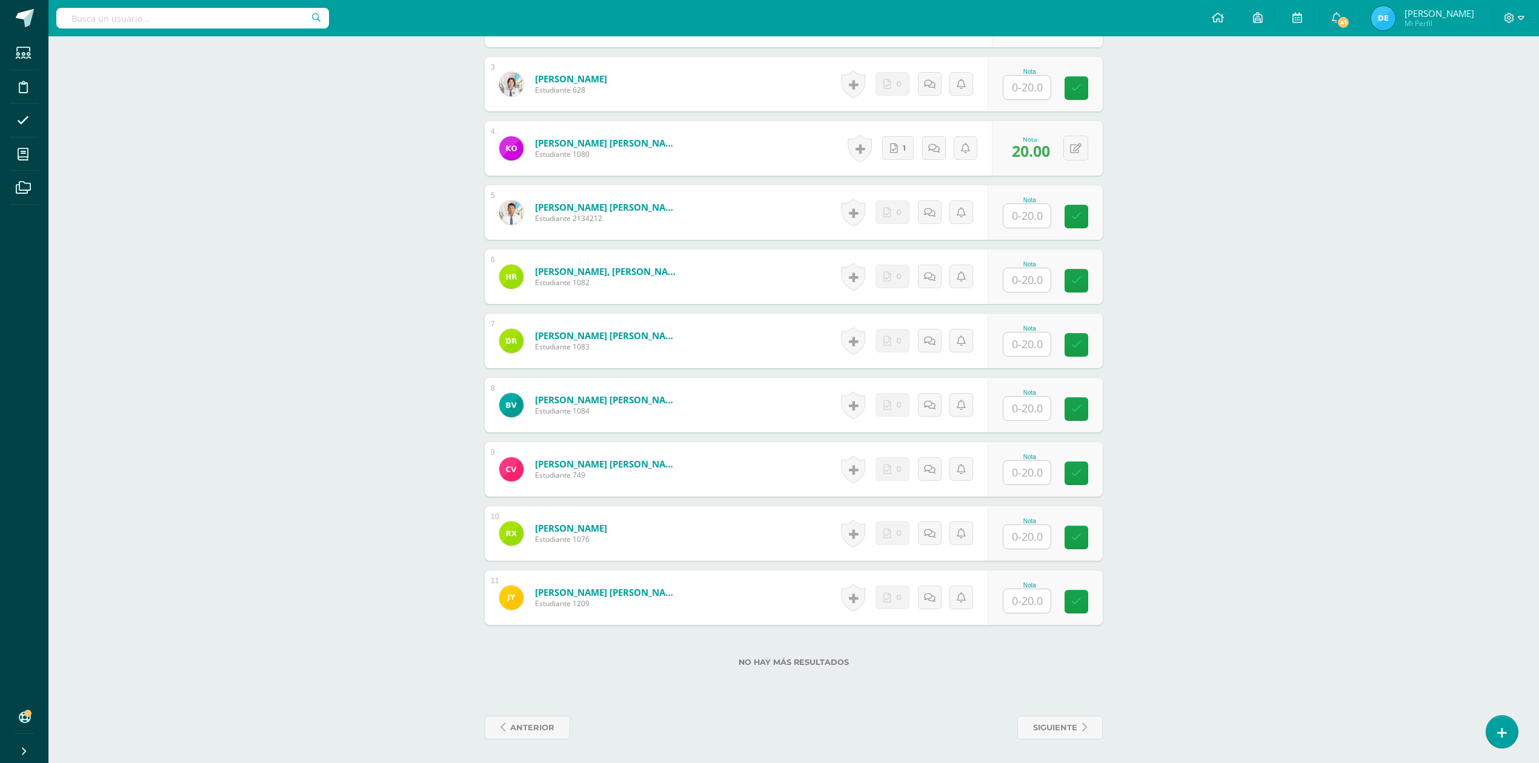
click at [1021, 534] on input "text" at bounding box center [1026, 537] width 47 height 24
type input "20"
click at [1208, 556] on div "Moral Ética Profesional y Relaciones Humanas [PERSON_NAME]. Dibujo de Construcc…" at bounding box center [793, 148] width 1491 height 1232
click at [1031, 284] on input "text" at bounding box center [1026, 280] width 47 height 24
type input "20"
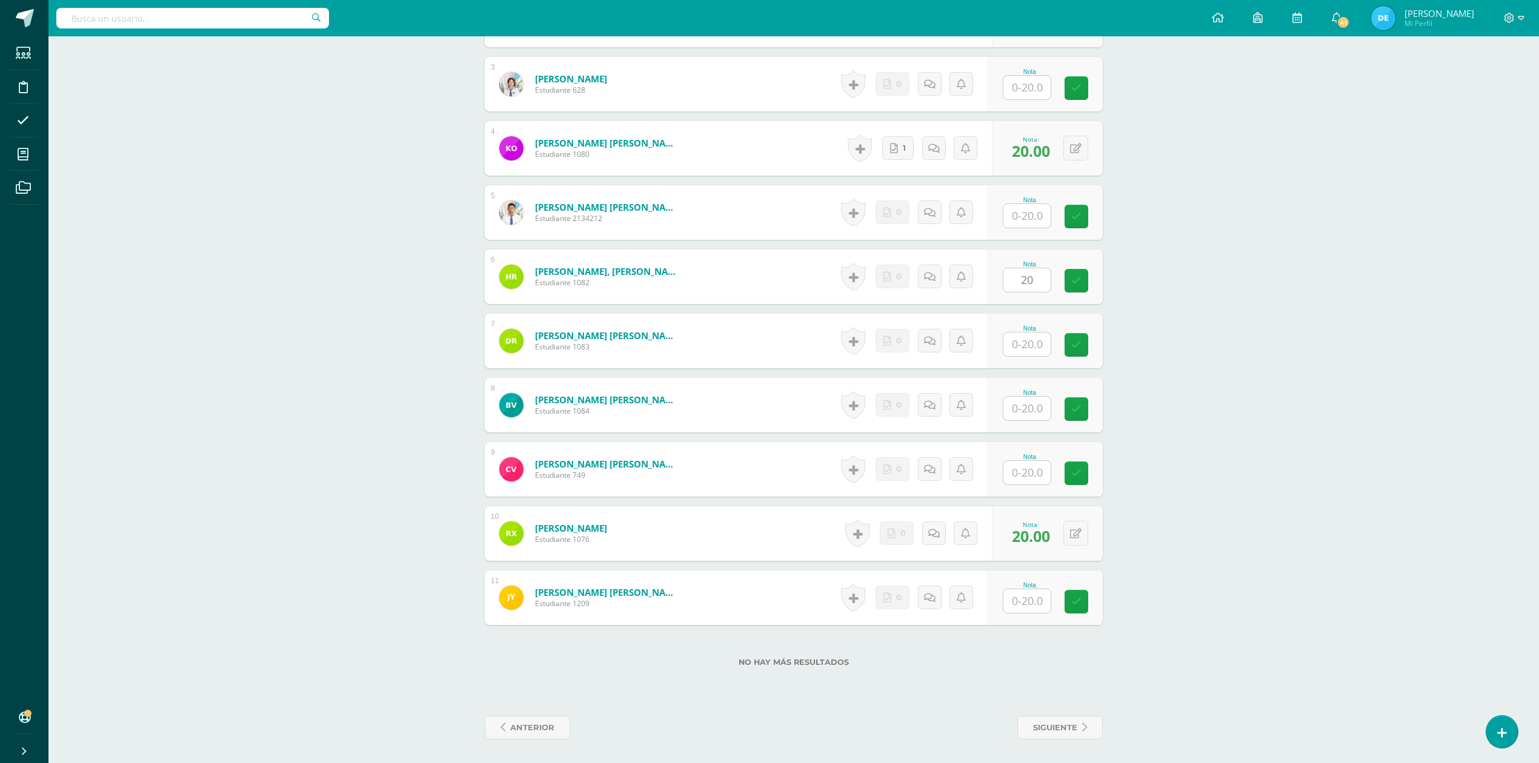
click at [1271, 321] on div "Moral Ética Profesional y Relaciones Humanas [PERSON_NAME]. Dibujo de Construcc…" at bounding box center [793, 148] width 1491 height 1232
click at [1020, 413] on input "text" at bounding box center [1026, 409] width 47 height 24
type input "20"
click at [1215, 420] on div "Moral Ética Profesional y Relaciones Humanas [PERSON_NAME]. Dibujo de Construcc…" at bounding box center [793, 148] width 1491 height 1232
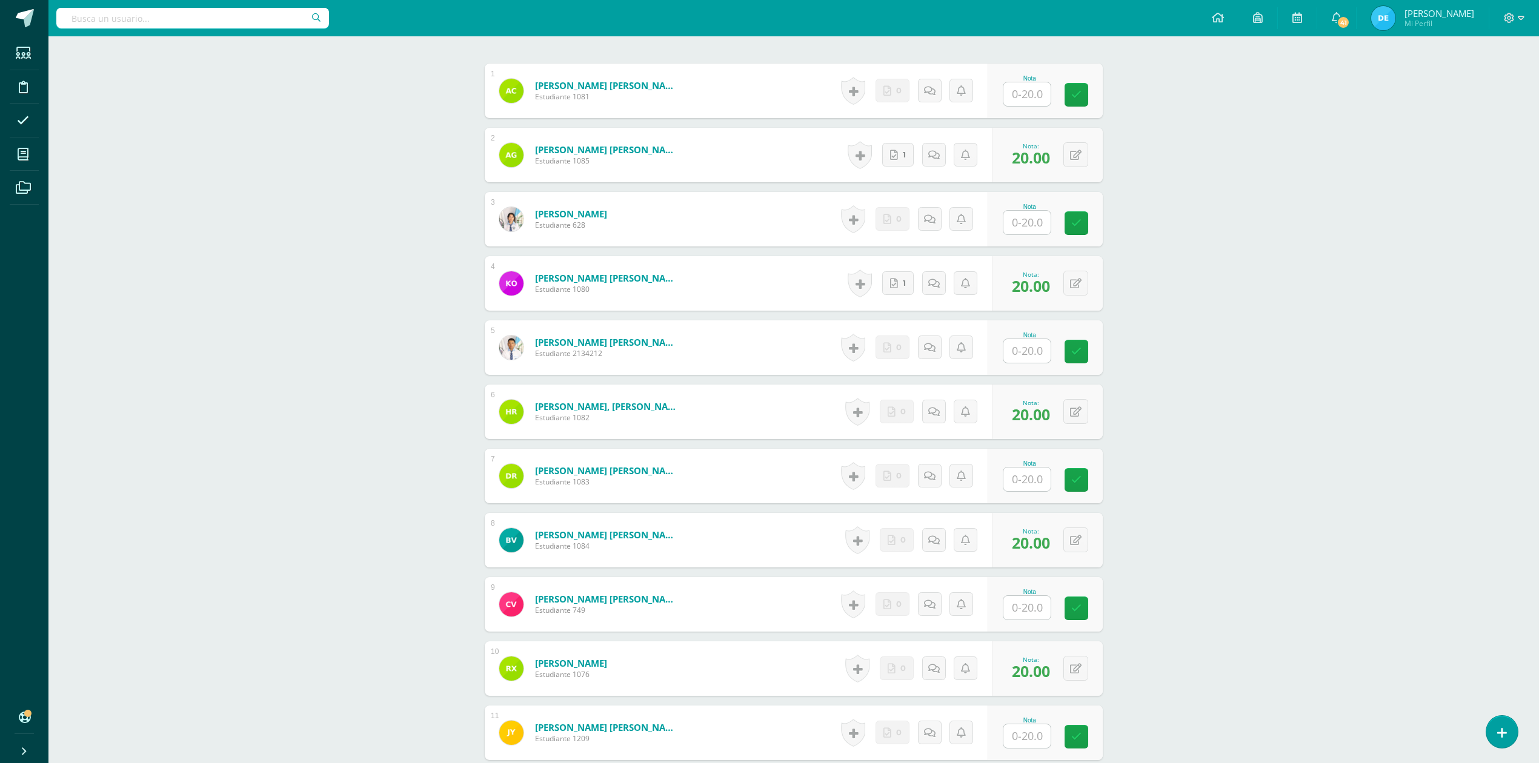
scroll to position [342, 0]
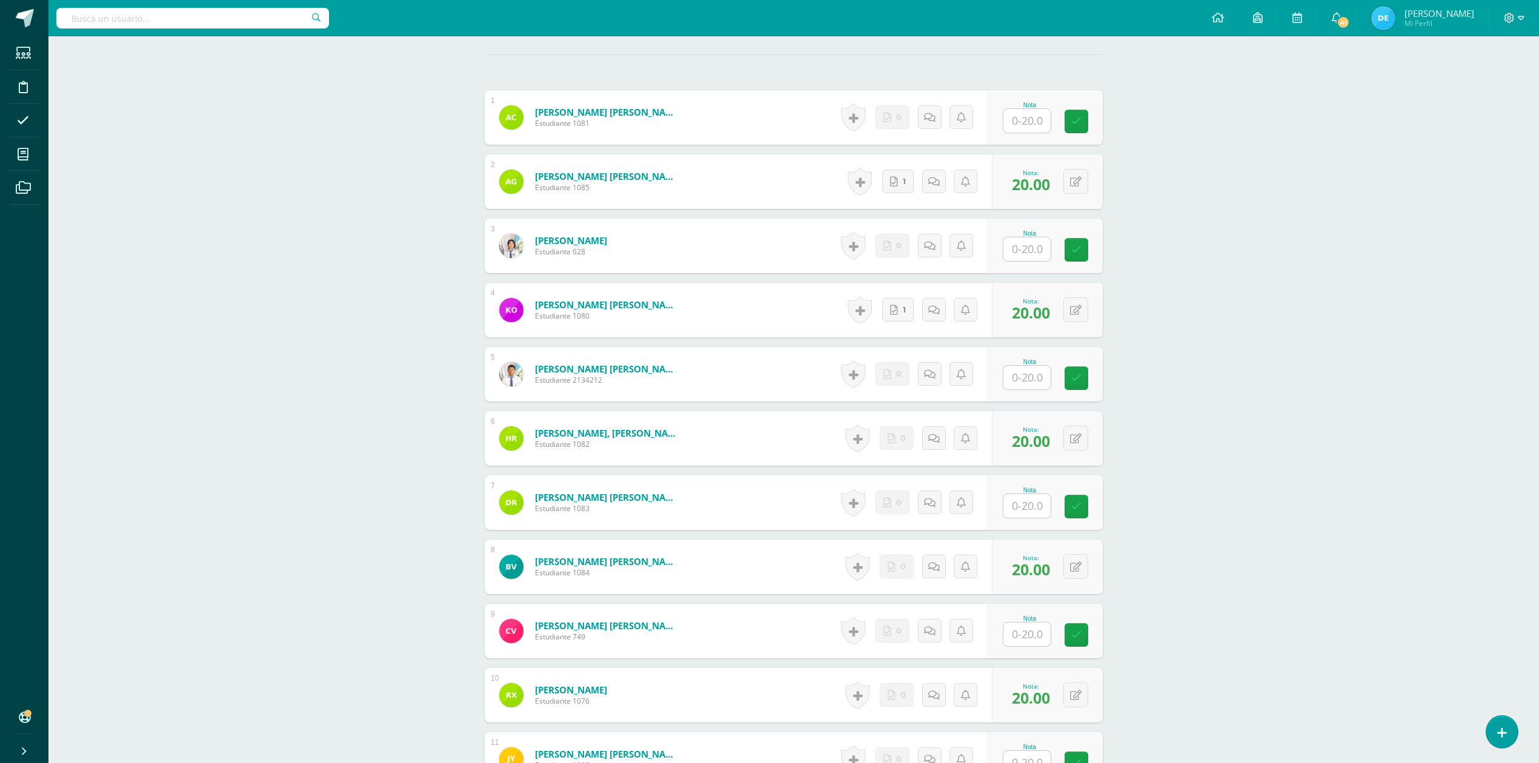
click at [1032, 244] on input "text" at bounding box center [1026, 250] width 47 height 24
type input "20"
click at [1257, 301] on div "Moral Ética Profesional y Relaciones Humanas [PERSON_NAME]. Dibujo de Construcc…" at bounding box center [793, 310] width 1491 height 1232
click at [1033, 512] on input "text" at bounding box center [1026, 506] width 47 height 24
type input "20"
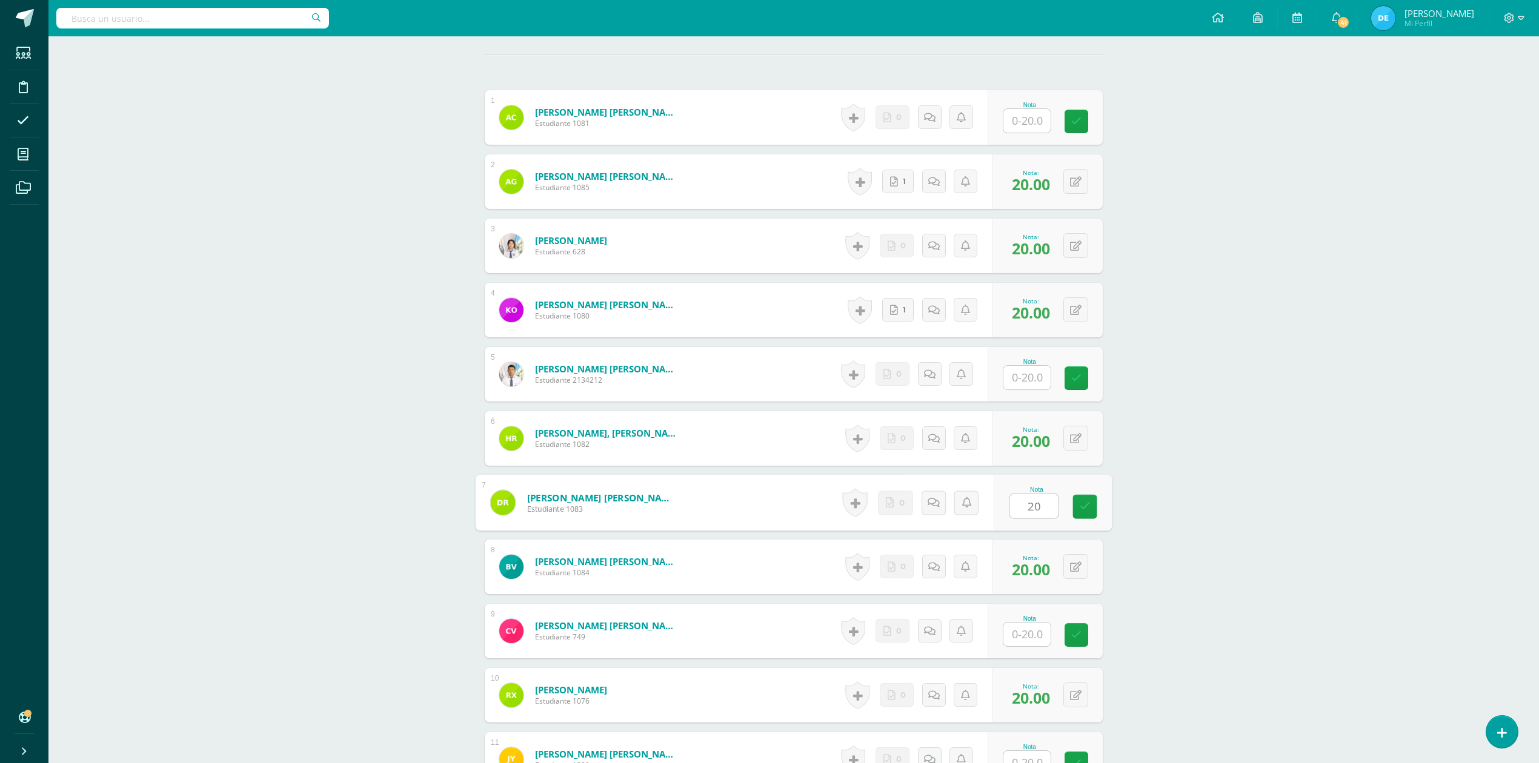
click at [1253, 527] on div "Moral Ética Profesional y Relaciones Humanas [PERSON_NAME]. Dibujo de Construcc…" at bounding box center [793, 310] width 1491 height 1232
click at [1033, 378] on input "text" at bounding box center [1026, 378] width 47 height 24
type input "0"
type input "20"
click at [1378, 374] on div "Moral Ética Profesional y Relaciones Humanas [PERSON_NAME]. Dibujo de Construcc…" at bounding box center [793, 310] width 1491 height 1232
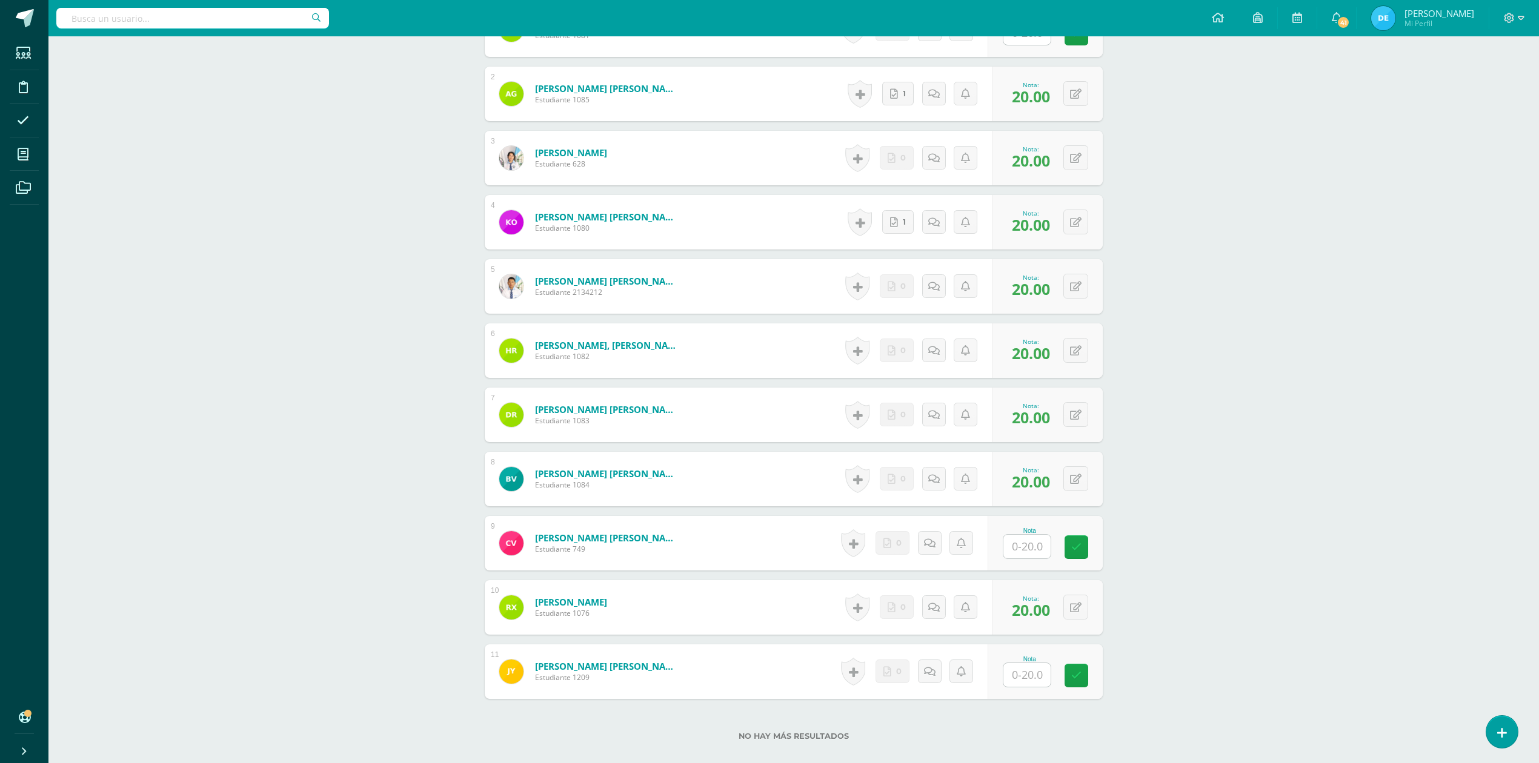
scroll to position [504, 0]
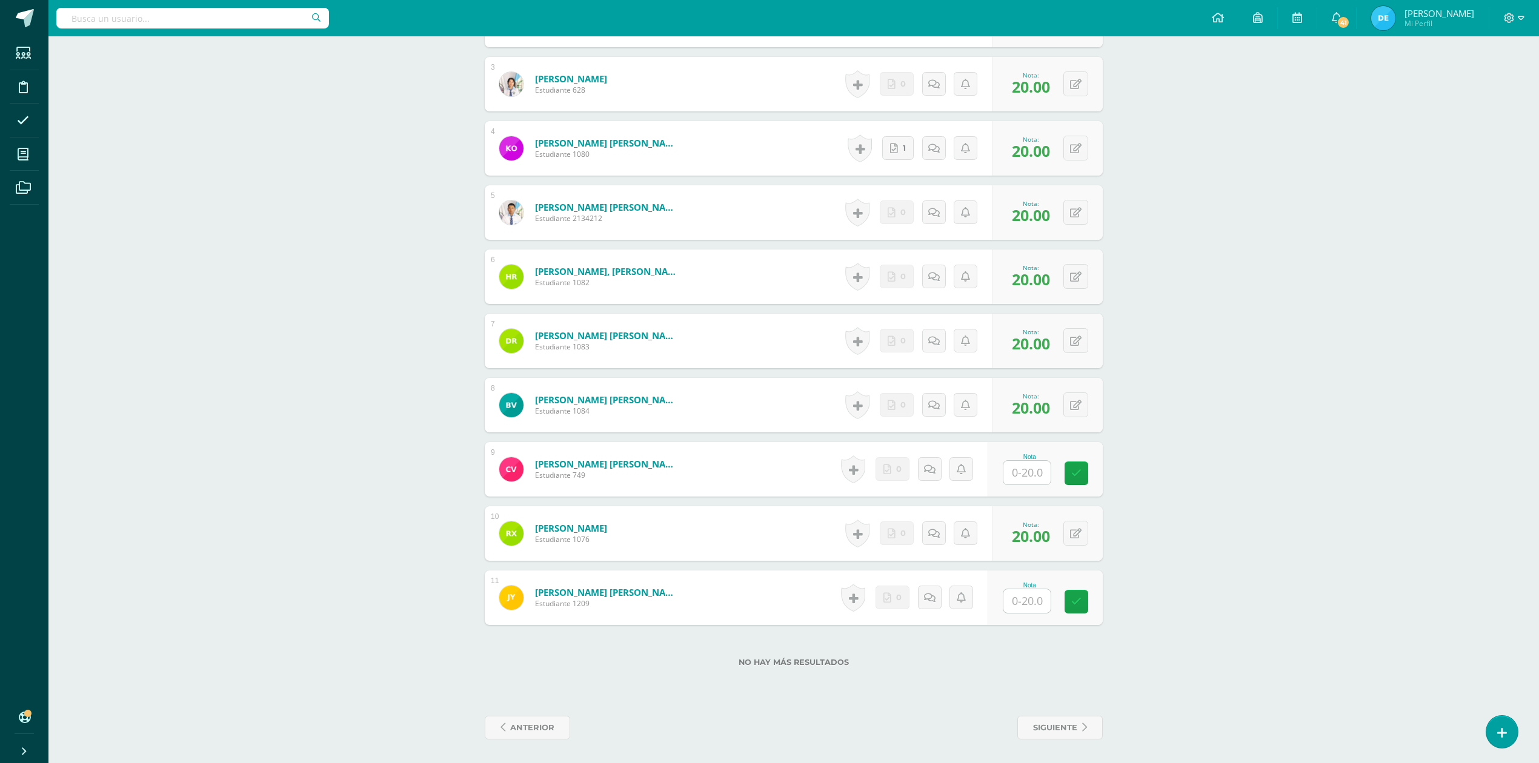
click at [1028, 606] on input "text" at bounding box center [1026, 602] width 47 height 24
type input "20"
click at [1246, 574] on div "Moral Ética Profesional y Relaciones Humanas [PERSON_NAME]. Dibujo de Construcc…" at bounding box center [793, 148] width 1491 height 1232
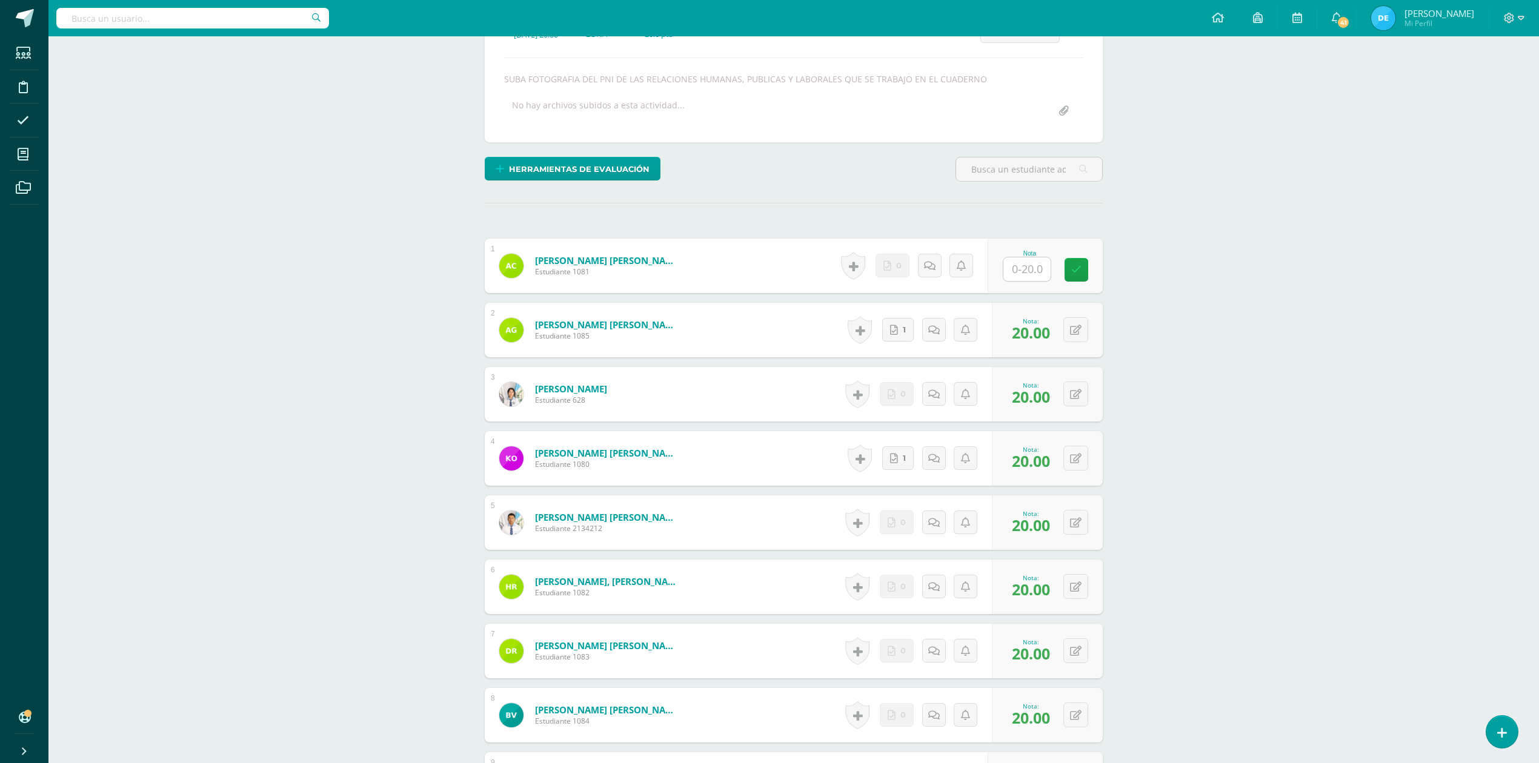
scroll to position [181, 0]
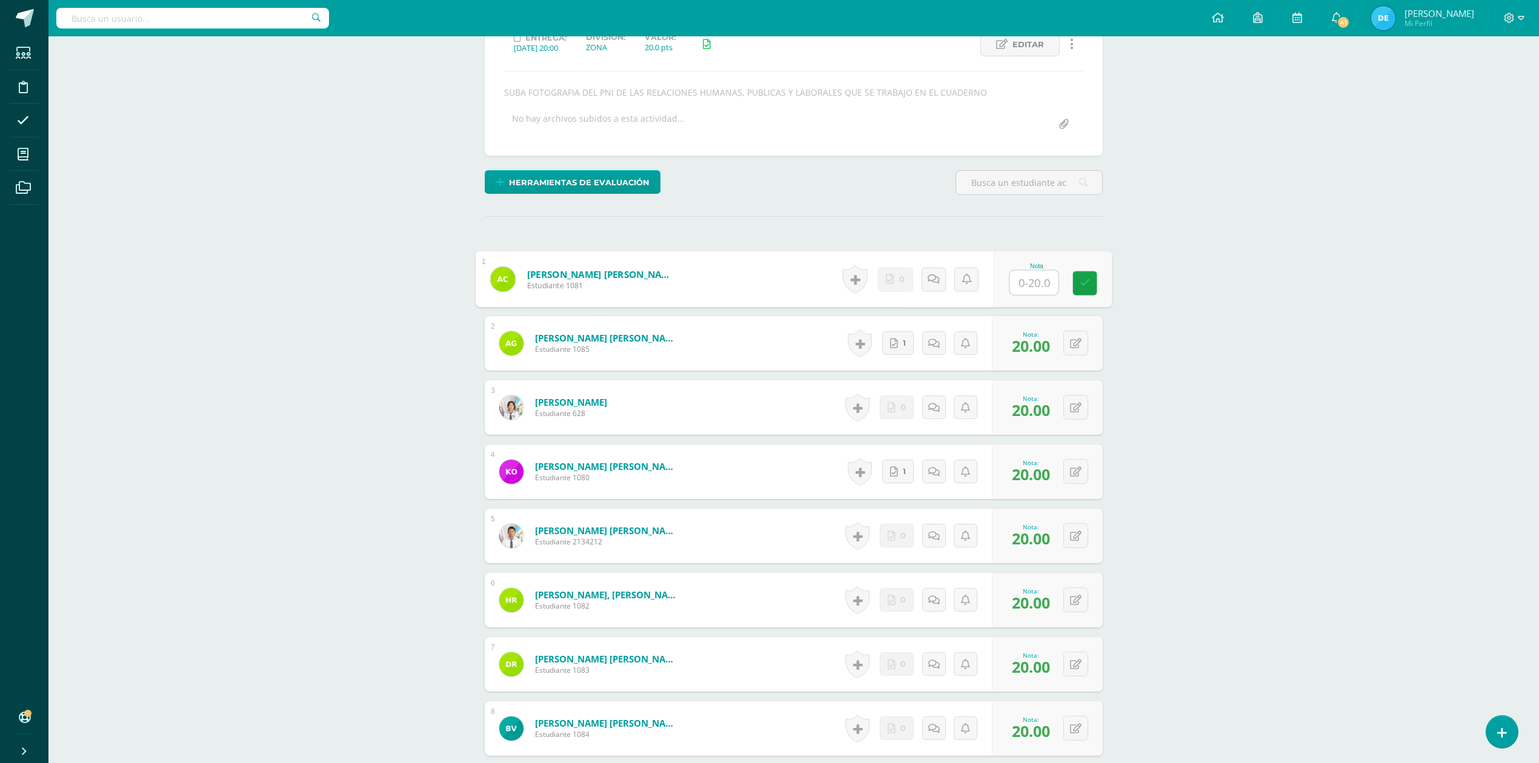
click at [1035, 287] on input "text" at bounding box center [1034, 283] width 48 height 24
type input "20"
click at [1231, 348] on div "Moral Ética Profesional y Relaciones Humanas [PERSON_NAME]. Dibujo de Construcc…" at bounding box center [793, 472] width 1491 height 1232
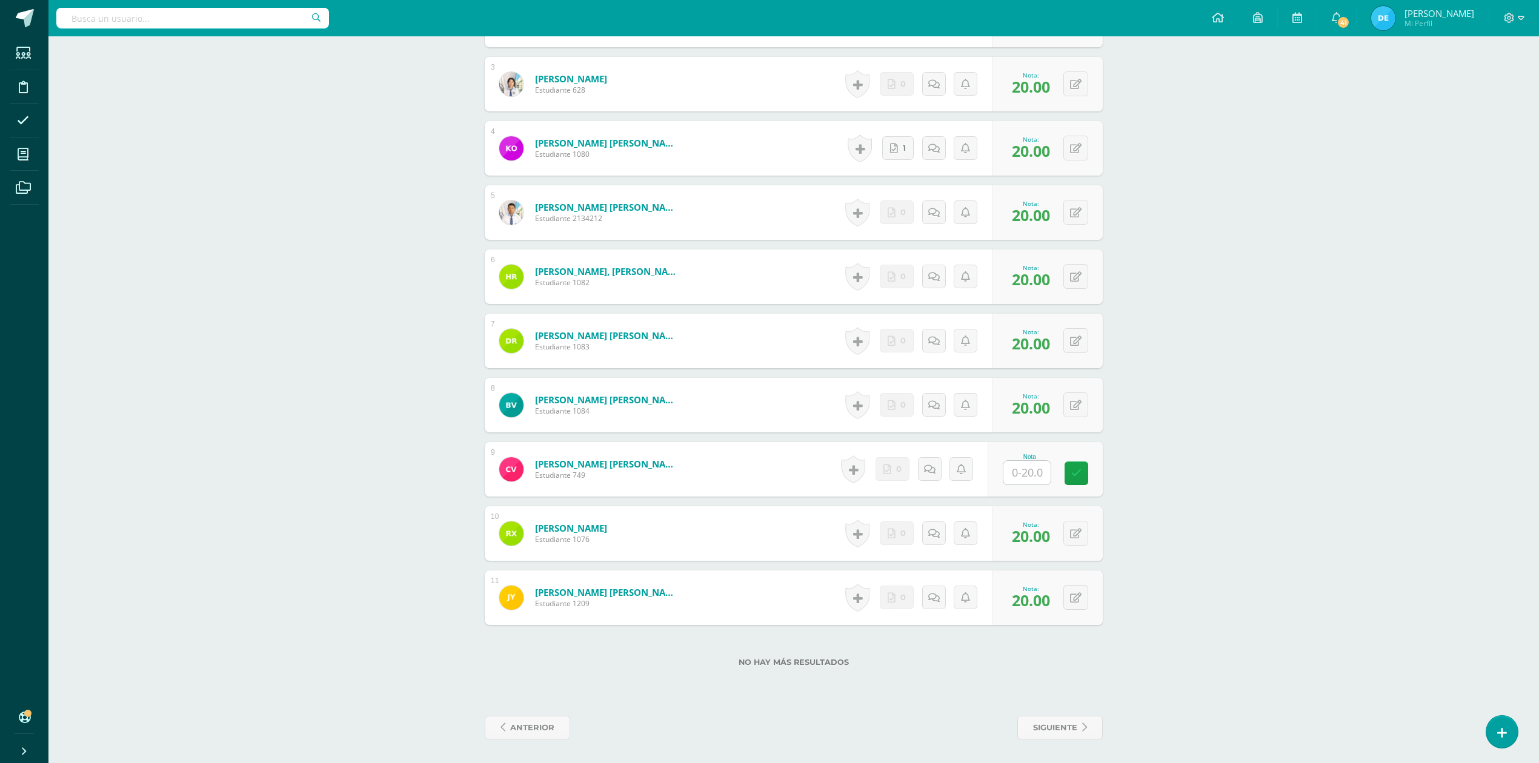
click at [1229, 447] on div "Moral Ética Profesional y Relaciones Humanas [PERSON_NAME]. Dibujo de Construcc…" at bounding box center [793, 148] width 1491 height 1232
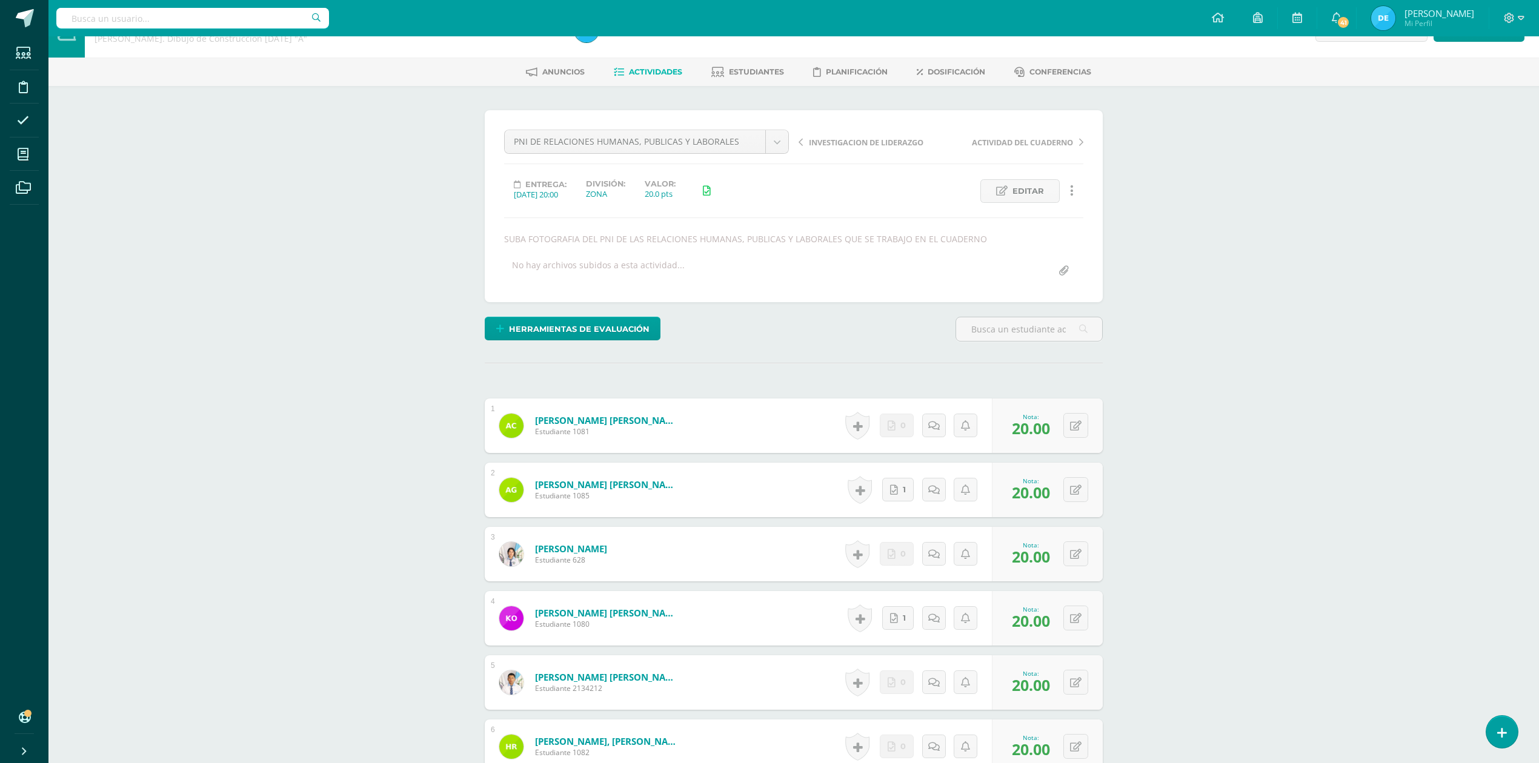
scroll to position [0, 0]
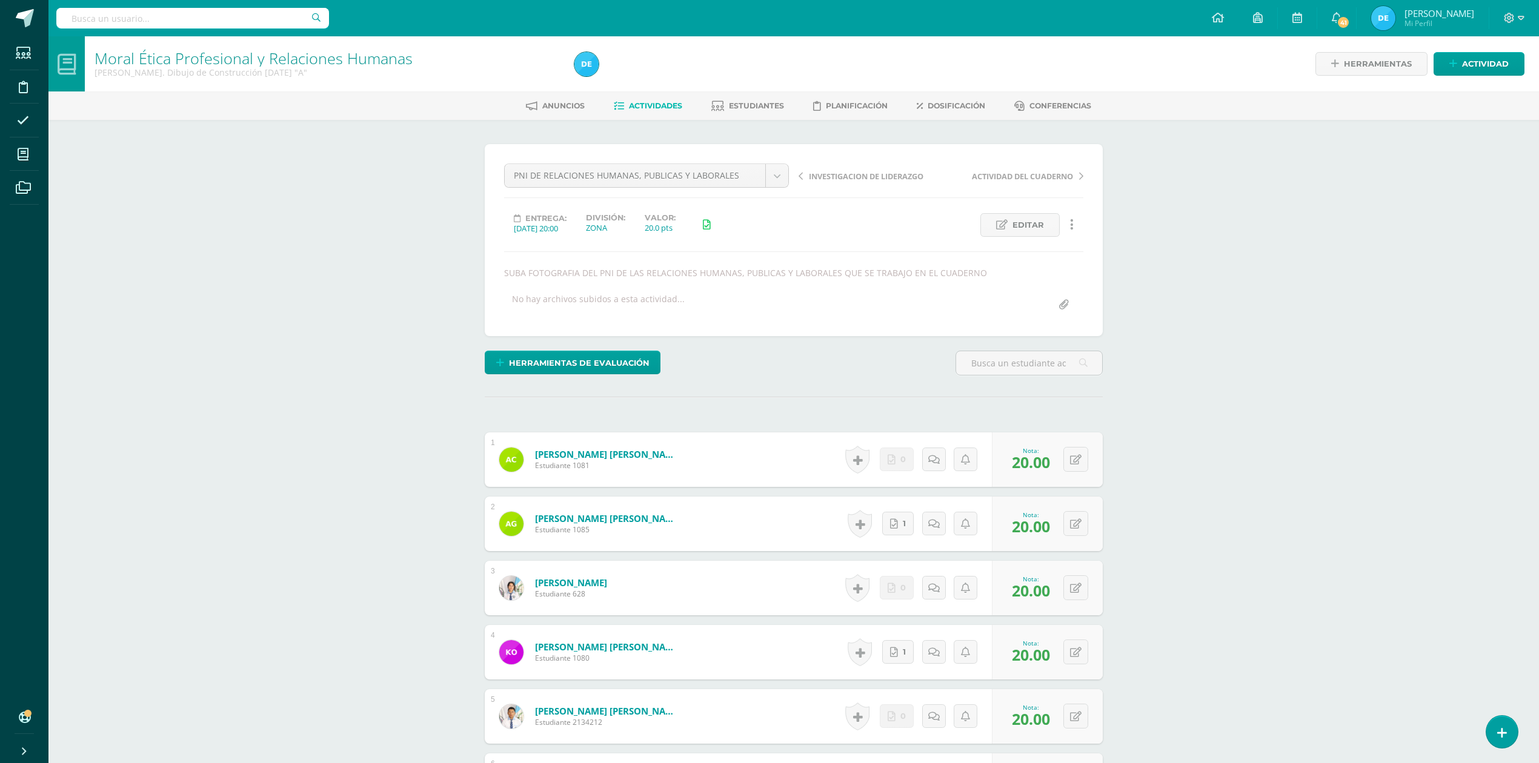
click at [629, 108] on span "Actividades" at bounding box center [655, 105] width 53 height 9
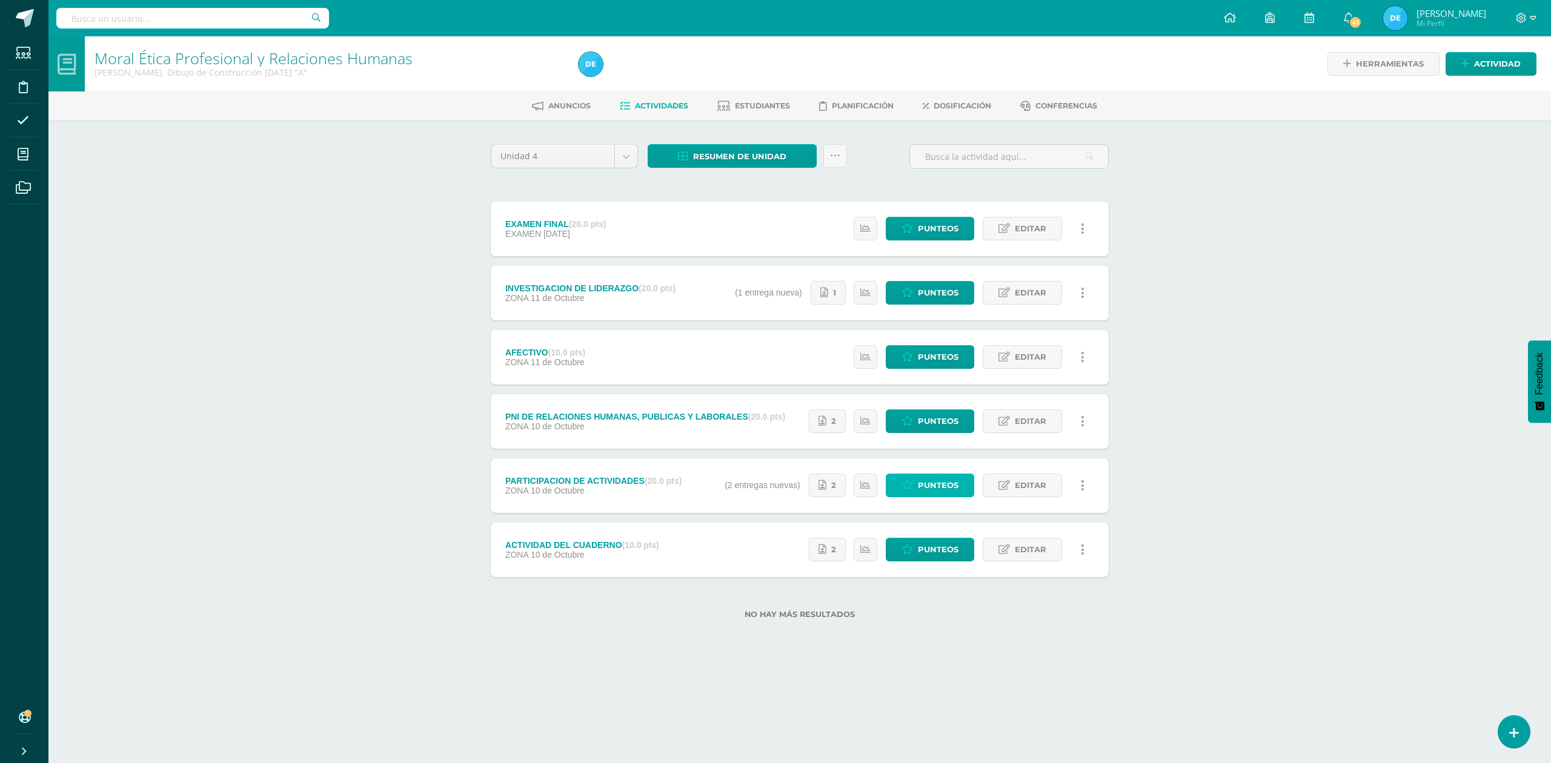
click at [943, 486] on span "Punteos" at bounding box center [938, 485] width 41 height 22
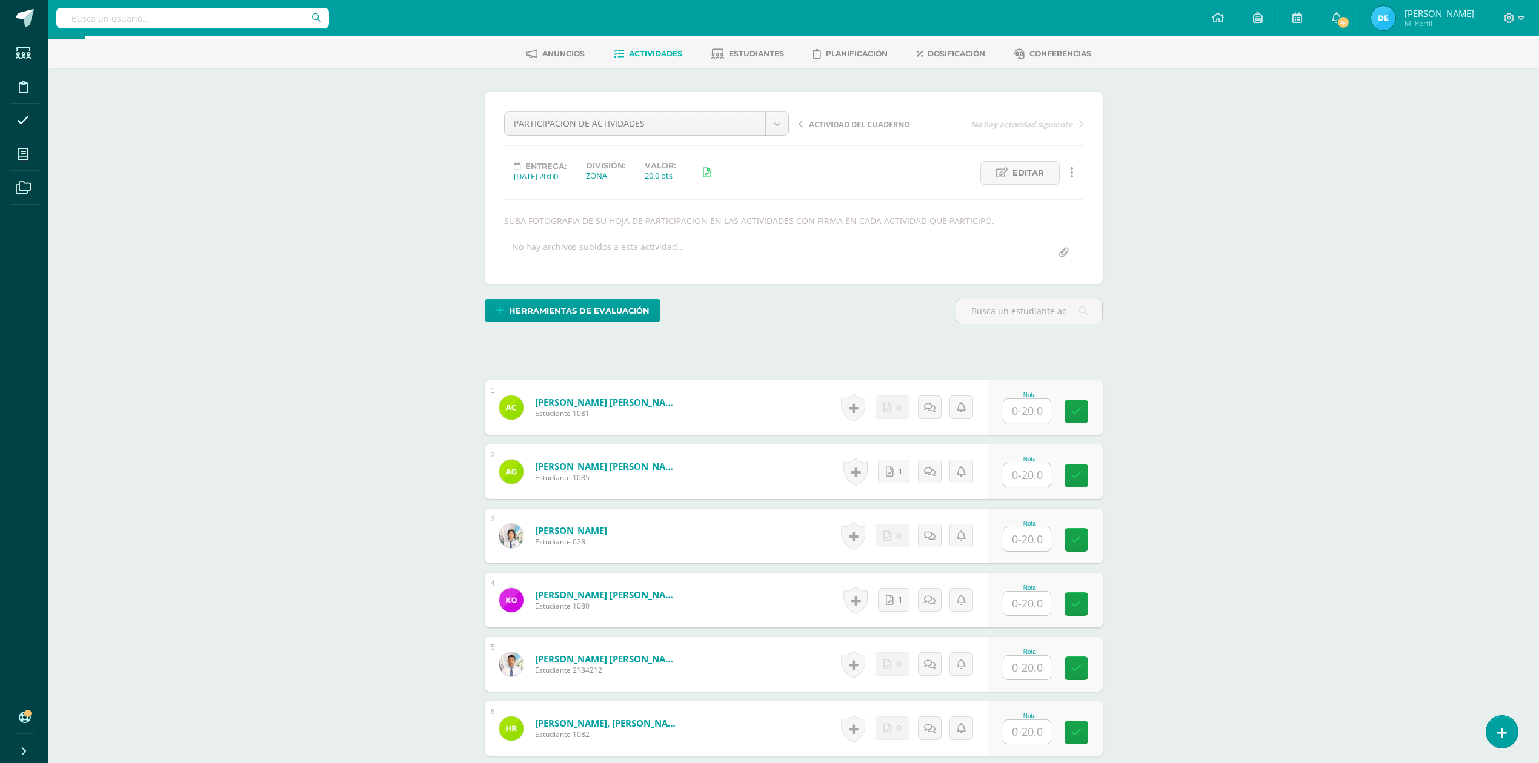
scroll to position [42, 0]
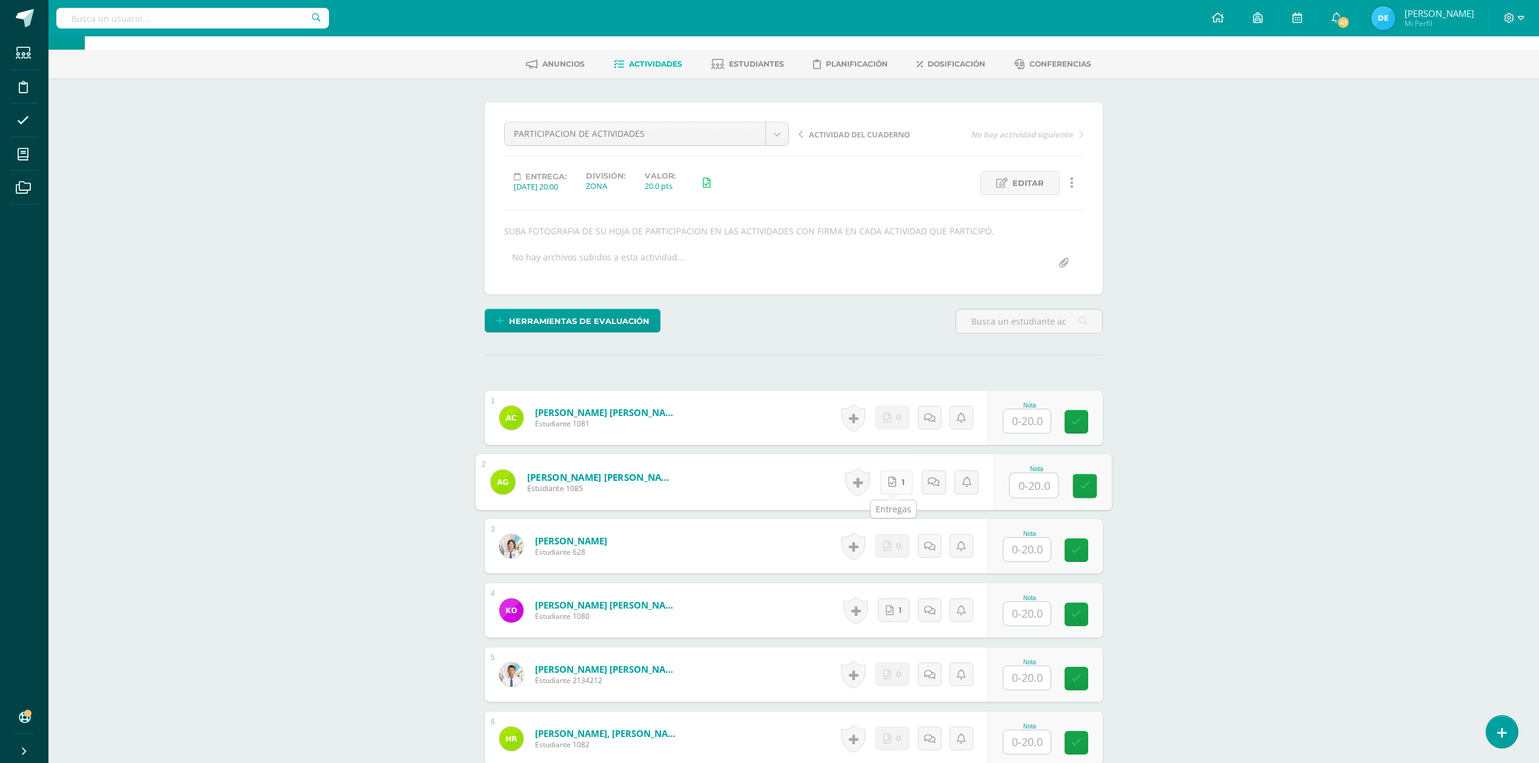
click at [896, 481] on link "1" at bounding box center [896, 482] width 33 height 24
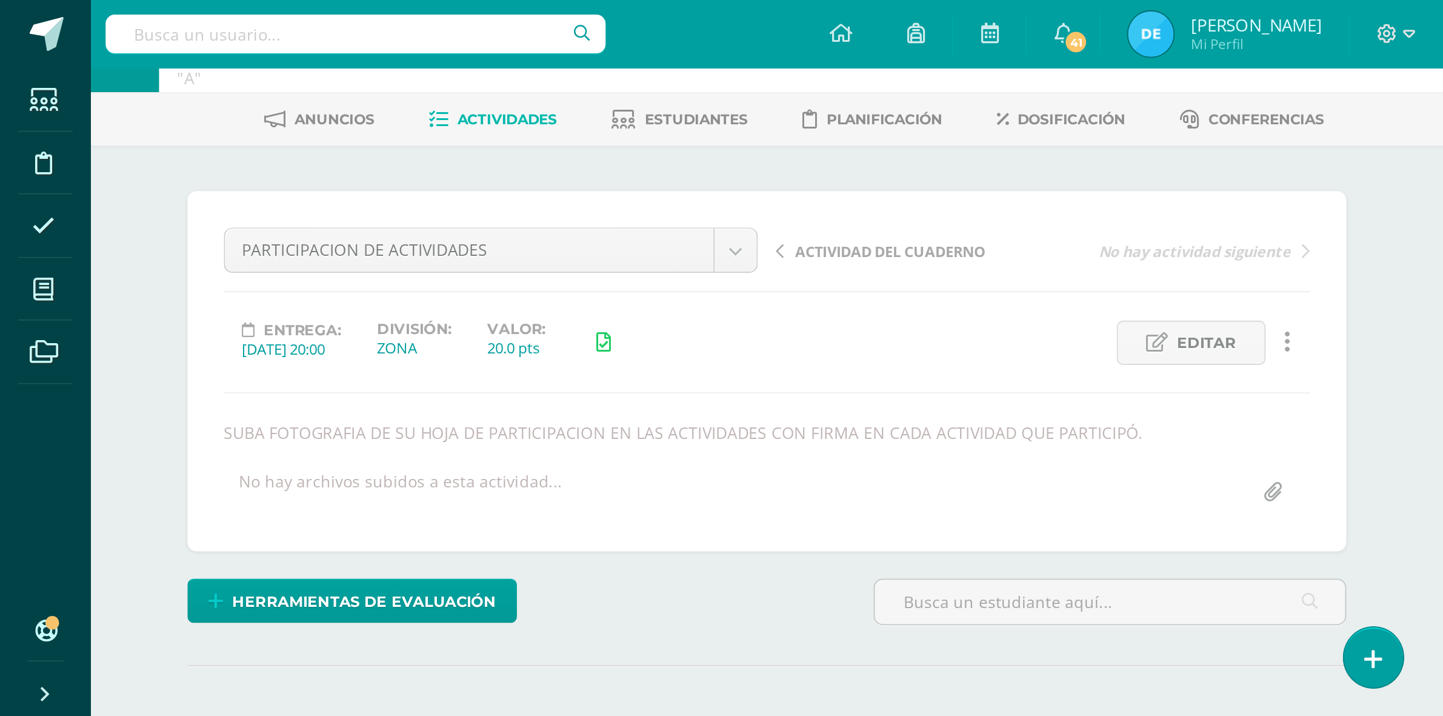
scroll to position [42, 0]
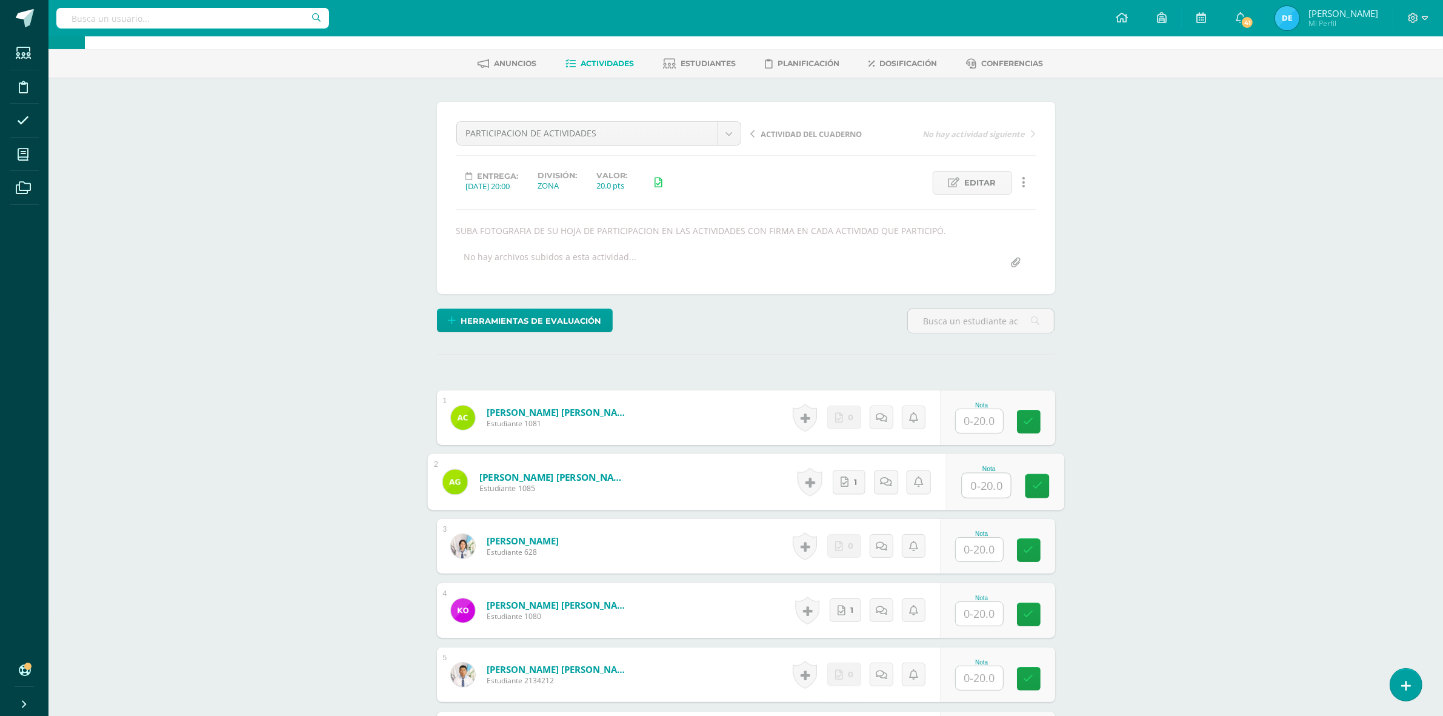
click at [985, 480] on input "text" at bounding box center [986, 485] width 48 height 24
type input "20"
click at [1154, 451] on div "Moral Ética Profesional y Relaciones Humanas Quinto Bach. Dibujo de Construcció…" at bounding box center [745, 610] width 1394 height 1232
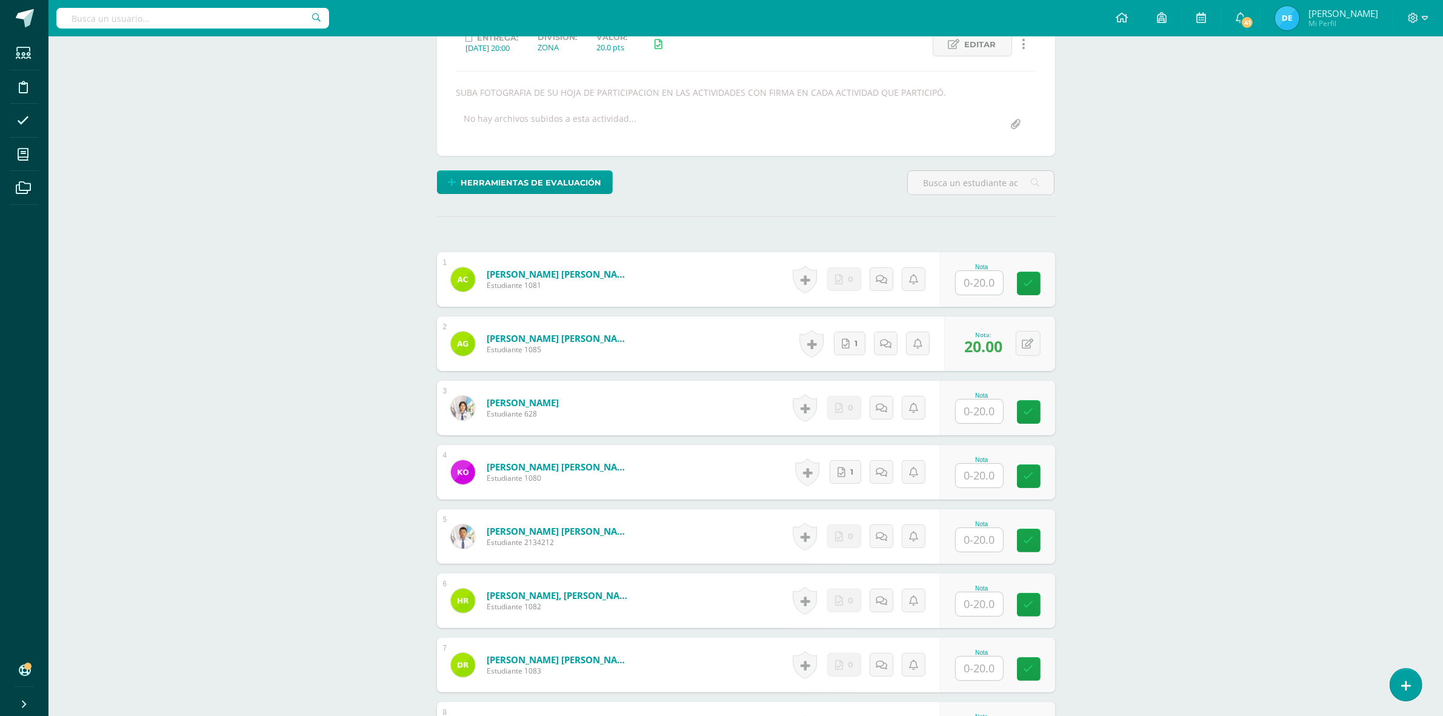
scroll to position [194, 0]
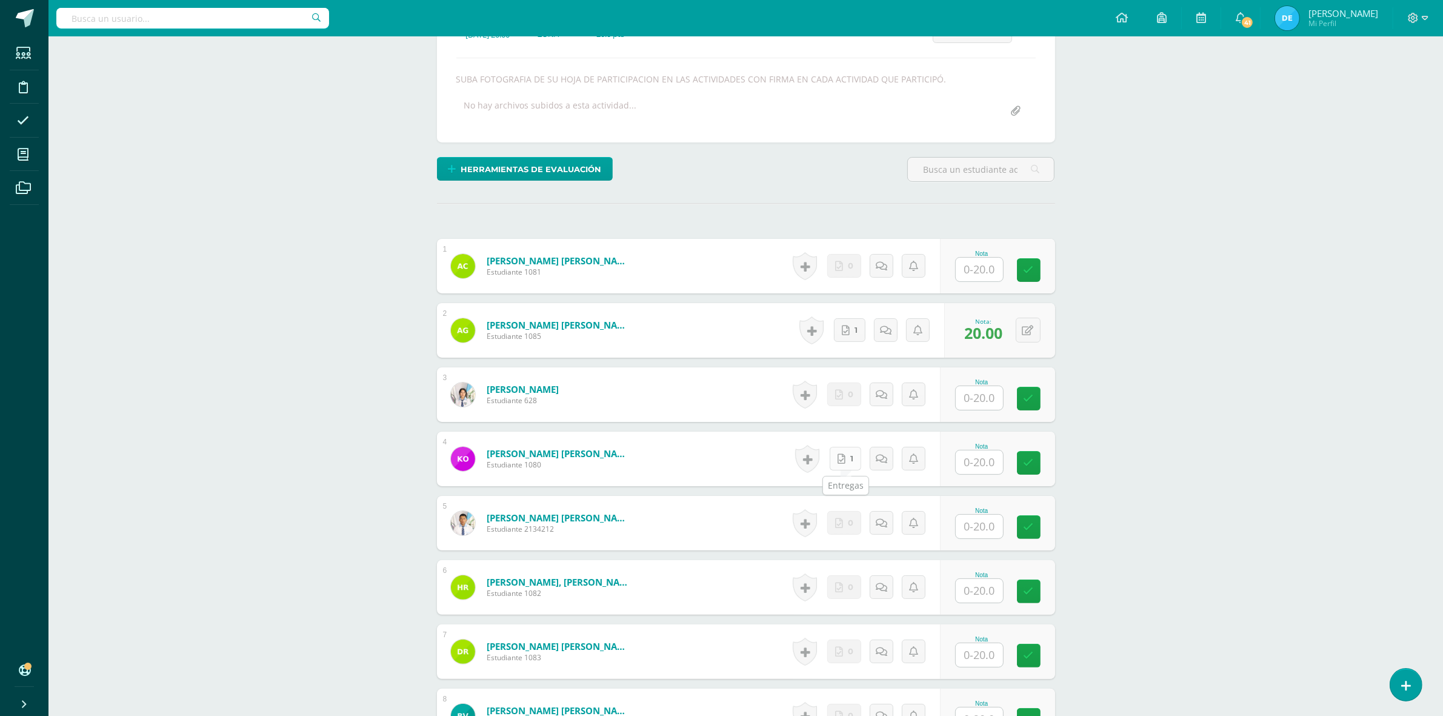
click at [841, 459] on icon at bounding box center [841, 459] width 8 height 10
click at [968, 464] on input "text" at bounding box center [986, 462] width 48 height 24
type input "20"
click at [1197, 428] on div "Moral Ética Profesional y Relaciones Humanas Quinto Bach. Dibujo de Construcció…" at bounding box center [745, 458] width 1394 height 1232
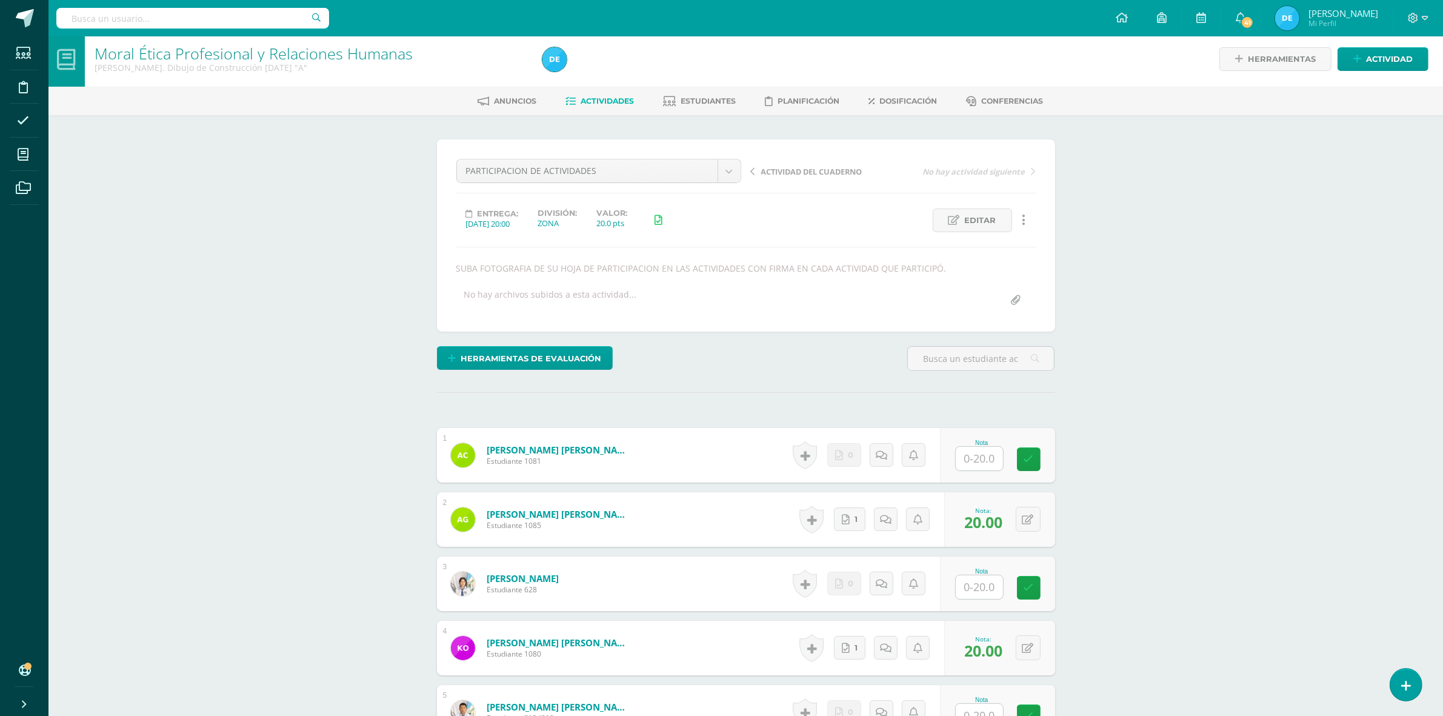
scroll to position [0, 0]
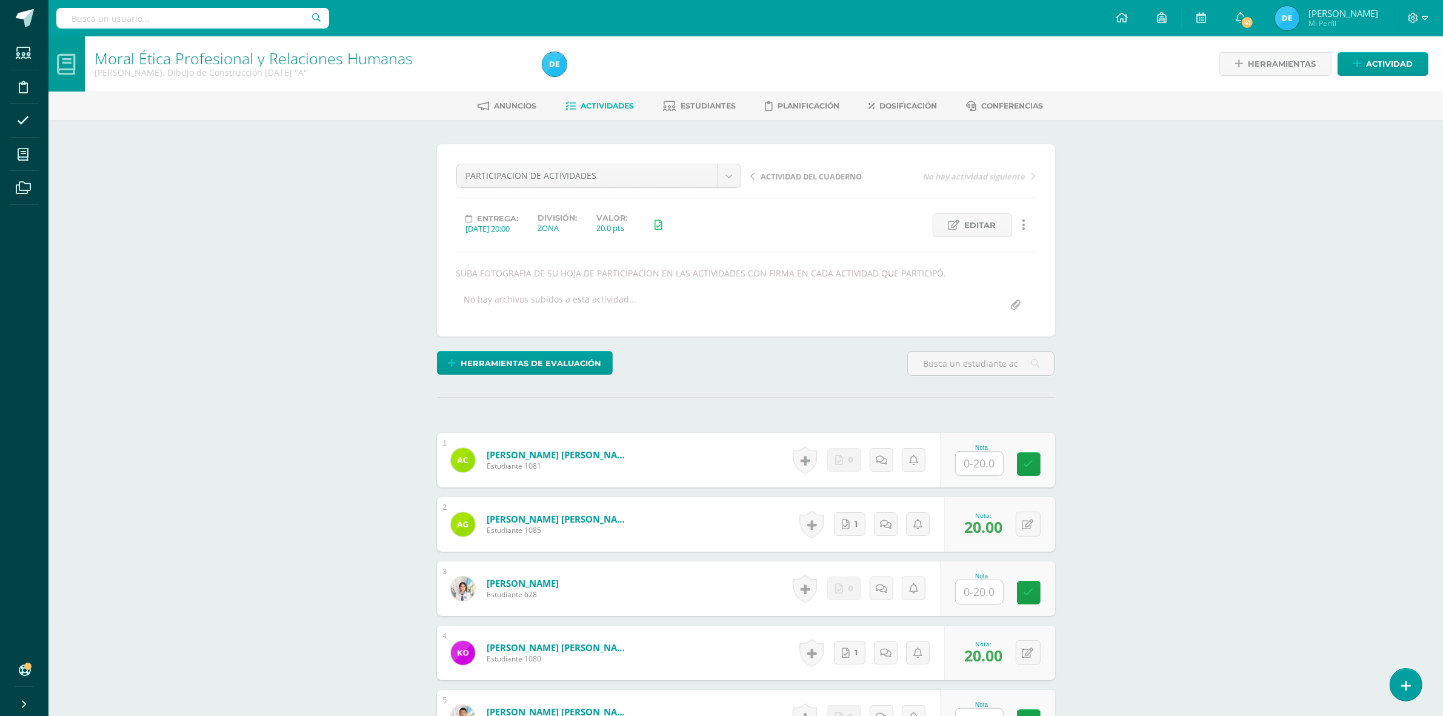
click at [613, 107] on span "Actividades" at bounding box center [606, 105] width 53 height 9
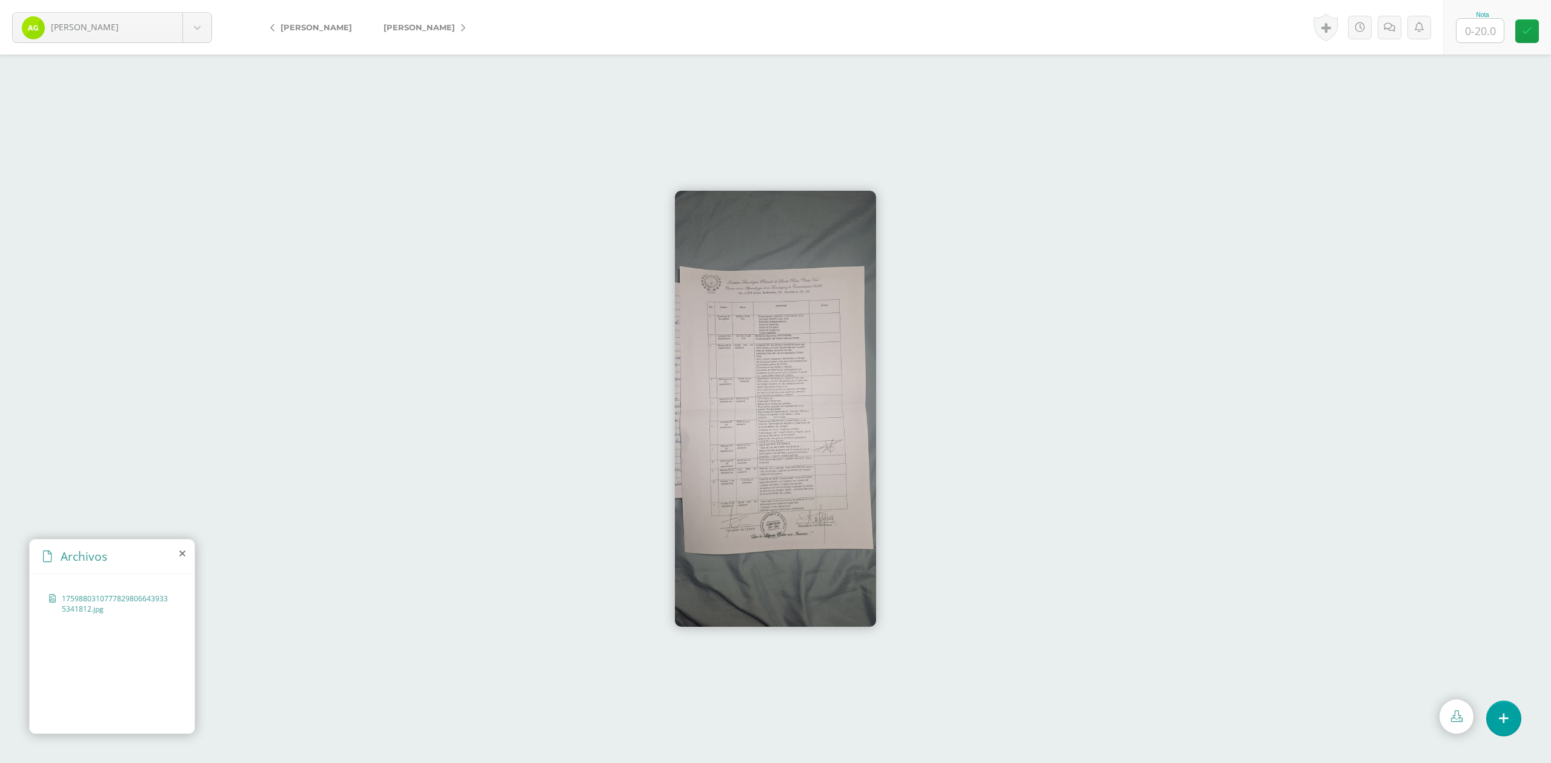
click at [782, 383] on img at bounding box center [775, 409] width 201 height 436
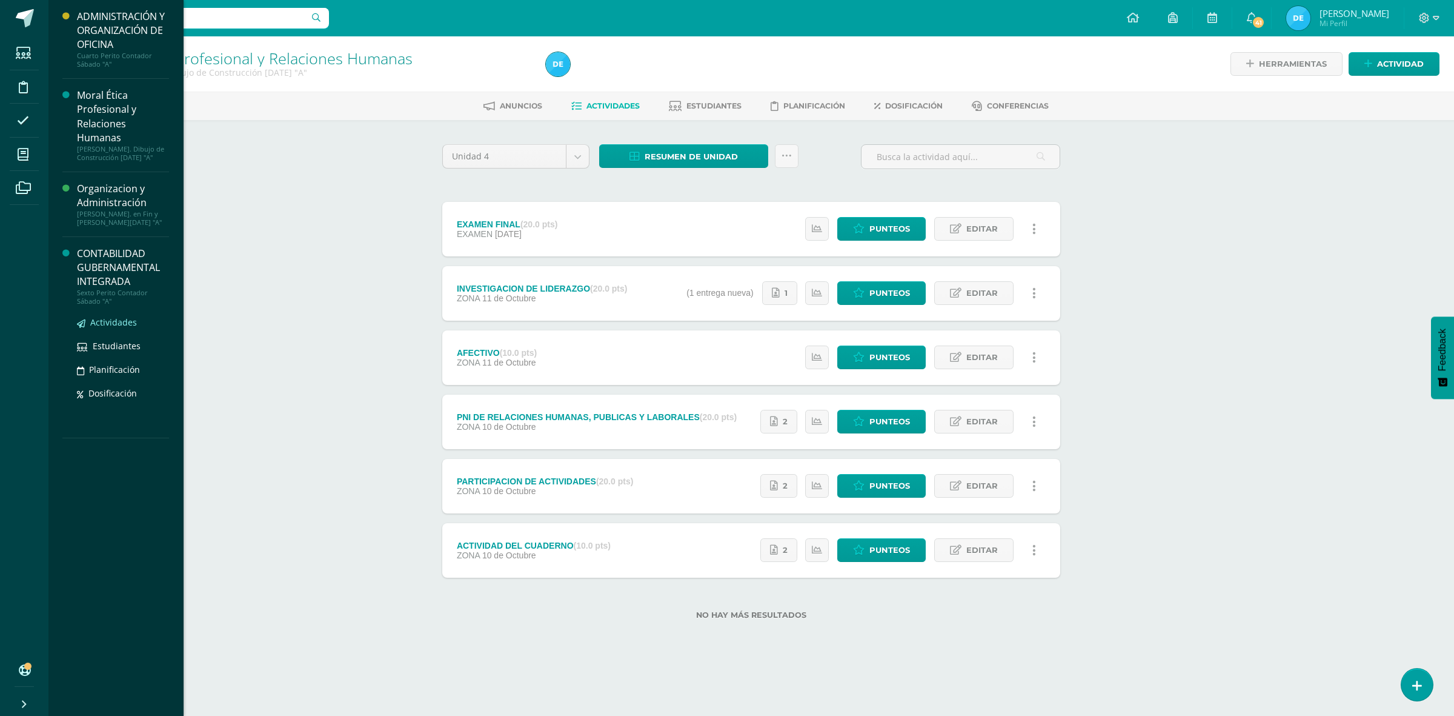
click at [122, 325] on span "Actividades" at bounding box center [113, 322] width 47 height 12
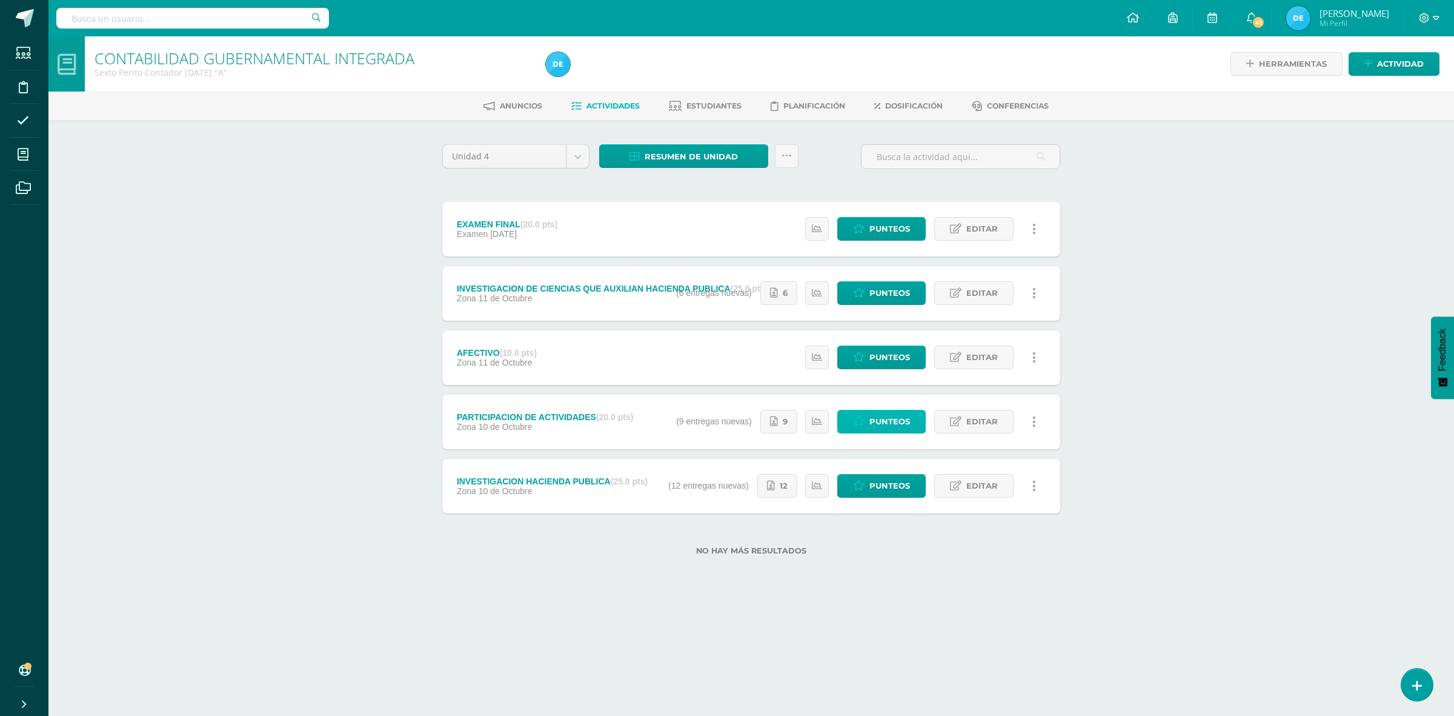
click at [882, 425] on span "Punteos" at bounding box center [889, 421] width 41 height 22
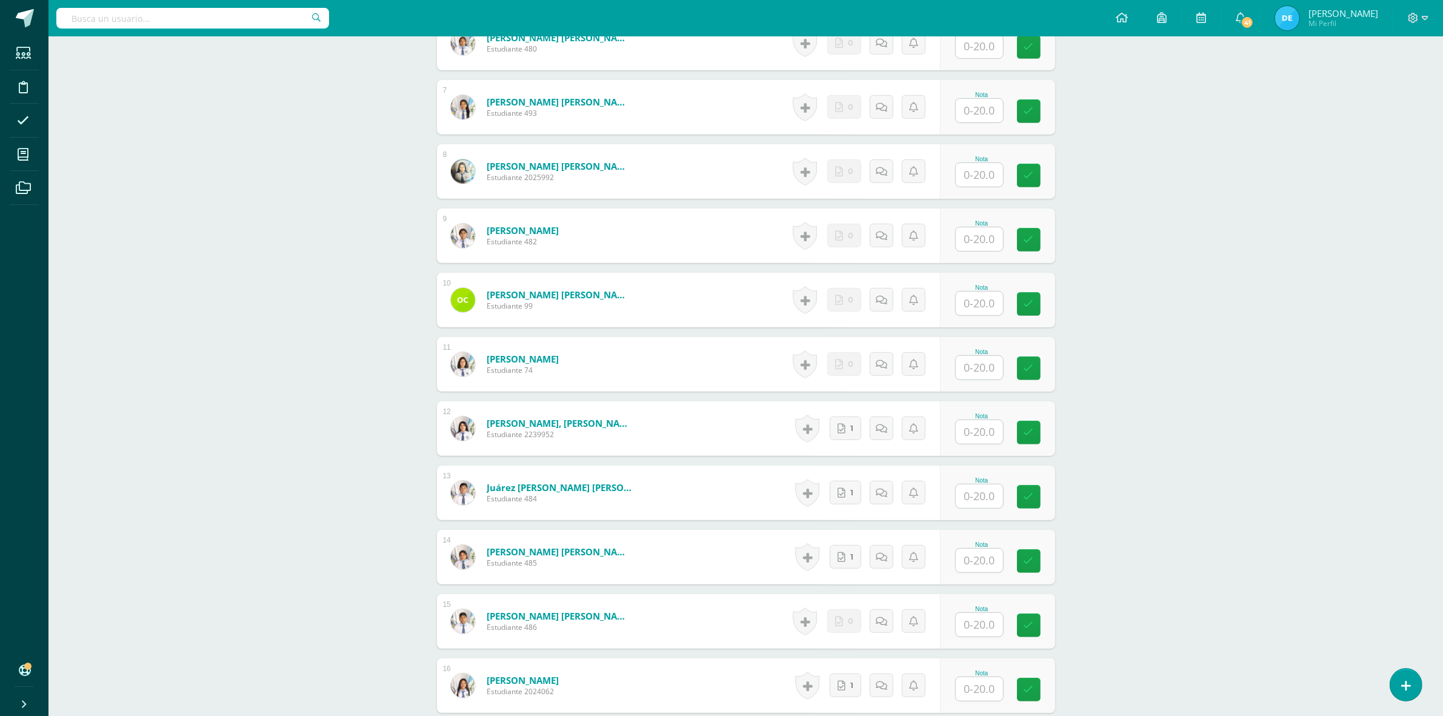
scroll to position [759, 0]
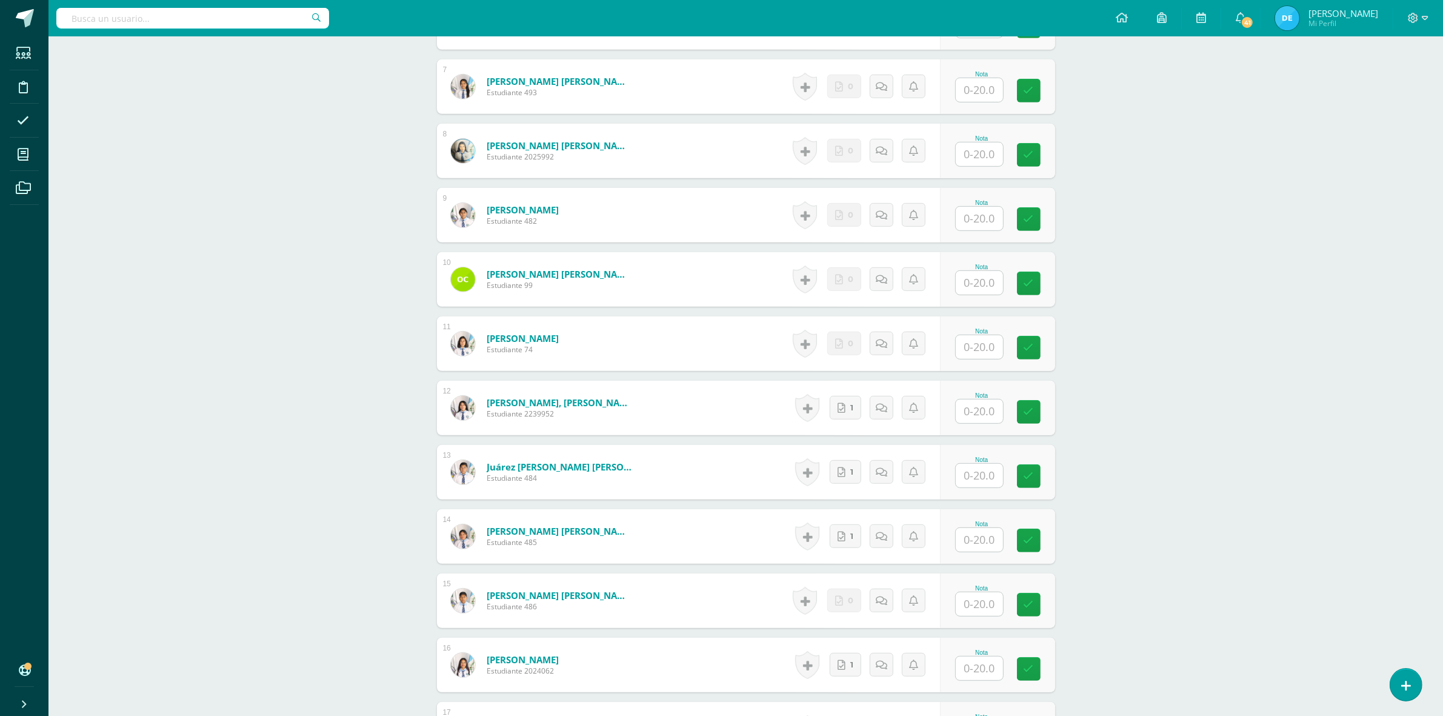
click at [976, 474] on input "text" at bounding box center [979, 476] width 47 height 24
type input "20"
click at [1211, 460] on div "CONTABILIDAD GUBERNAMENTAL INTEGRADA Sexto Perito Contador [DATE] "A" Herramien…" at bounding box center [745, 215] width 1394 height 1874
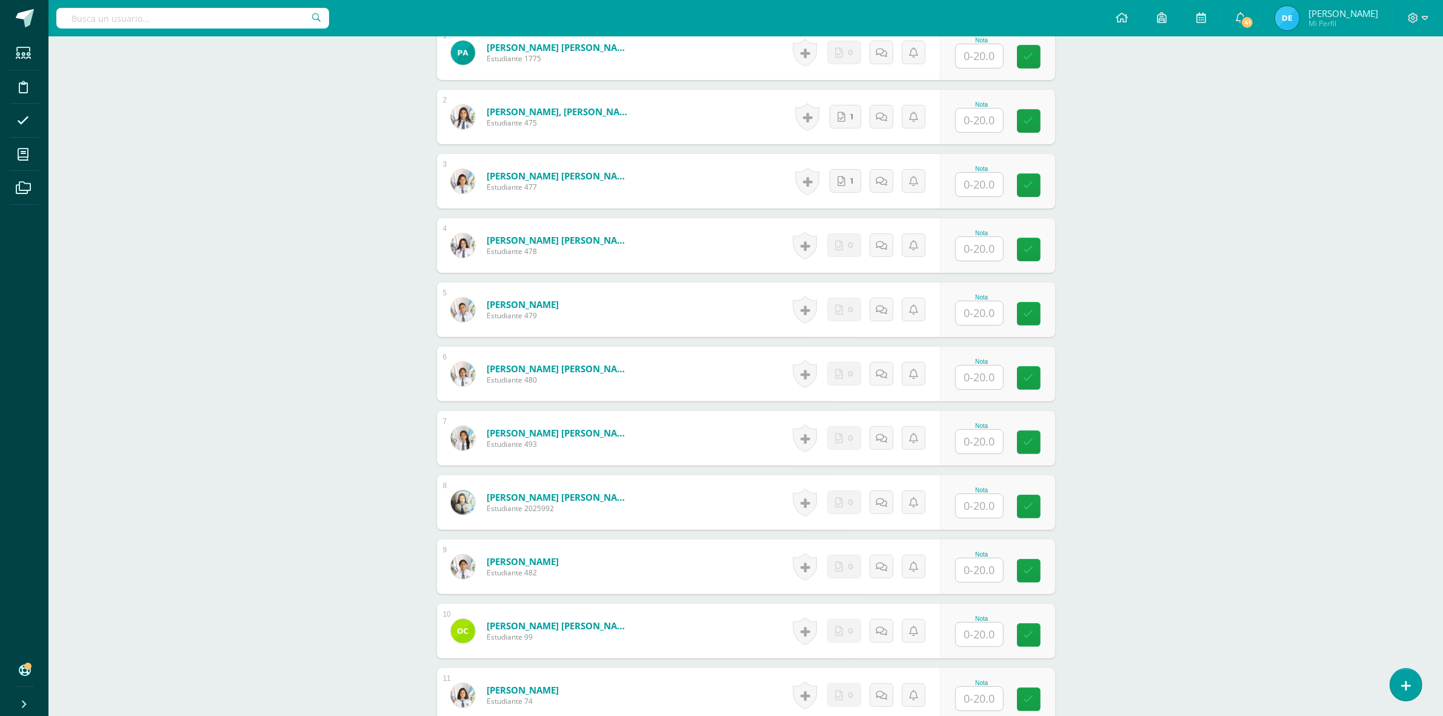
scroll to position [380, 0]
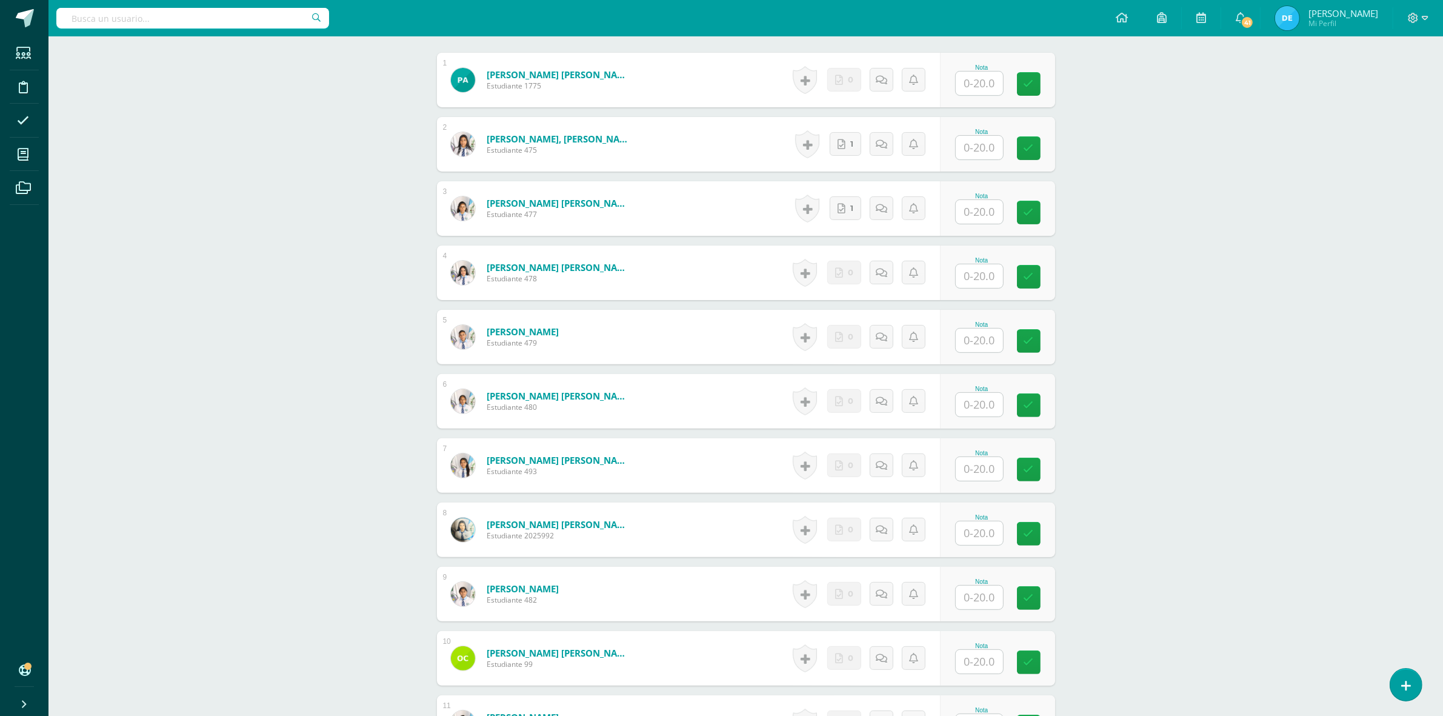
click at [971, 273] on input "text" at bounding box center [979, 276] width 47 height 24
type input "20"
click at [1143, 293] on div "CONTABILIDAD GUBERNAMENTAL INTEGRADA Sexto Perito Contador Sábado "A" Herramien…" at bounding box center [745, 593] width 1394 height 1874
click at [989, 468] on input "text" at bounding box center [986, 469] width 48 height 24
type input "20"
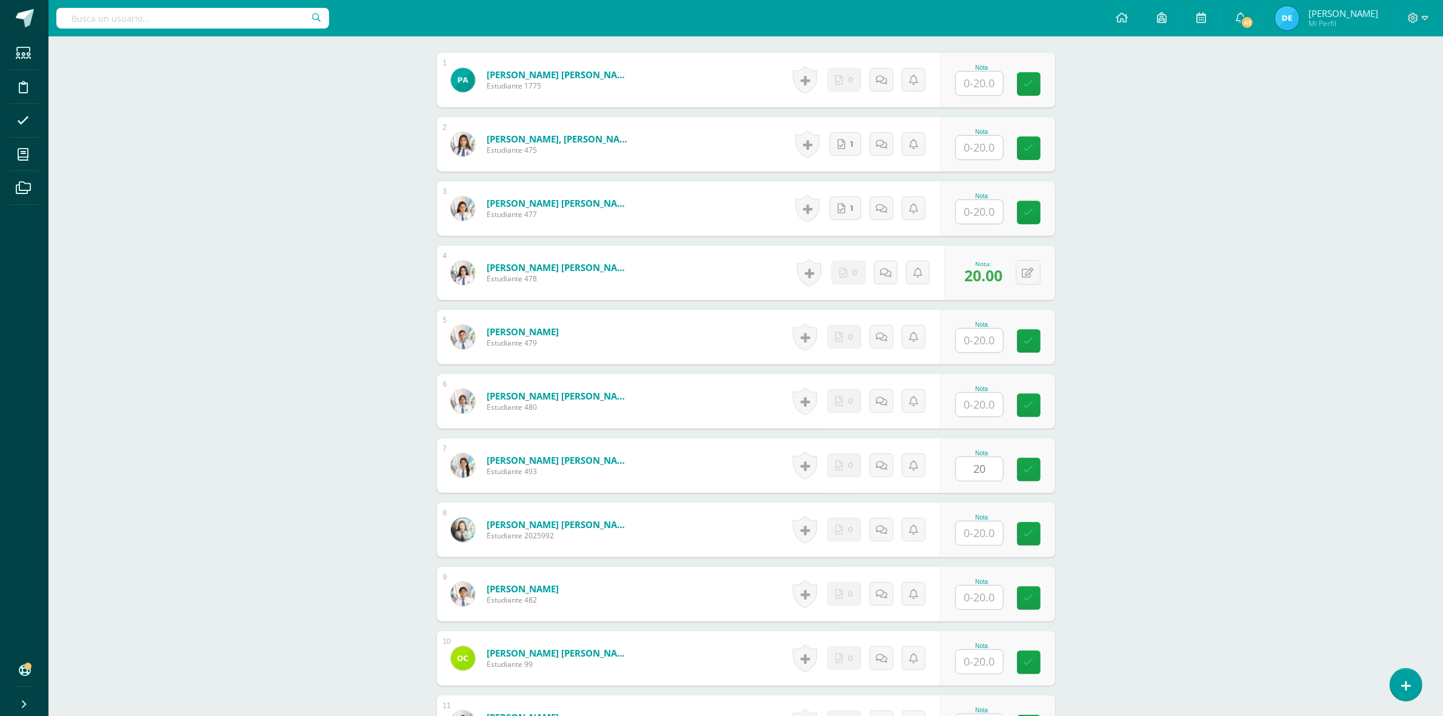
click at [1185, 453] on div "CONTABILIDAD GUBERNAMENTAL INTEGRADA Sexto Perito Contador Sábado "A" Herramien…" at bounding box center [745, 593] width 1394 height 1874
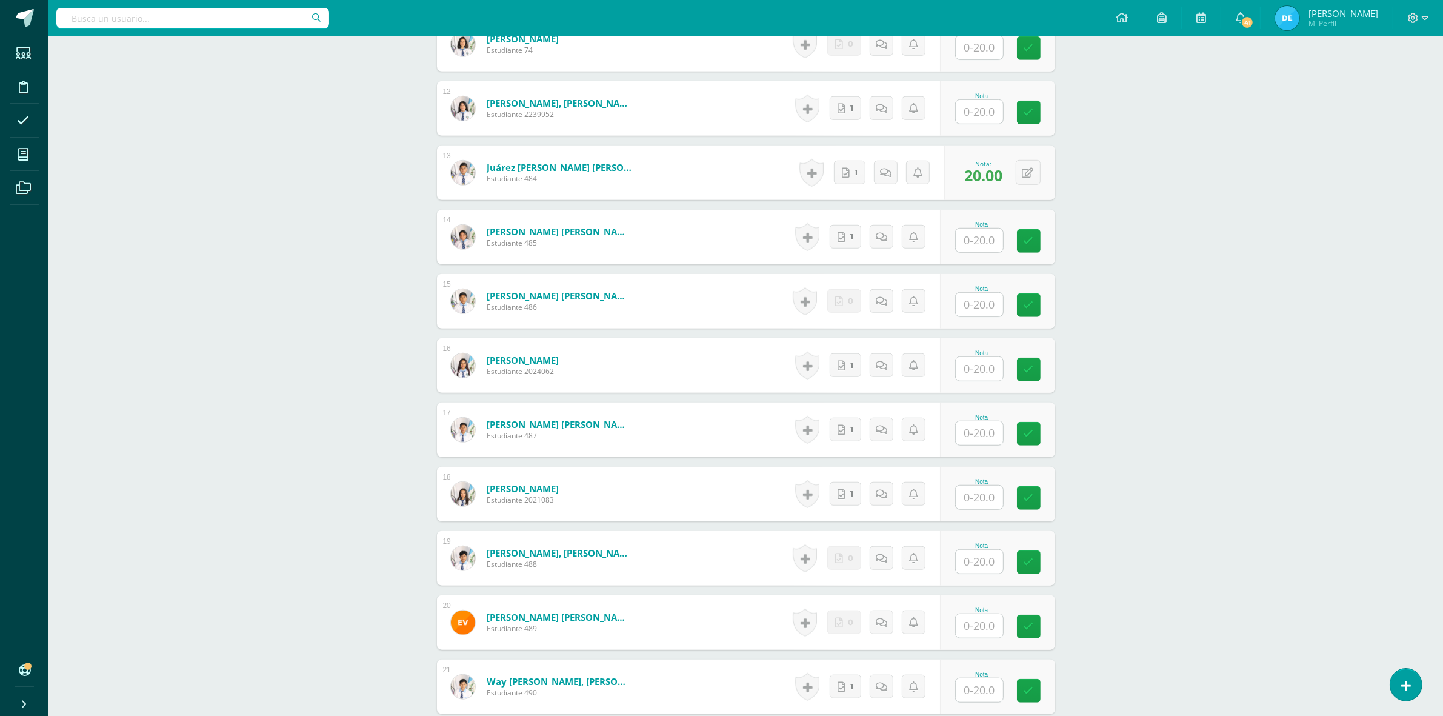
scroll to position [1195, 0]
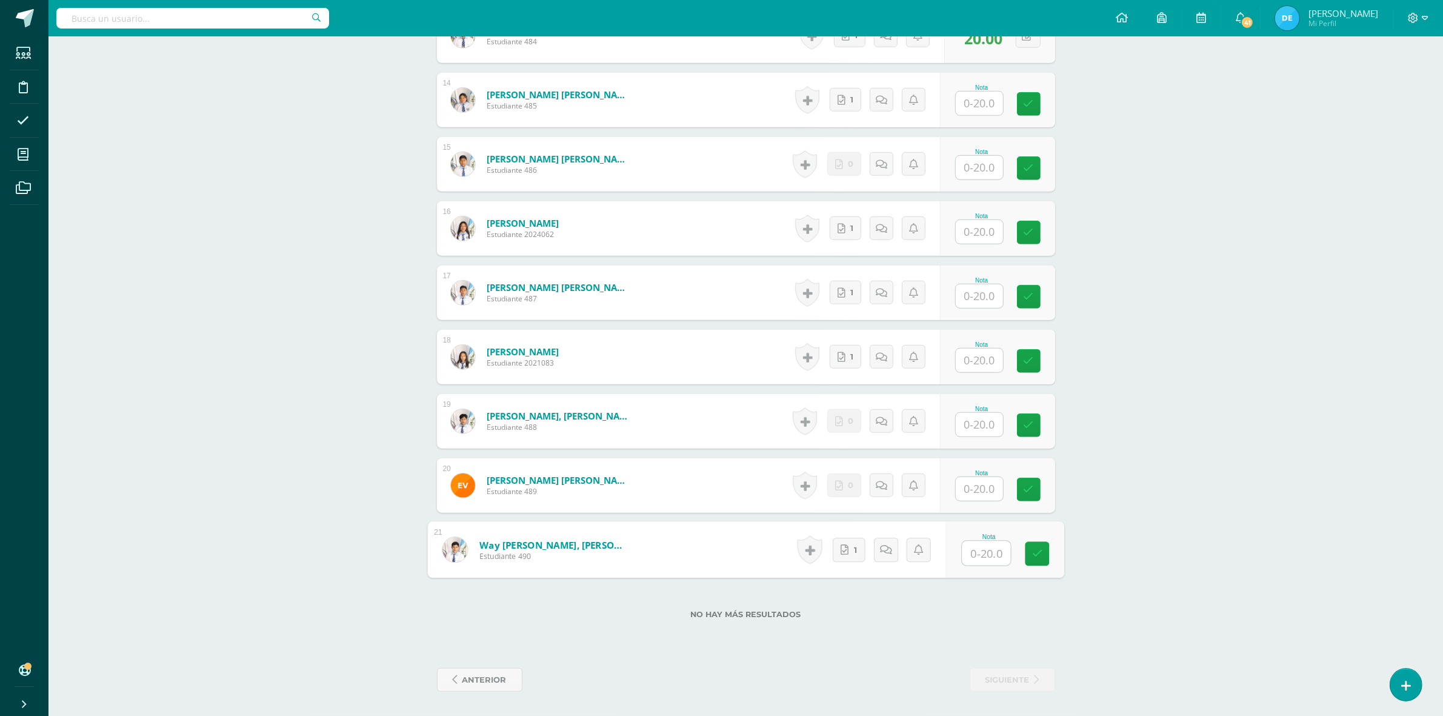
click at [968, 554] on input "text" at bounding box center [986, 553] width 48 height 24
type input "20"
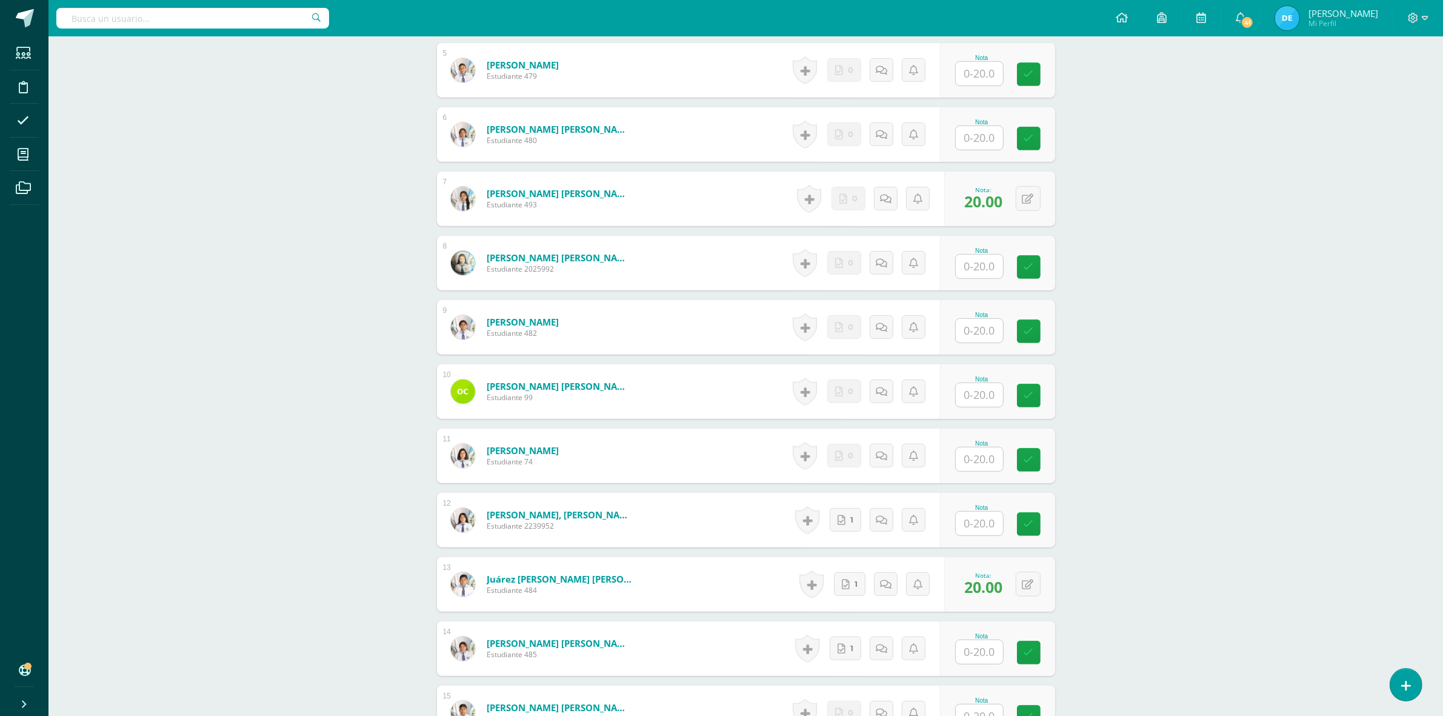
scroll to position [437, 0]
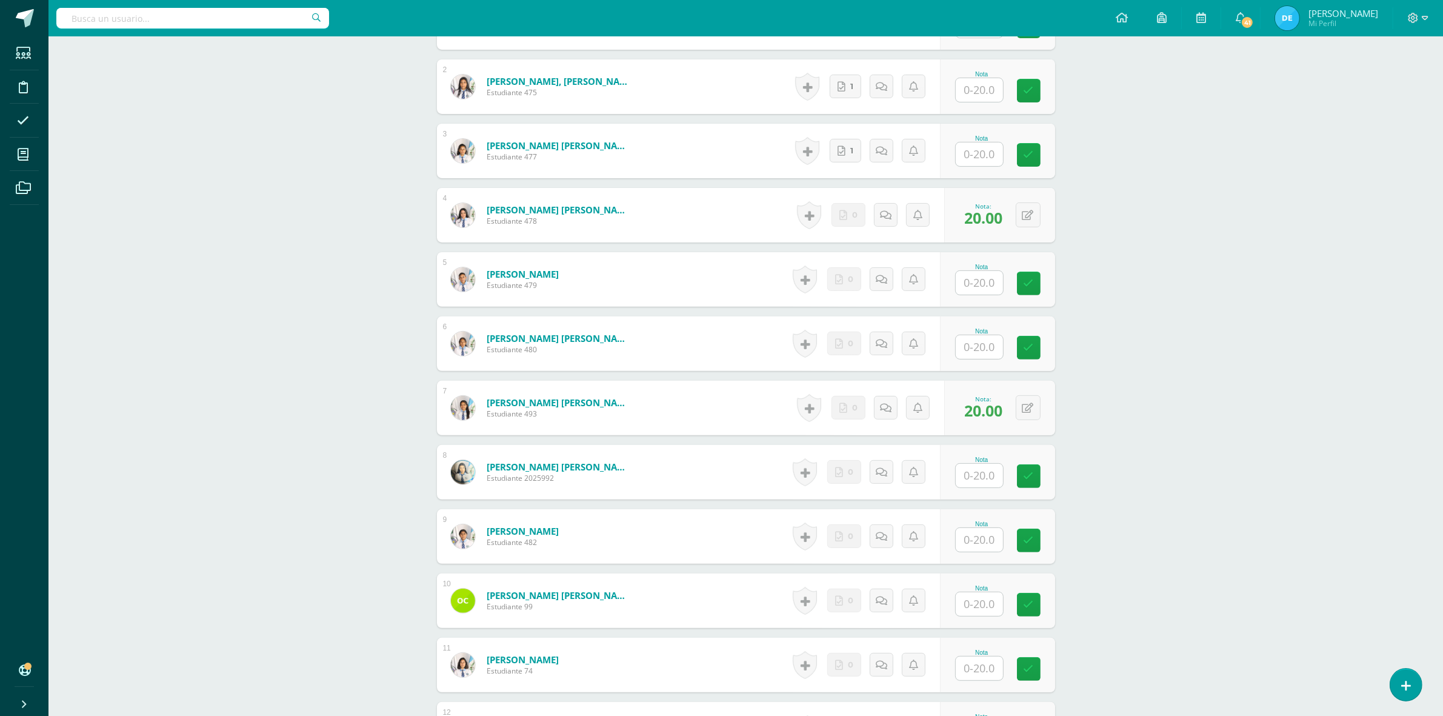
click at [983, 291] on input "text" at bounding box center [979, 283] width 47 height 24
type input "20"
click at [1261, 294] on div "CONTABILIDAD GUBERNAMENTAL INTEGRADA Sexto Perito Contador Sábado "A" Herramien…" at bounding box center [745, 536] width 1394 height 1874
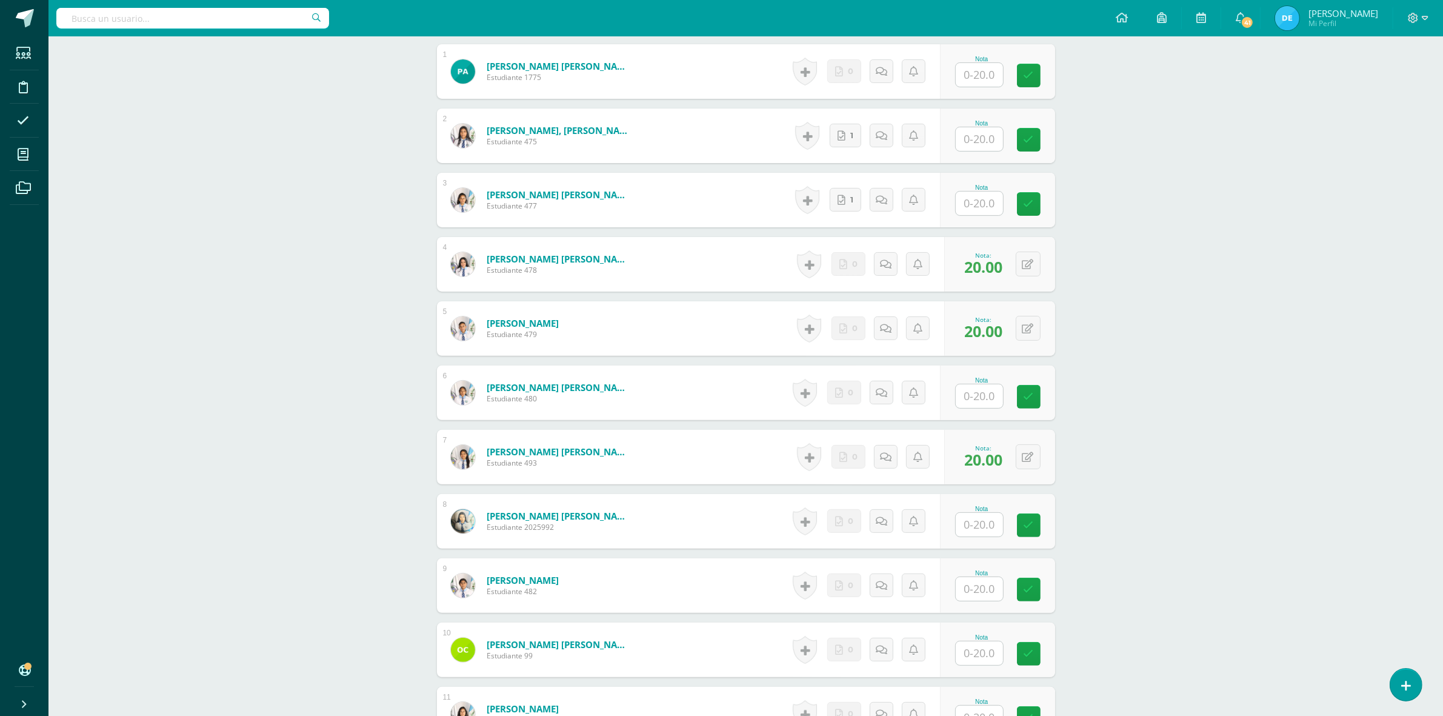
scroll to position [362, 0]
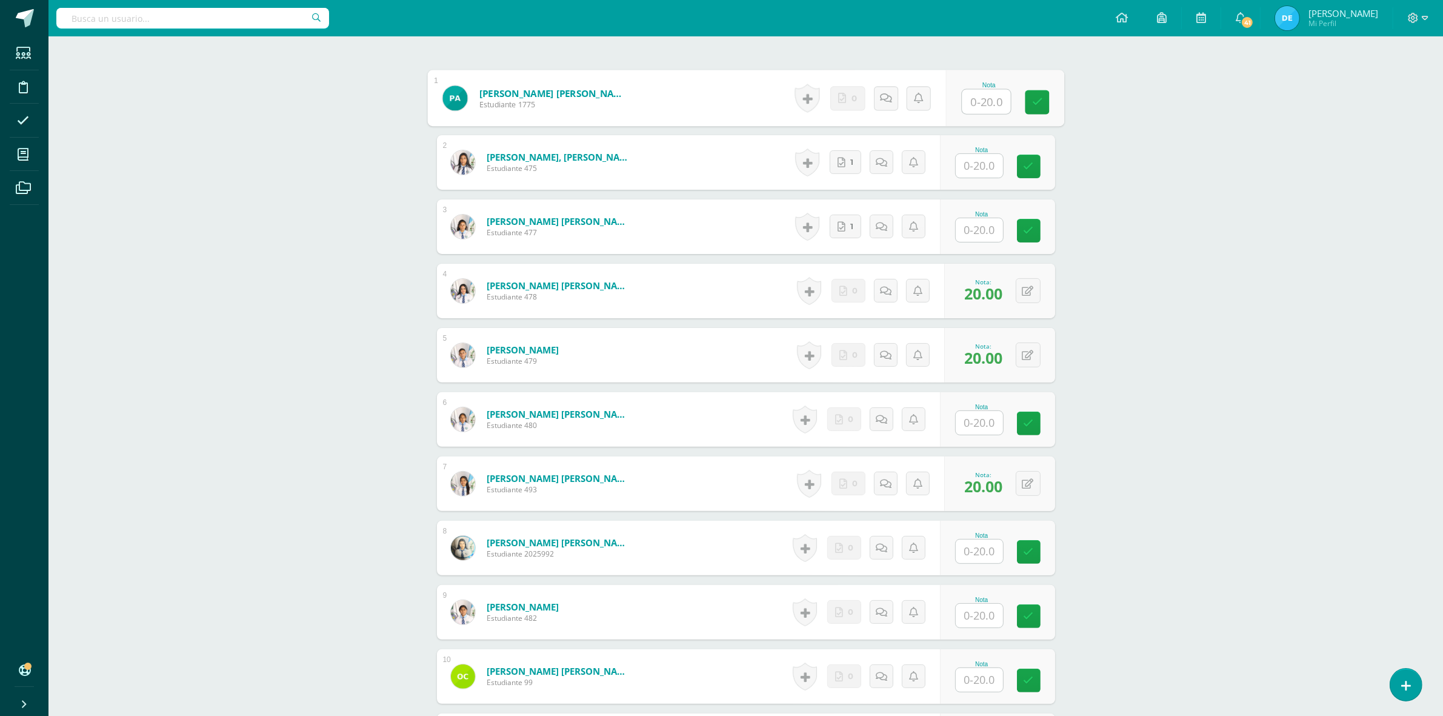
drag, startPoint x: 966, startPoint y: 104, endPoint x: 940, endPoint y: 100, distance: 26.3
click at [965, 104] on input "text" at bounding box center [986, 102] width 48 height 24
type input "20"
click at [1167, 147] on div "CONTABILIDAD GUBERNAMENTAL INTEGRADA Sexto Perito Contador Sábado "A" Herramien…" at bounding box center [745, 612] width 1394 height 1874
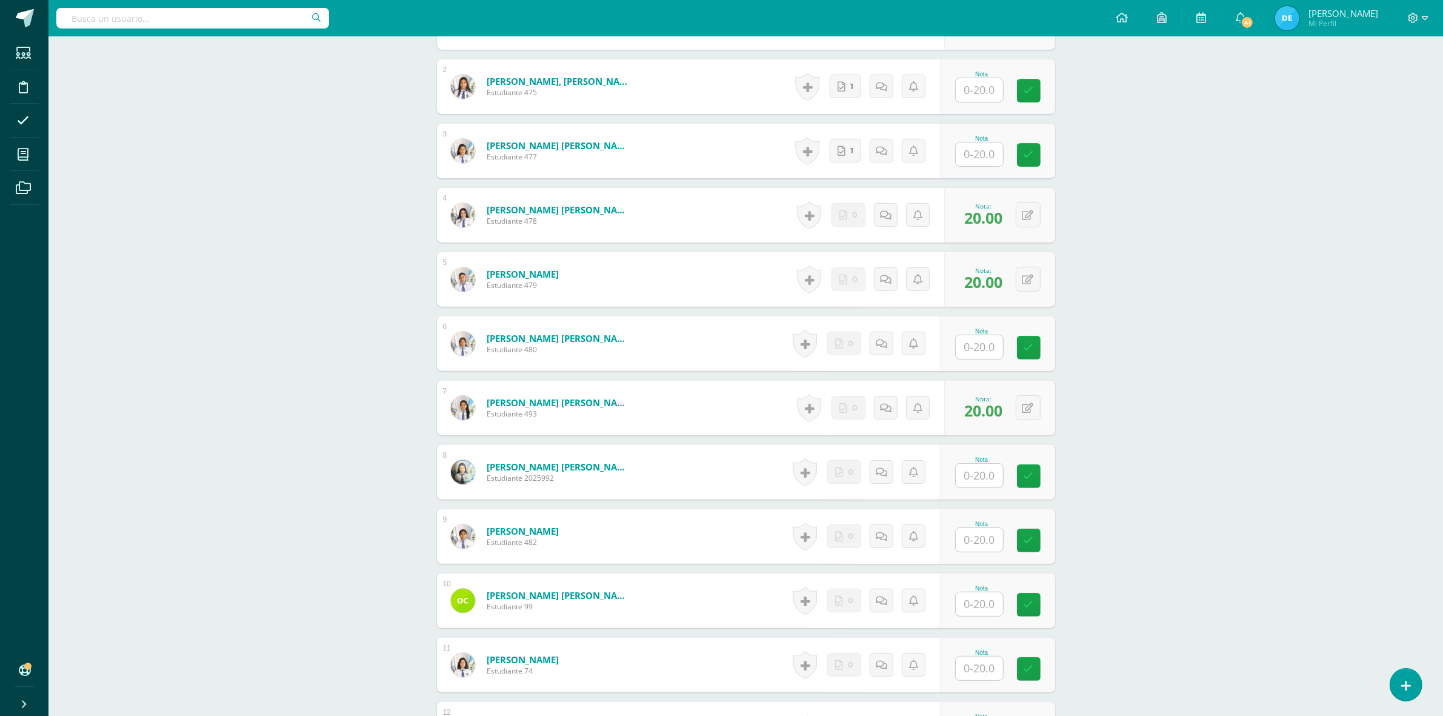
click at [974, 534] on input "text" at bounding box center [979, 540] width 47 height 24
type input "20"
click at [1147, 462] on div "CONTABILIDAD GUBERNAMENTAL INTEGRADA Sexto Perito Contador Sábado "A" Herramien…" at bounding box center [745, 536] width 1394 height 1874
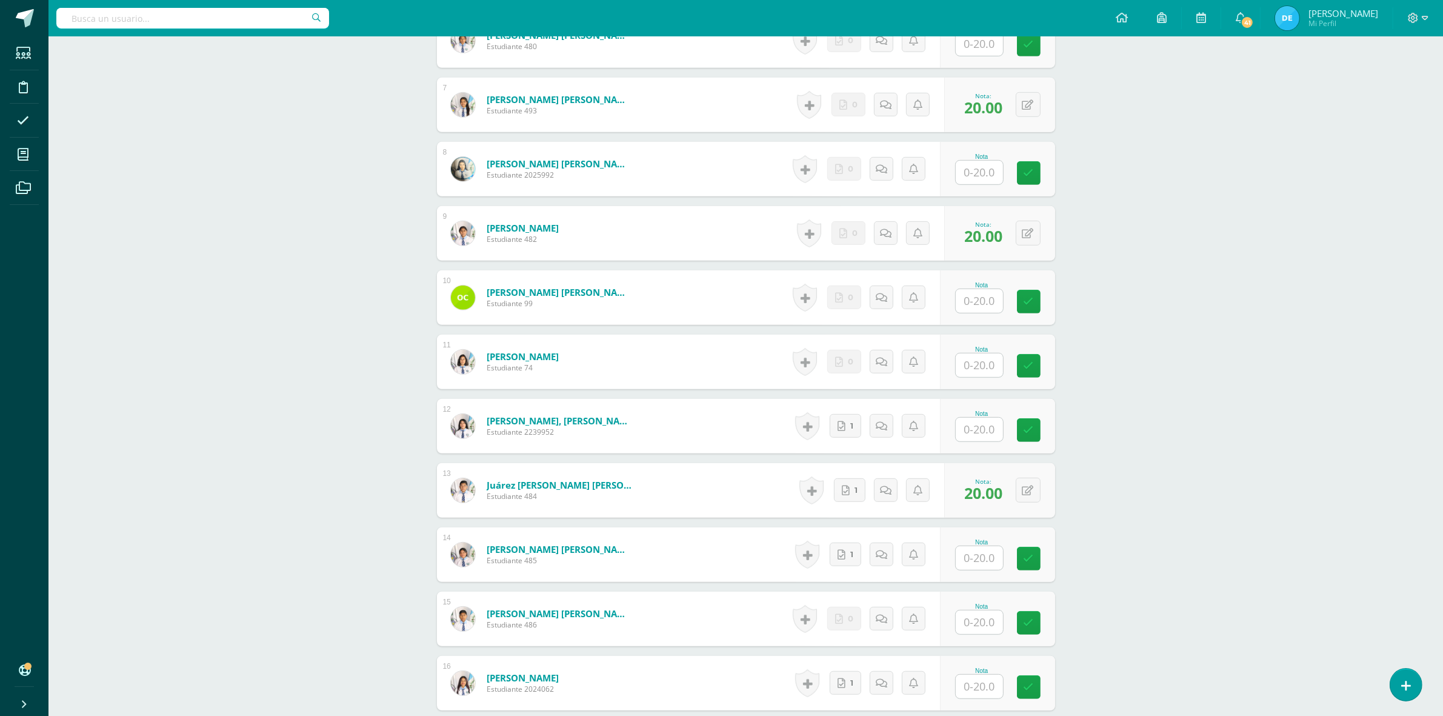
scroll to position [892, 0]
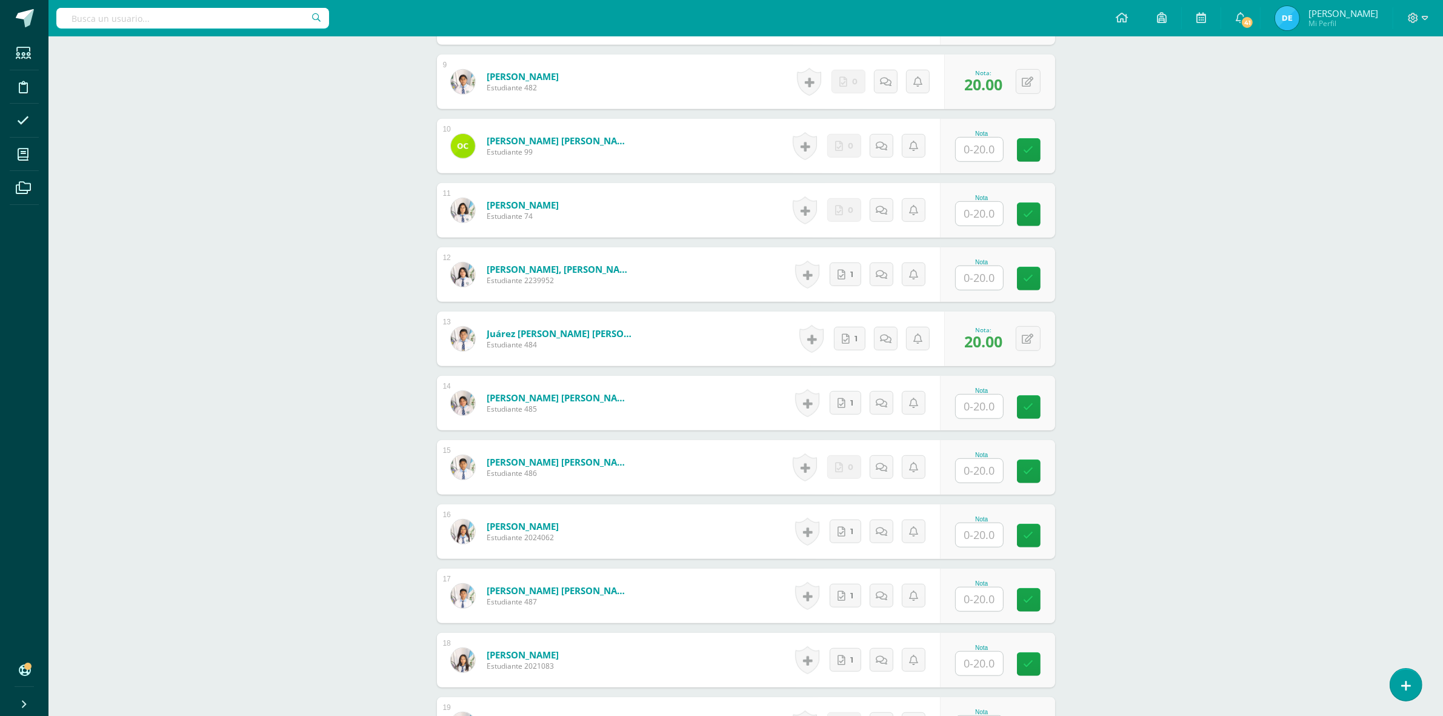
click at [971, 411] on input "text" at bounding box center [979, 406] width 47 height 24
type input "20"
click at [1198, 367] on div "CONTABILIDAD GUBERNAMENTAL INTEGRADA Sexto Perito Contador Sábado "A" Herramien…" at bounding box center [745, 81] width 1394 height 1874
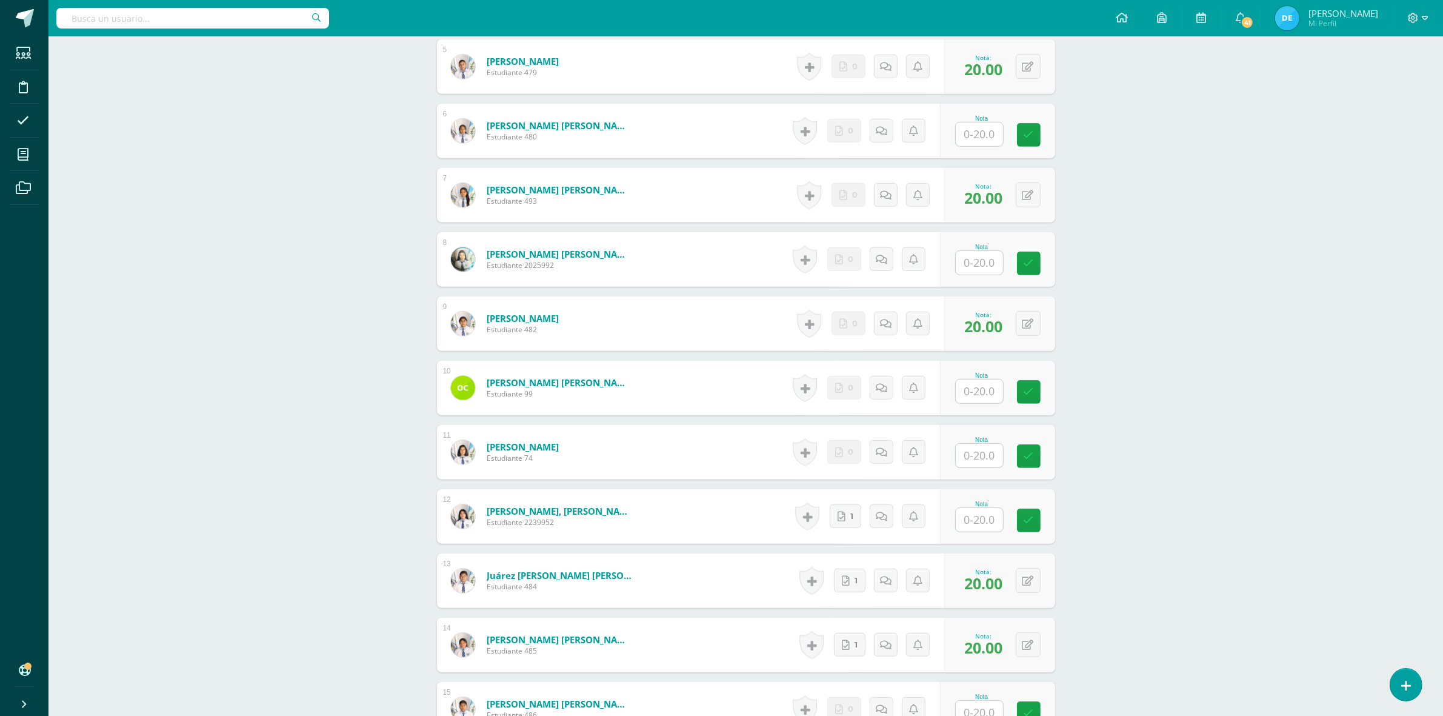
scroll to position [437, 0]
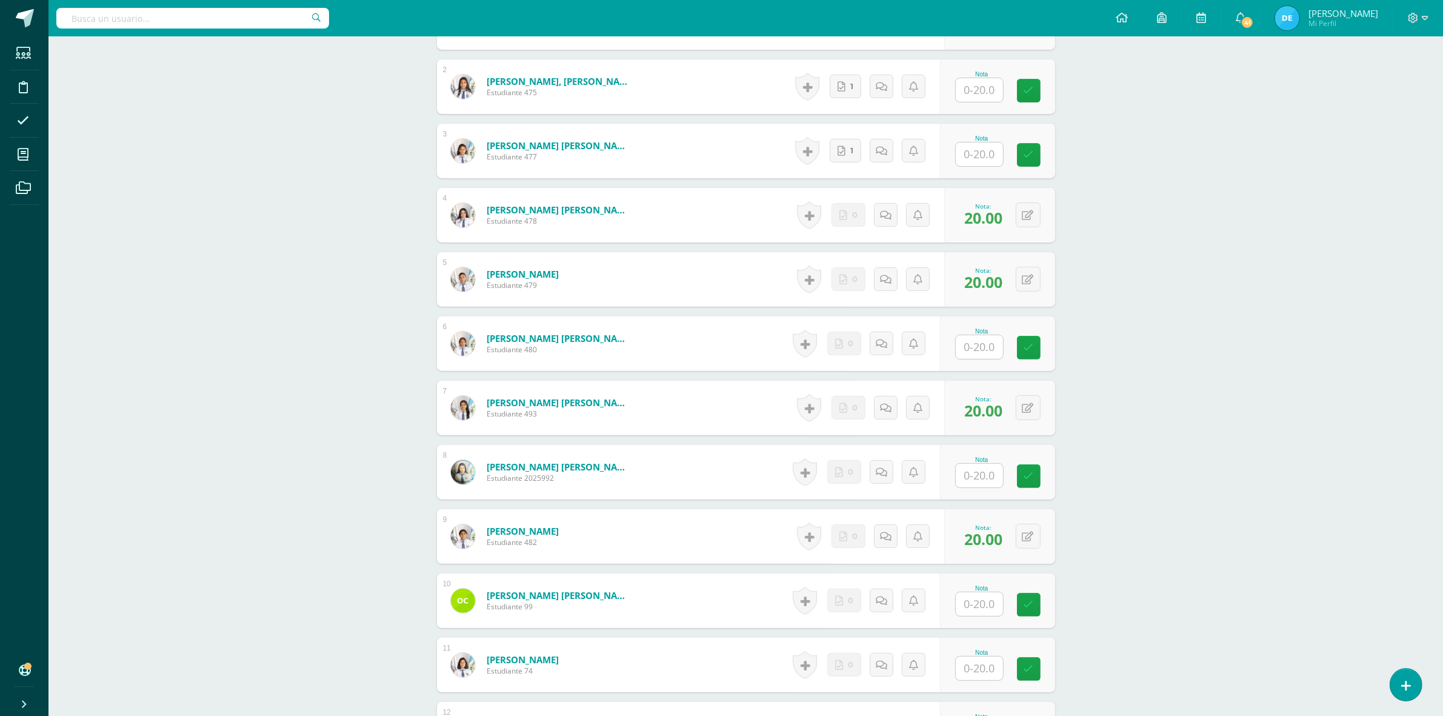
click at [985, 158] on input "text" at bounding box center [979, 154] width 47 height 24
type input "20"
click at [1155, 218] on div "CONTABILIDAD GUBERNAMENTAL INTEGRADA Sexto Perito Contador Sábado "A" Herramien…" at bounding box center [745, 536] width 1394 height 1874
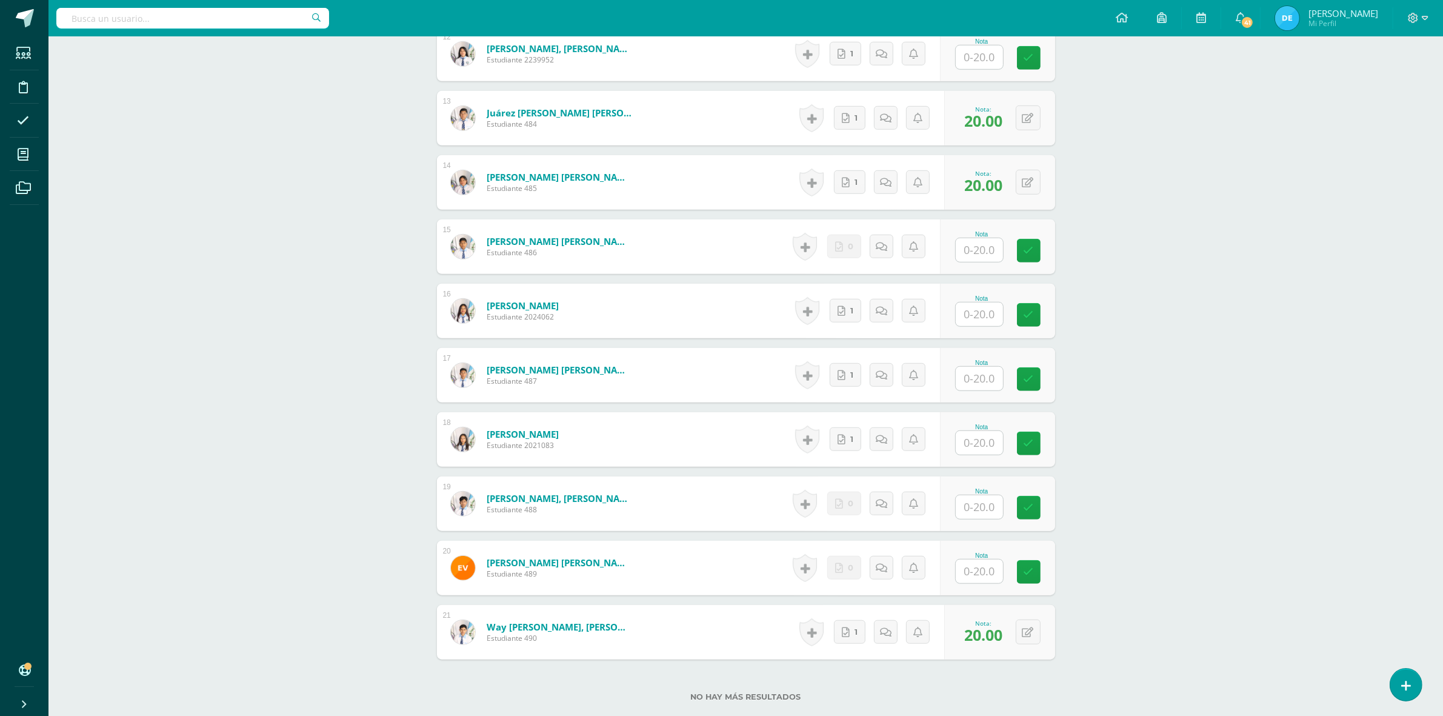
scroll to position [1119, 0]
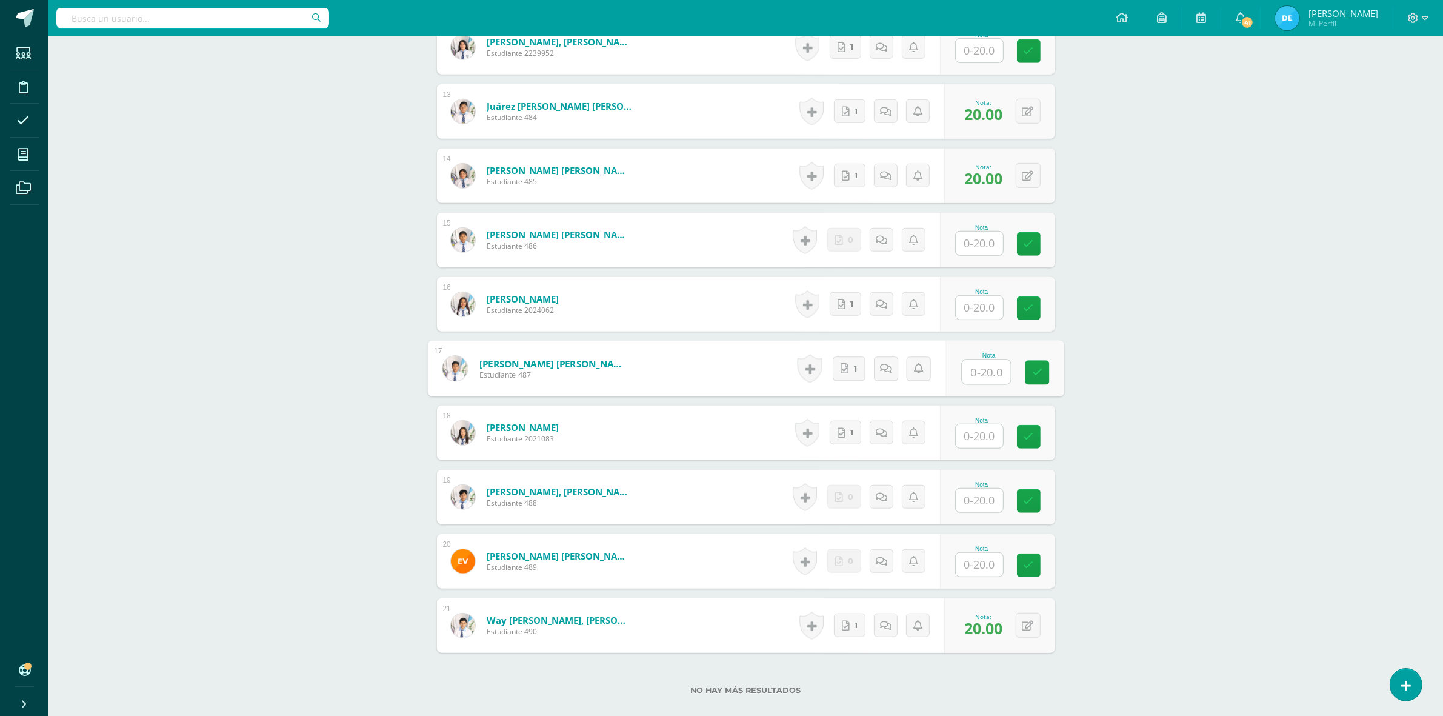
click at [986, 374] on input "text" at bounding box center [986, 372] width 48 height 24
type input "20"
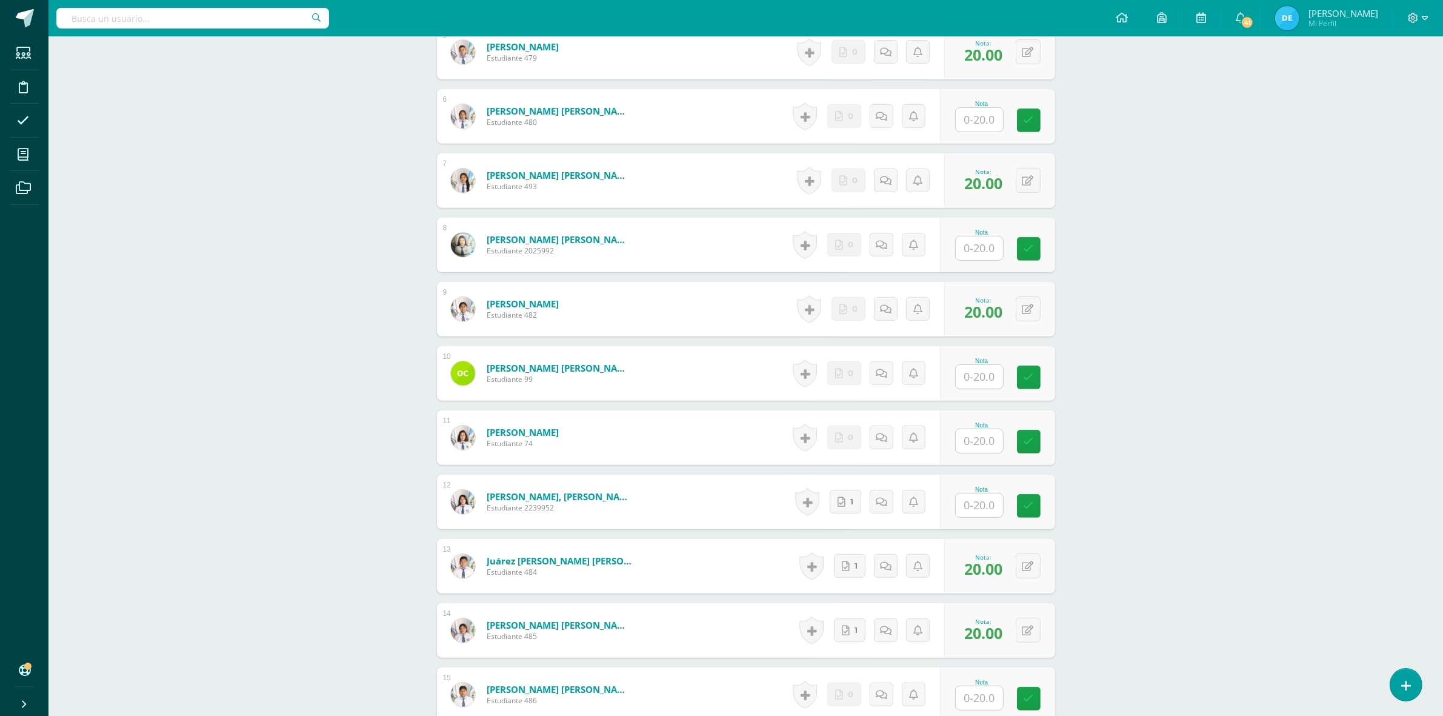
scroll to position [362, 0]
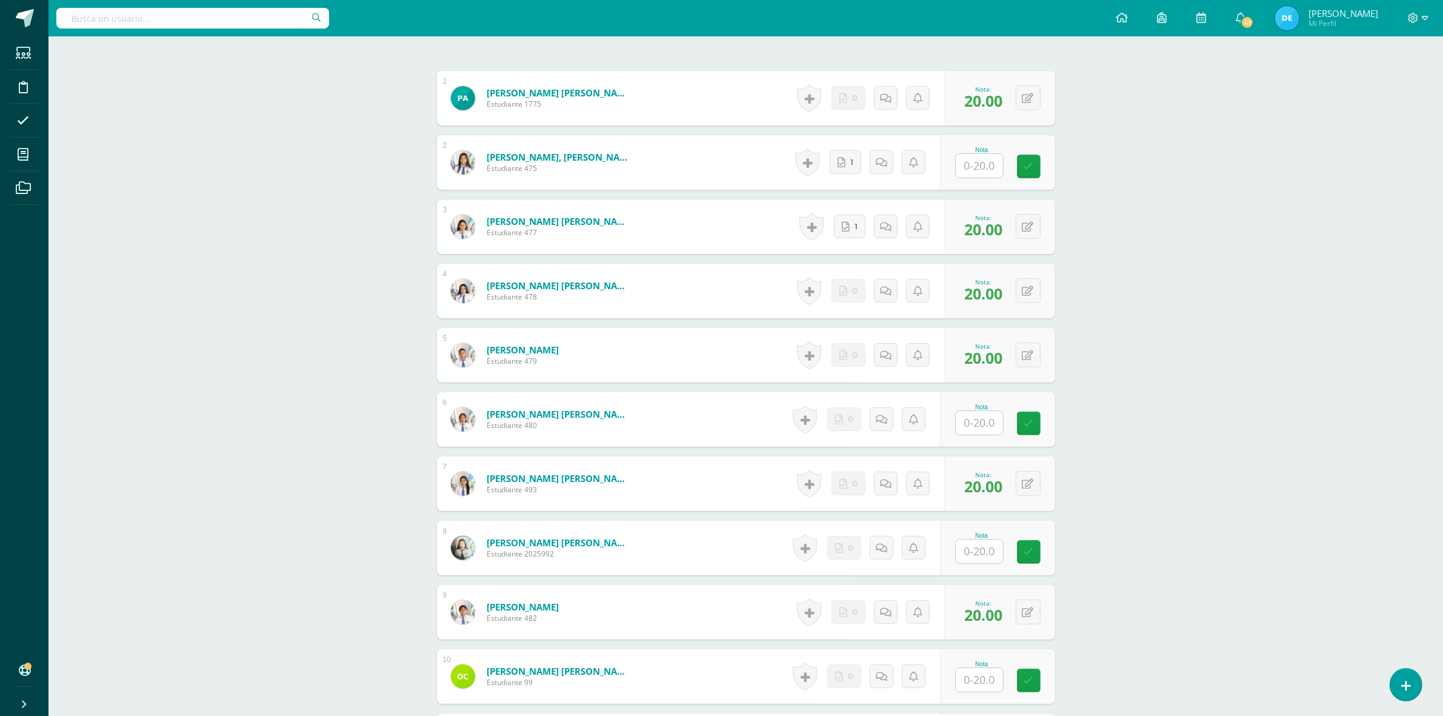
click at [989, 548] on input "text" at bounding box center [979, 551] width 47 height 24
type input "20"
click at [1154, 558] on div "CONTABILIDAD GUBERNAMENTAL INTEGRADA Sexto Perito Contador Sábado "A" Herramien…" at bounding box center [745, 612] width 1394 height 1874
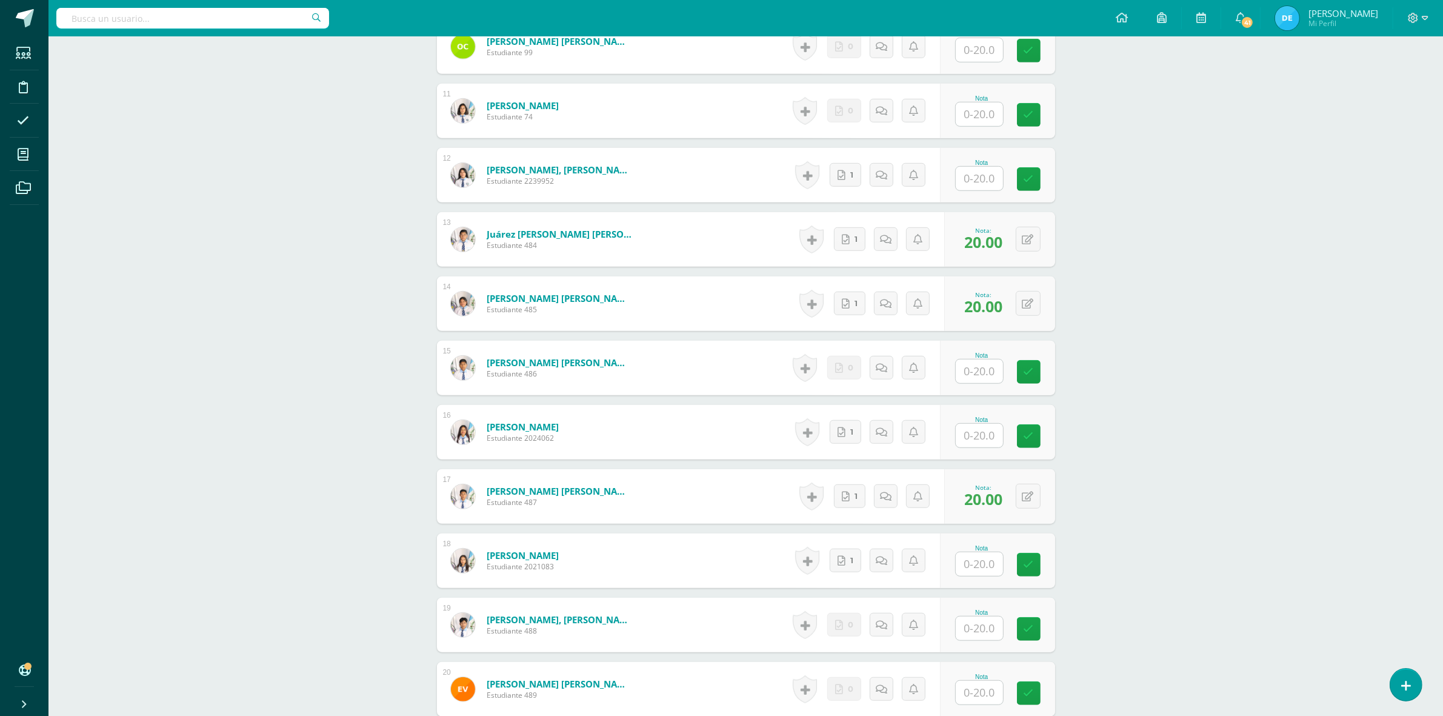
scroll to position [1043, 0]
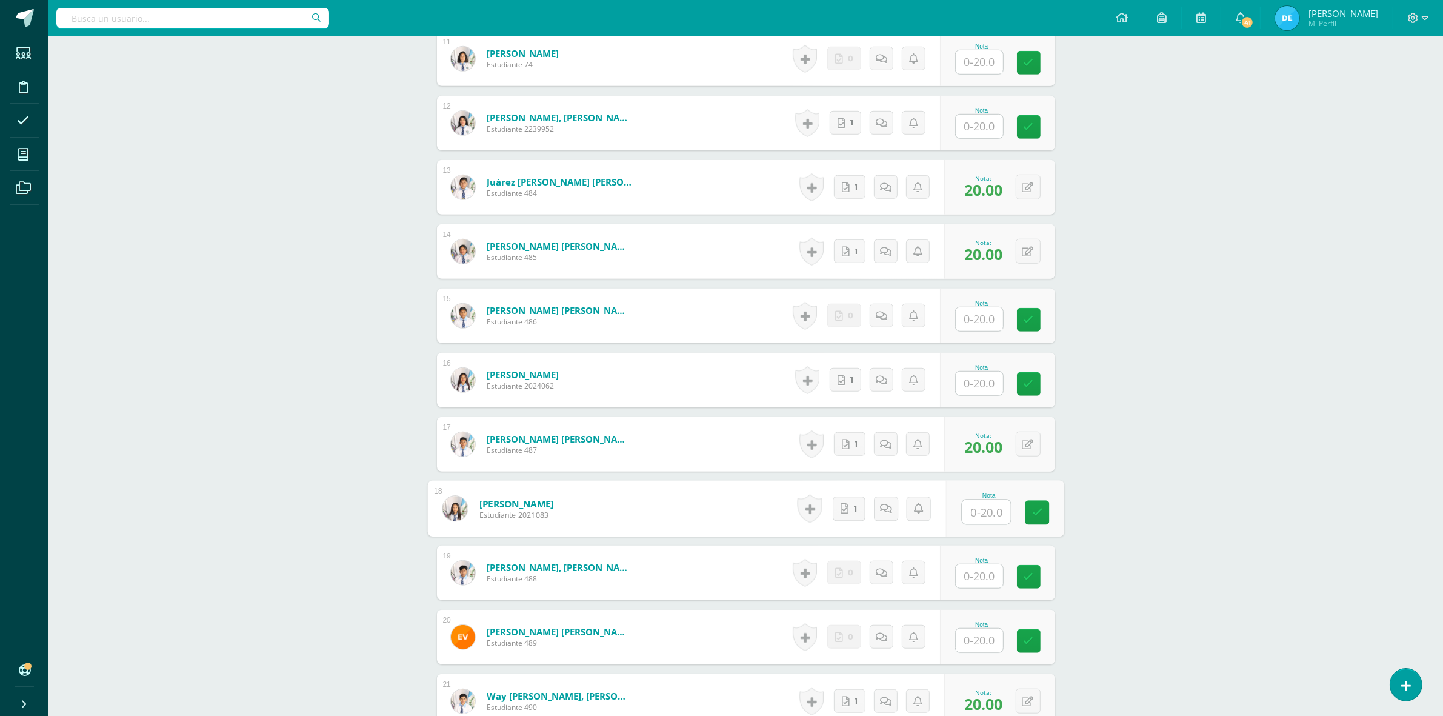
click at [973, 517] on input "text" at bounding box center [986, 512] width 48 height 24
type input "20"
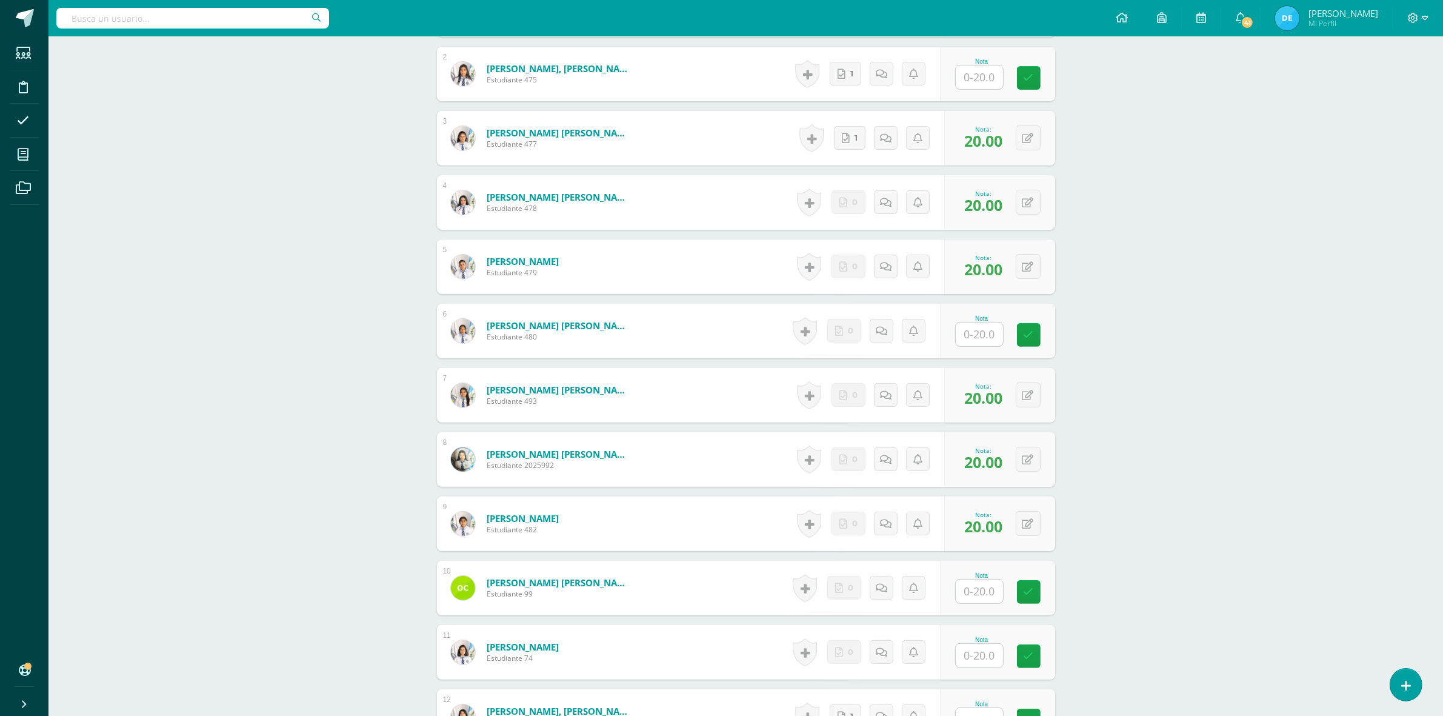
scroll to position [437, 0]
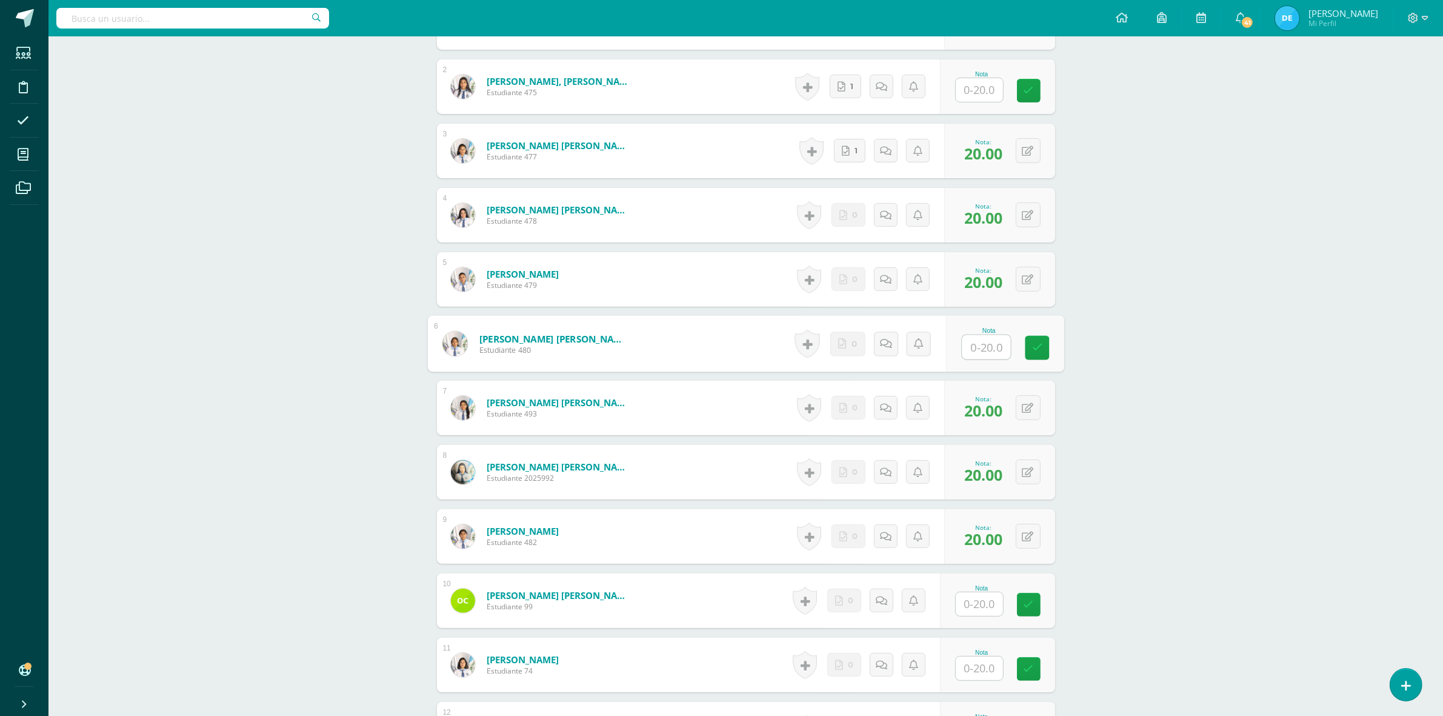
click at [976, 346] on input "text" at bounding box center [986, 347] width 48 height 24
type input "20"
click at [1133, 312] on div "CONTABILIDAD GUBERNAMENTAL INTEGRADA Sexto Perito Contador Sábado "A" Herramien…" at bounding box center [745, 536] width 1394 height 1874
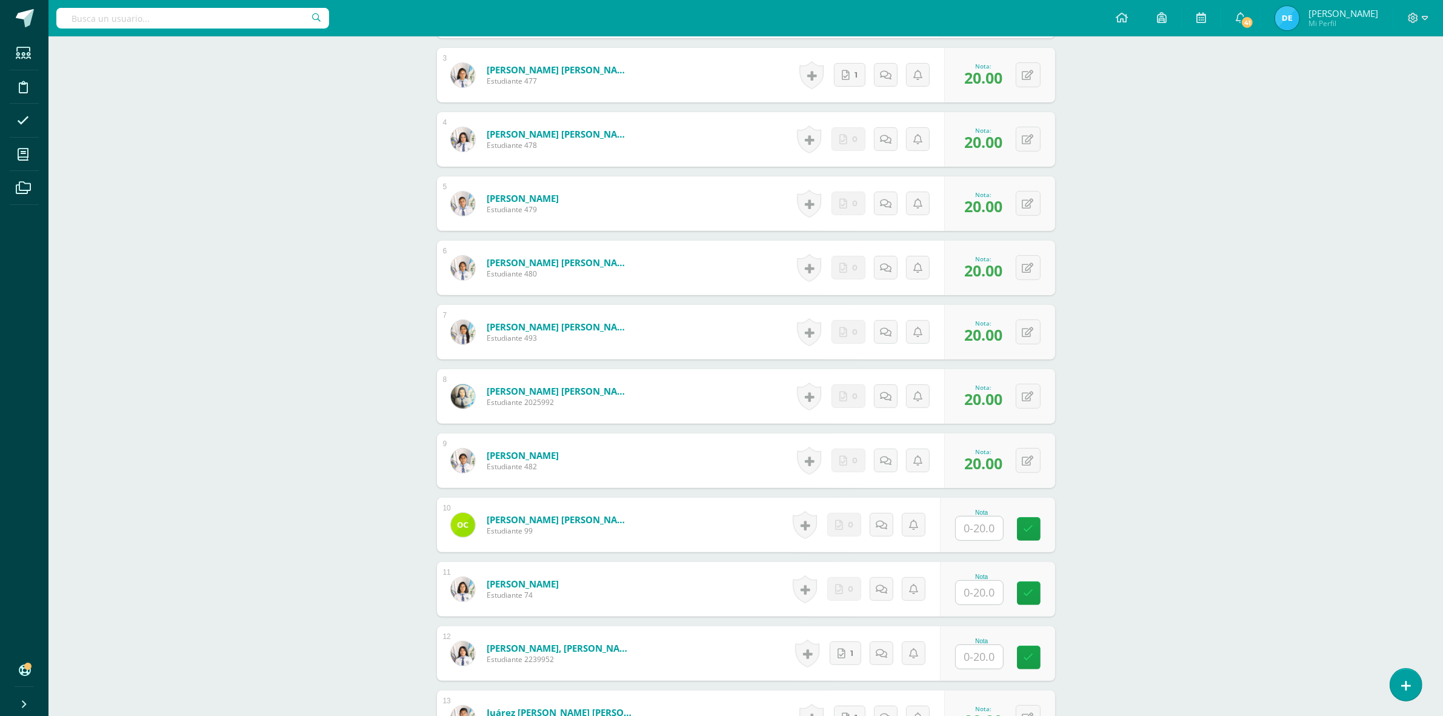
scroll to position [589, 0]
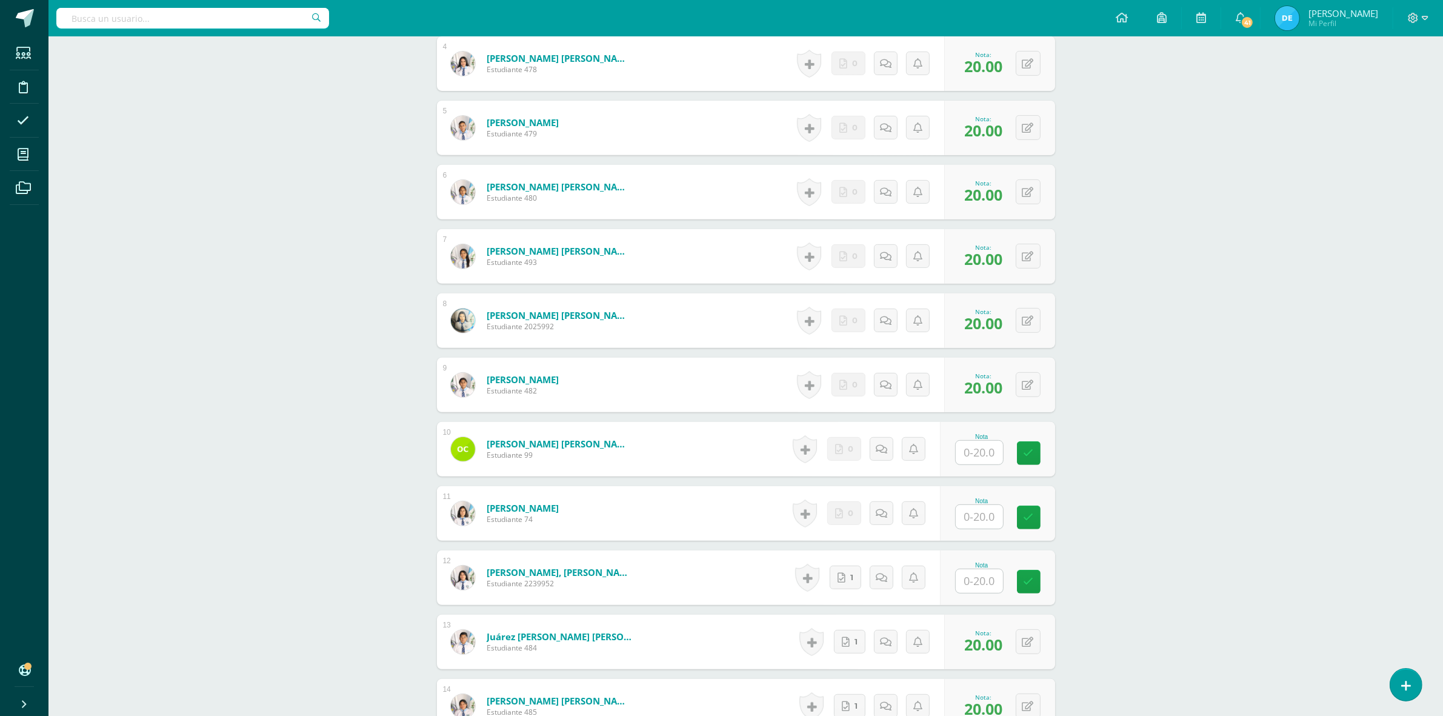
click at [988, 587] on input "text" at bounding box center [979, 581] width 47 height 24
type input "20"
click at [1152, 537] on div "CONTABILIDAD GUBERNAMENTAL INTEGRADA Sexto Perito Contador Sábado "A" Herramien…" at bounding box center [745, 384] width 1394 height 1874
click at [974, 456] on input "text" at bounding box center [979, 453] width 47 height 24
type input "20"
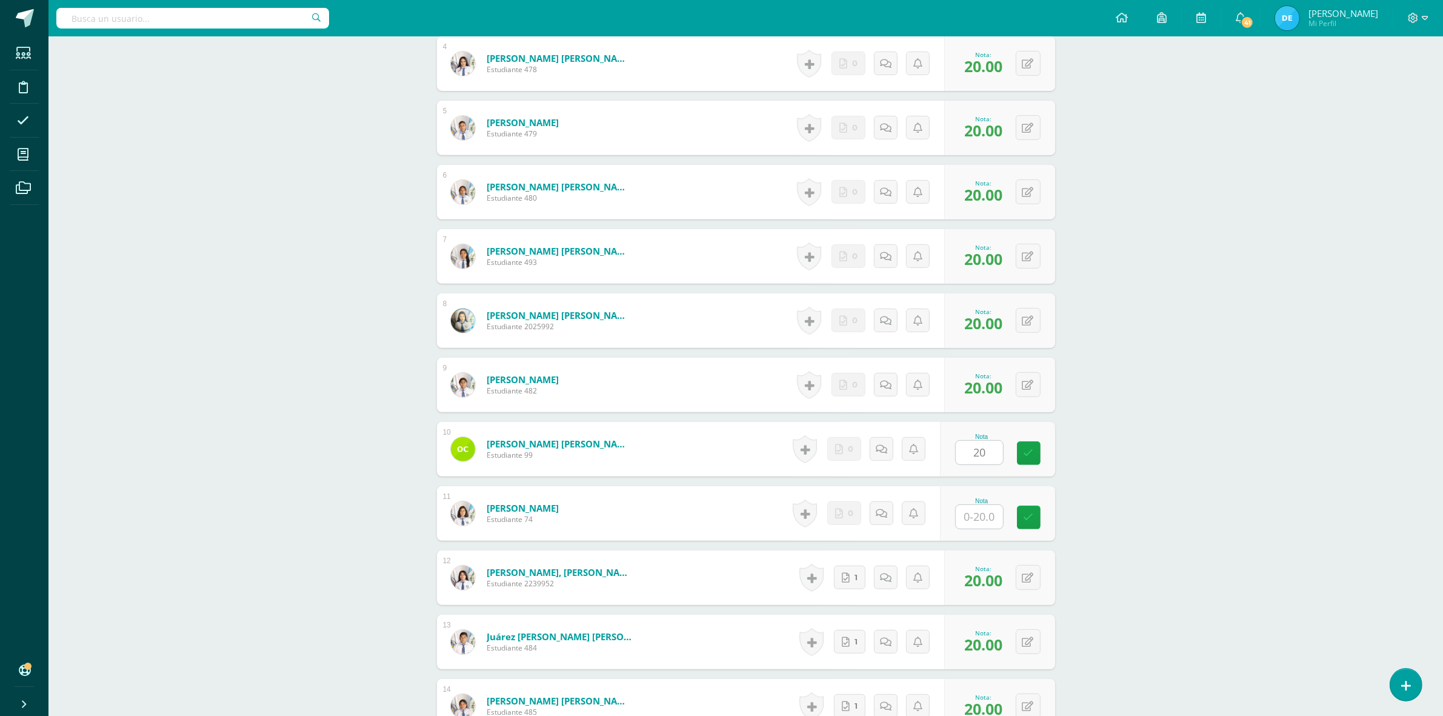
click at [1122, 456] on div "CONTABILIDAD GUBERNAMENTAL INTEGRADA Sexto Perito Contador Sábado "A" Herramien…" at bounding box center [745, 384] width 1394 height 1874
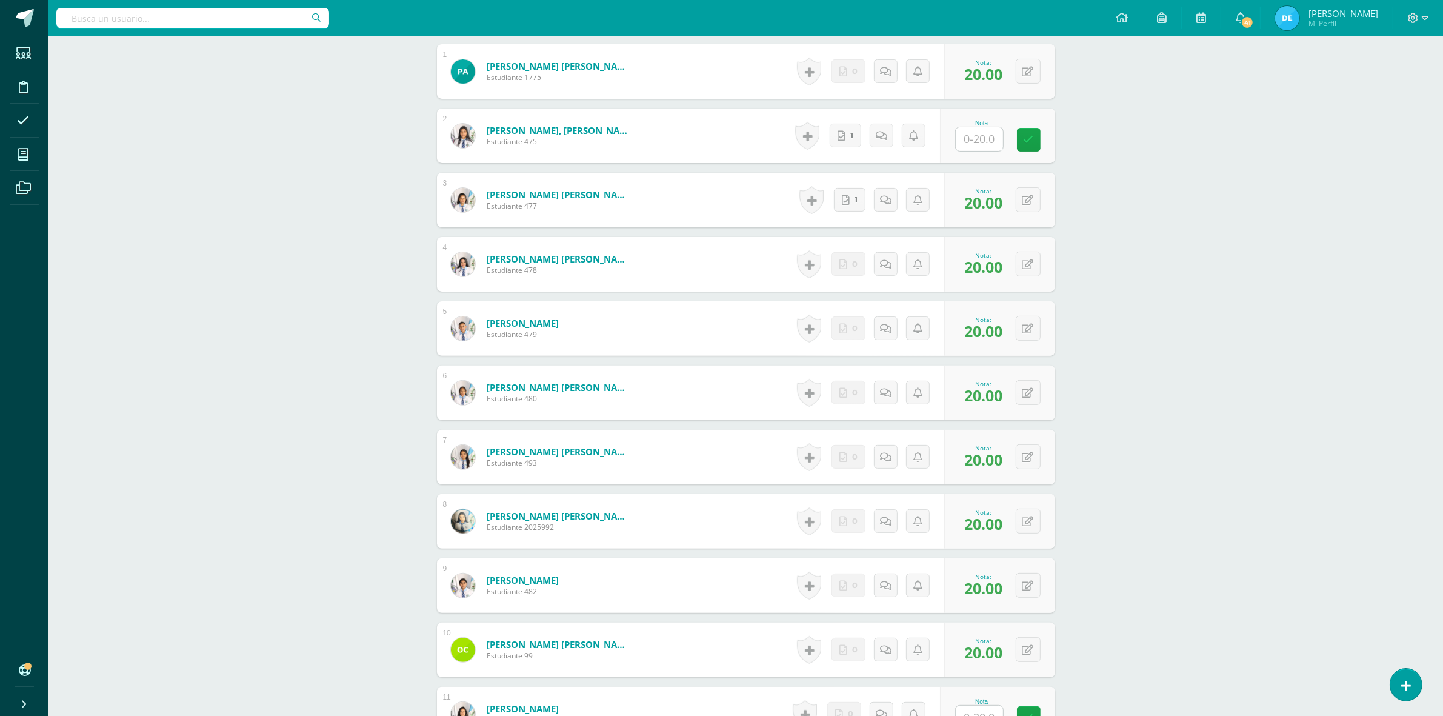
scroll to position [362, 0]
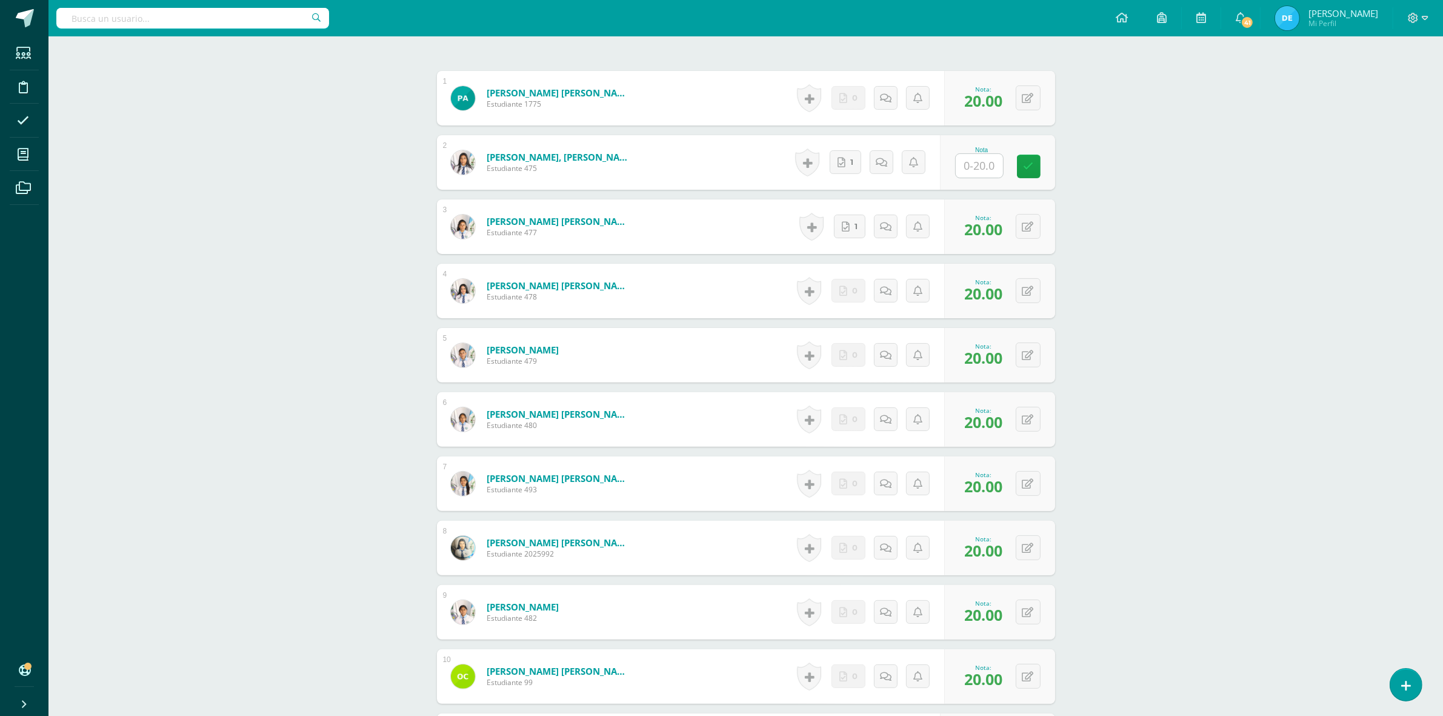
click at [986, 164] on input "text" at bounding box center [979, 166] width 47 height 24
type input "20"
click at [1132, 199] on div "CONTABILIDAD GUBERNAMENTAL INTEGRADA Sexto Perito Contador Sábado "A" Herramien…" at bounding box center [745, 612] width 1394 height 1874
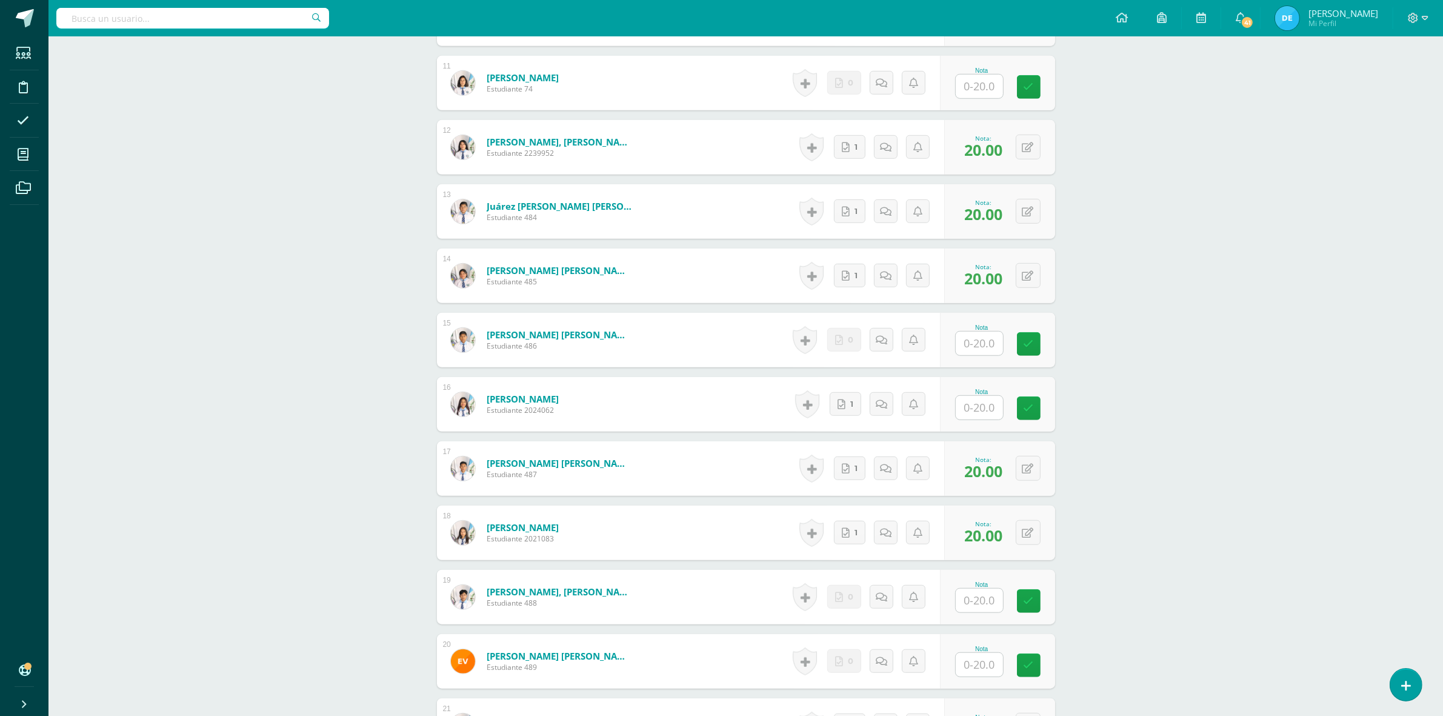
scroll to position [1043, 0]
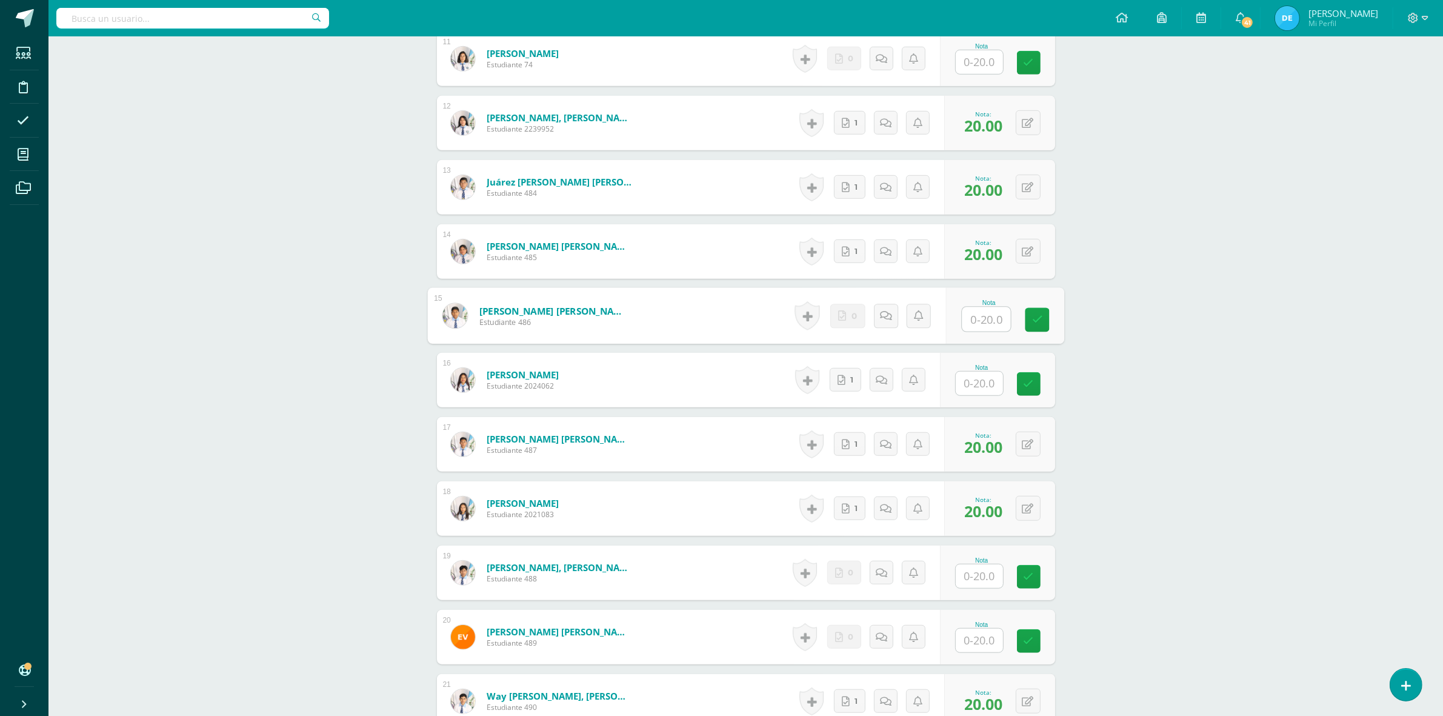
click at [998, 322] on input "text" at bounding box center [986, 319] width 48 height 24
type input "20"
click at [980, 583] on input "text" at bounding box center [979, 576] width 47 height 24
type input "20"
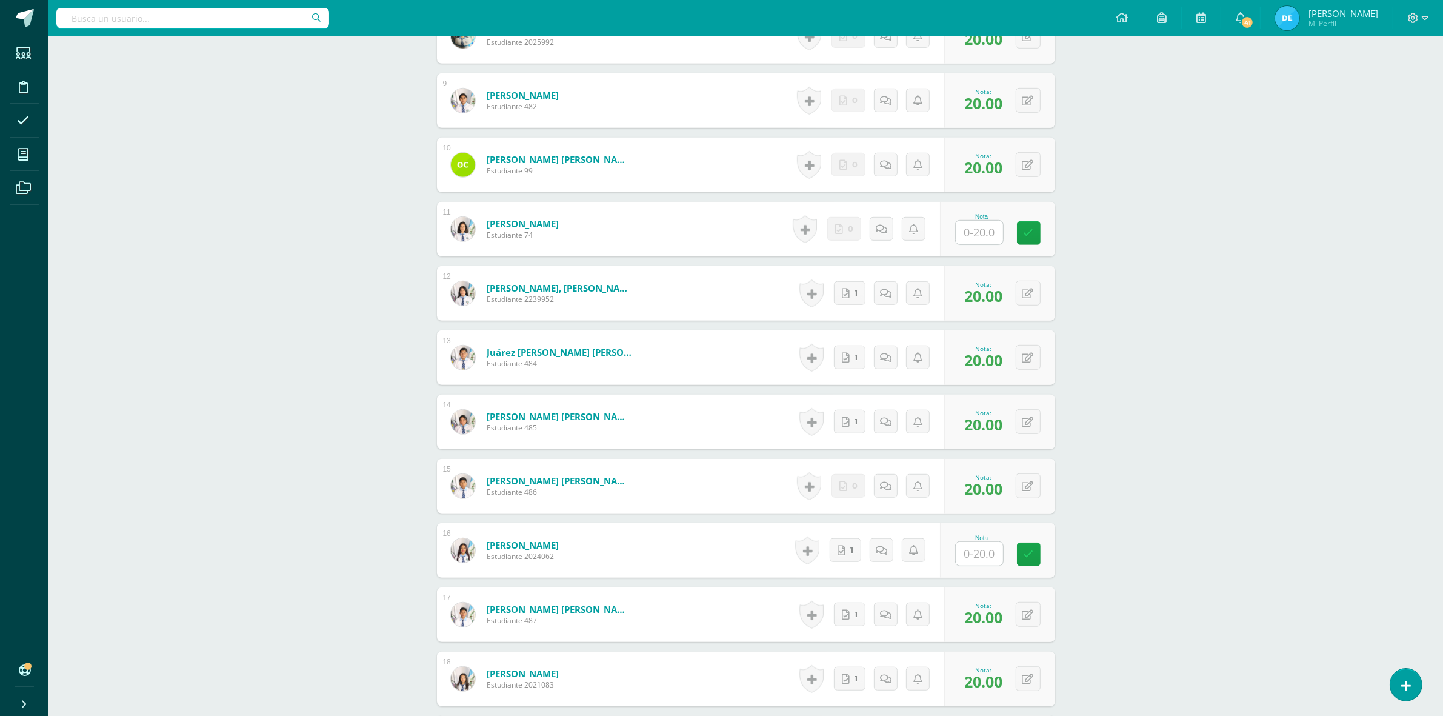
scroll to position [909, 0]
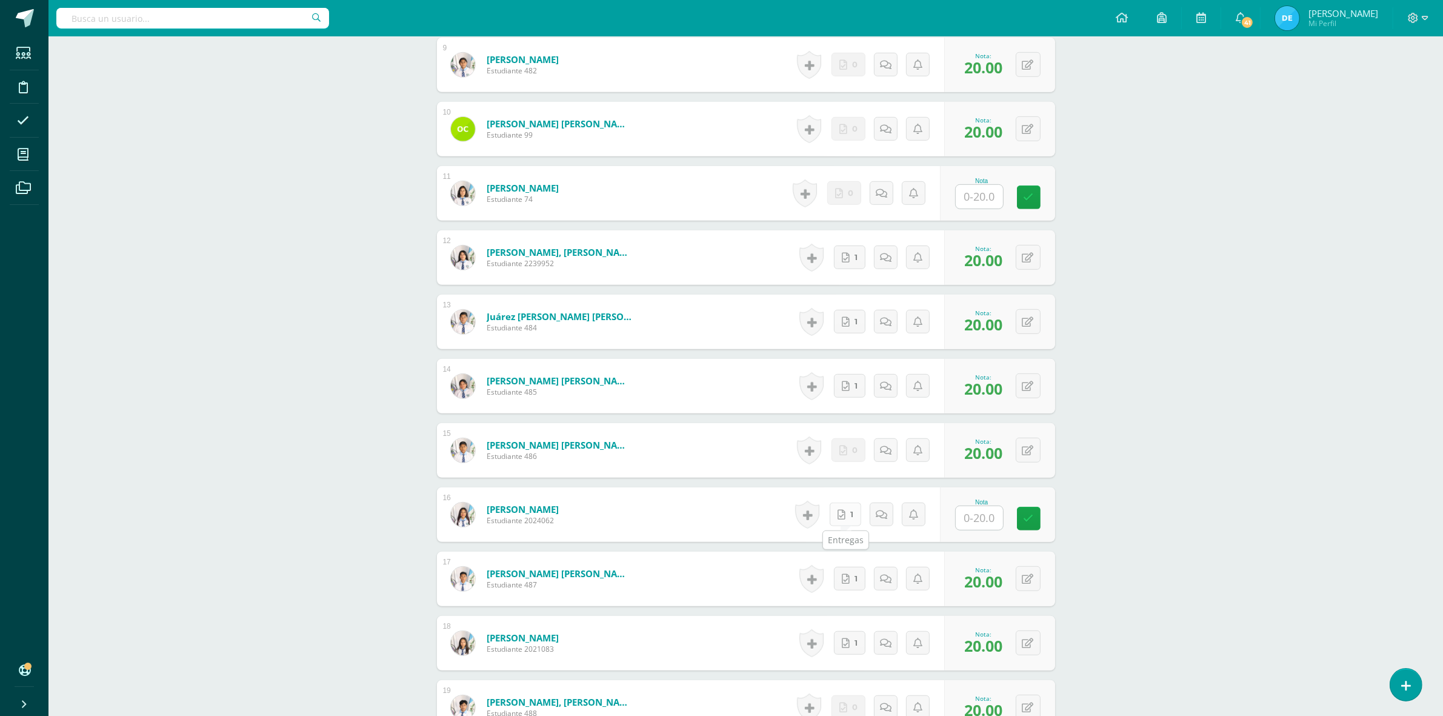
click at [846, 513] on link "1" at bounding box center [846, 514] width 32 height 24
click at [979, 522] on input "text" at bounding box center [986, 518] width 48 height 24
type input "20"
click at [1106, 480] on div "CONTABILIDAD GUBERNAMENTAL INTEGRADA Sexto Perito Contador Sábado "A" Herramien…" at bounding box center [745, 64] width 1394 height 1874
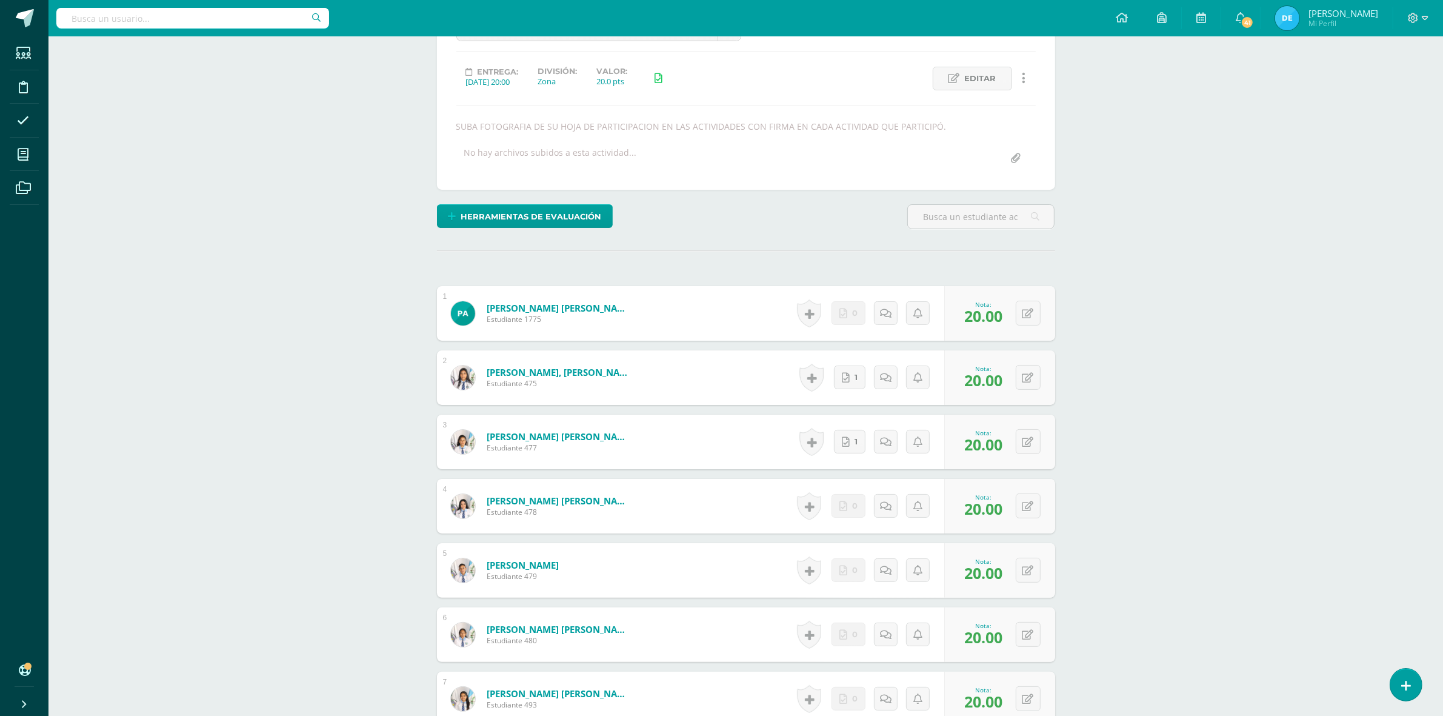
scroll to position [0, 0]
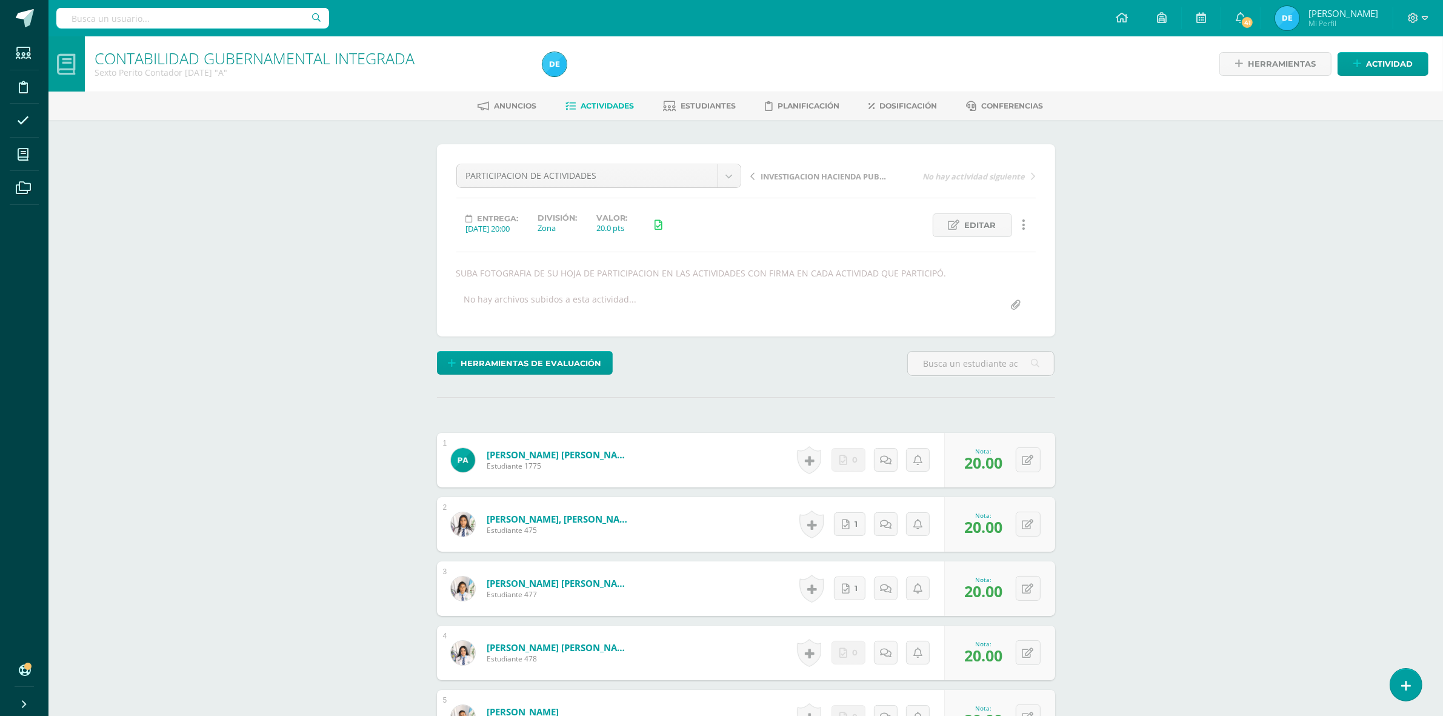
click at [616, 107] on span "Actividades" at bounding box center [606, 105] width 53 height 9
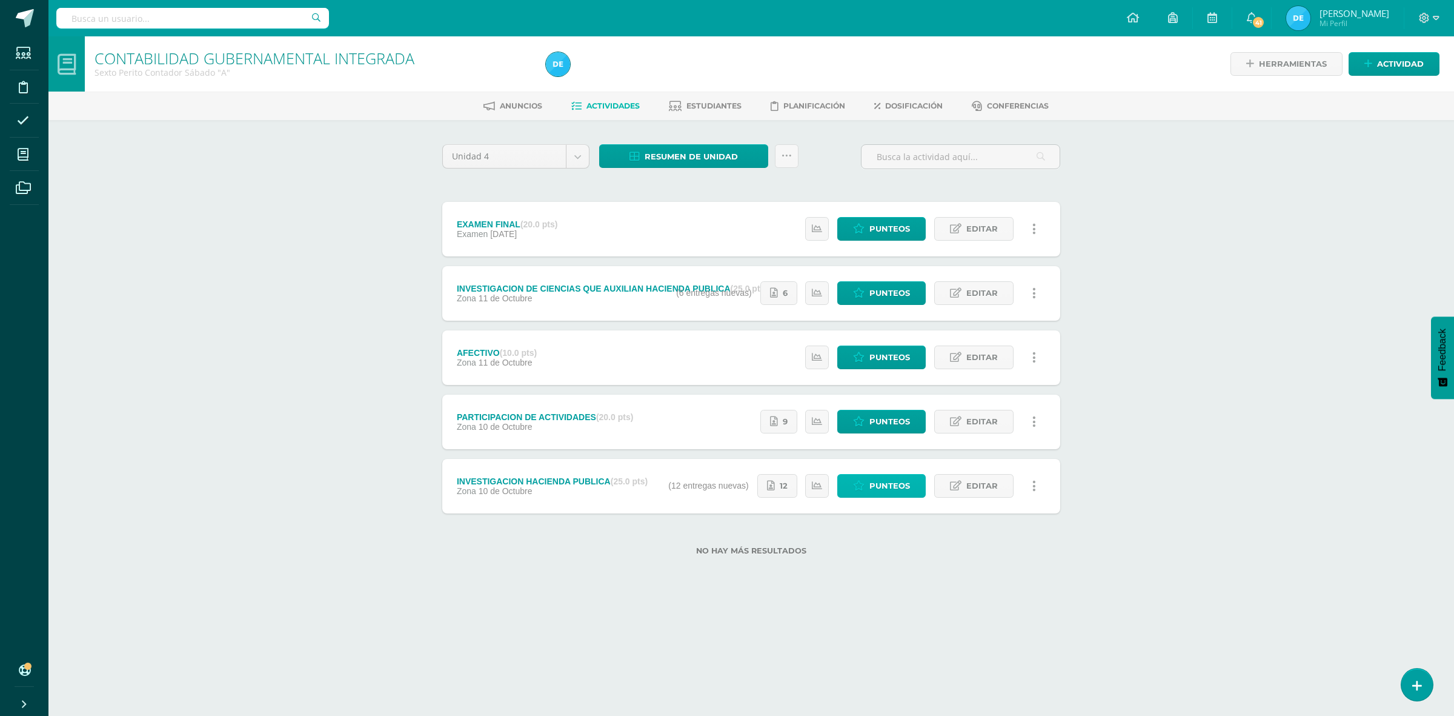
click at [861, 487] on icon at bounding box center [859, 485] width 12 height 10
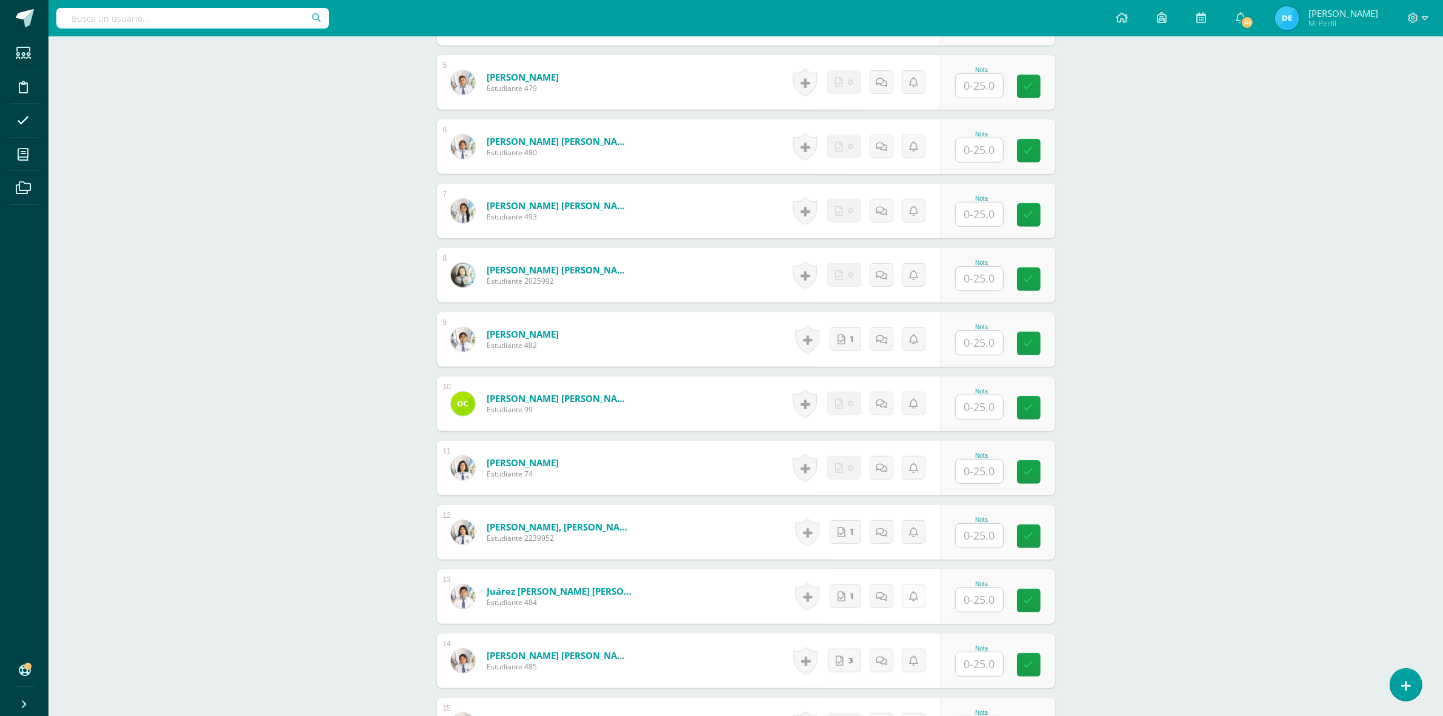
scroll to position [635, 0]
click at [971, 597] on input "text" at bounding box center [986, 599] width 48 height 24
type input "25"
click at [1200, 554] on div "CONTABILIDAD GUBERNAMENTAL INTEGRADA Sexto Perito Contador [DATE] "A" Herramien…" at bounding box center [745, 337] width 1394 height 1874
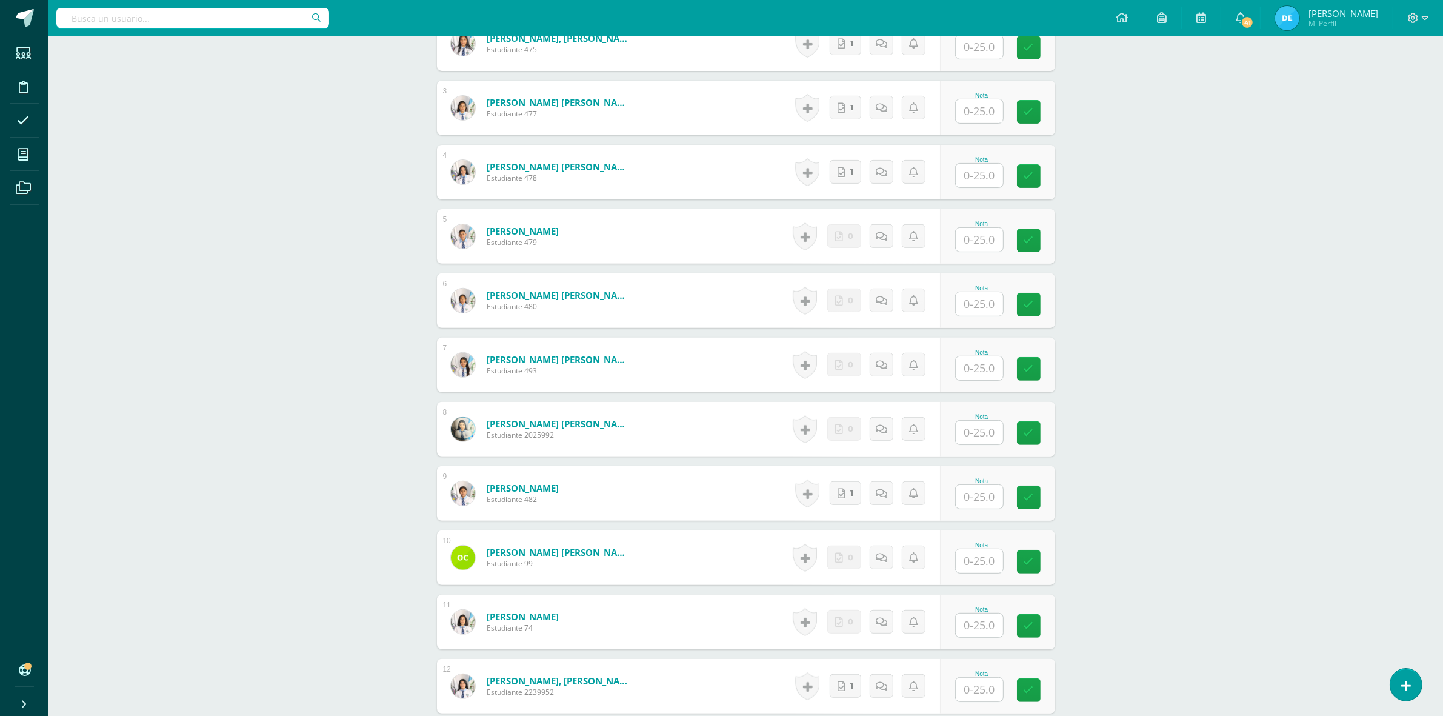
scroll to position [258, 0]
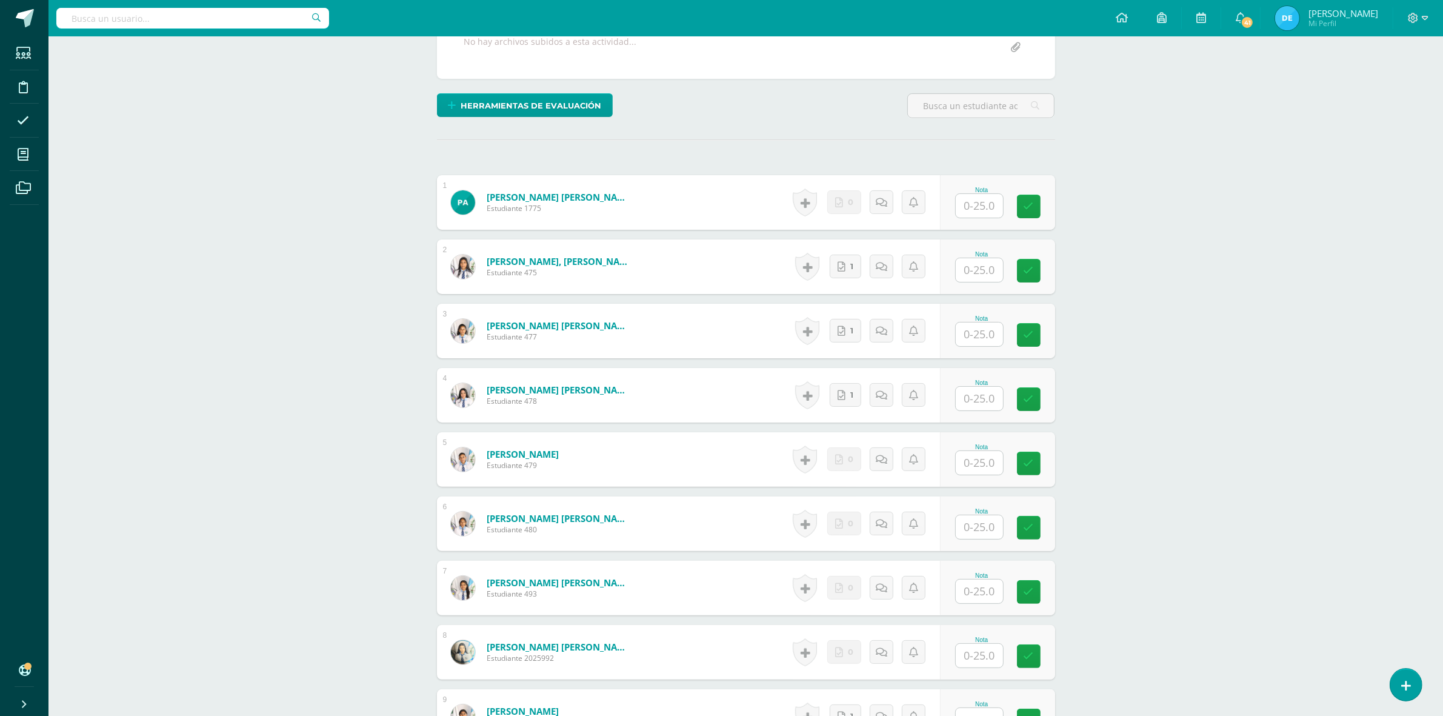
click at [992, 402] on input "text" at bounding box center [979, 399] width 47 height 24
type input "25"
click at [1195, 423] on div "CONTABILIDAD GUBERNAMENTAL INTEGRADA Sexto Perito Contador [DATE] "A" Herramien…" at bounding box center [745, 716] width 1394 height 1874
click at [962, 579] on input "text" at bounding box center [979, 591] width 47 height 24
type input "25"
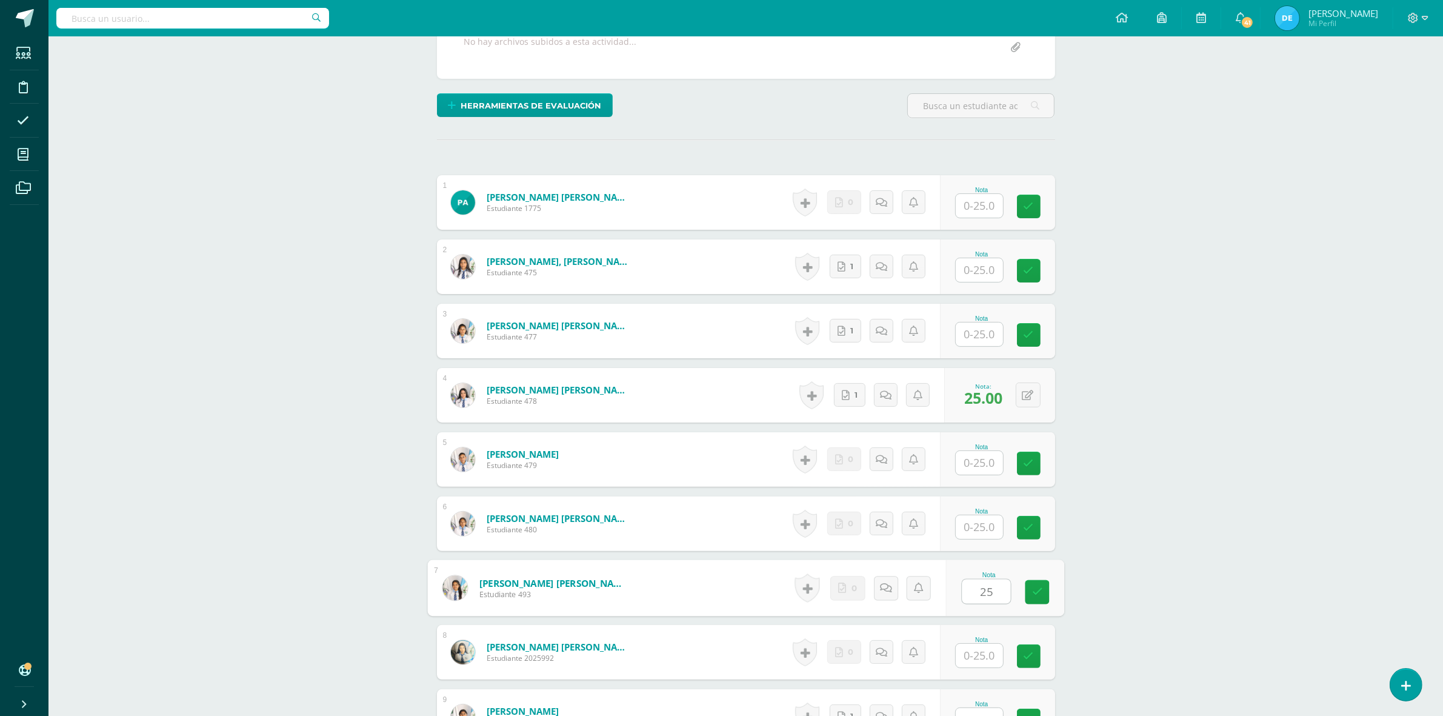
click at [1175, 585] on div "CONTABILIDAD GUBERNAMENTAL INTEGRADA Sexto Perito Contador [DATE] "A" Herramien…" at bounding box center [745, 716] width 1394 height 1874
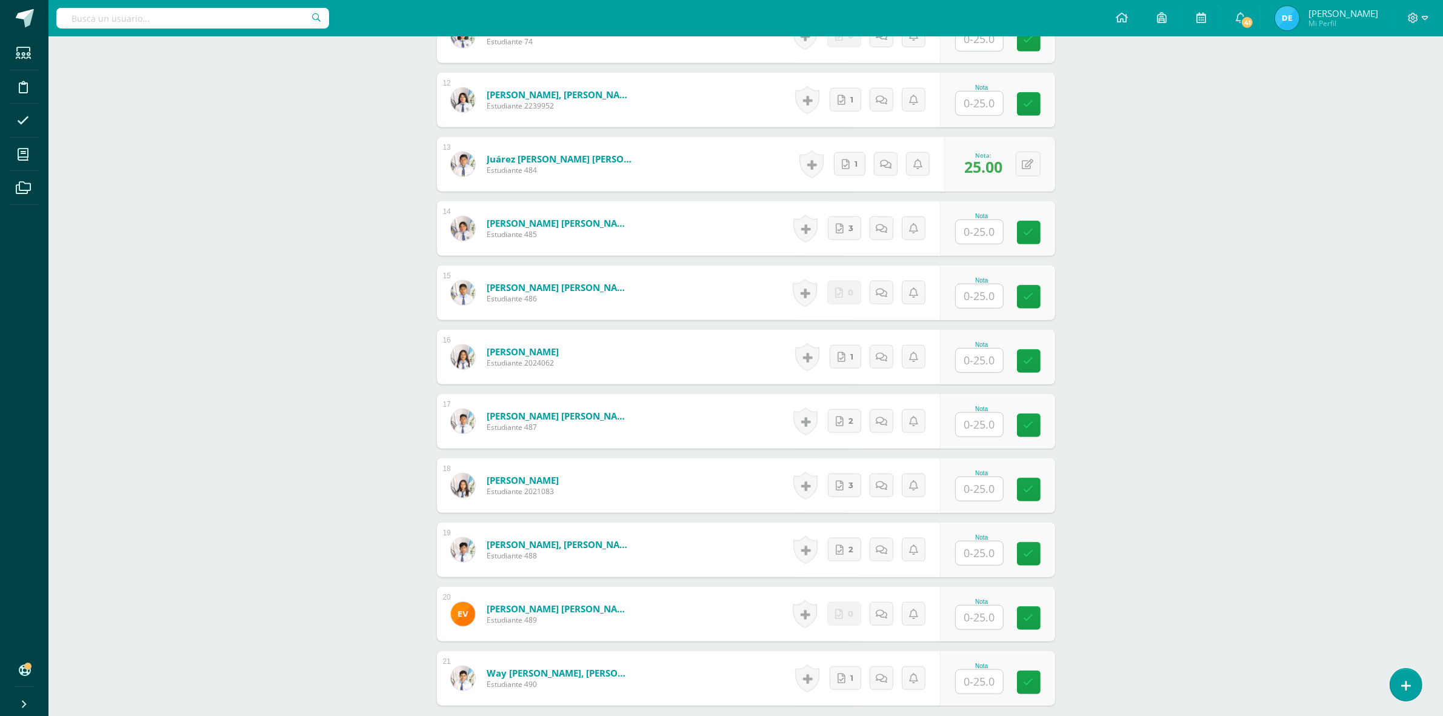
scroll to position [1091, 0]
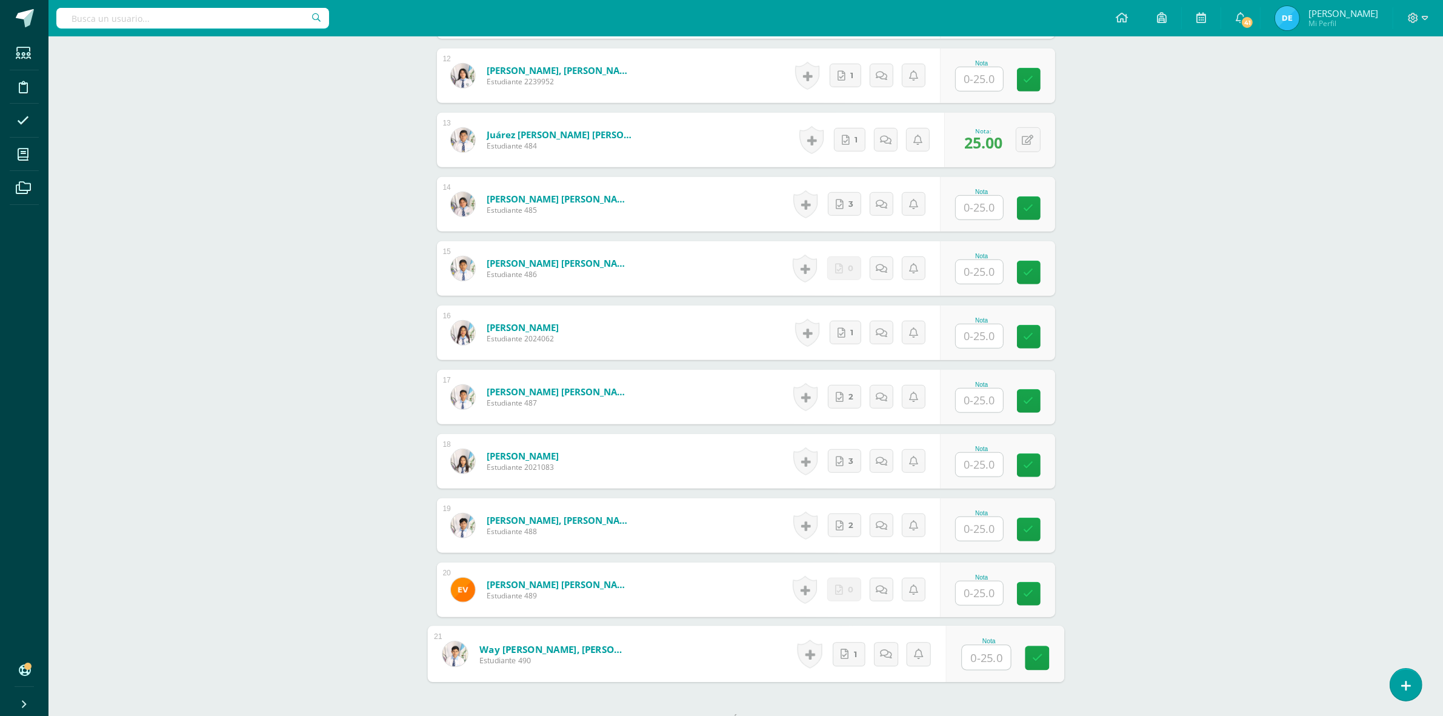
click at [968, 658] on input "text" at bounding box center [986, 657] width 48 height 24
type input "25"
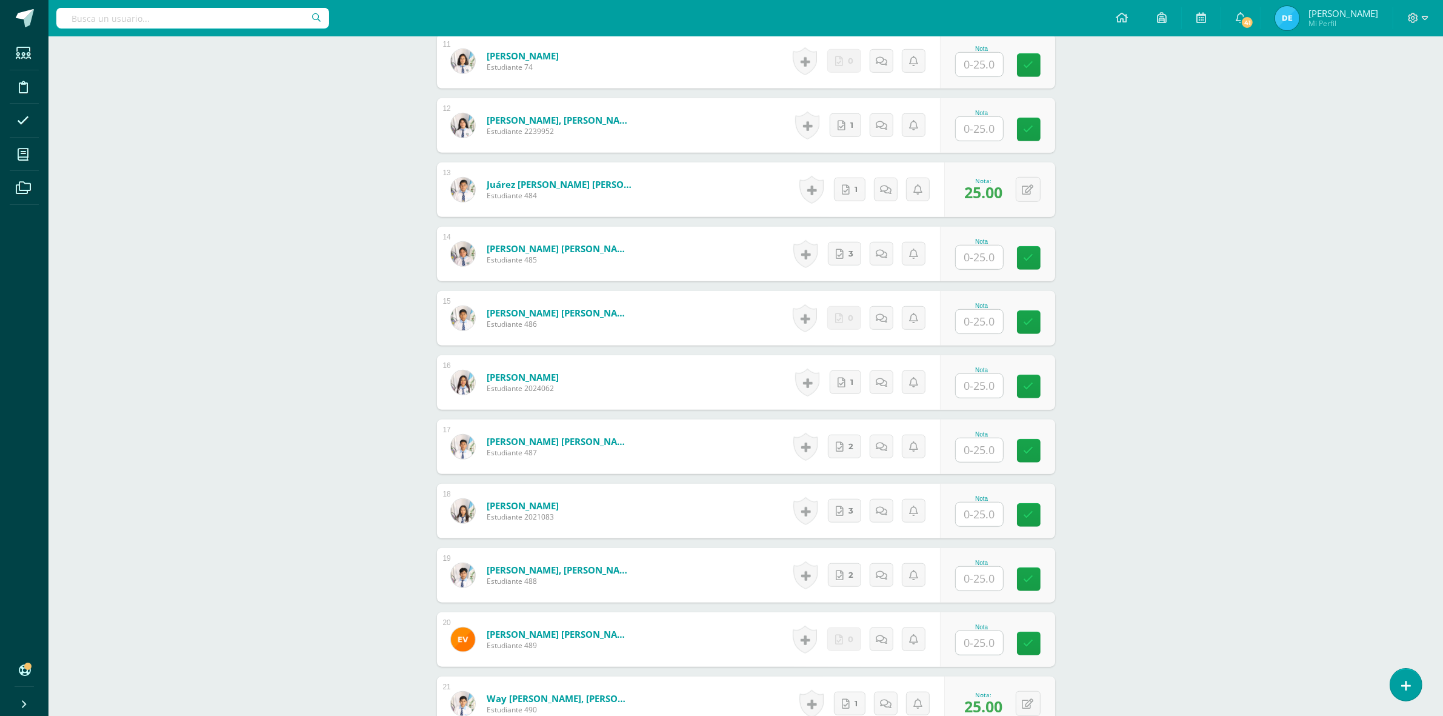
scroll to position [1015, 0]
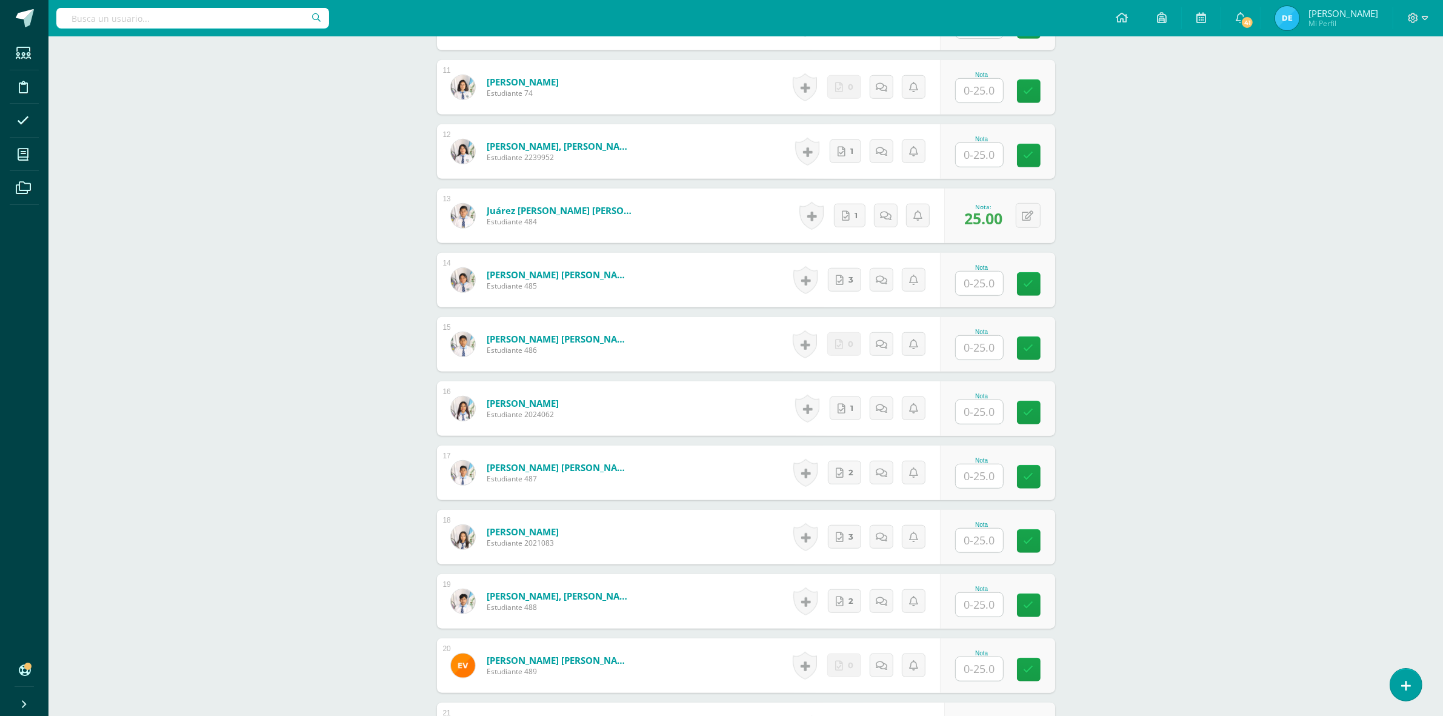
click at [1002, 415] on input "text" at bounding box center [979, 412] width 47 height 24
type input "25"
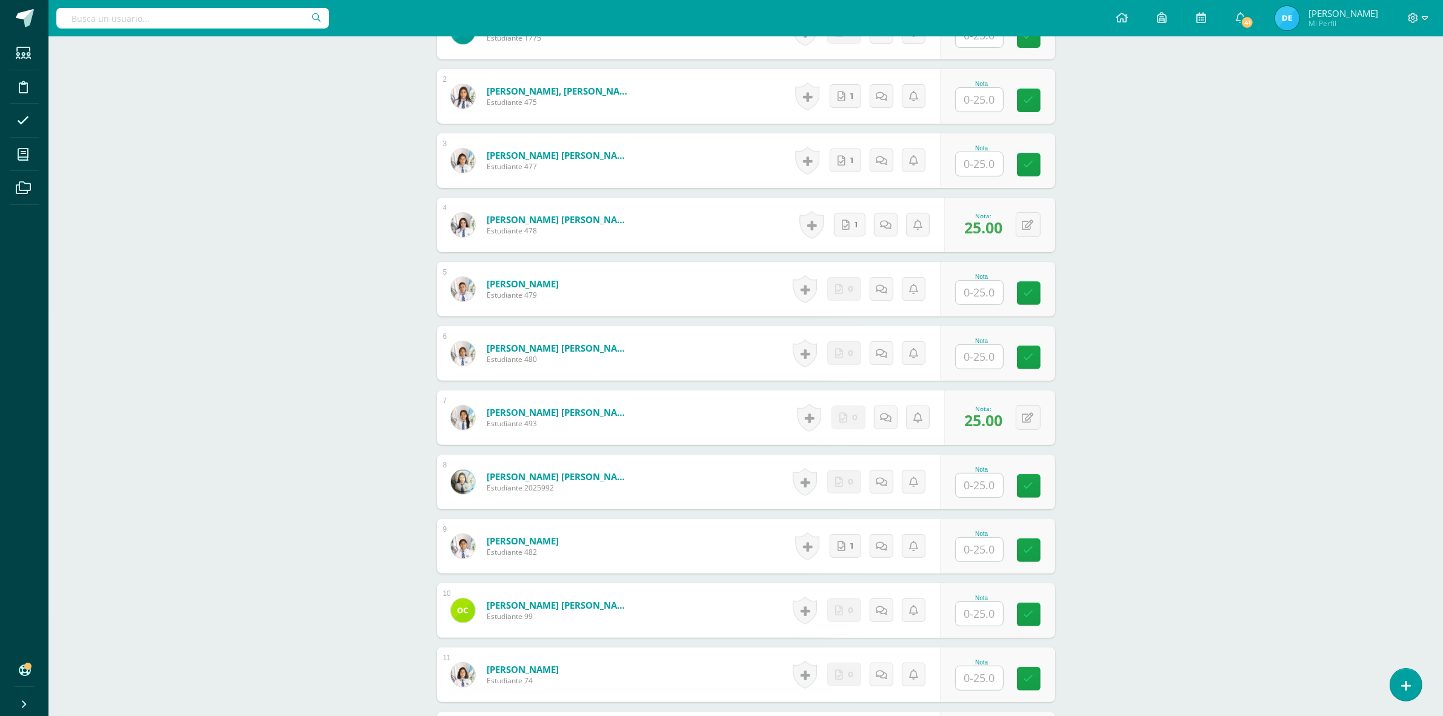
scroll to position [333, 0]
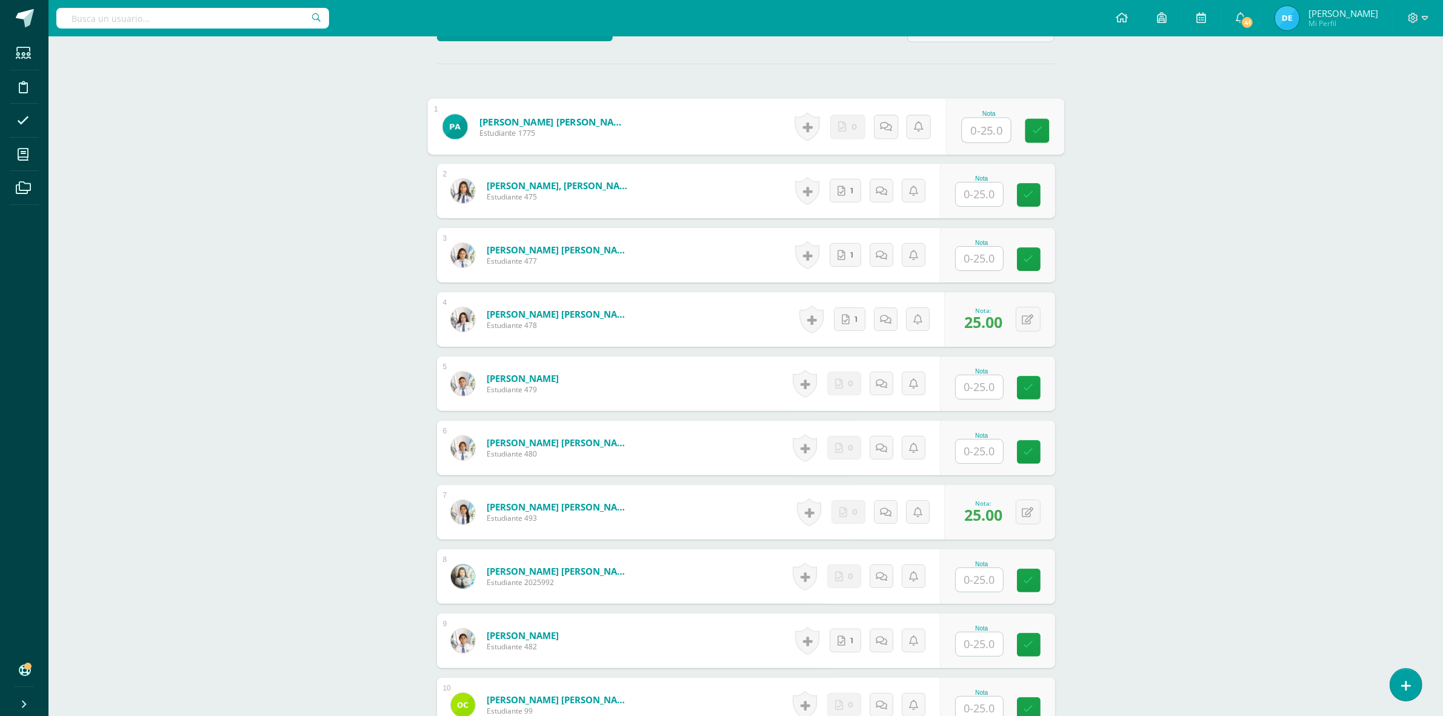
click at [977, 128] on input "text" at bounding box center [986, 130] width 48 height 24
type input "25"
click at [1288, 262] on div "CONTABILIDAD GUBERNAMENTAL INTEGRADA Sexto Perito Contador Sábado "A" Herramien…" at bounding box center [745, 640] width 1394 height 1874
click at [974, 640] on input "text" at bounding box center [986, 644] width 48 height 24
type input "25"
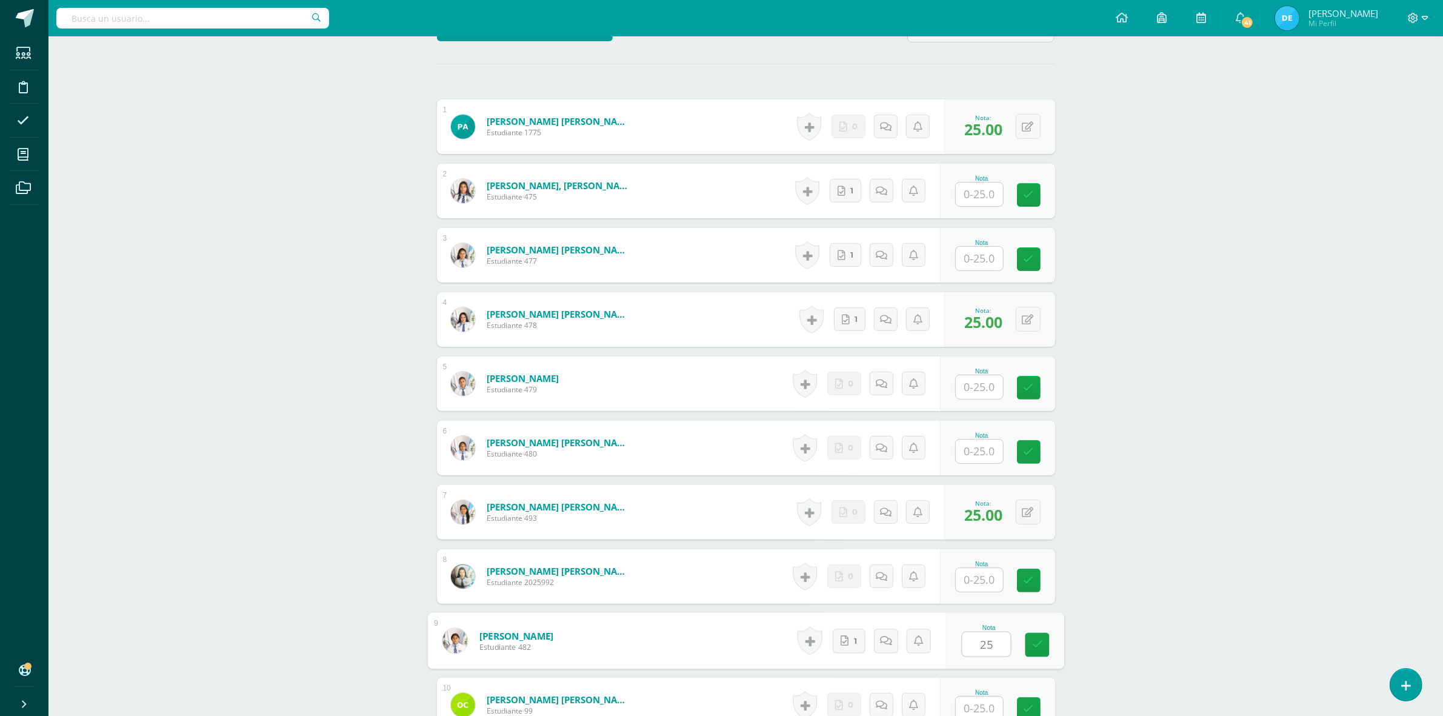
click at [1166, 602] on div "CONTABILIDAD GUBERNAMENTAL INTEGRADA Sexto Perito Contador Sábado "A" Herramien…" at bounding box center [745, 640] width 1394 height 1874
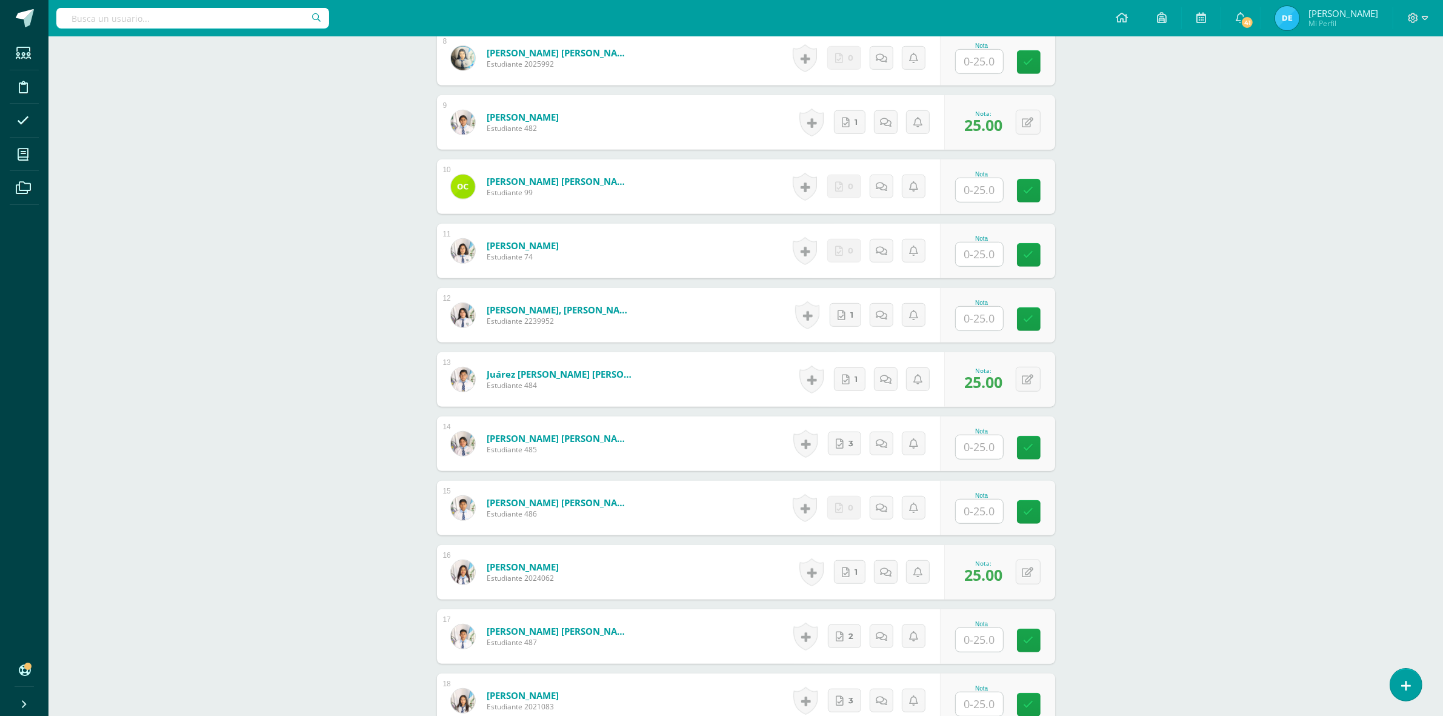
scroll to position [863, 0]
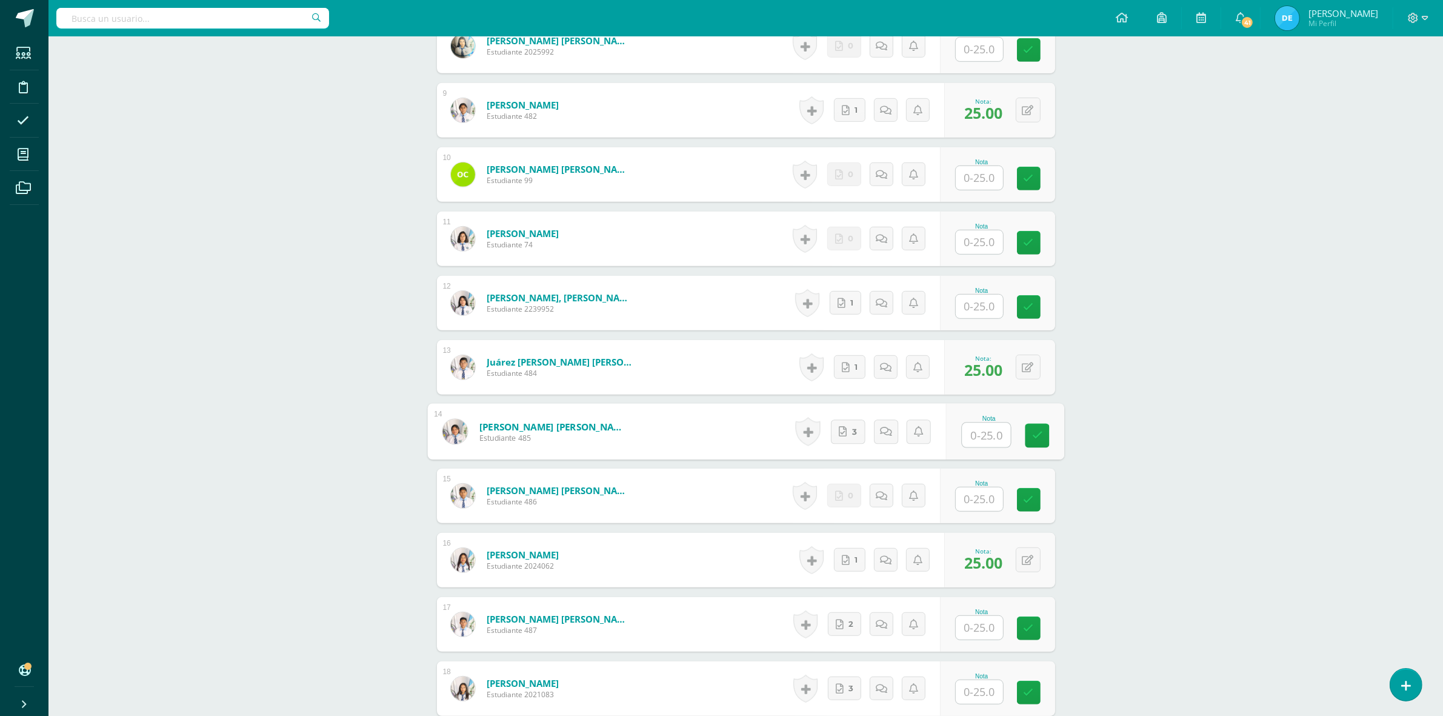
click at [967, 439] on input "text" at bounding box center [986, 435] width 48 height 24
type input "25"
click at [1149, 425] on div "CONTABILIDAD GUBERNAMENTAL INTEGRADA Sexto Perito Contador Sábado "A" Herramien…" at bounding box center [745, 110] width 1394 height 1874
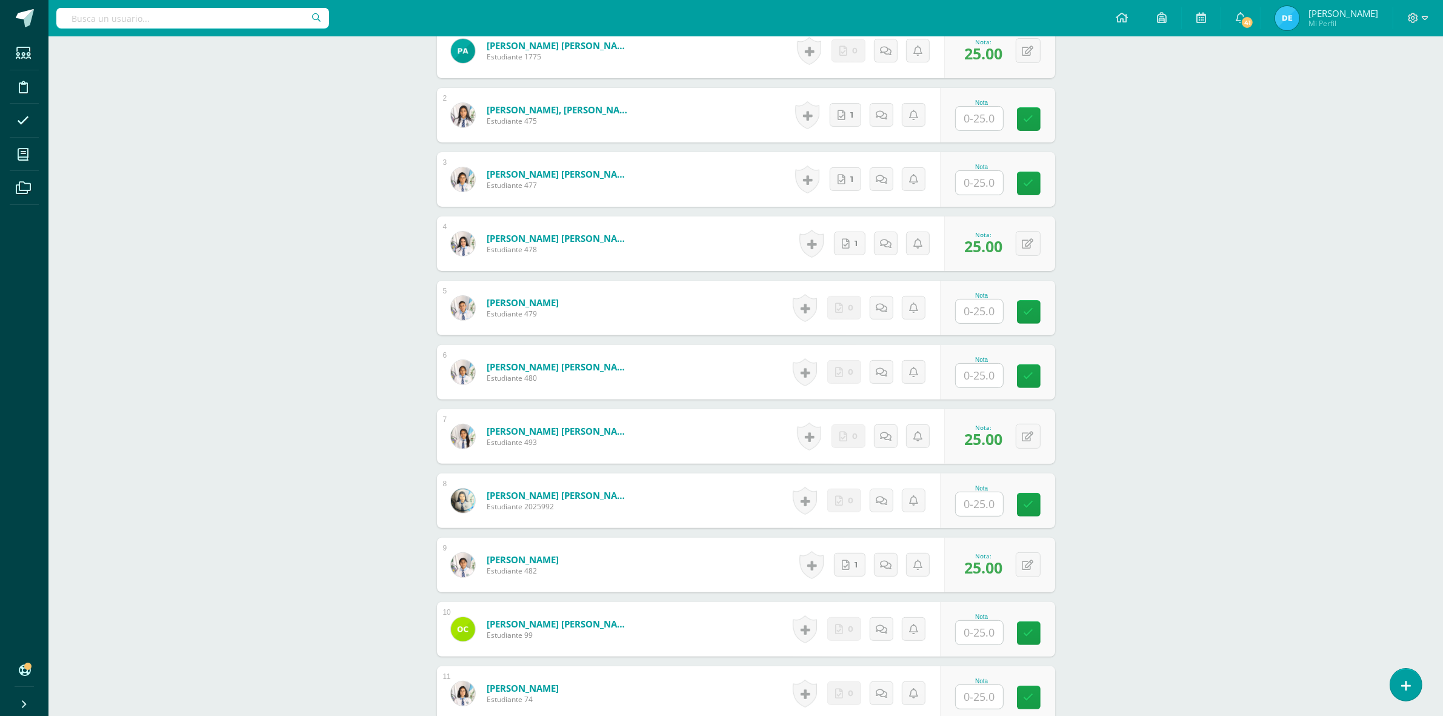
scroll to position [106, 0]
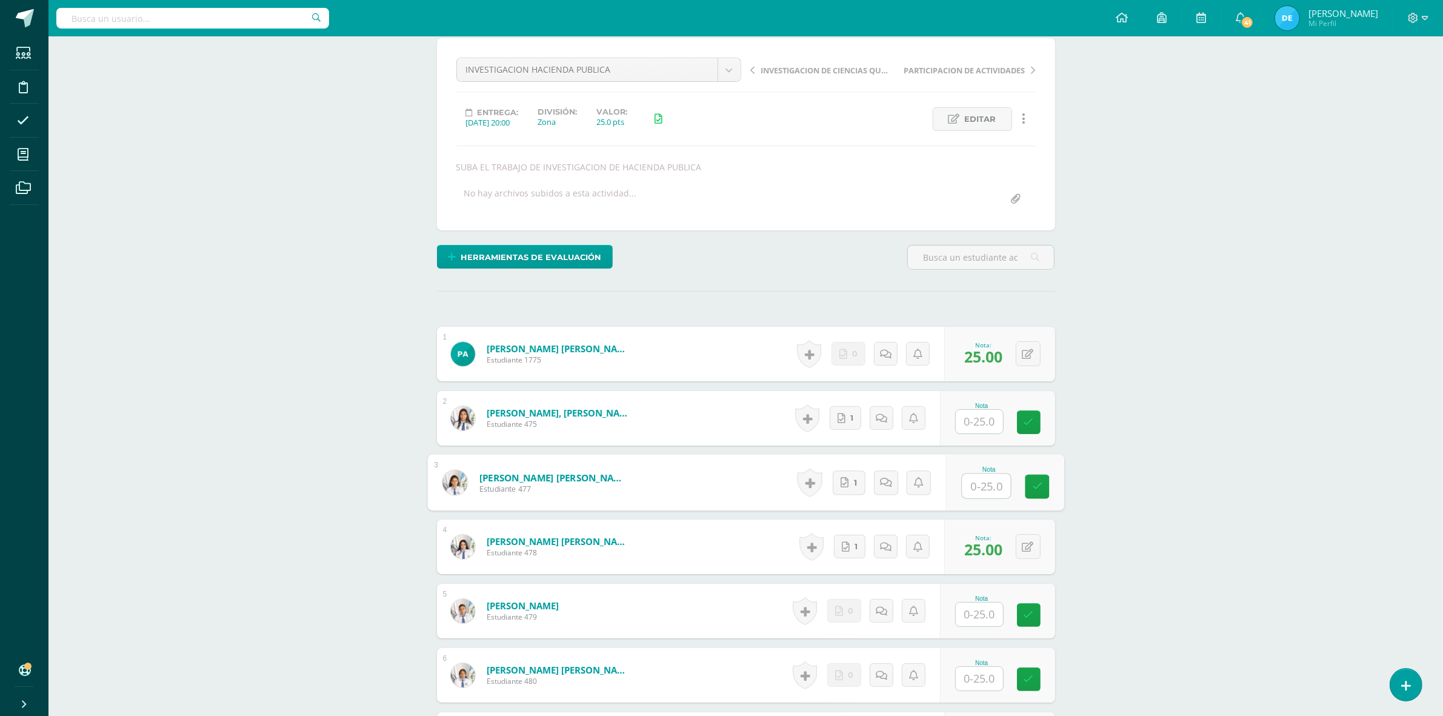
click at [974, 486] on input "text" at bounding box center [986, 486] width 48 height 24
type input "25"
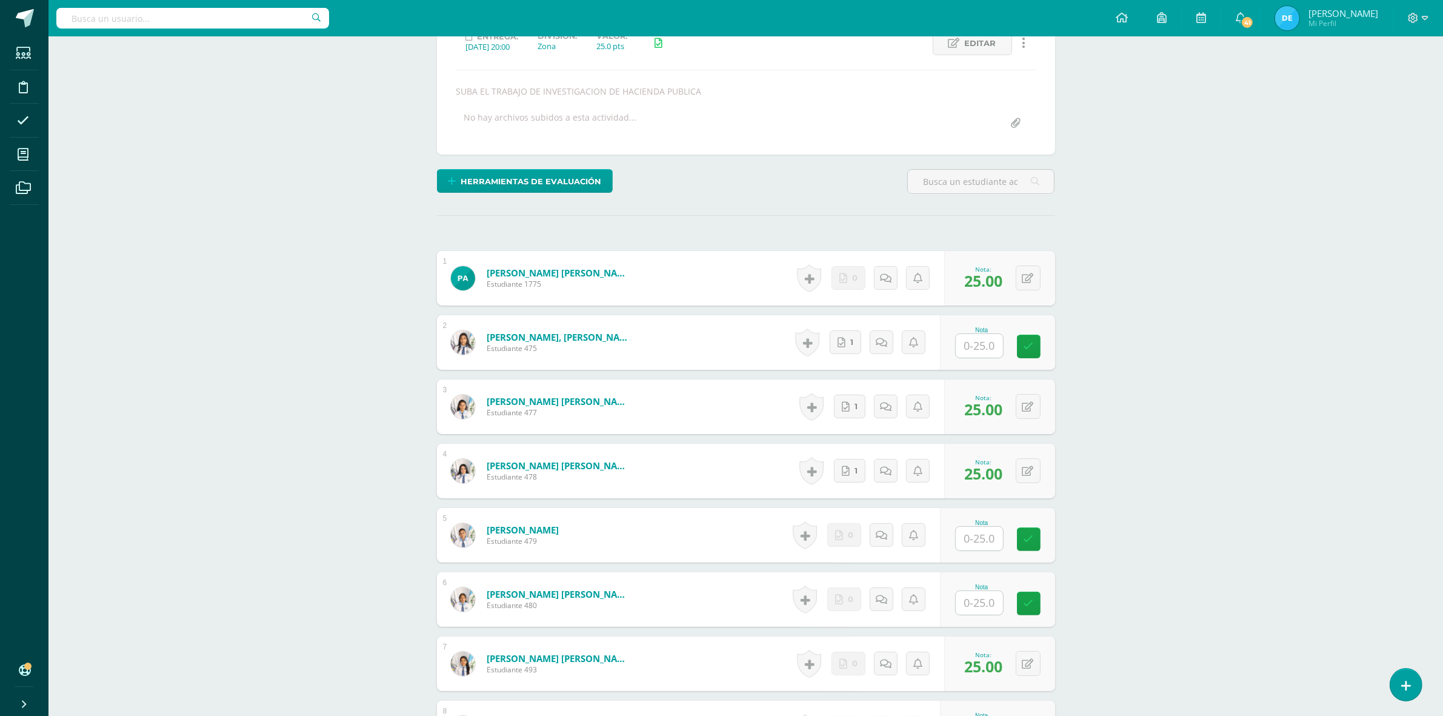
scroll to position [333, 0]
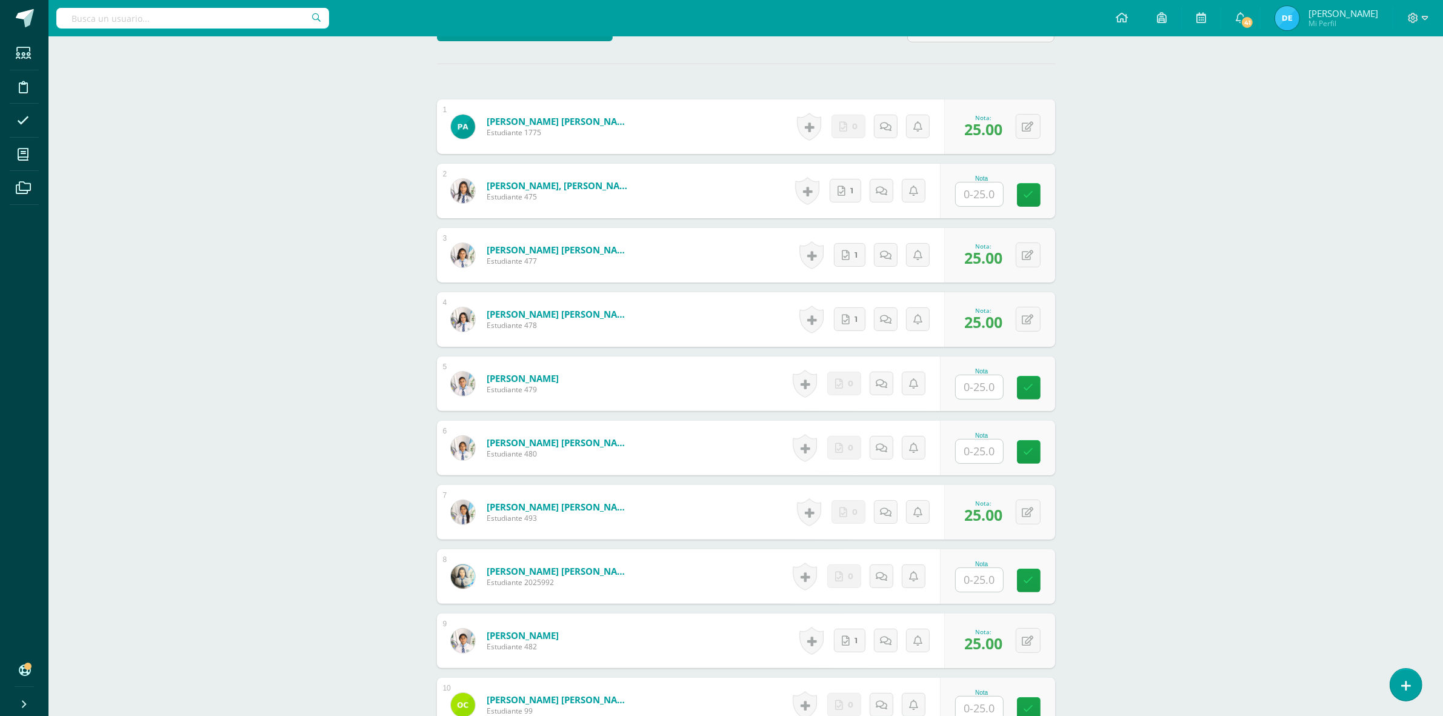
click at [985, 574] on input "text" at bounding box center [979, 580] width 47 height 24
type input "25"
click at [1225, 553] on div "CONTABILIDAD GUBERNAMENTAL INTEGRADA Sexto Perito Contador Sábado "A" Herramien…" at bounding box center [745, 640] width 1394 height 1874
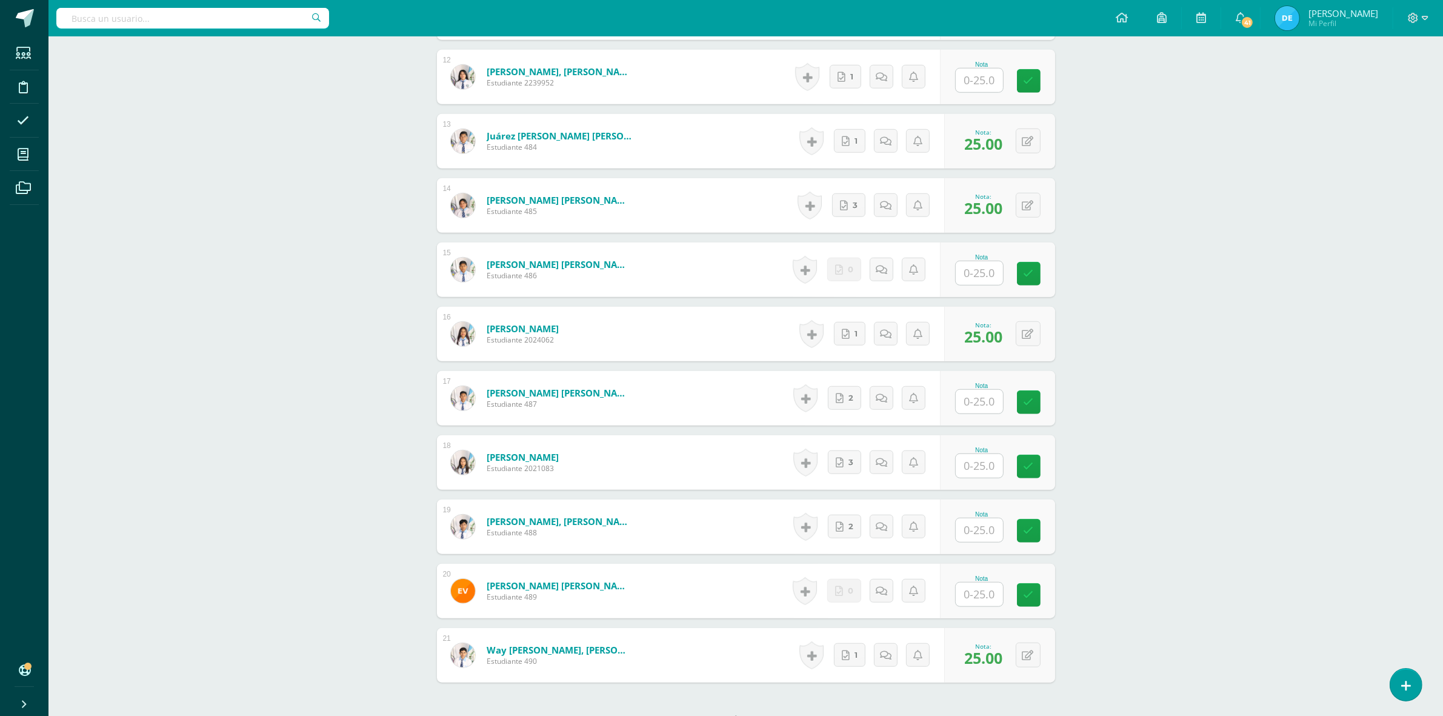
scroll to position [1091, 0]
click at [986, 462] on input "text" at bounding box center [986, 465] width 48 height 24
type input "25"
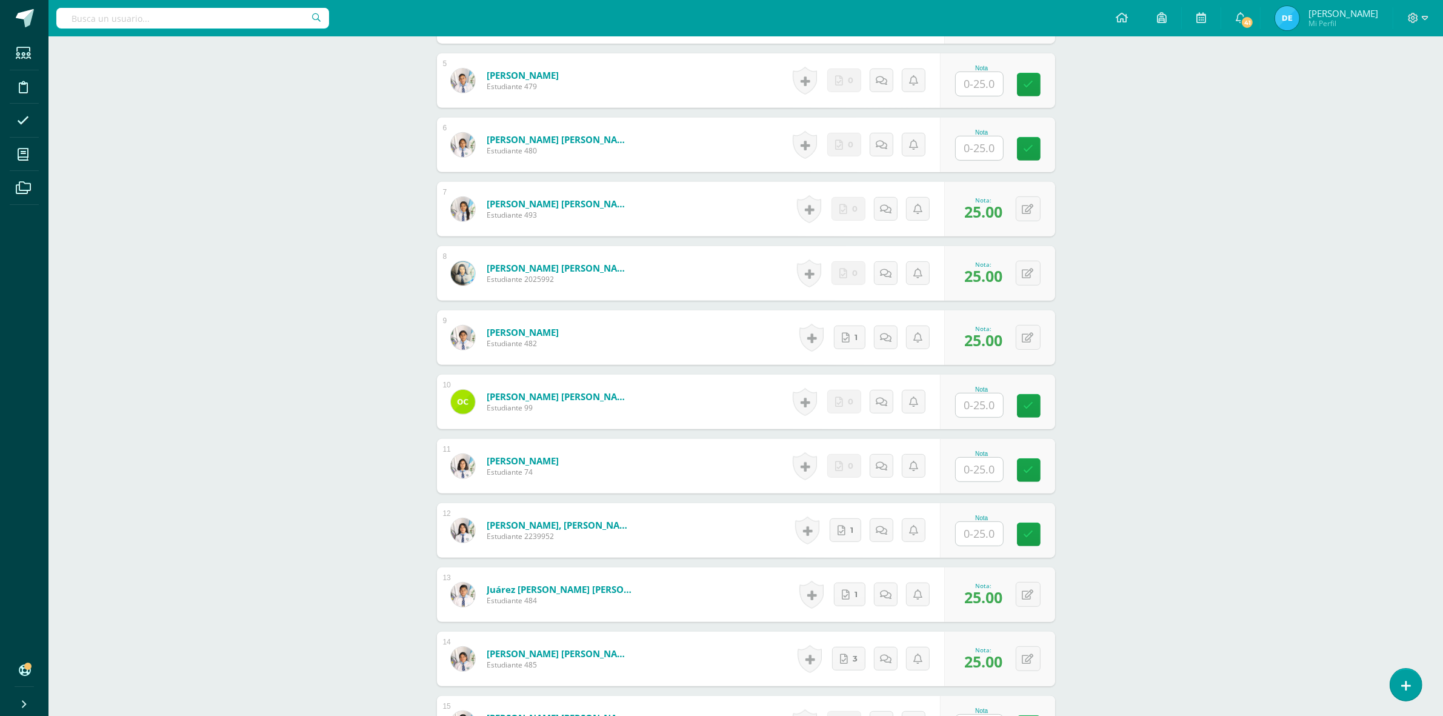
click at [970, 141] on input "text" at bounding box center [979, 148] width 47 height 24
type input "25"
click at [1262, 247] on div "CONTABILIDAD GUBERNAMENTAL INTEGRADA Sexto Perito Contador Sábado "A" Herramien…" at bounding box center [745, 337] width 1394 height 1874
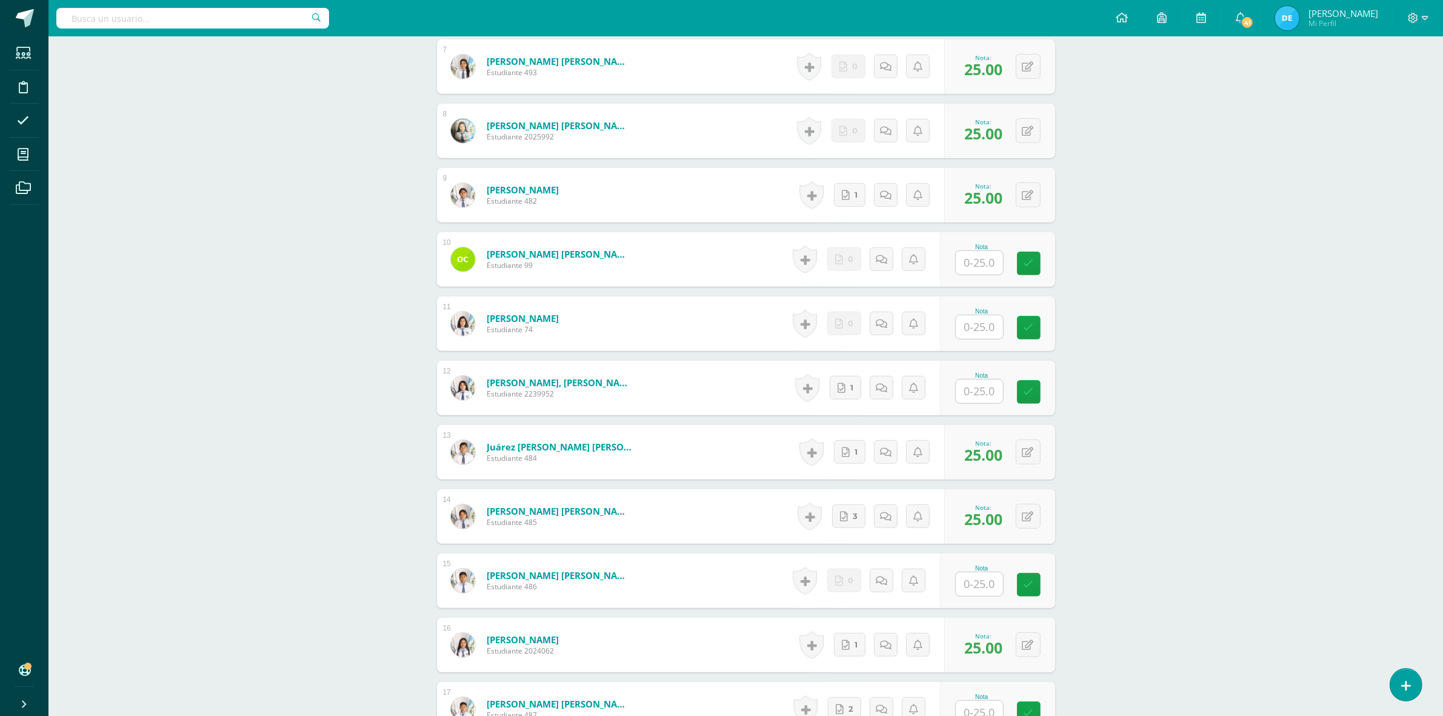
scroll to position [788, 0]
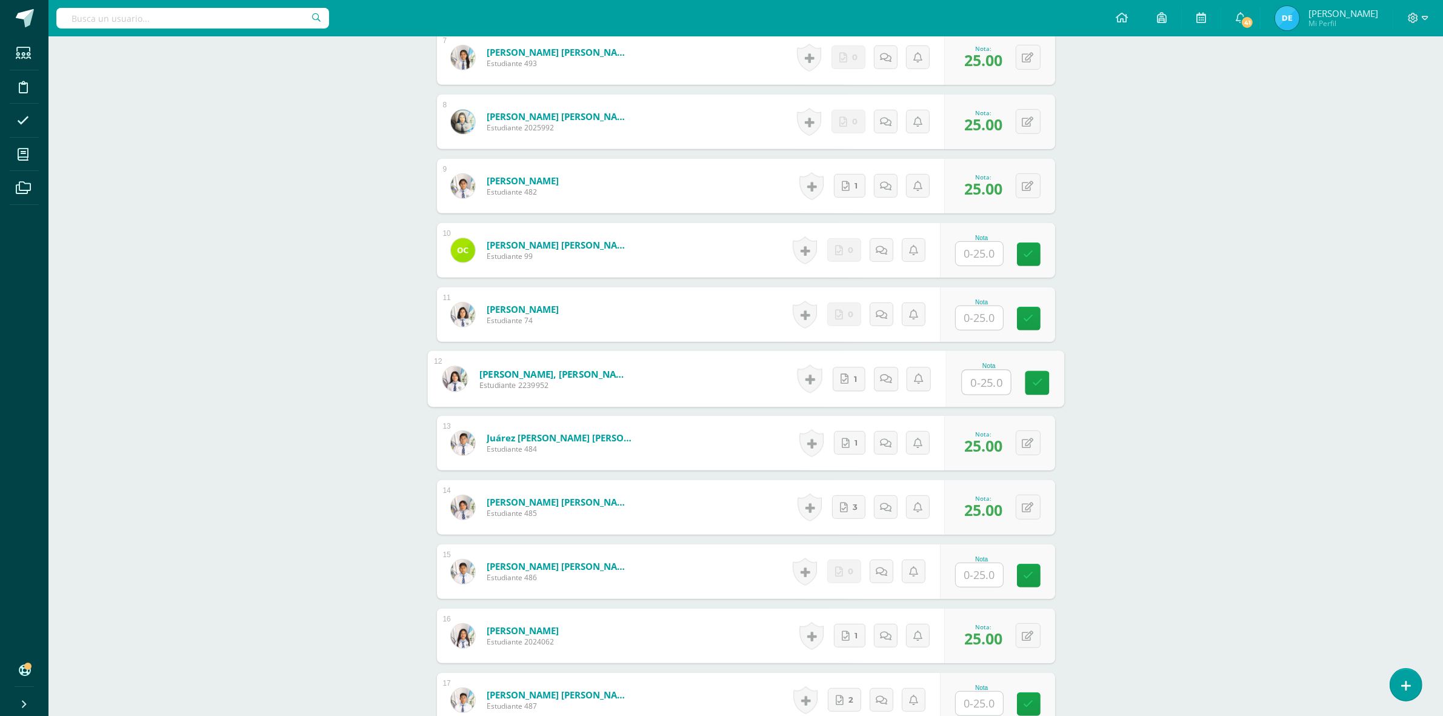
click at [985, 379] on input "text" at bounding box center [986, 382] width 48 height 24
type input "25"
click at [1312, 439] on div "CONTABILIDAD GUBERNAMENTAL INTEGRADA Sexto Perito Contador Sábado "A" Herramien…" at bounding box center [745, 186] width 1394 height 1874
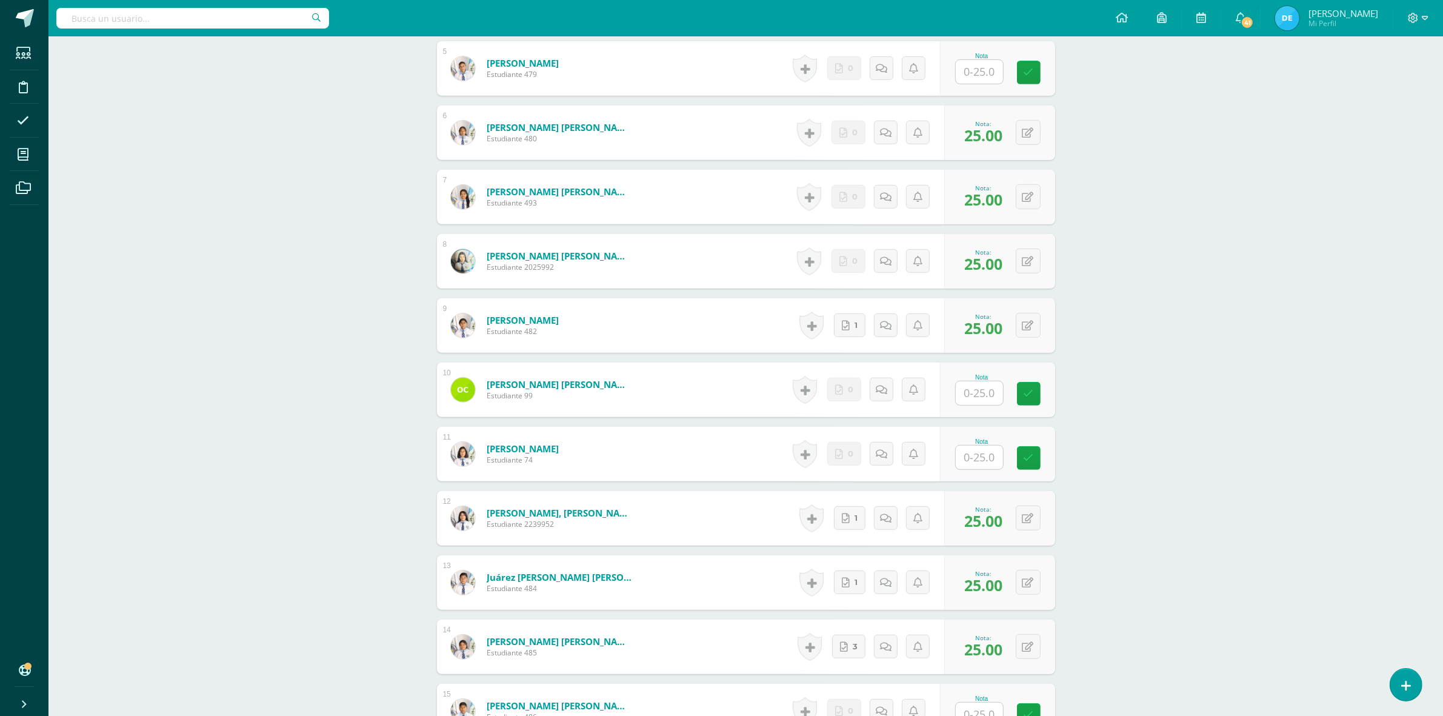
scroll to position [636, 0]
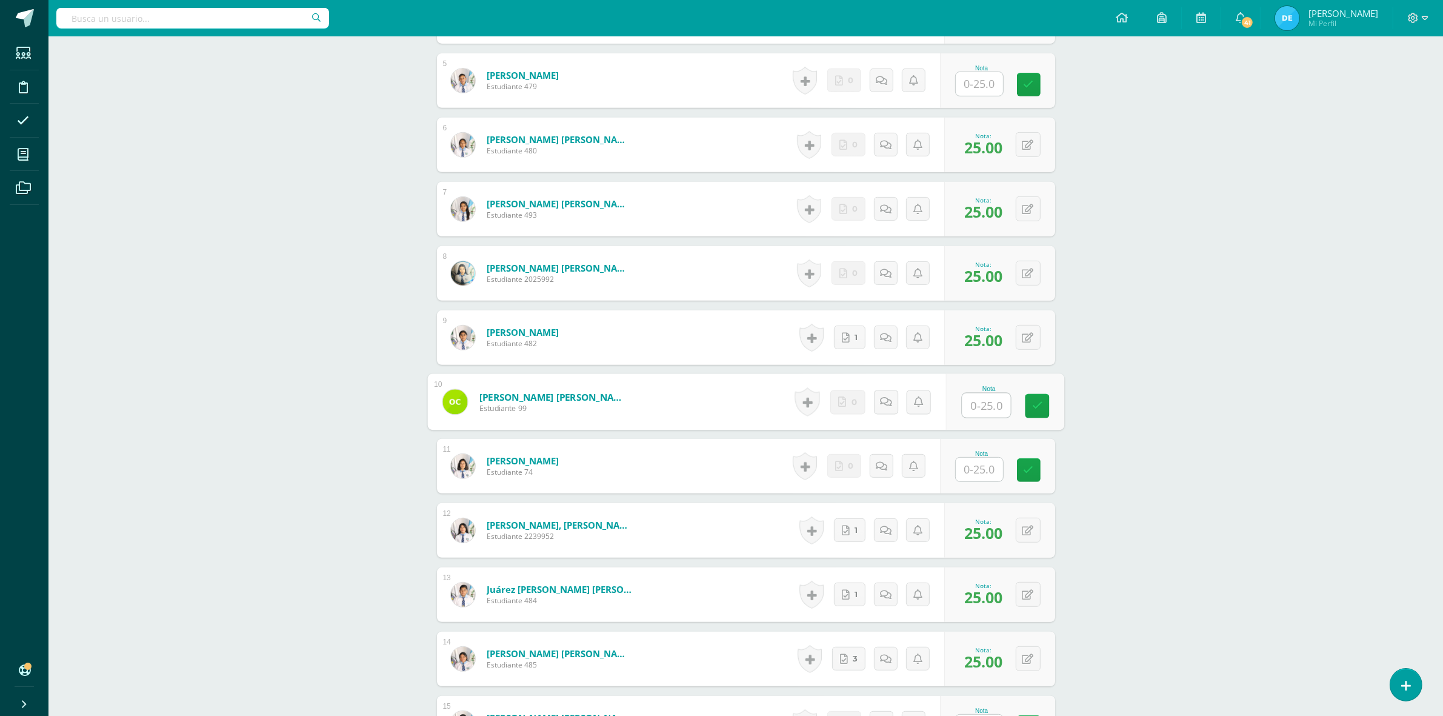
click at [988, 407] on input "text" at bounding box center [986, 405] width 48 height 24
type input "25"
click at [1285, 434] on div "CONTABILIDAD GUBERNAMENTAL INTEGRADA Sexto Perito Contador Sábado "A" Herramien…" at bounding box center [745, 337] width 1394 height 1874
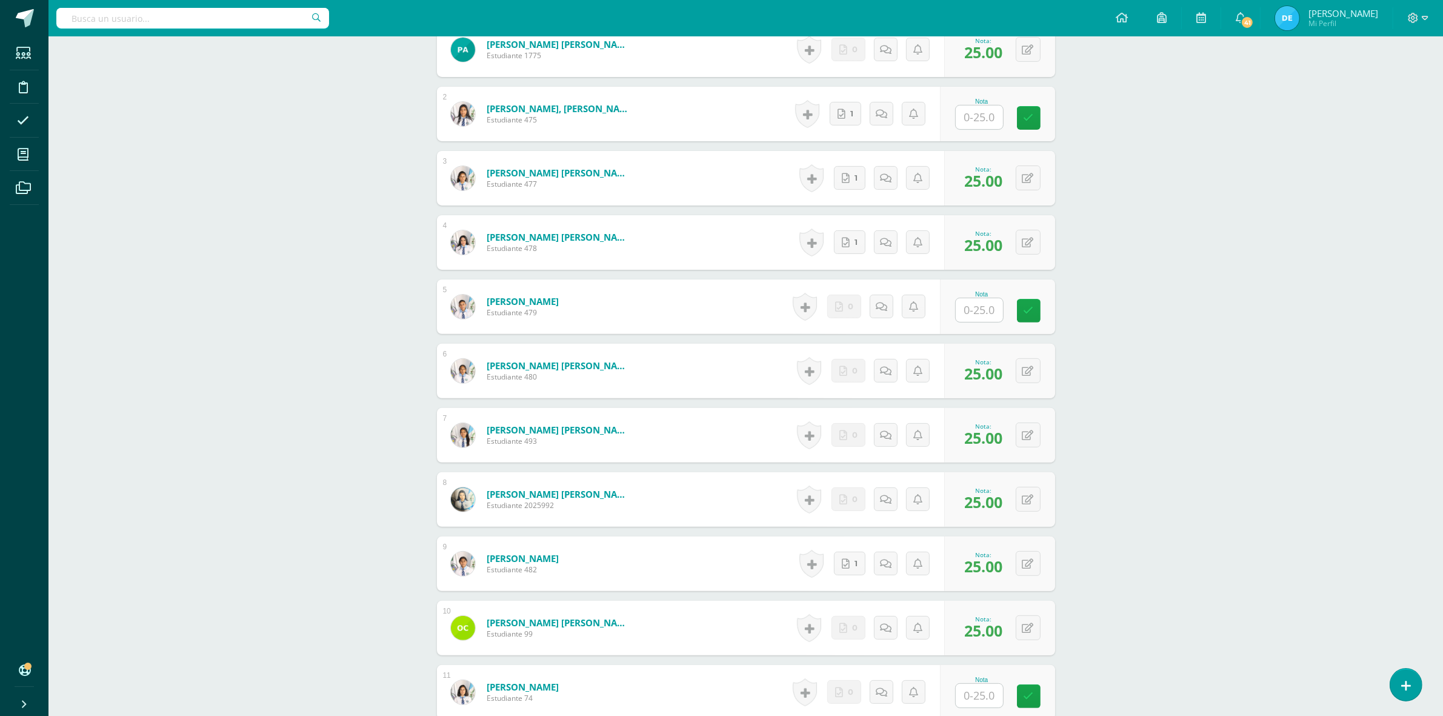
scroll to position [409, 0]
click at [967, 121] on input "text" at bounding box center [986, 119] width 48 height 24
type input "25"
click at [1261, 304] on div "CONTABILIDAD GUBERNAMENTAL INTEGRADA Sexto Perito Contador Sábado "A" Herramien…" at bounding box center [745, 564] width 1394 height 1874
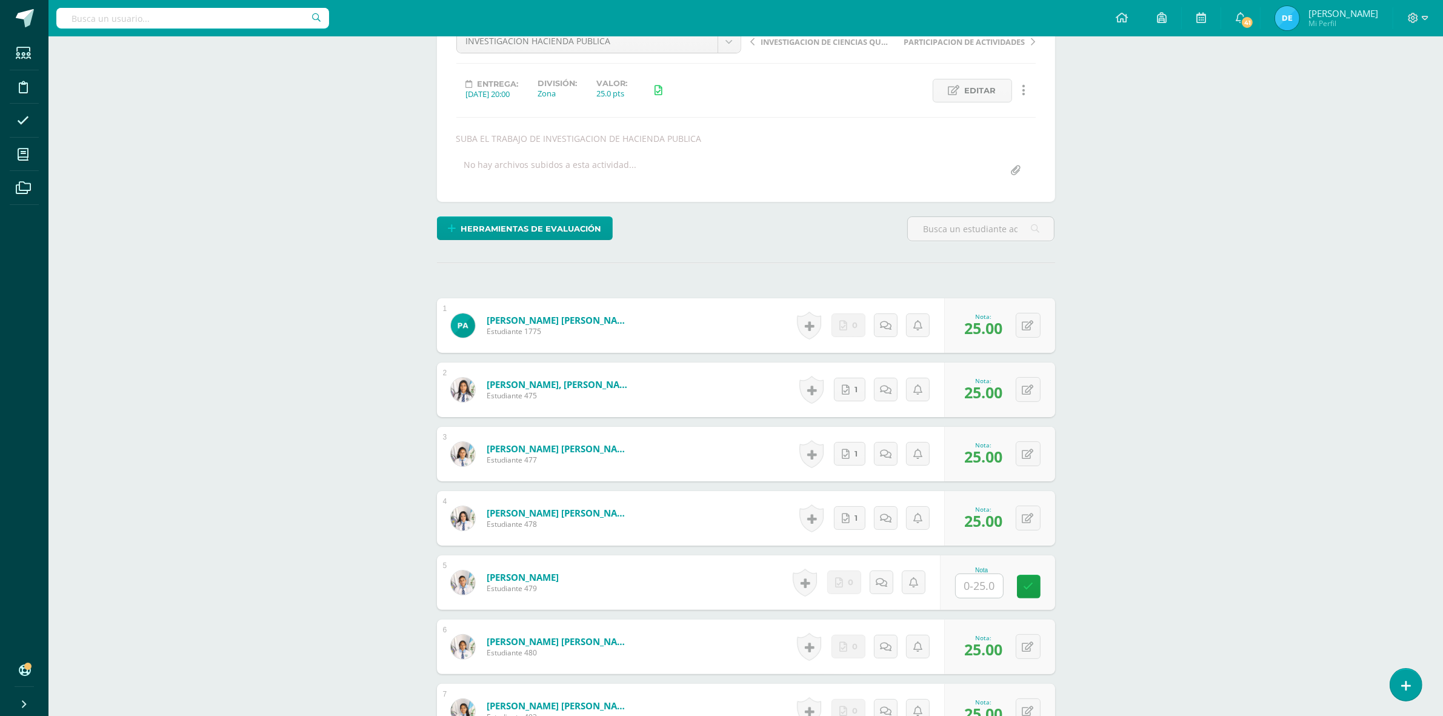
scroll to position [0, 0]
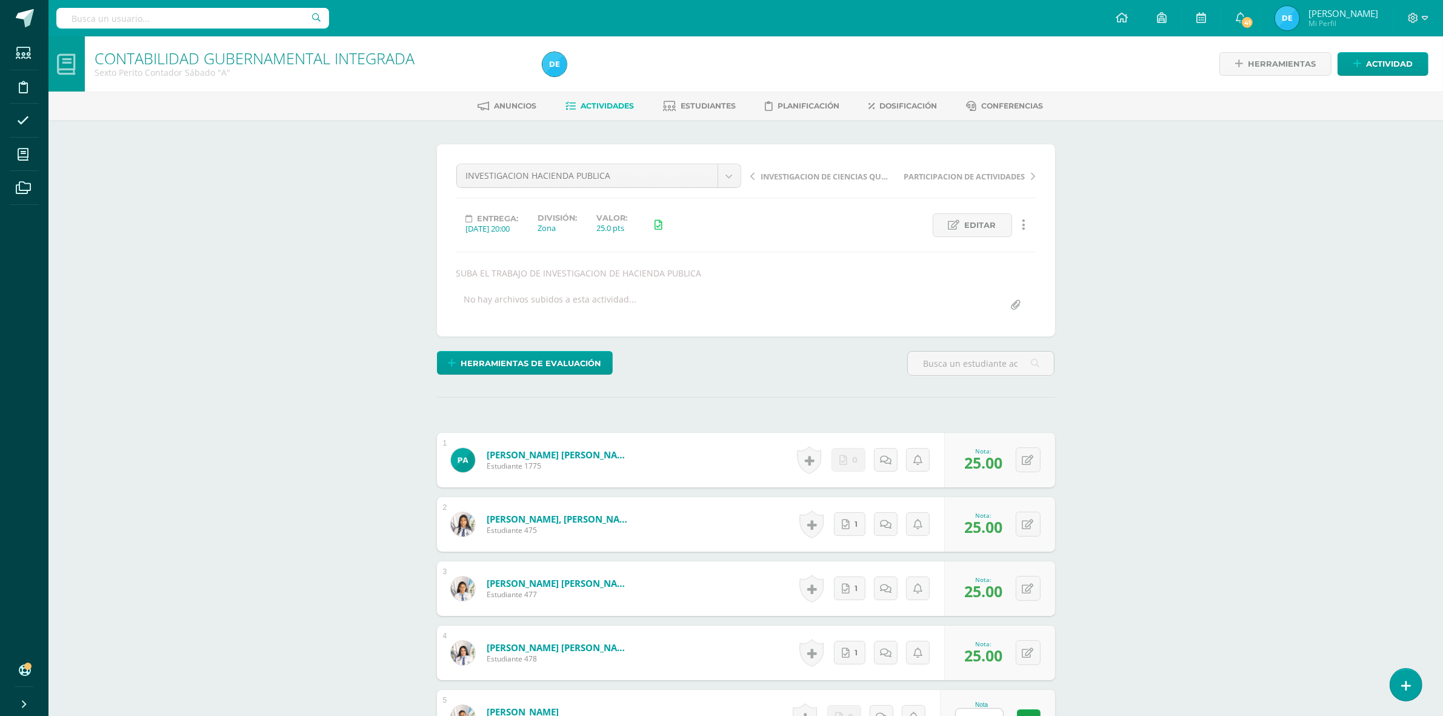
click at [591, 101] on span "Actividades" at bounding box center [606, 105] width 53 height 9
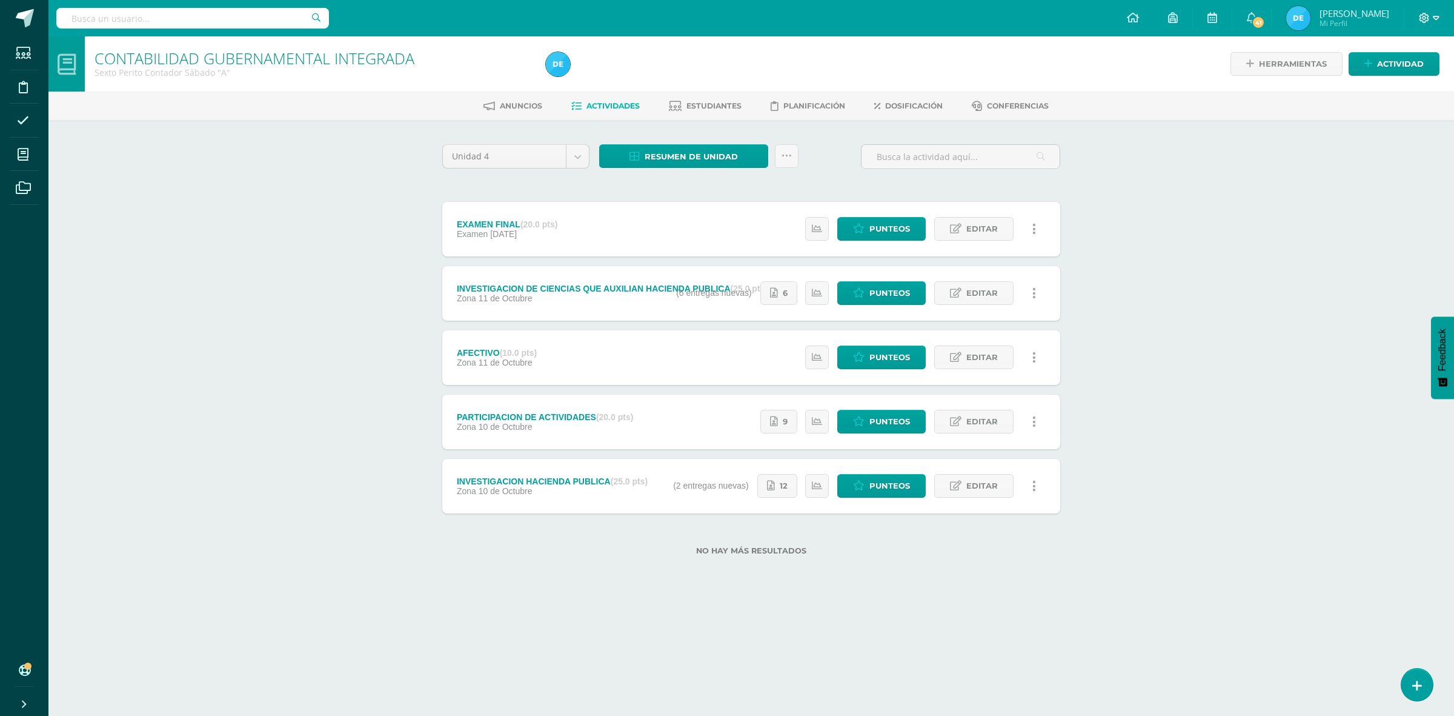
click at [1430, 19] on span at bounding box center [1429, 18] width 21 height 13
click at [1401, 84] on span "Cerrar sesión" at bounding box center [1398, 83] width 55 height 12
